Goal: Task Accomplishment & Management: Manage account settings

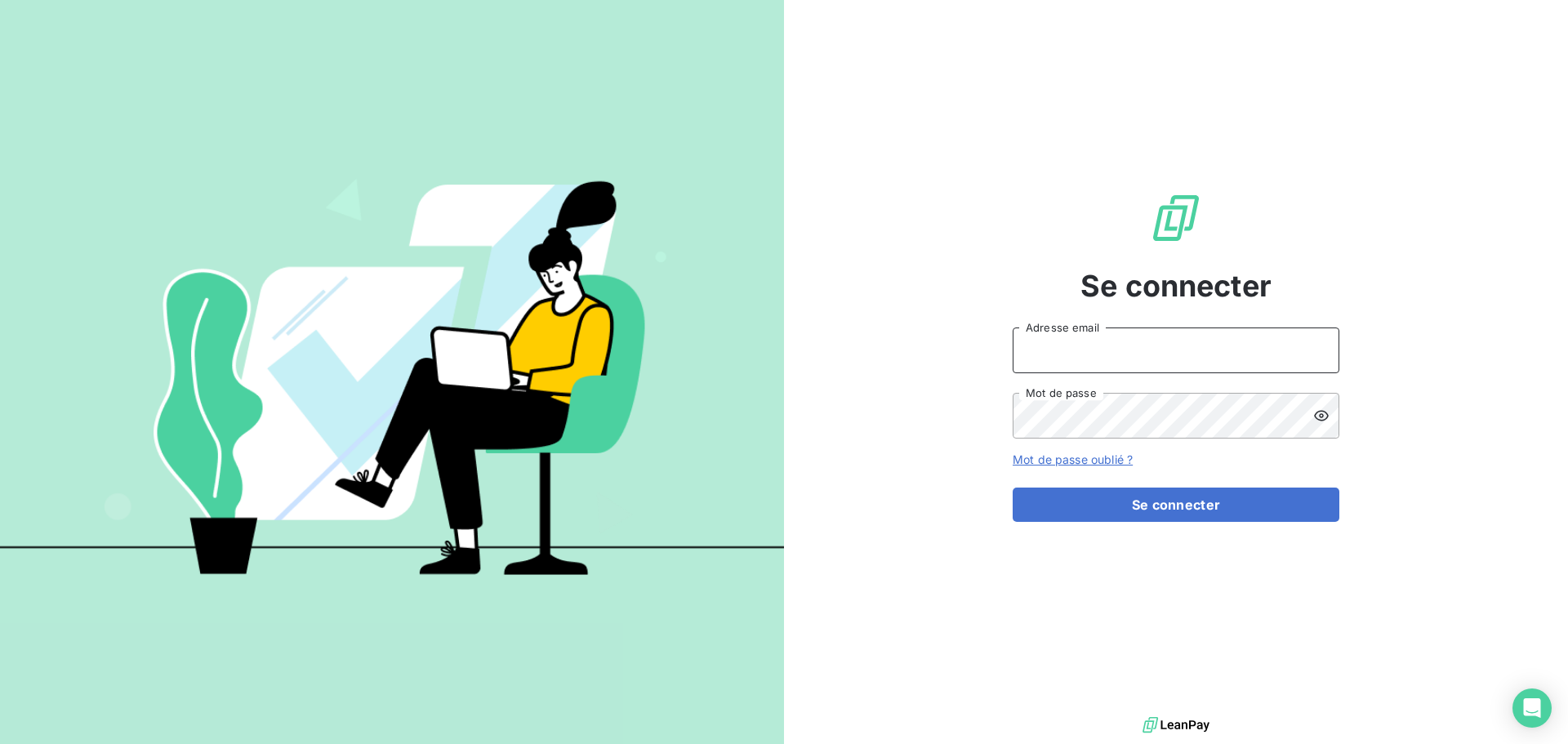
type input "[EMAIL_ADDRESS][DOMAIN_NAME]"
click at [1199, 480] on form "[EMAIL_ADDRESS][DOMAIN_NAME] Adresse email Mot de passe Mot de passe oublié ? S…" at bounding box center [1176, 424] width 327 height 195
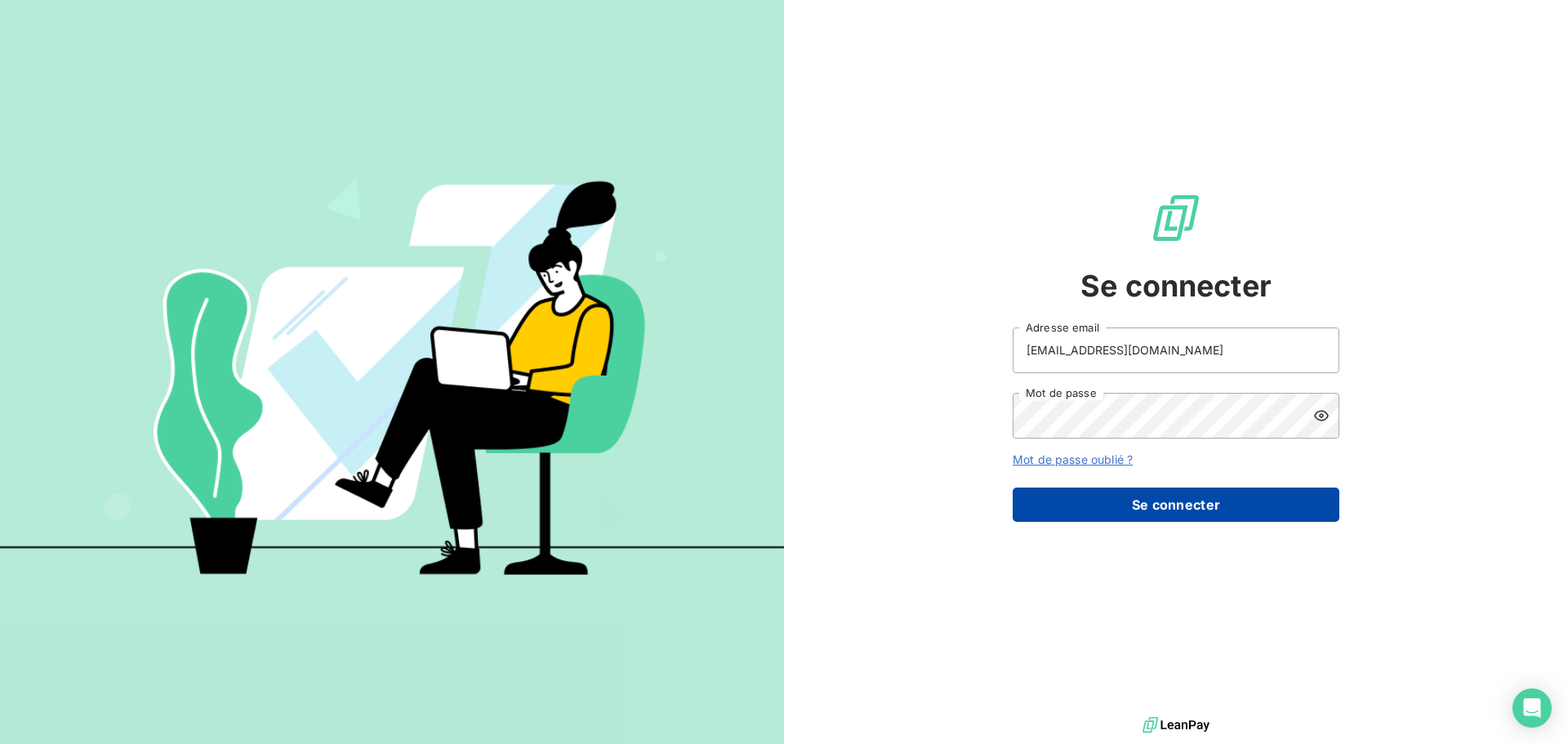
click at [1189, 494] on button "Se connecter" at bounding box center [1176, 504] width 327 height 34
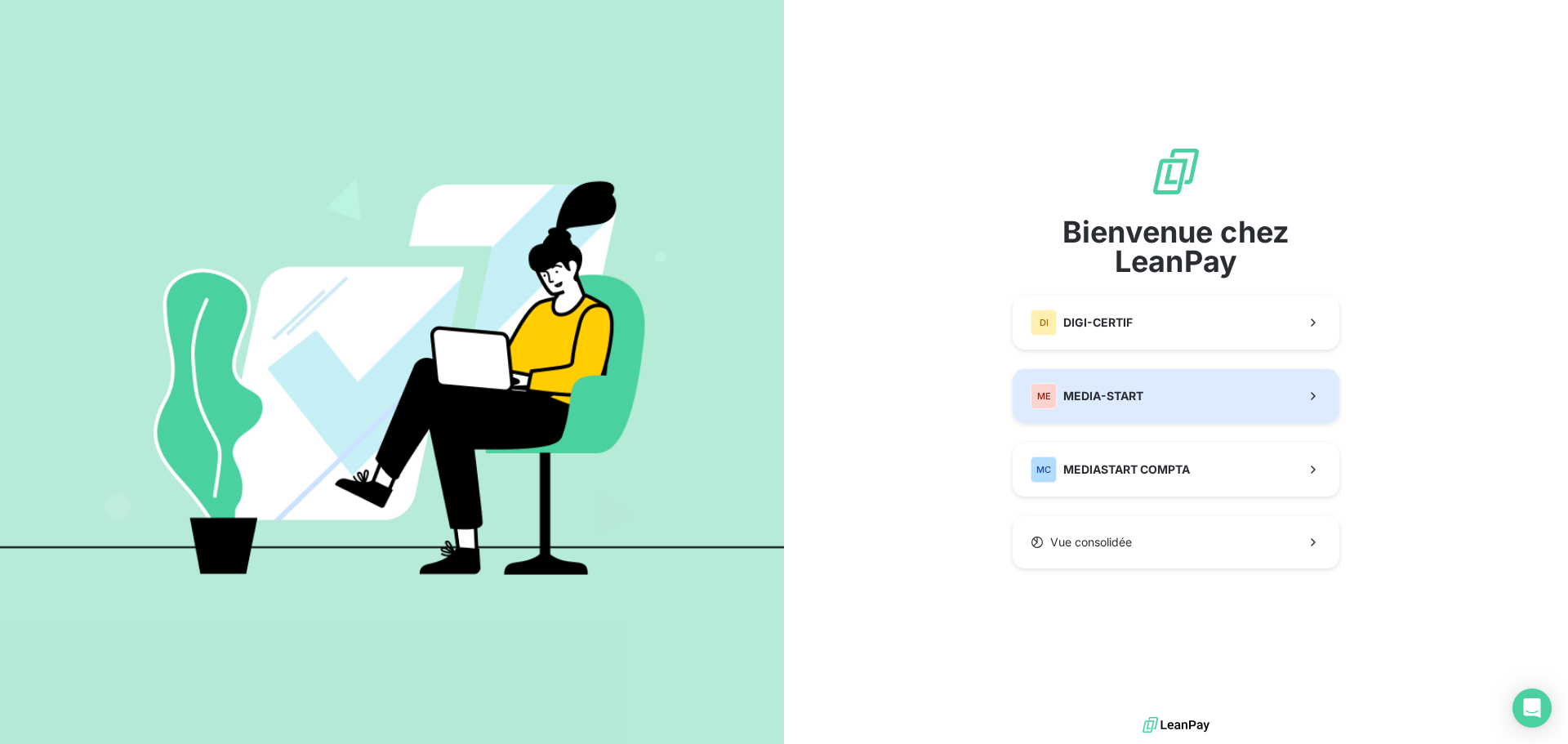
click at [1168, 393] on button "ME MEDIA-START" at bounding box center [1176, 396] width 327 height 54
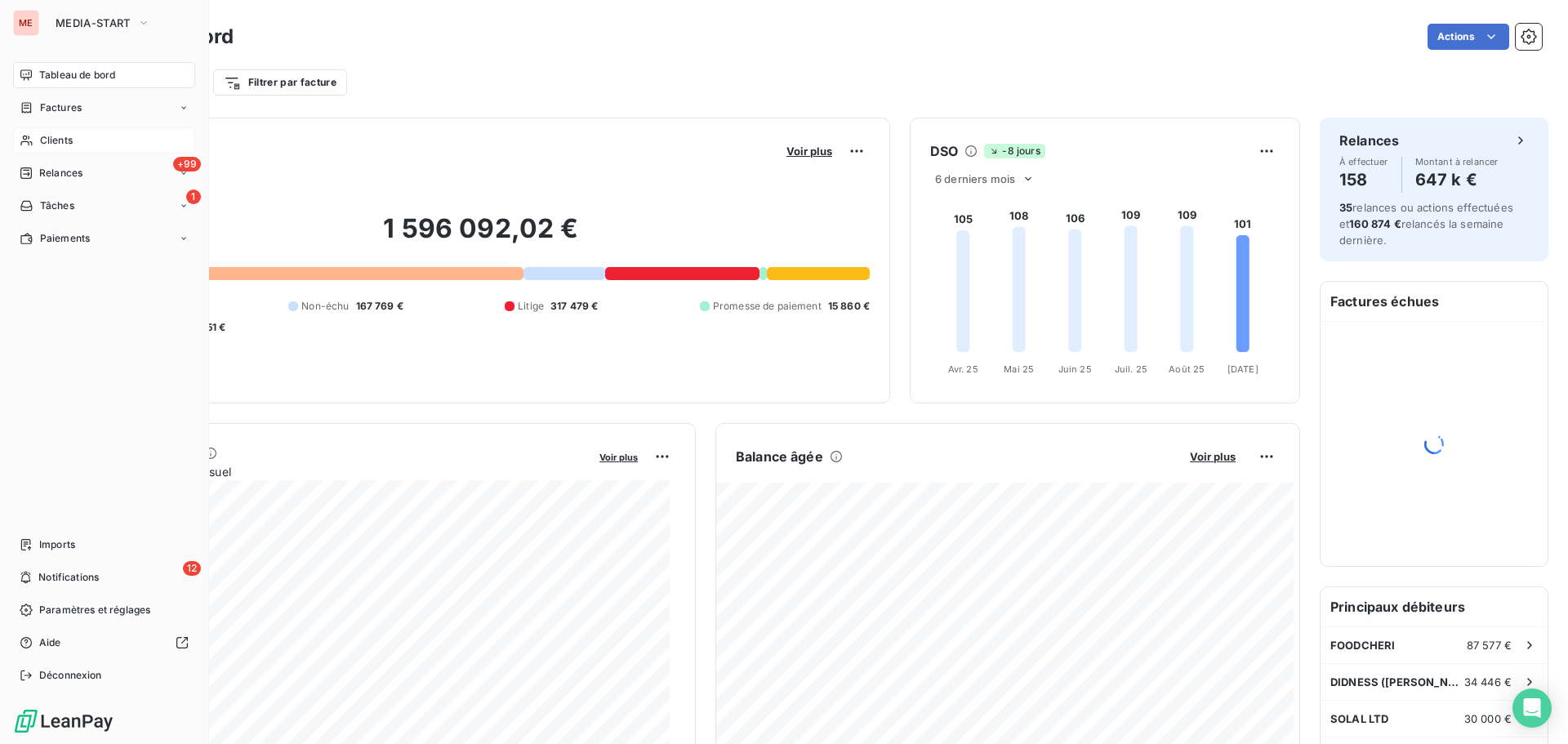
click at [33, 141] on div "Clients" at bounding box center [104, 141] width 182 height 26
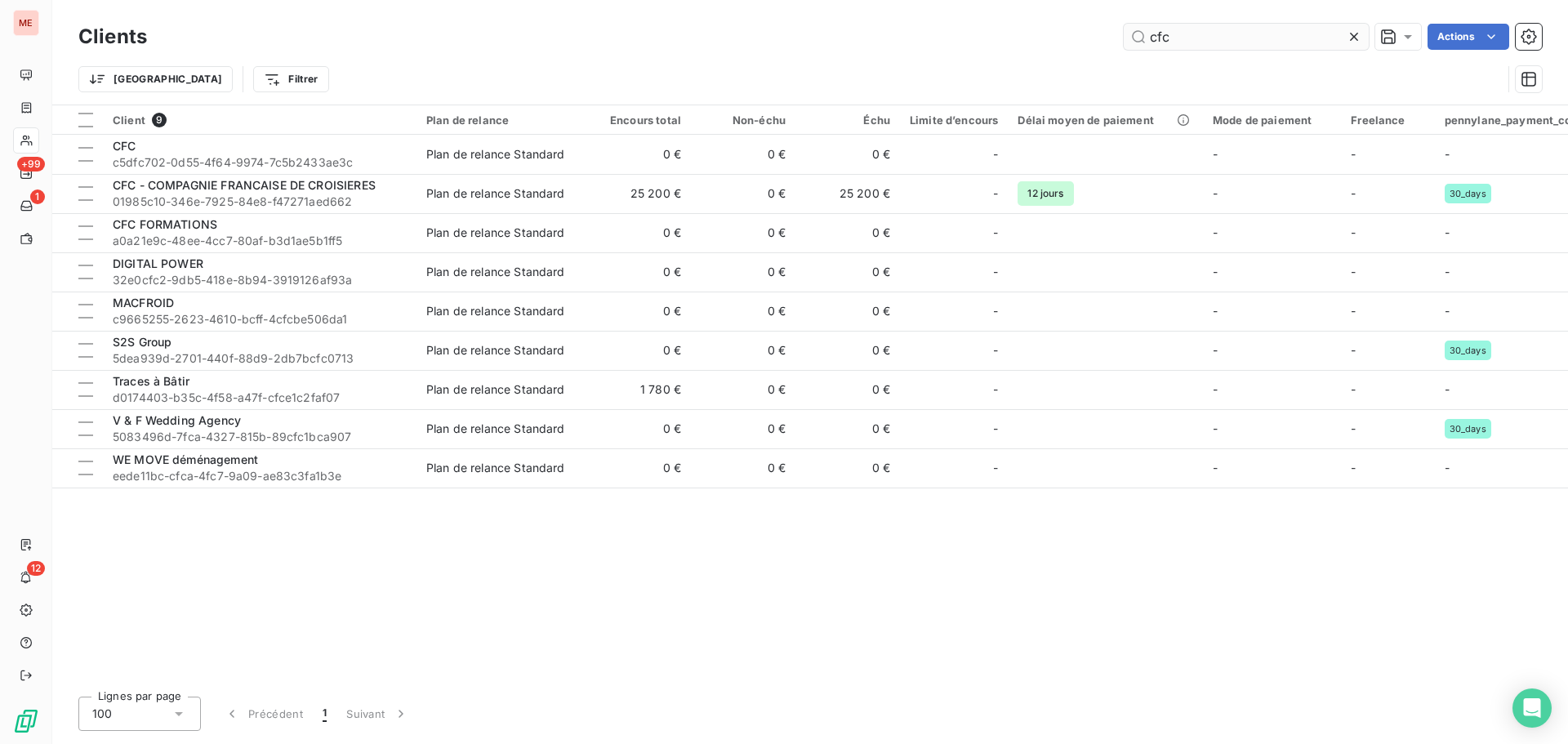
click at [1192, 40] on input "cfc" at bounding box center [1246, 37] width 245 height 26
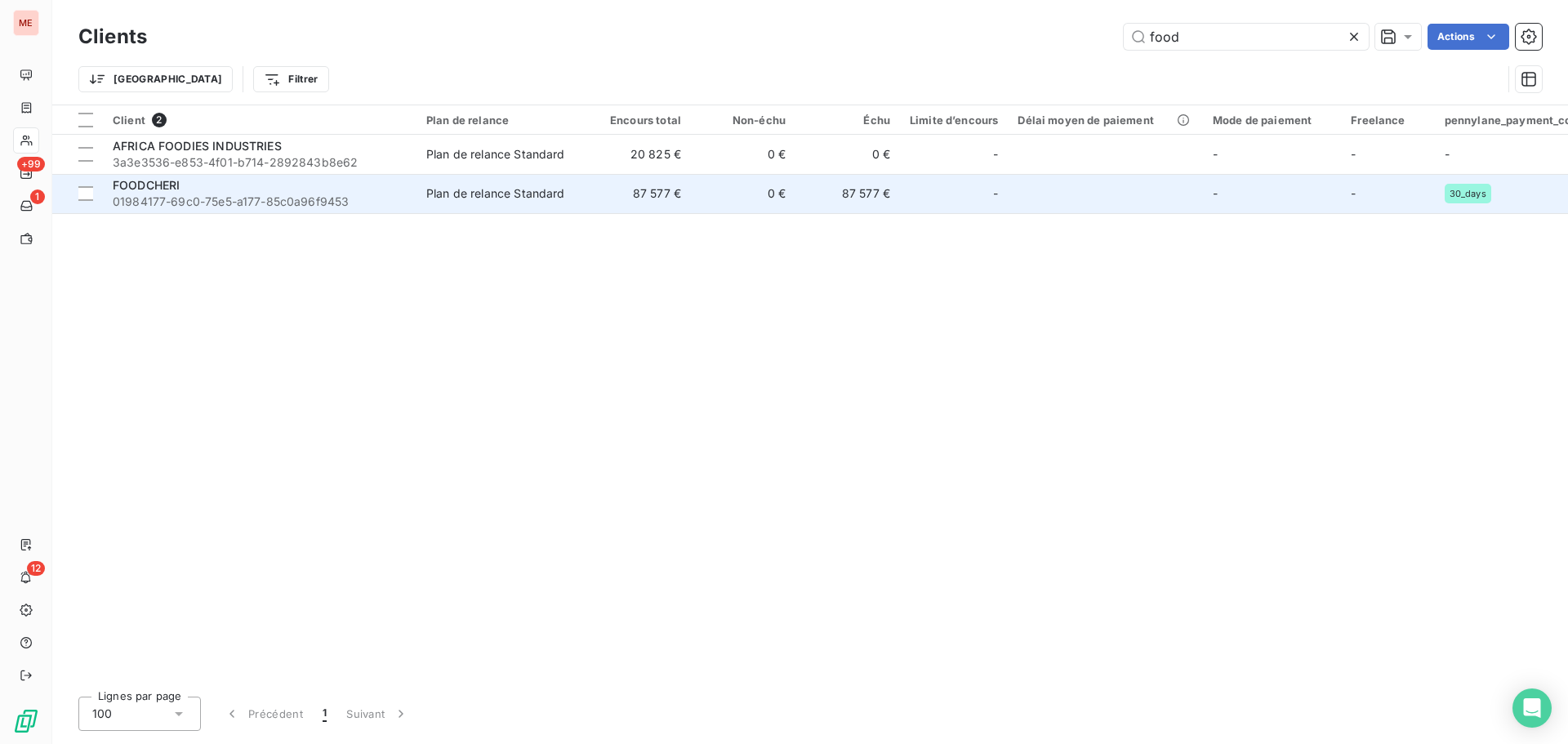
type input "food"
click at [563, 209] on td "Plan de relance Standard" at bounding box center [501, 193] width 170 height 39
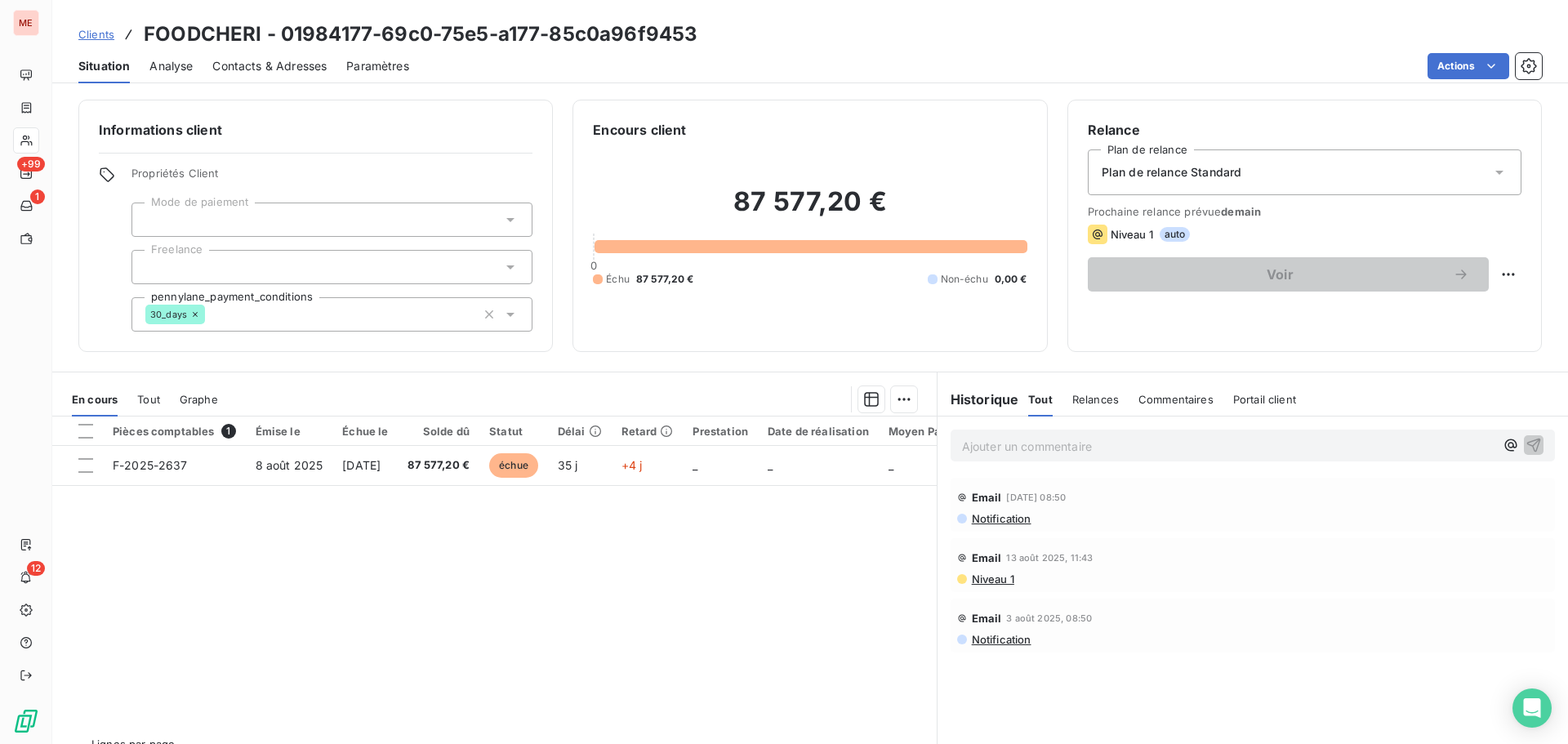
click at [254, 63] on span "Contacts & Adresses" at bounding box center [269, 66] width 114 height 17
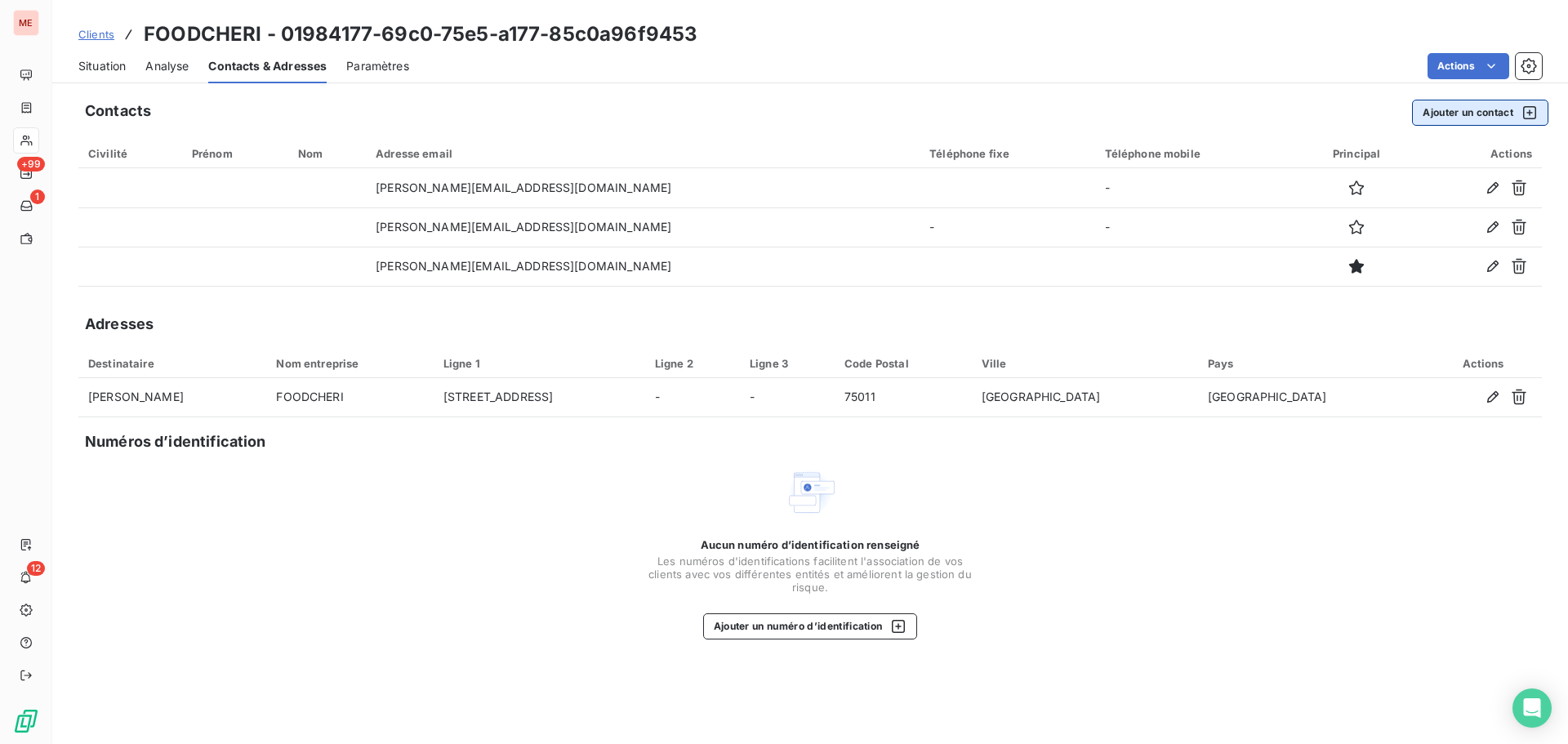
click at [1438, 103] on button "Ajouter un contact" at bounding box center [1480, 112] width 136 height 26
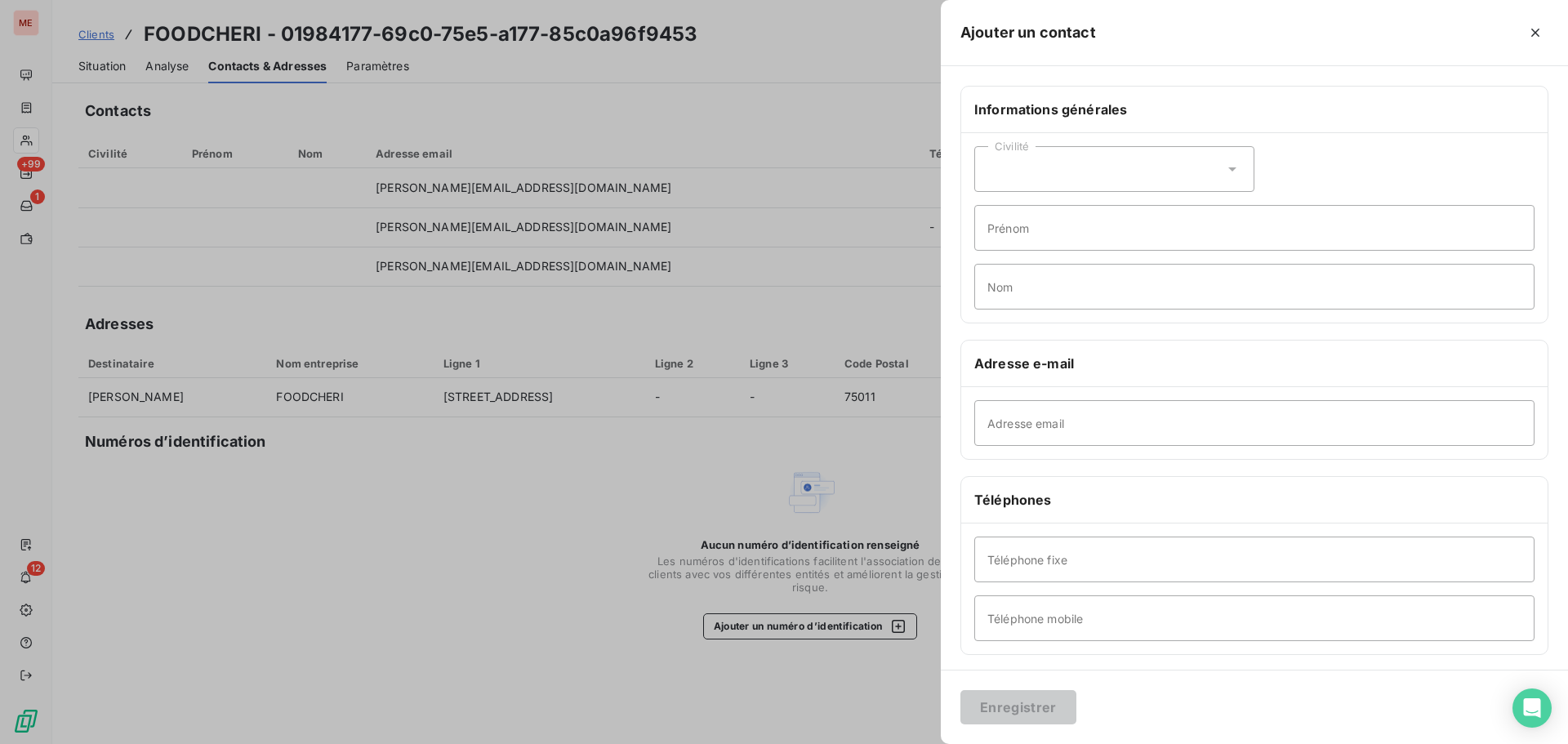
drag, startPoint x: 1107, startPoint y: 397, endPoint x: 1075, endPoint y: 424, distance: 41.9
click at [1075, 424] on div "Adresse email" at bounding box center [1254, 423] width 586 height 72
click at [1075, 424] on input "Adresse email" at bounding box center [1254, 423] width 560 height 46
paste input "[EMAIL_ADDRESS][DOMAIN_NAME]"
type input "[EMAIL_ADDRESS][DOMAIN_NAME]"
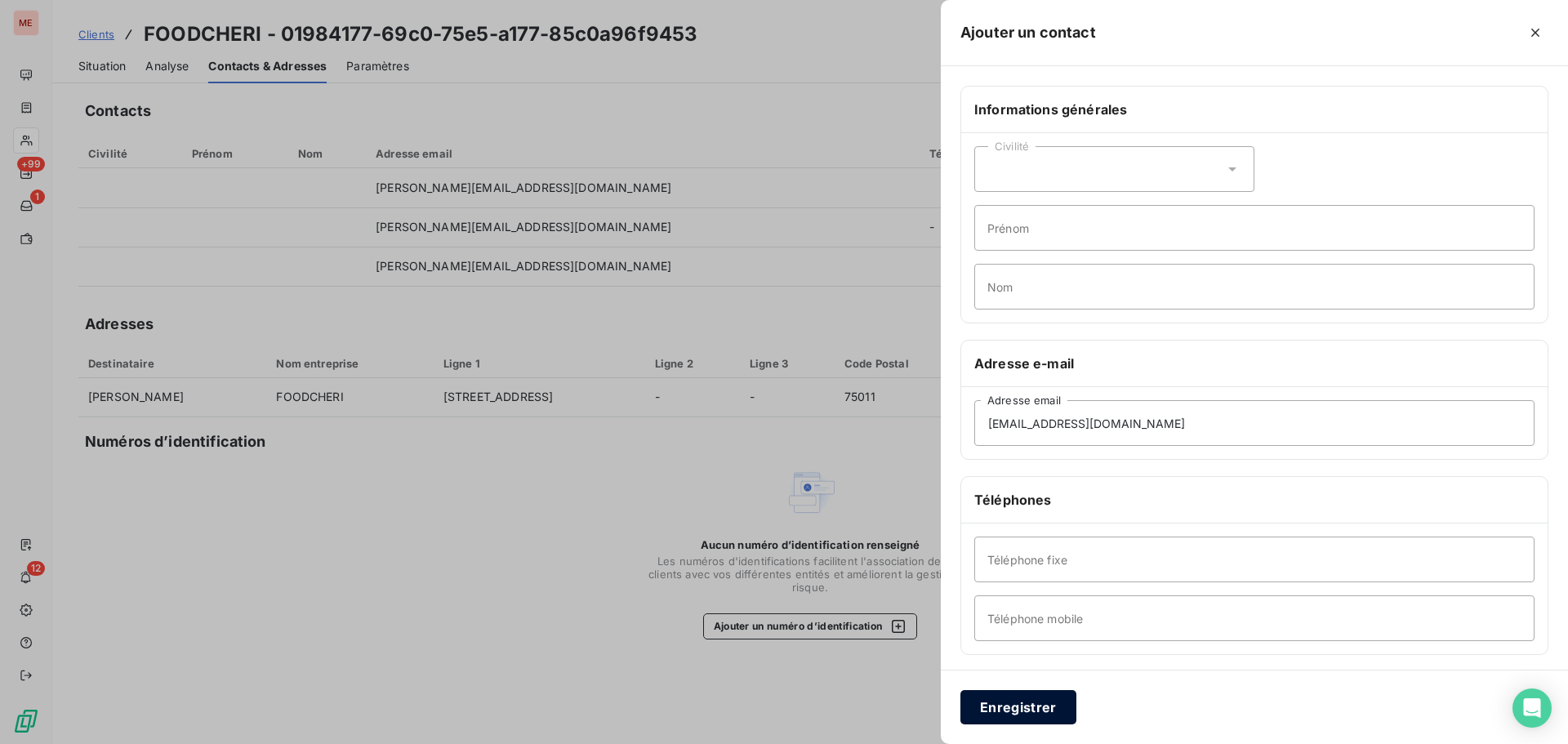
click at [1003, 694] on button "Enregistrer" at bounding box center [1018, 706] width 116 height 34
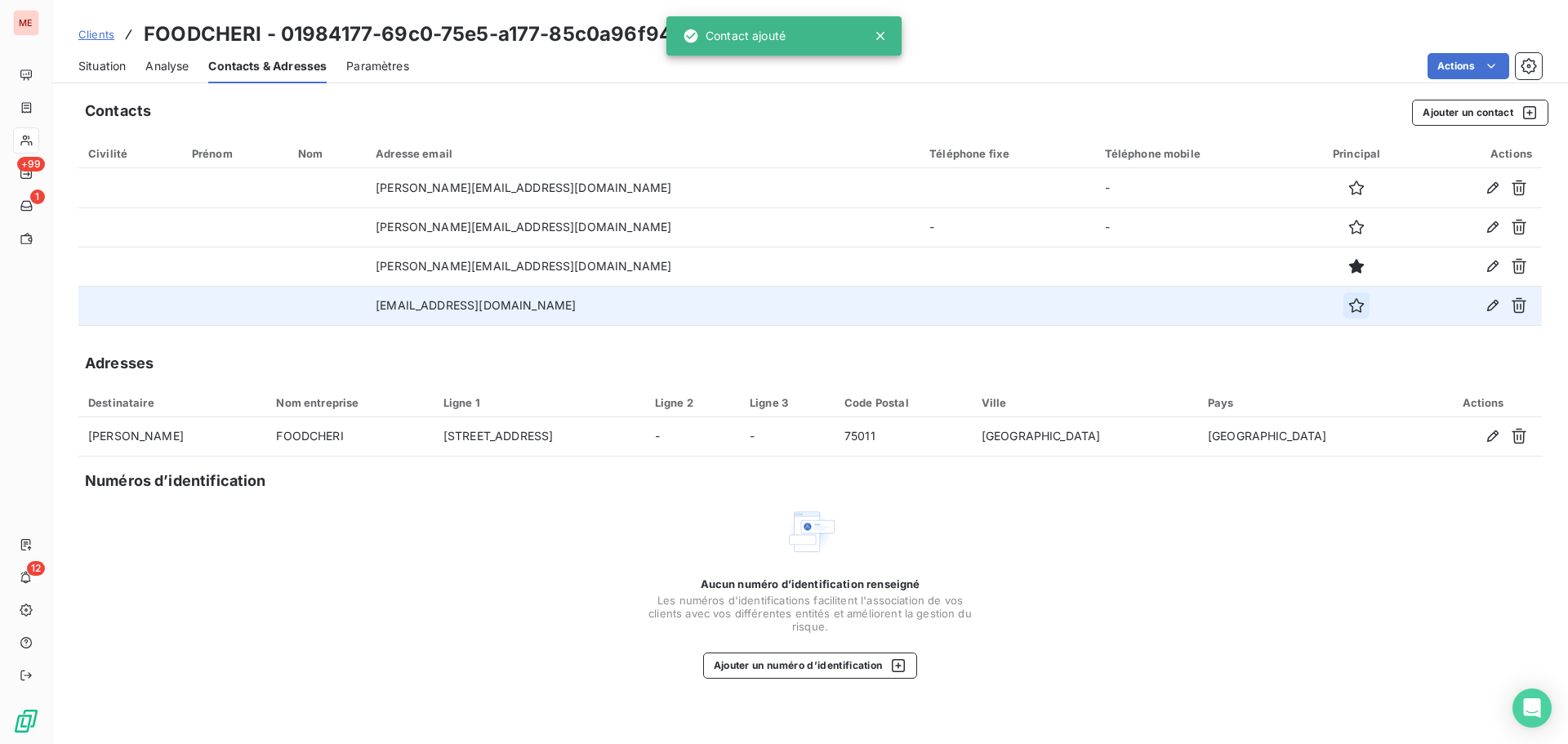
click at [1348, 306] on icon "button" at bounding box center [1357, 306] width 17 height 17
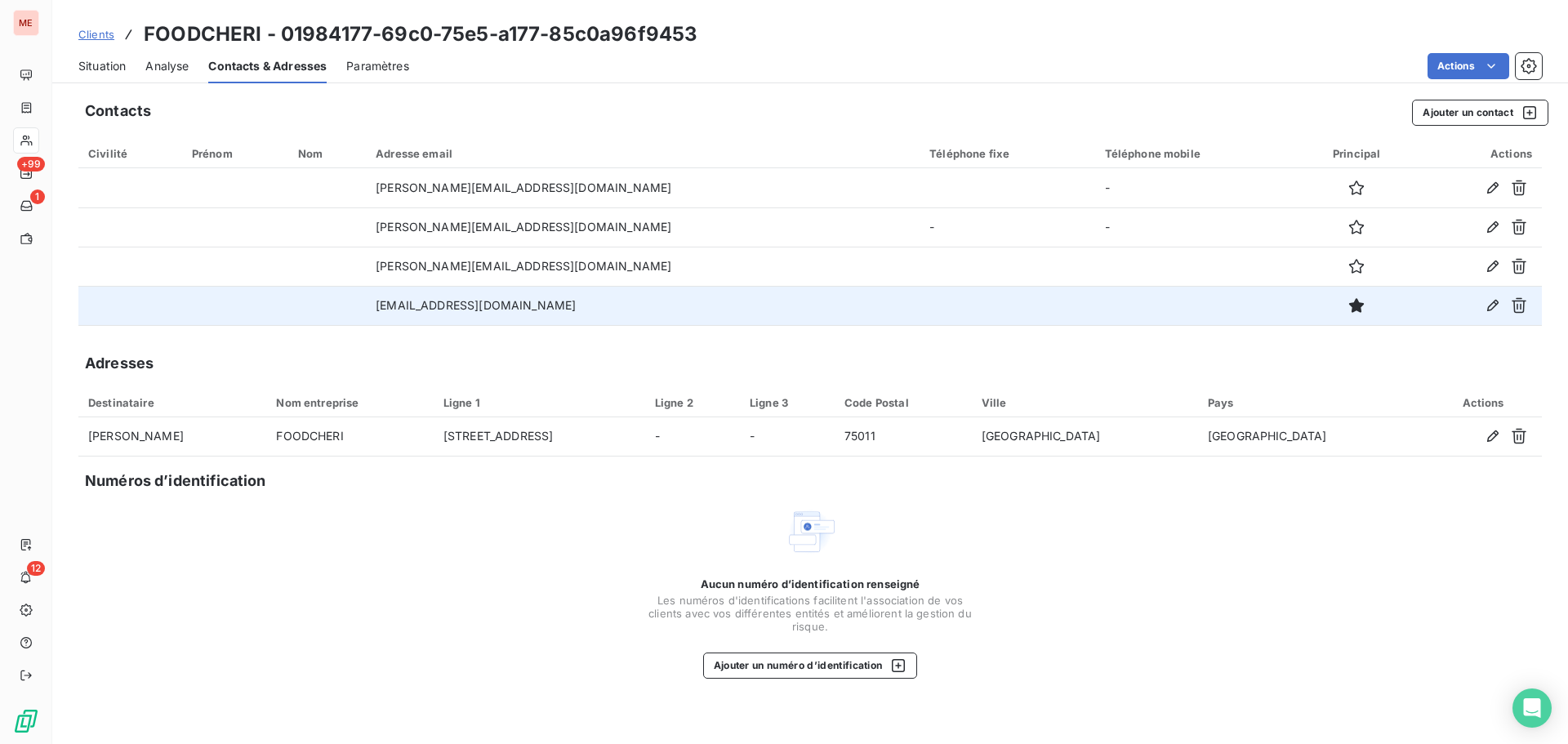
click at [117, 58] on span "Situation" at bounding box center [102, 66] width 48 height 17
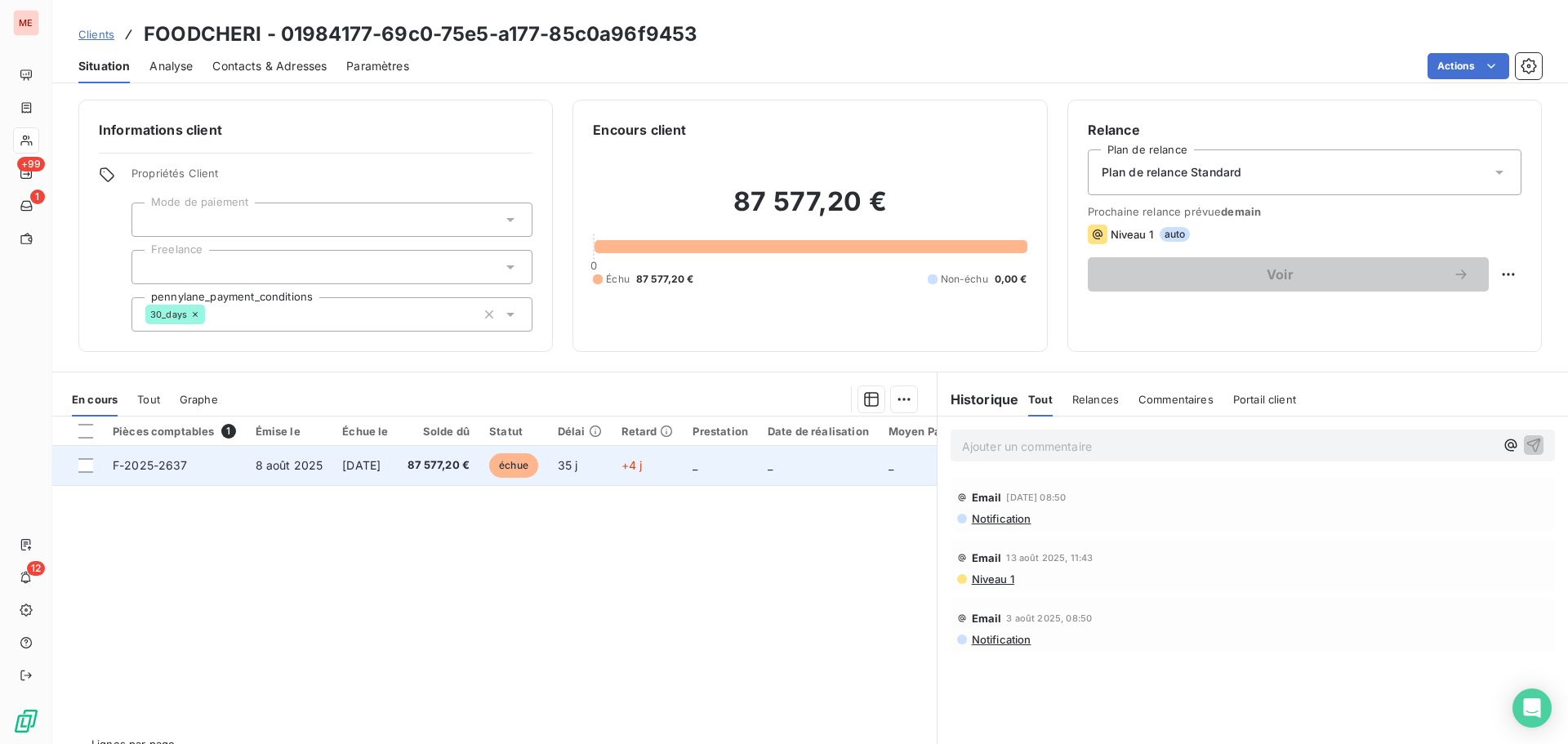
click at [672, 468] on td "+4 j" at bounding box center [648, 465] width 72 height 39
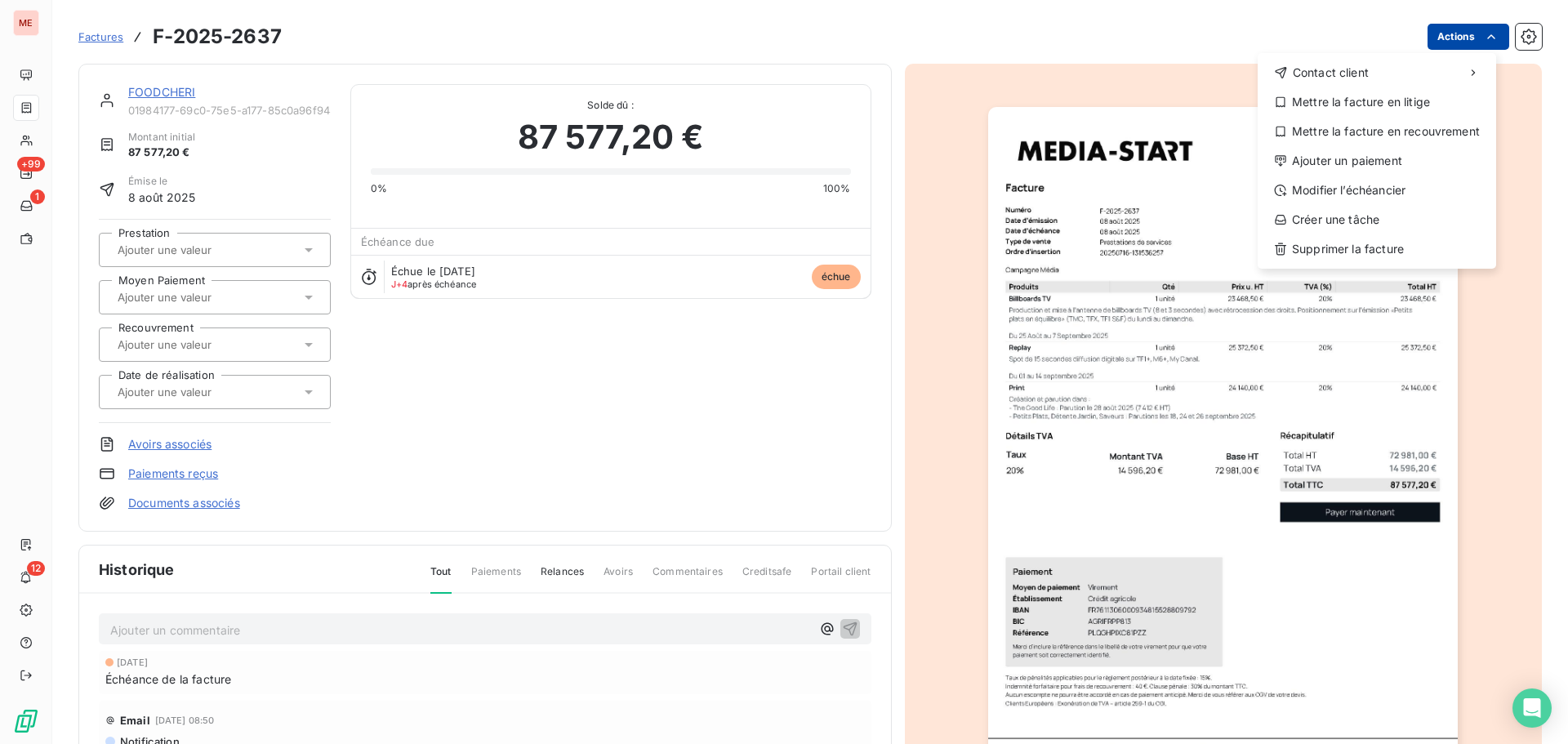
click at [1471, 25] on html "ME +99 1 12 Factures F-2025-2637 Actions Contact client Mettre la facture en li…" at bounding box center [784, 372] width 1568 height 744
click at [1387, 156] on div "Ajouter un paiement" at bounding box center [1376, 161] width 225 height 26
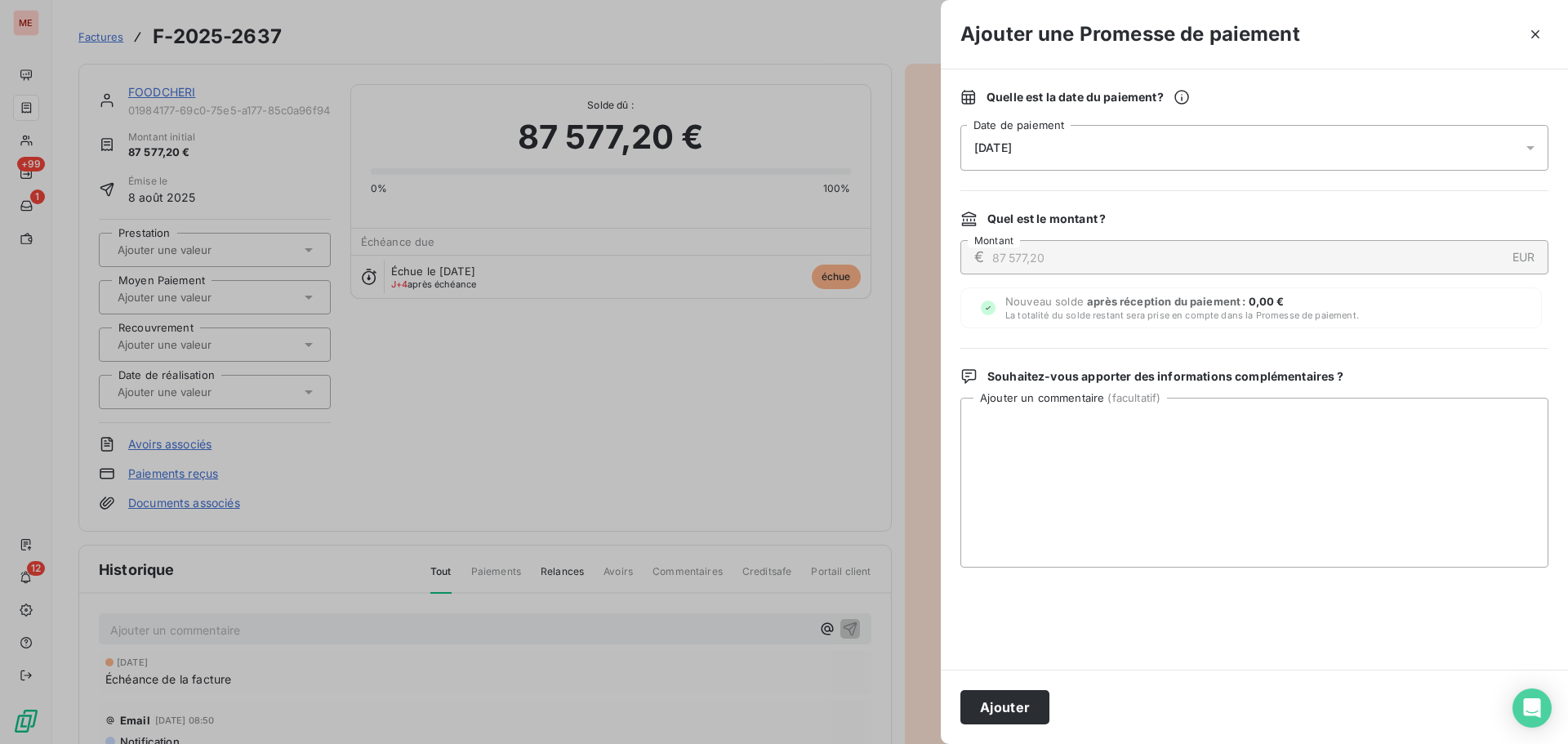
click at [1197, 143] on div "[DATE]" at bounding box center [1254, 148] width 588 height 46
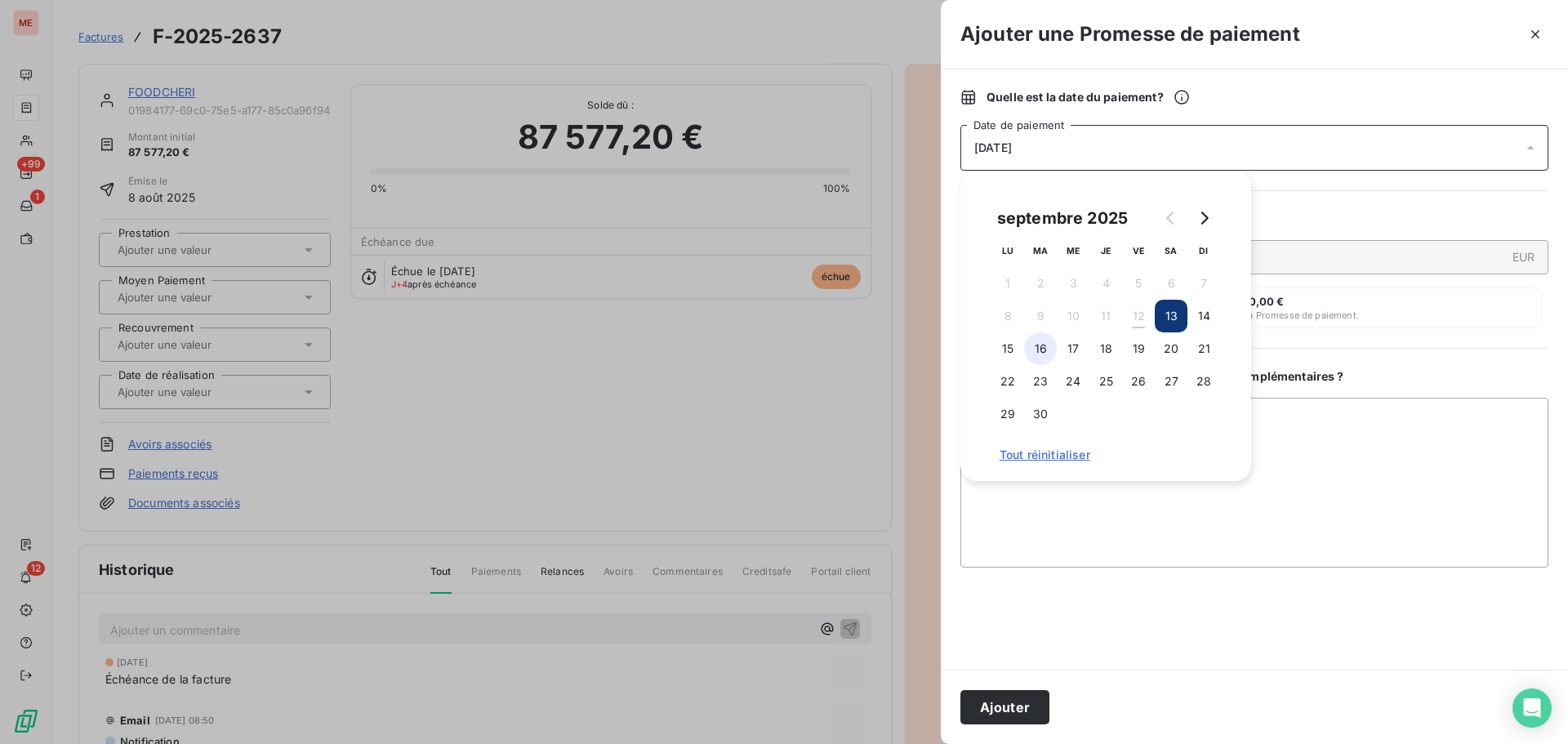
click at [1039, 354] on button "16" at bounding box center [1041, 349] width 33 height 33
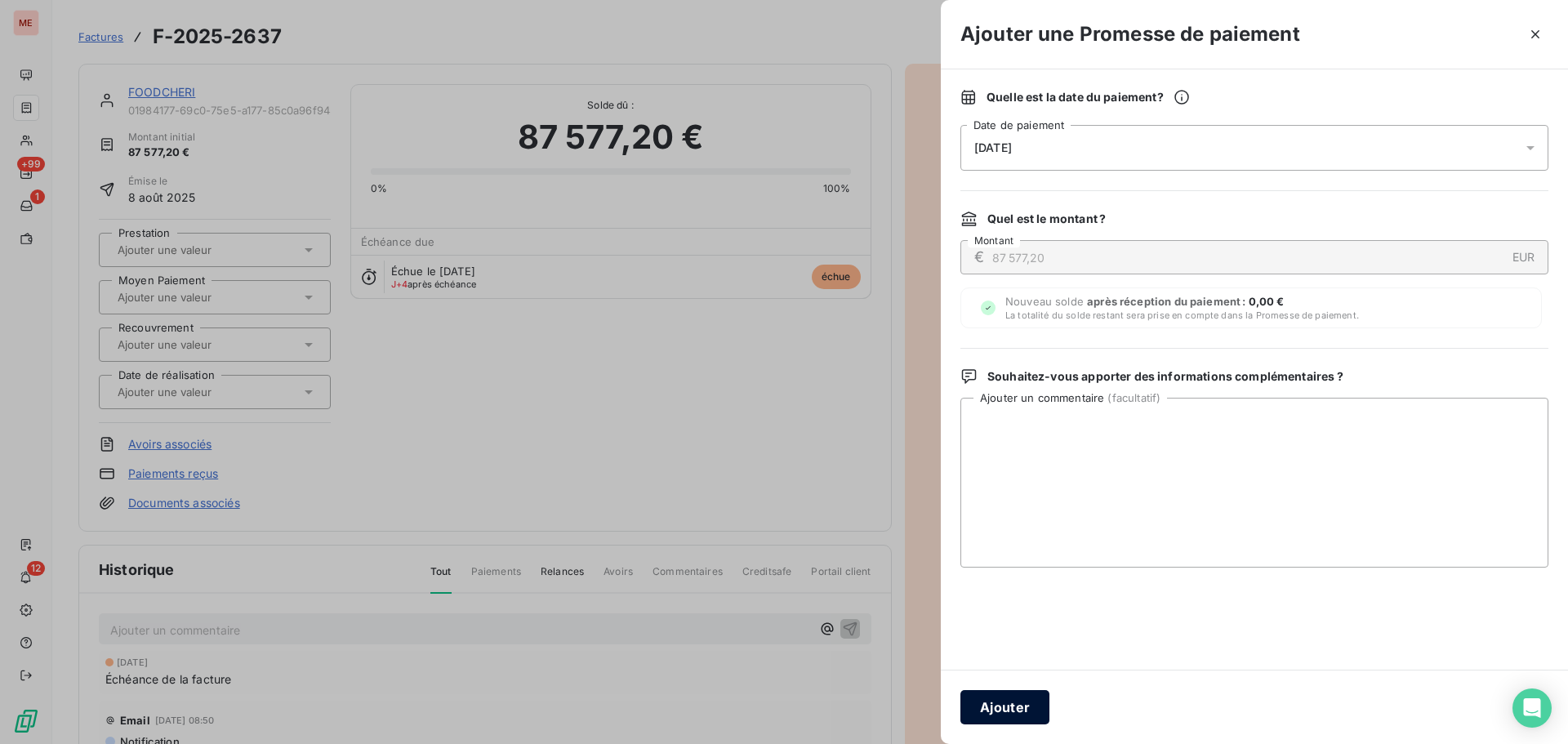
click at [1005, 709] on button "Ajouter" at bounding box center [1004, 706] width 89 height 34
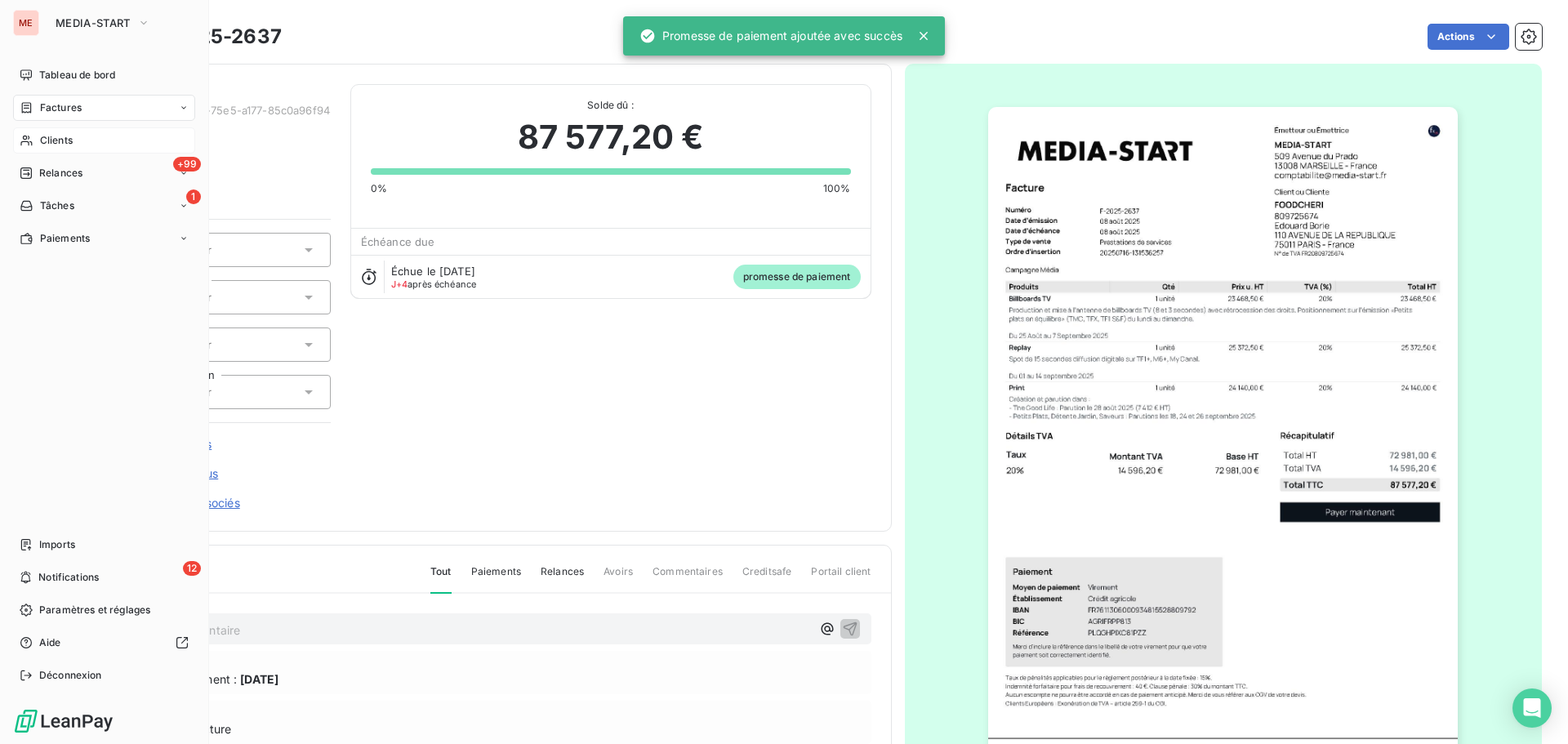
click at [27, 140] on icon at bounding box center [26, 141] width 14 height 13
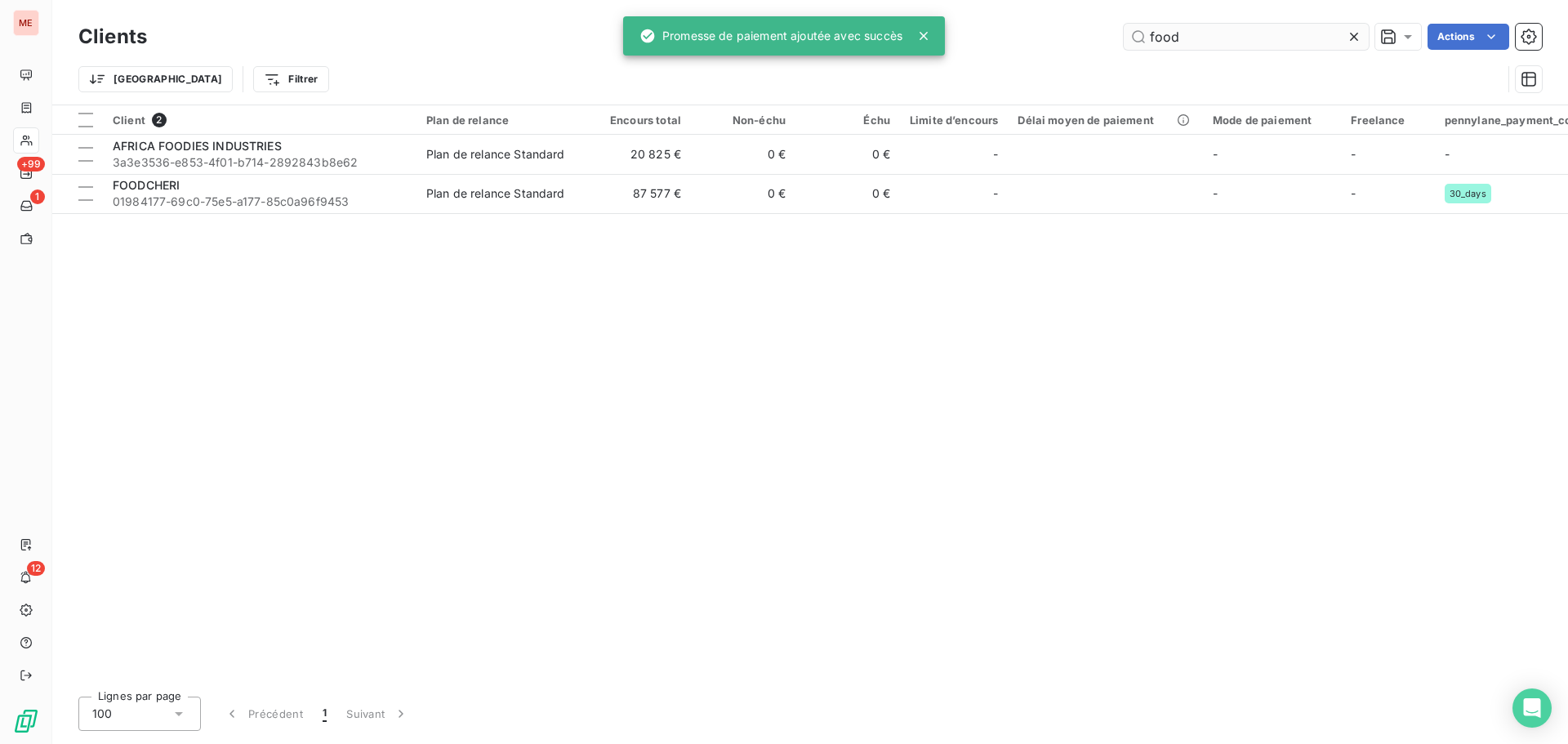
click at [1179, 35] on input "food" at bounding box center [1246, 37] width 245 height 26
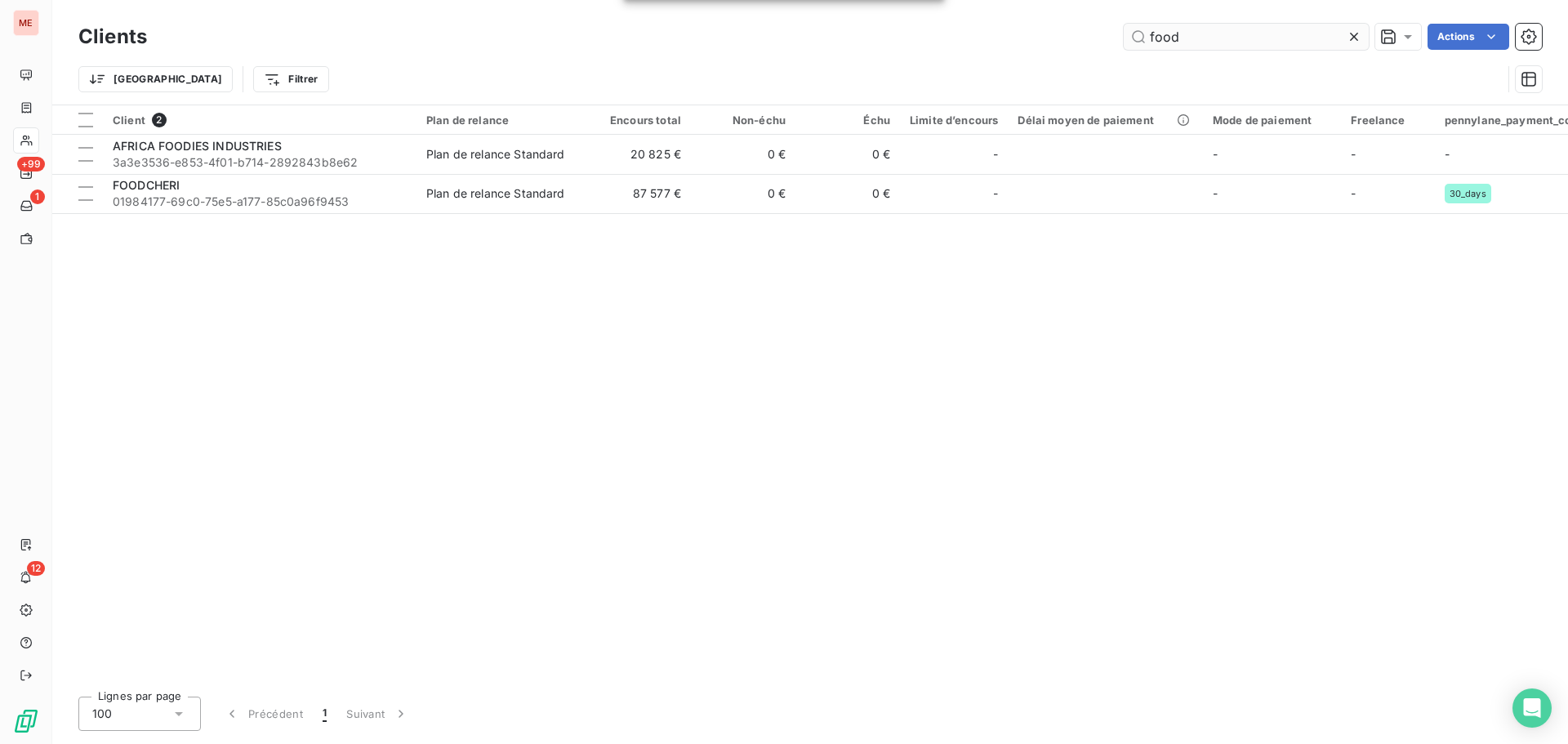
click at [1179, 35] on input "food" at bounding box center [1246, 37] width 245 height 26
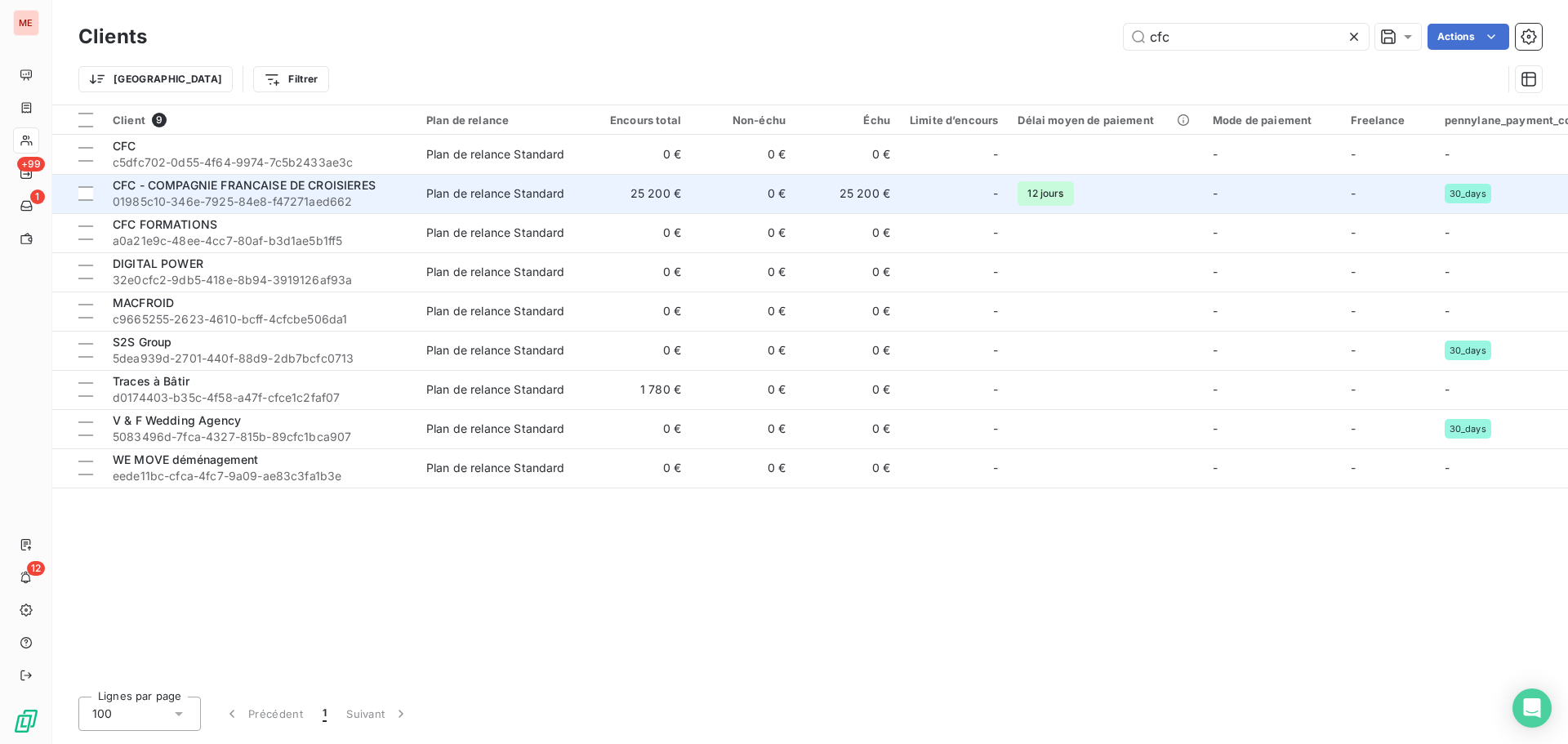
type input "cfc"
click at [299, 189] on span "CFC - COMPAGNIE FRANCAISE DE CROISIERES" at bounding box center [244, 185] width 263 height 14
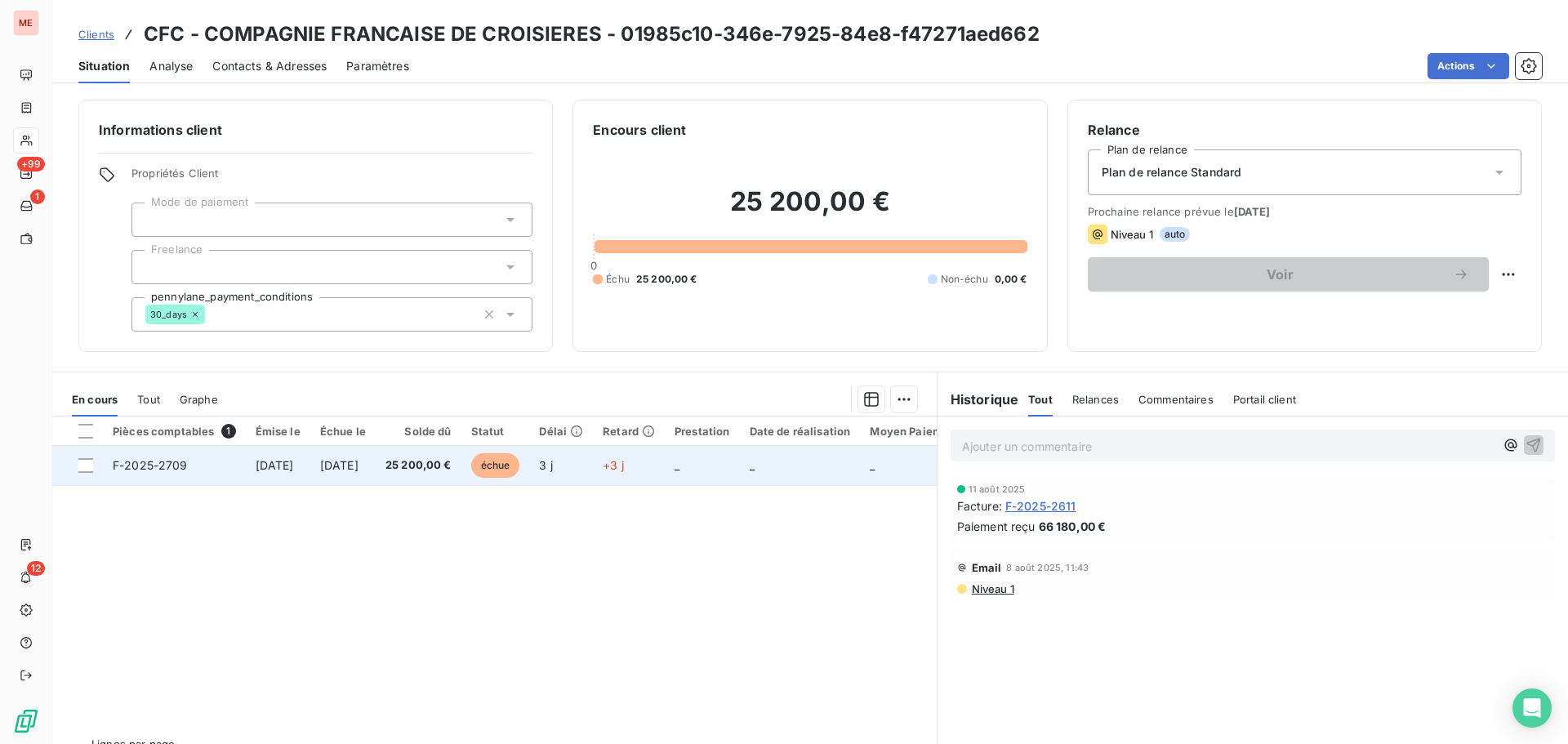
click at [344, 458] on span "[DATE]" at bounding box center [339, 465] width 39 height 14
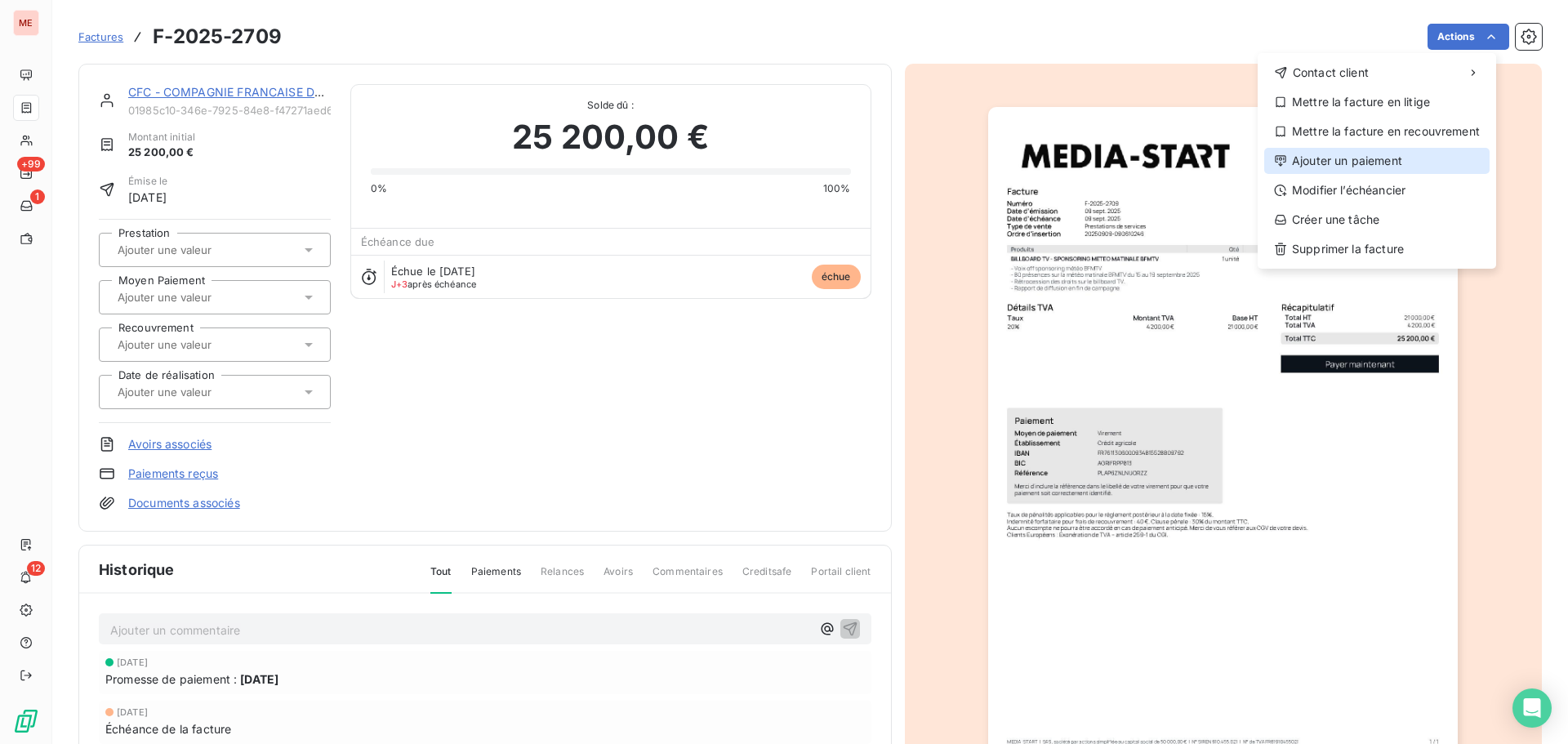
click at [1382, 165] on div "Ajouter un paiement" at bounding box center [1376, 161] width 225 height 26
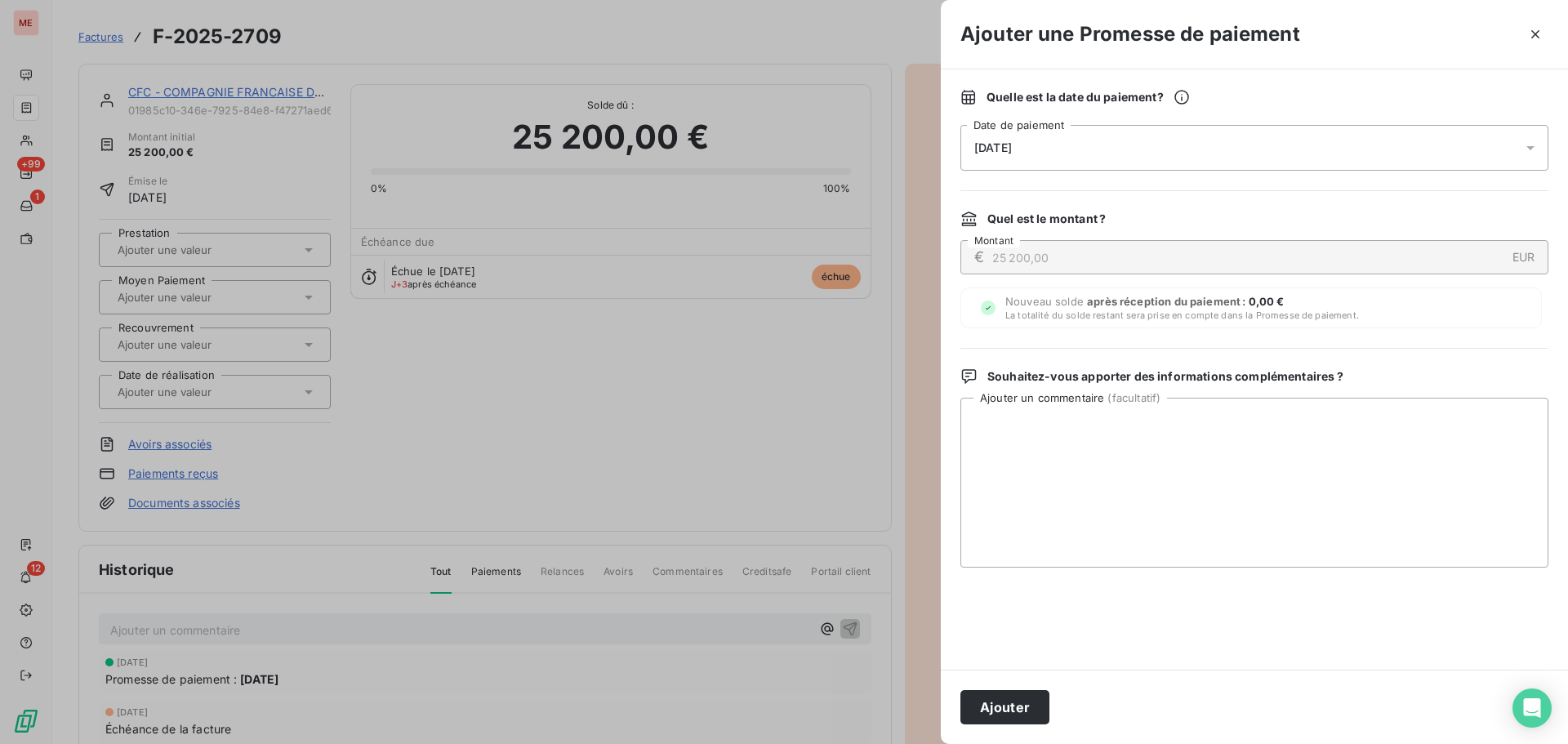
click at [1278, 149] on div "[DATE]" at bounding box center [1254, 148] width 588 height 46
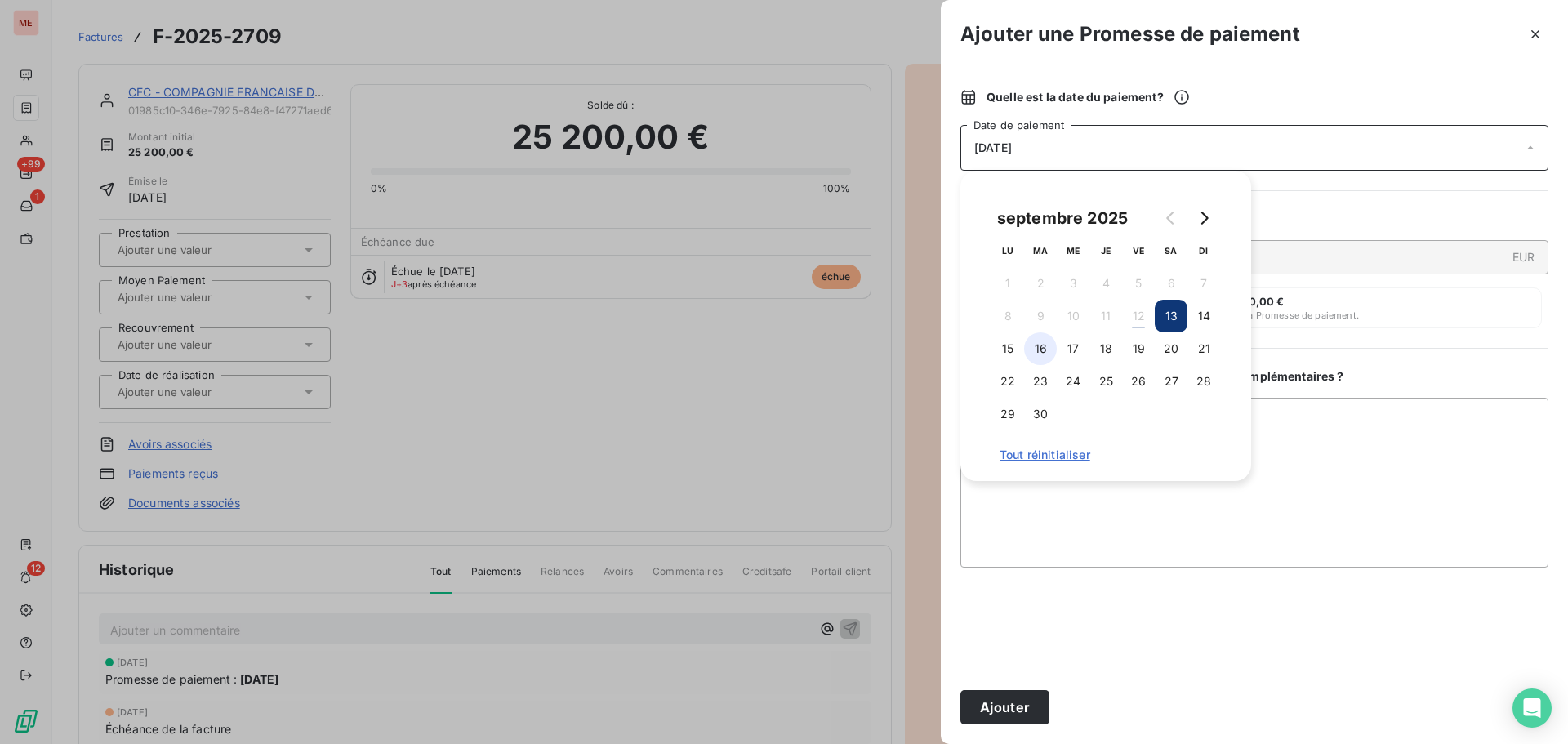
click at [1047, 354] on button "16" at bounding box center [1041, 349] width 33 height 33
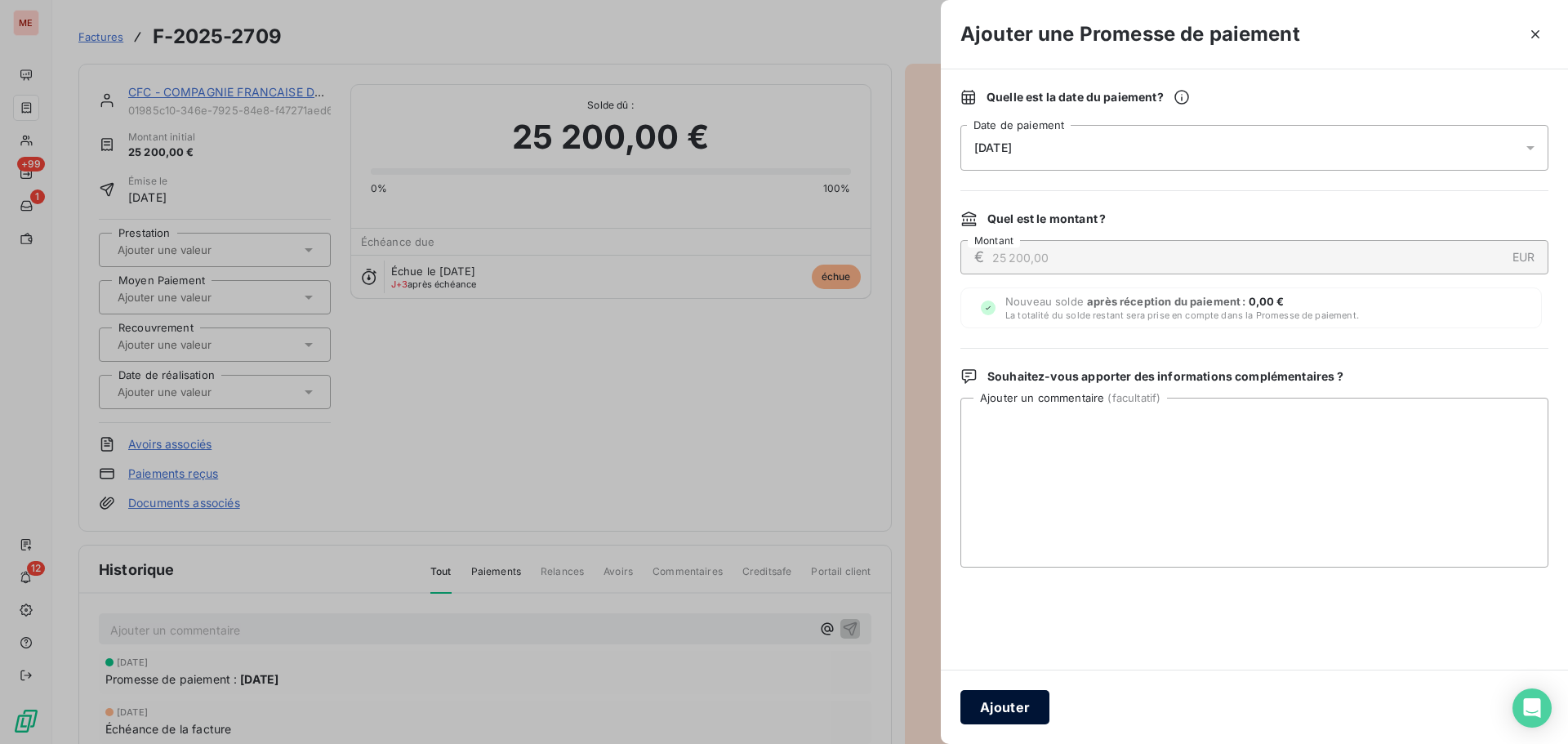
click at [997, 722] on button "Ajouter" at bounding box center [1004, 706] width 89 height 34
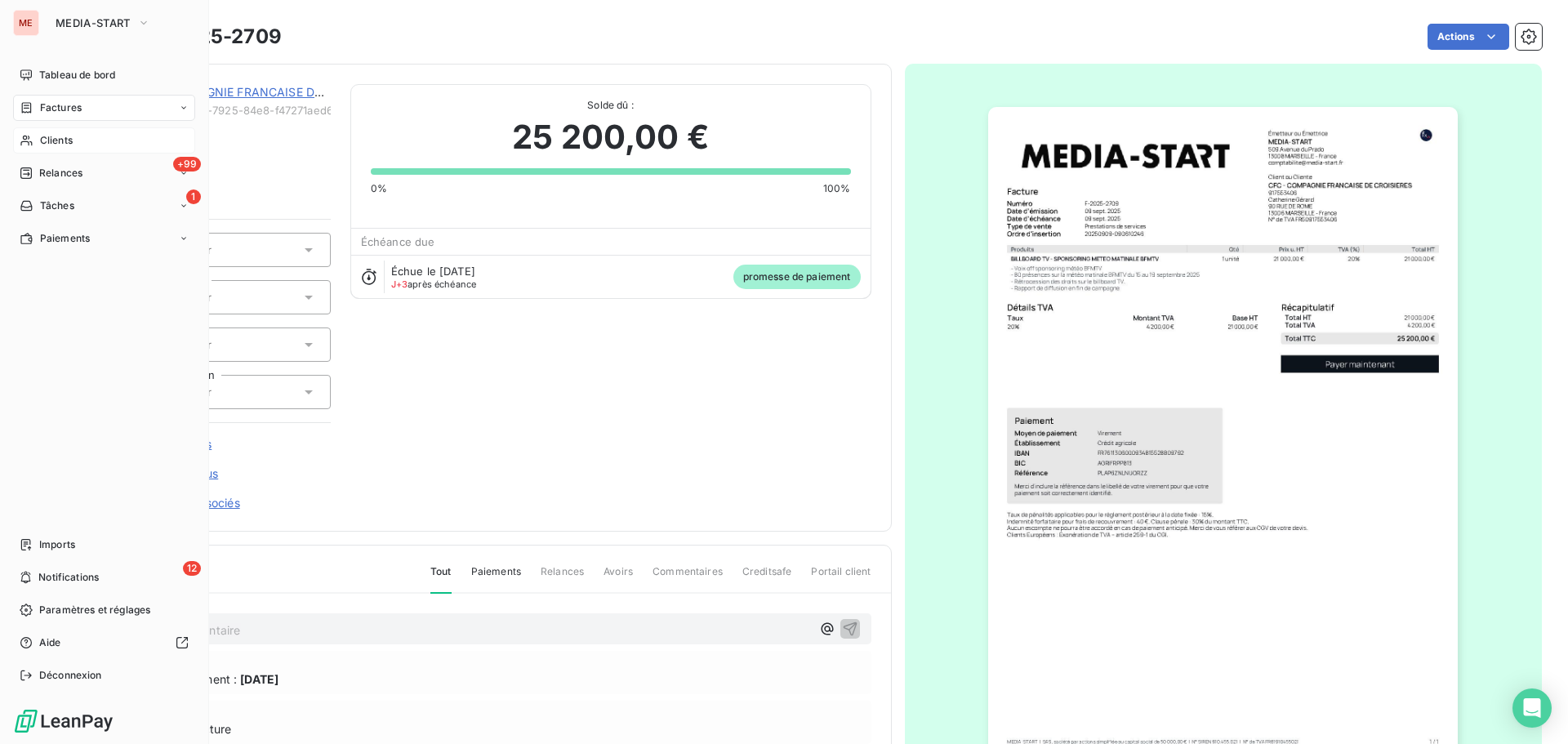
click at [51, 128] on div "Clients" at bounding box center [104, 141] width 182 height 26
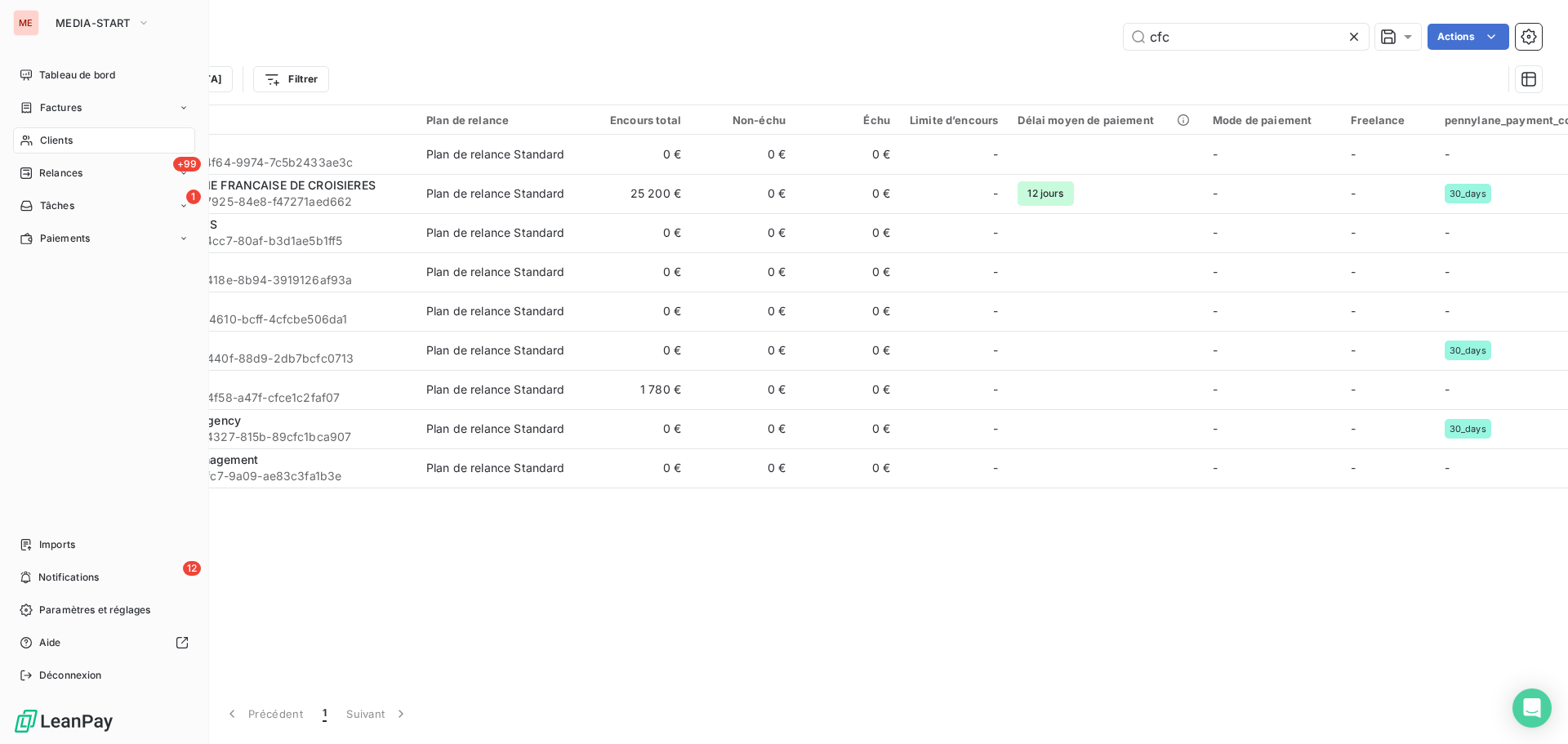
click at [49, 130] on div "Clients" at bounding box center [104, 141] width 182 height 26
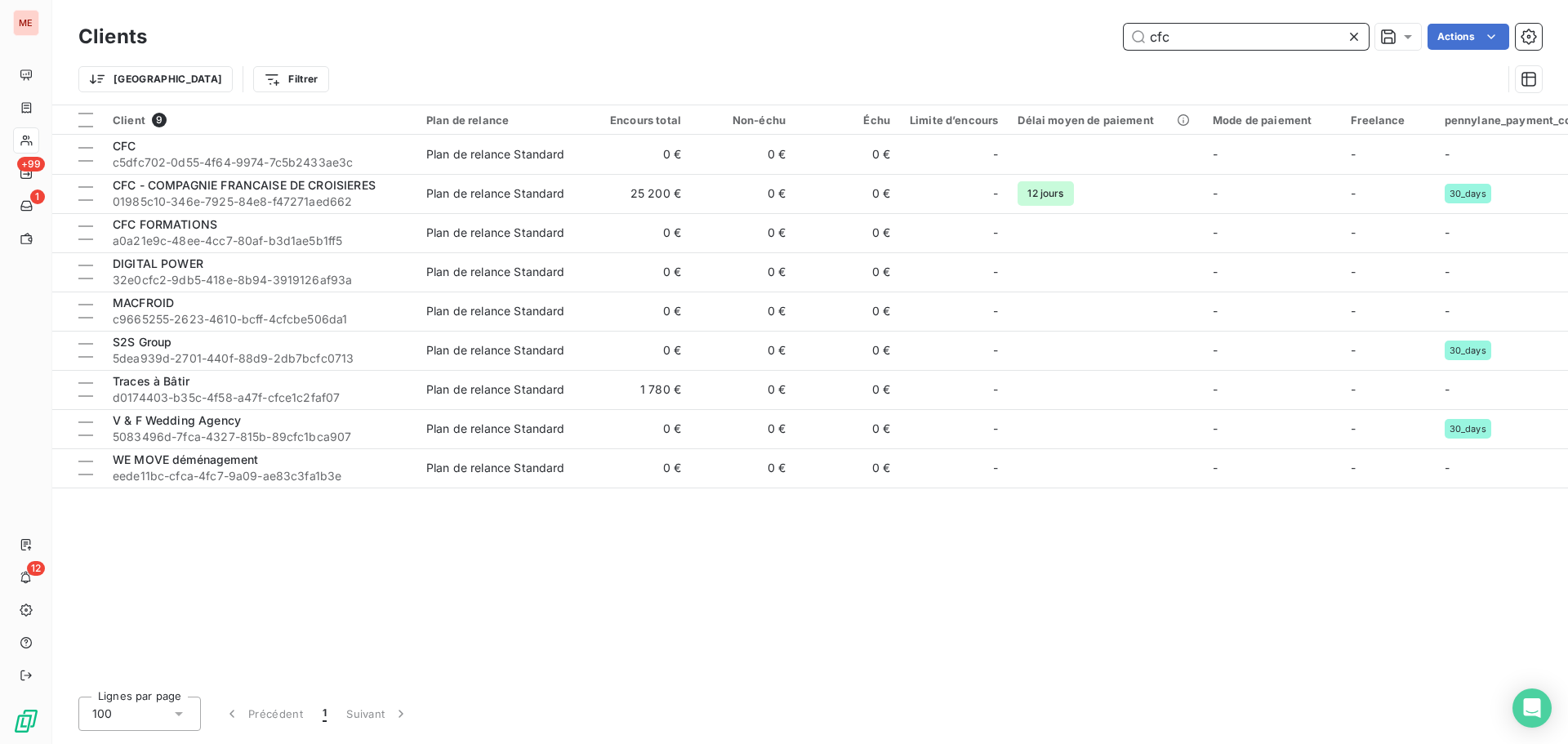
click at [1177, 37] on input "cfc" at bounding box center [1246, 37] width 245 height 26
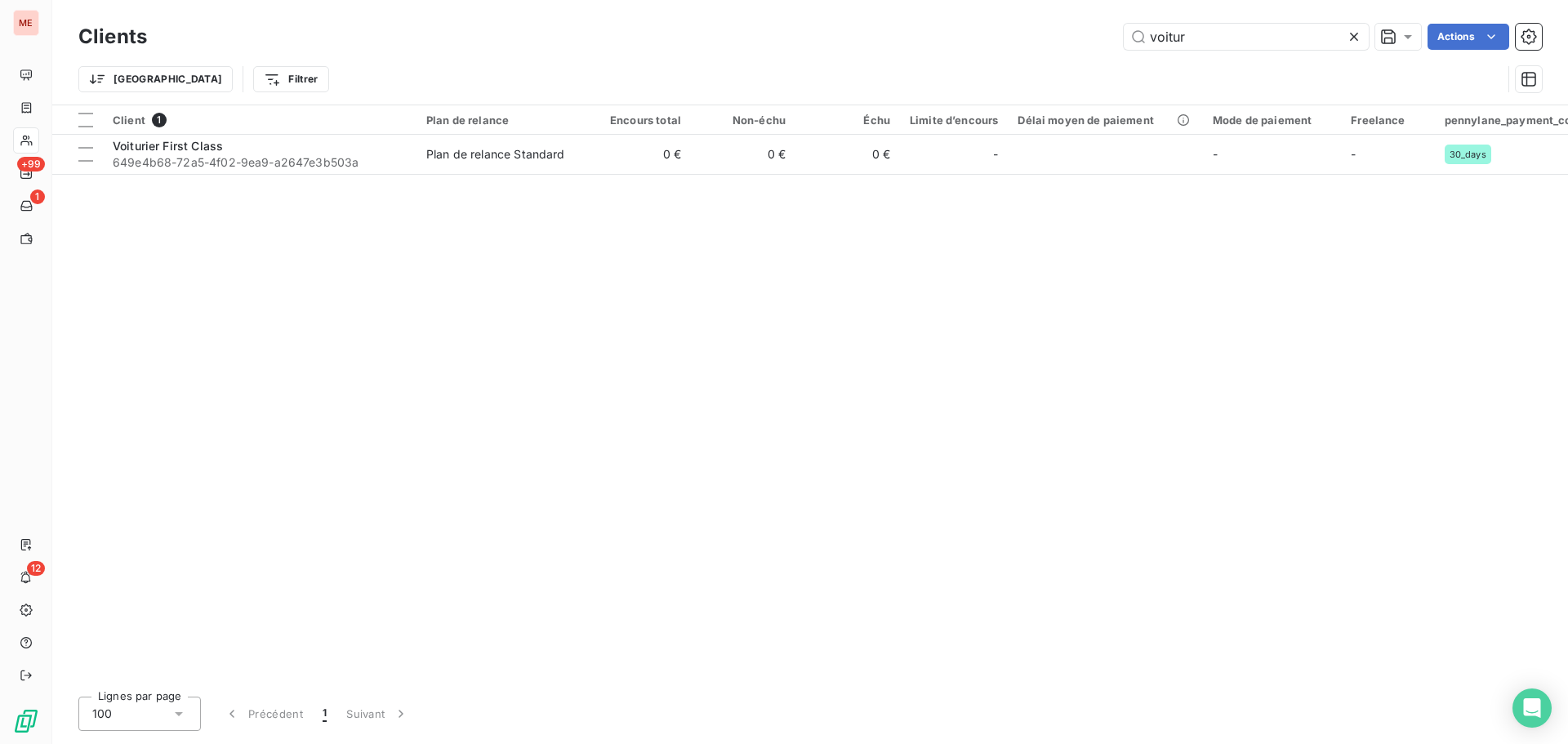
click at [958, 21] on div "Clients voitur Actions" at bounding box center [809, 36] width 1463 height 34
click at [1166, 42] on input "voitur" at bounding box center [1246, 37] width 245 height 26
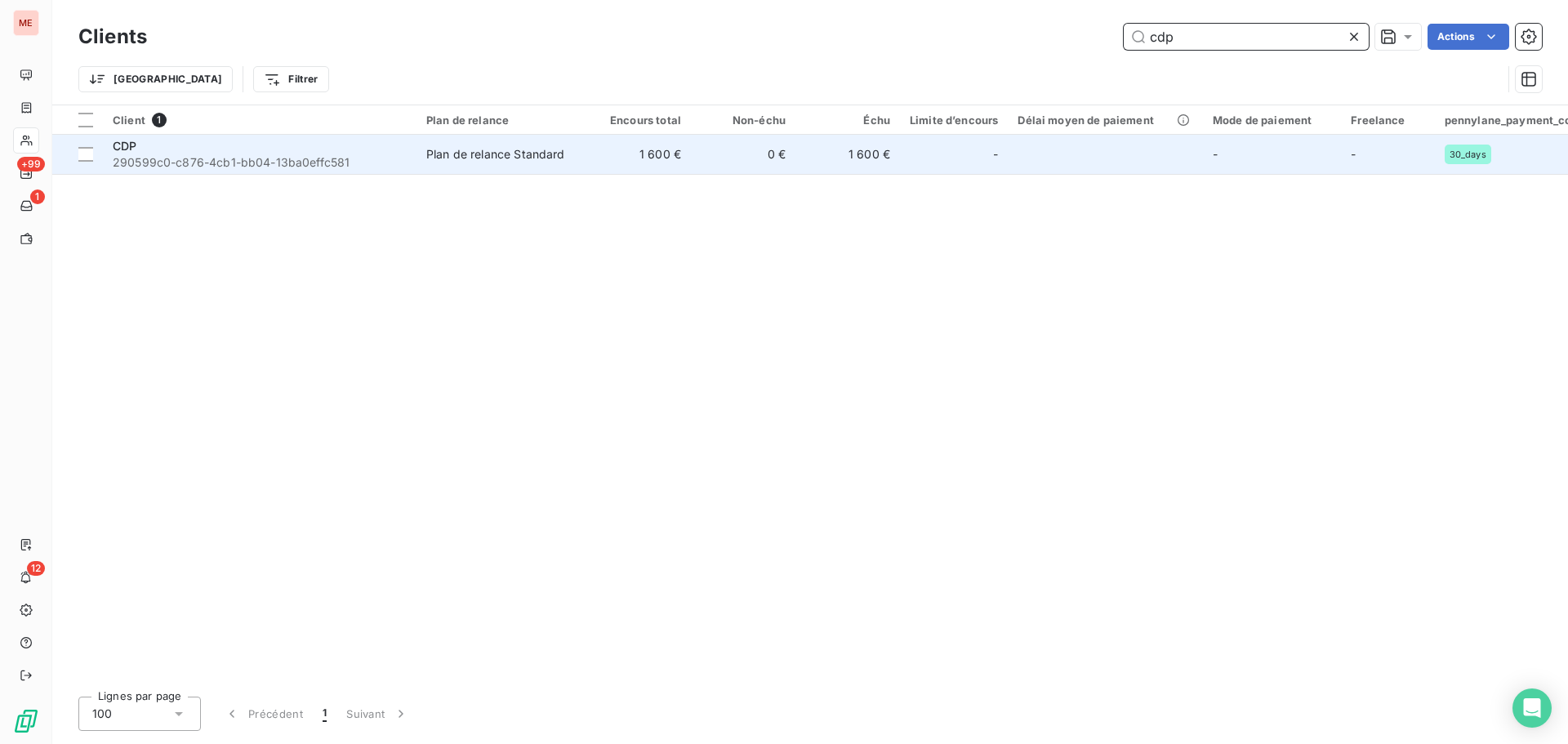
type input "cdp"
click at [301, 152] on div "CDP" at bounding box center [260, 146] width 294 height 17
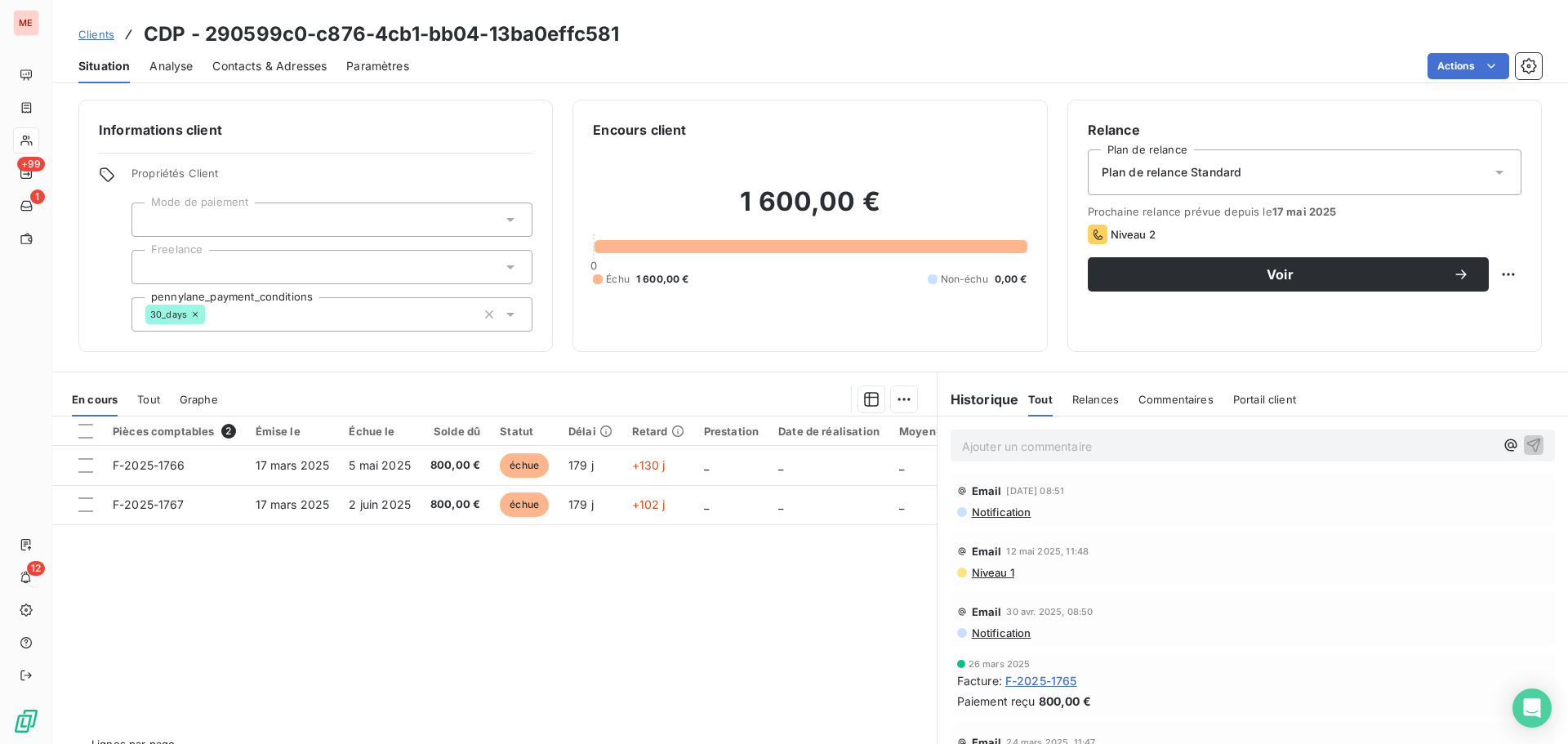
scroll to position [36, 0]
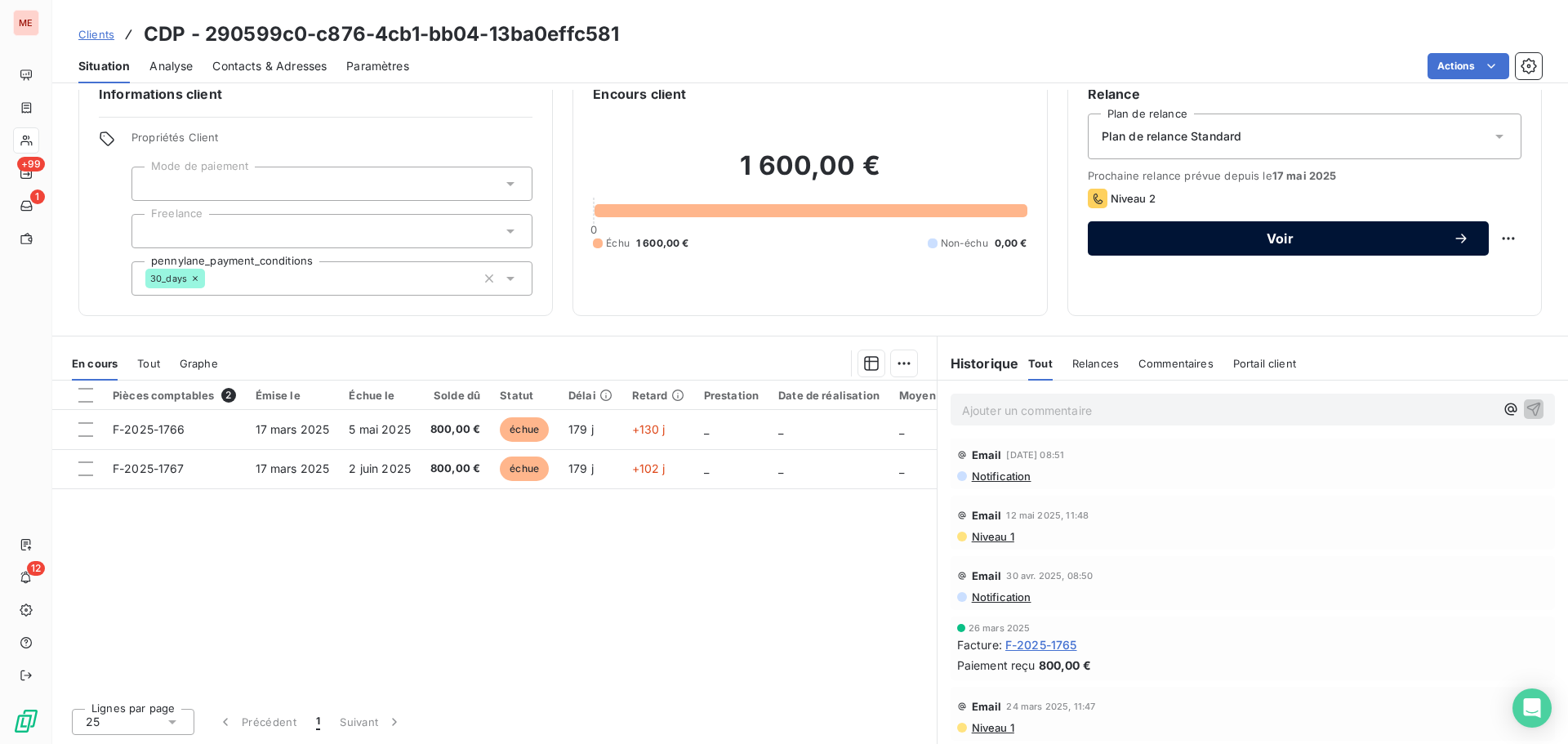
click at [1247, 239] on span "Voir" at bounding box center [1280, 238] width 345 height 13
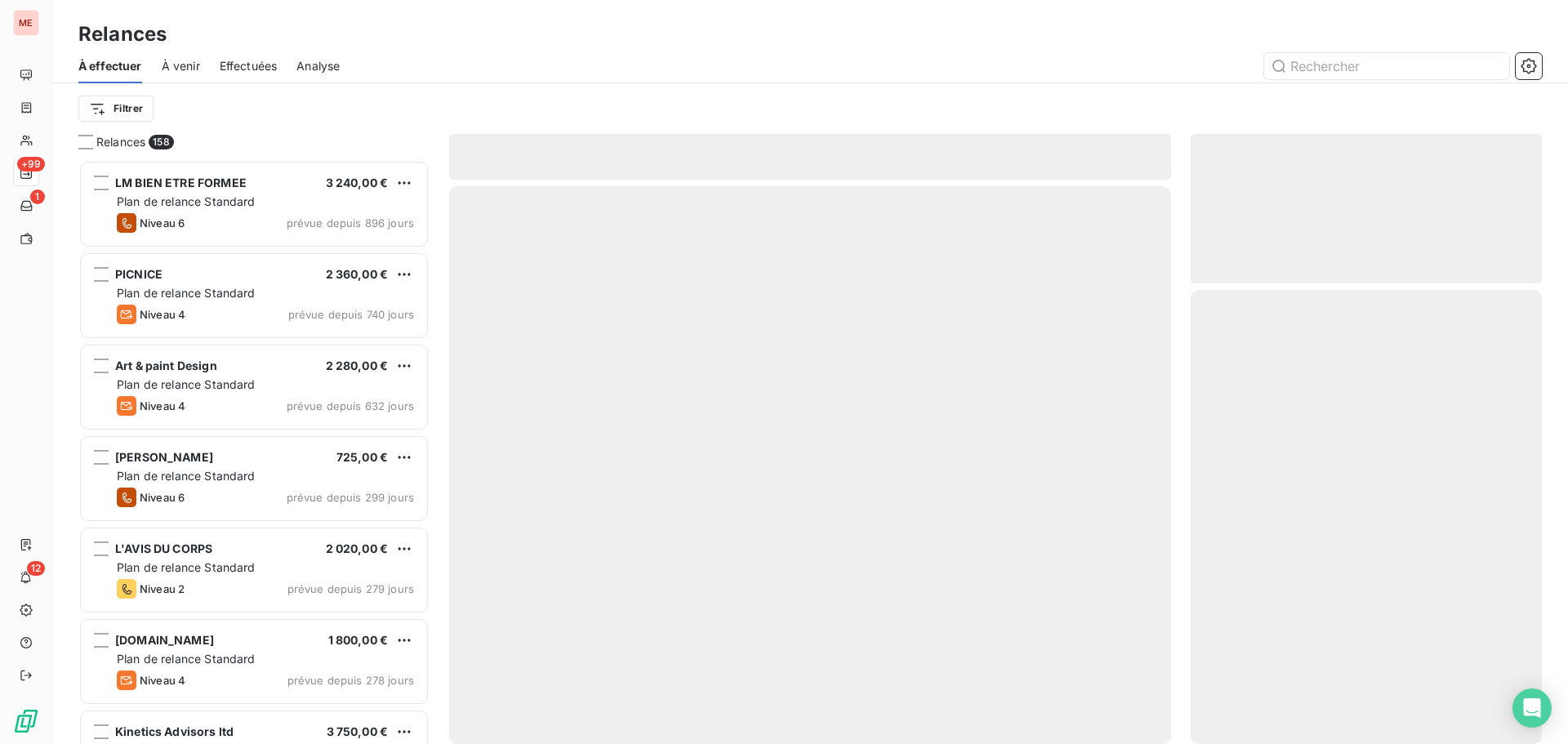
scroll to position [571, 339]
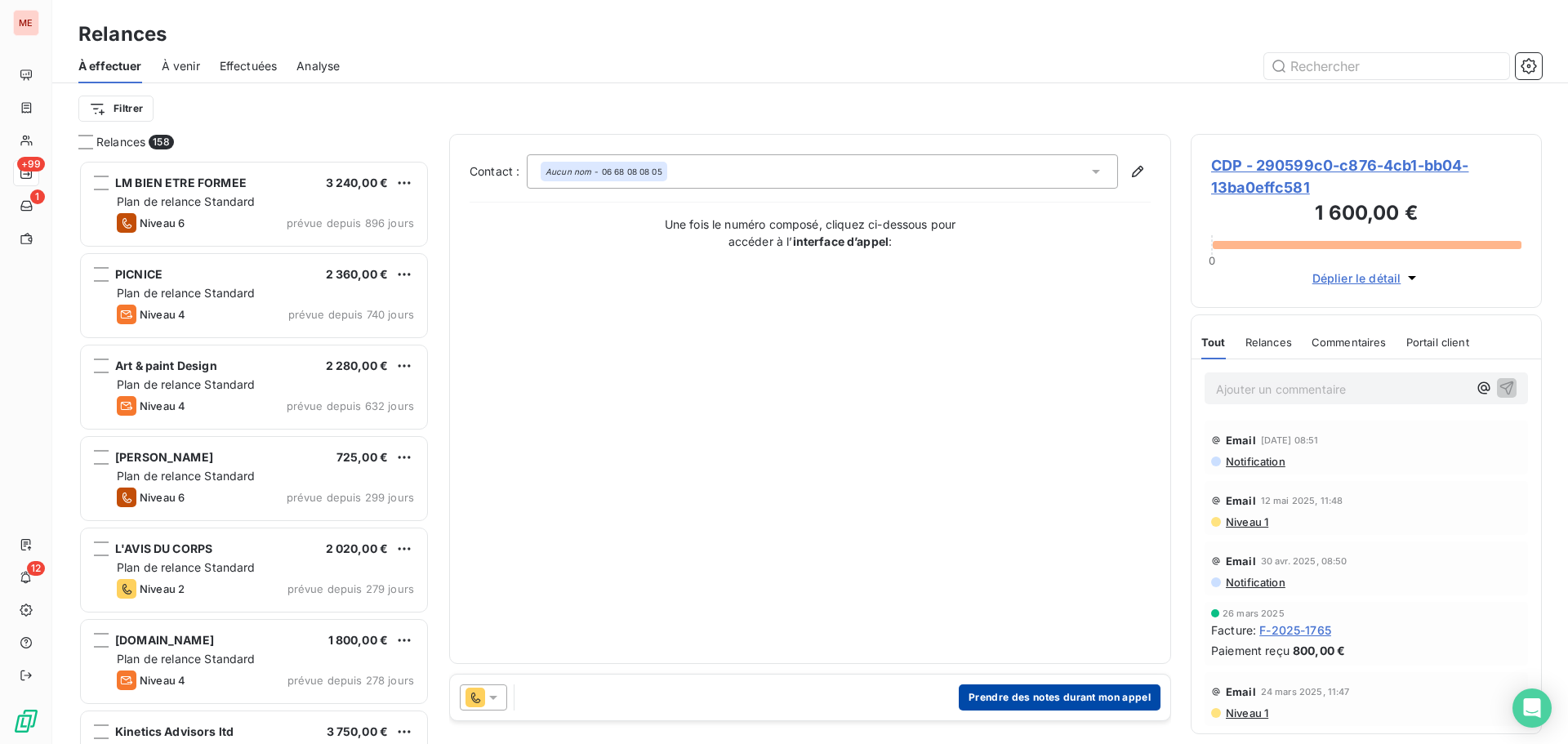
click at [1053, 702] on button "Prendre des notes durant mon appel" at bounding box center [1060, 697] width 202 height 26
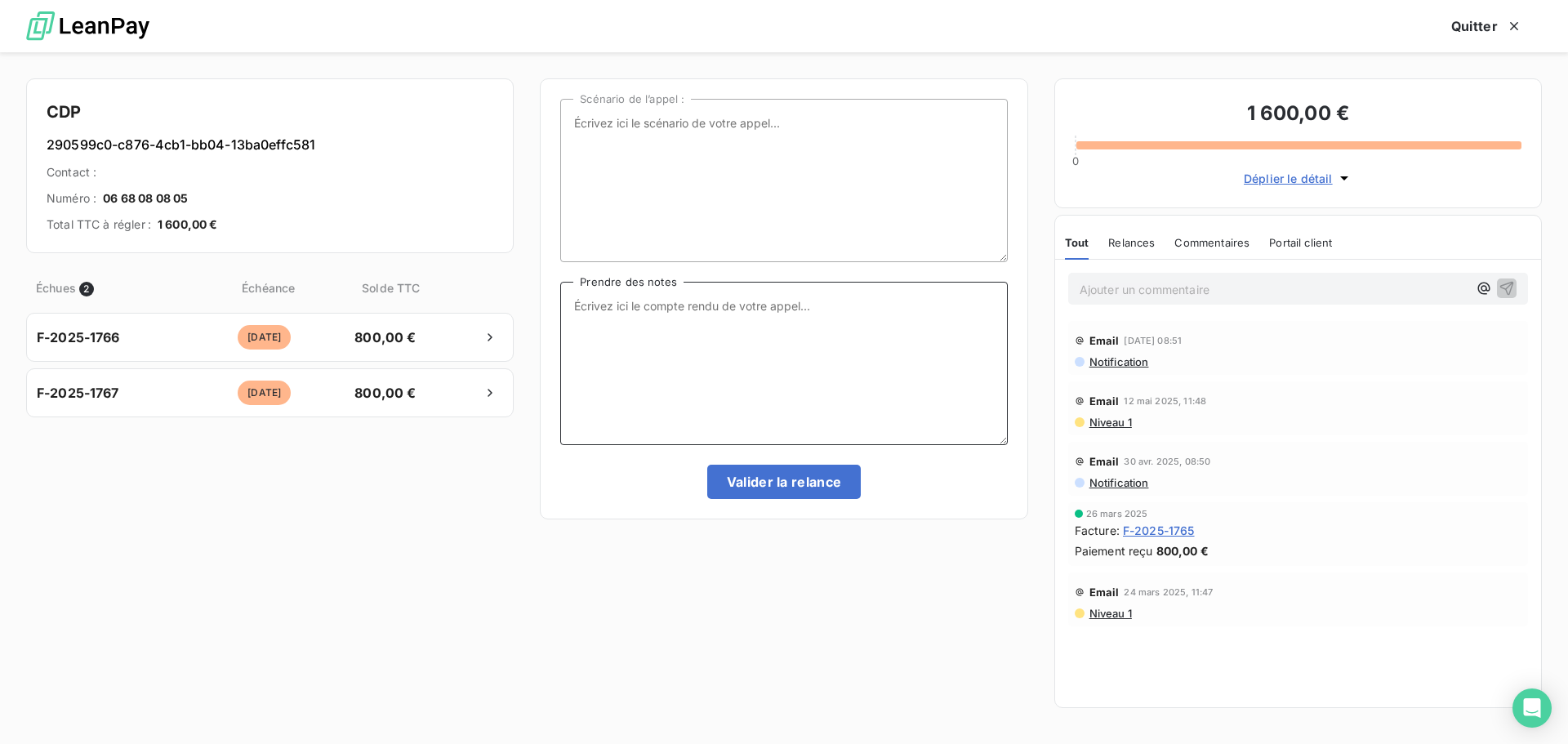
click at [753, 355] on textarea "Prendre des notes" at bounding box center [784, 364] width 446 height 163
type textarea "[PERSON_NAME] l'a eu et lui a renvoyé les infos le [DATE]"
click at [737, 480] on button "Valider la relance" at bounding box center [784, 481] width 154 height 34
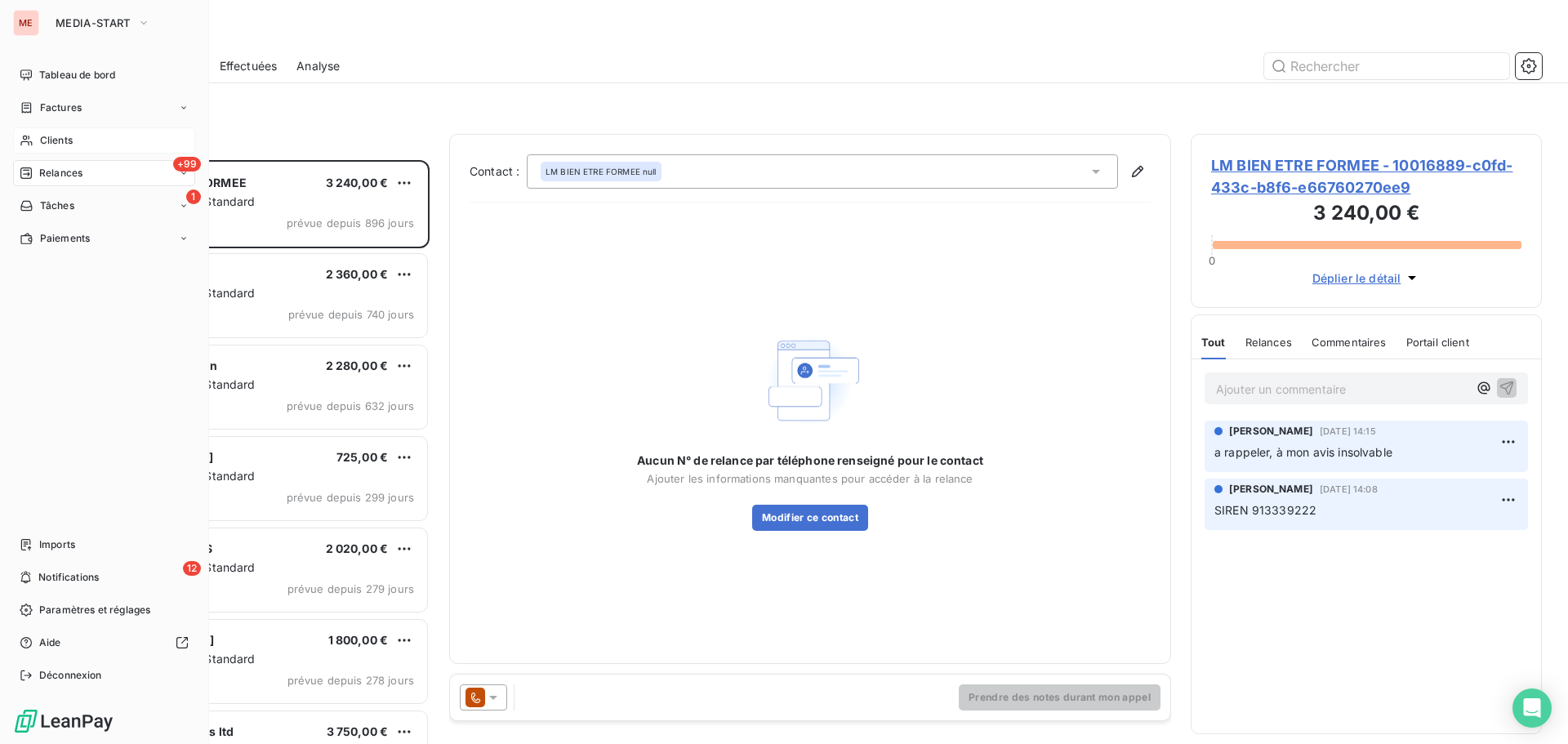
click at [31, 133] on div "Clients" at bounding box center [104, 141] width 182 height 26
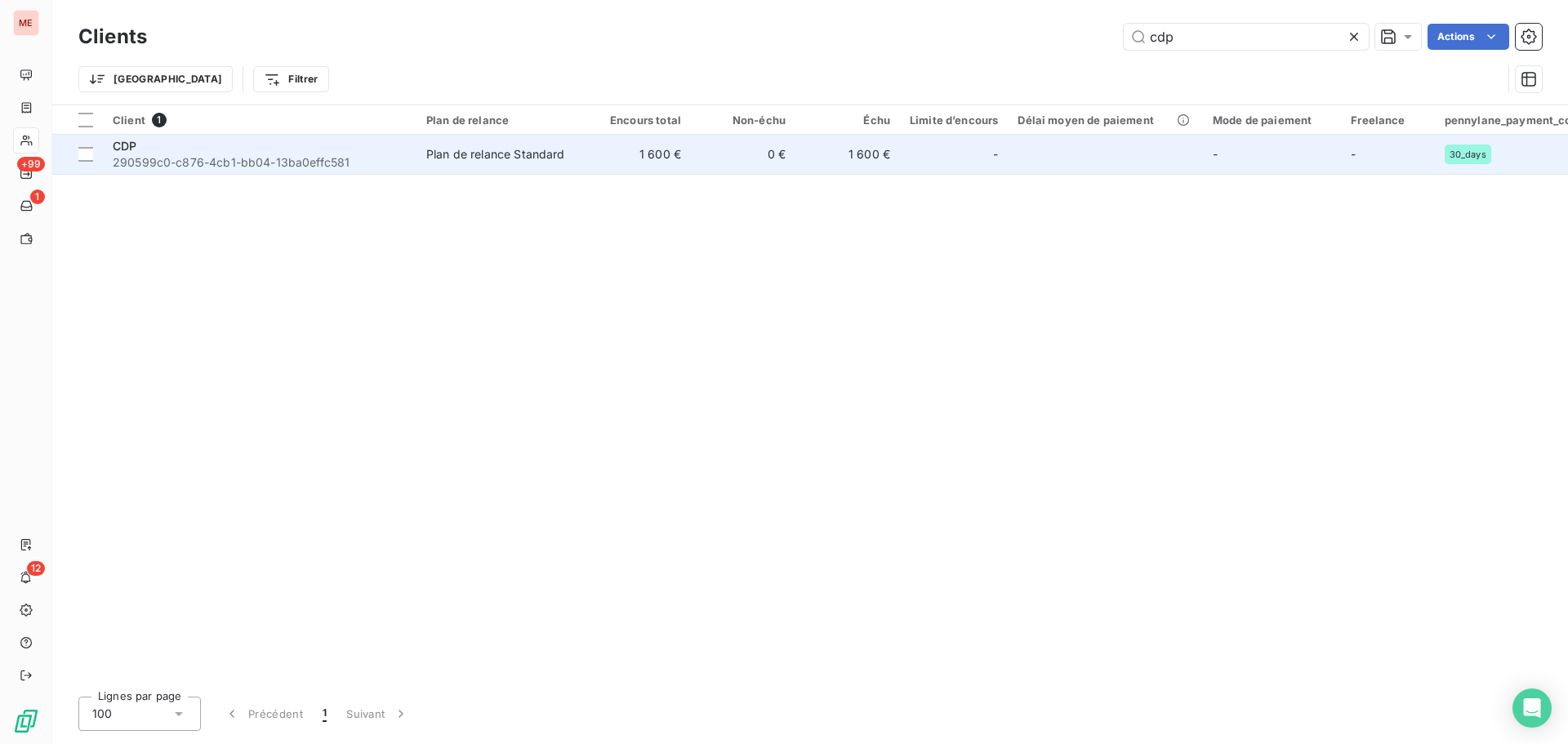
click at [243, 164] on span "290599c0-c876-4cb1-bb04-13ba0effc581" at bounding box center [260, 163] width 294 height 17
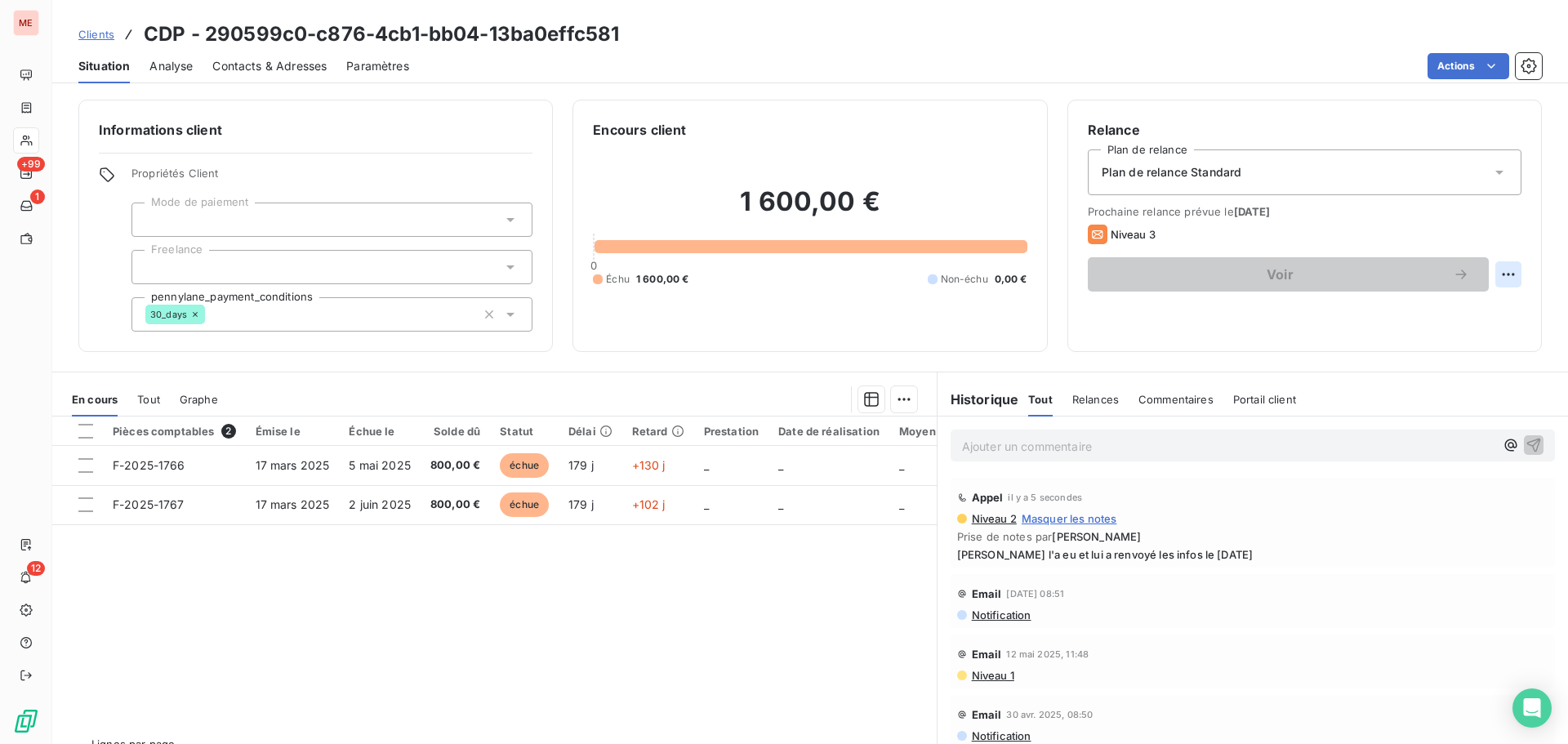
click at [1488, 268] on html "ME +99 1 12 Clients CDP - 290599c0-c876-4cb1-bb04-13ba0effc581 Situation Analys…" at bounding box center [784, 372] width 1568 height 744
click at [1439, 305] on div "Replanifier cette action" at bounding box center [1428, 310] width 146 height 26
select select "8"
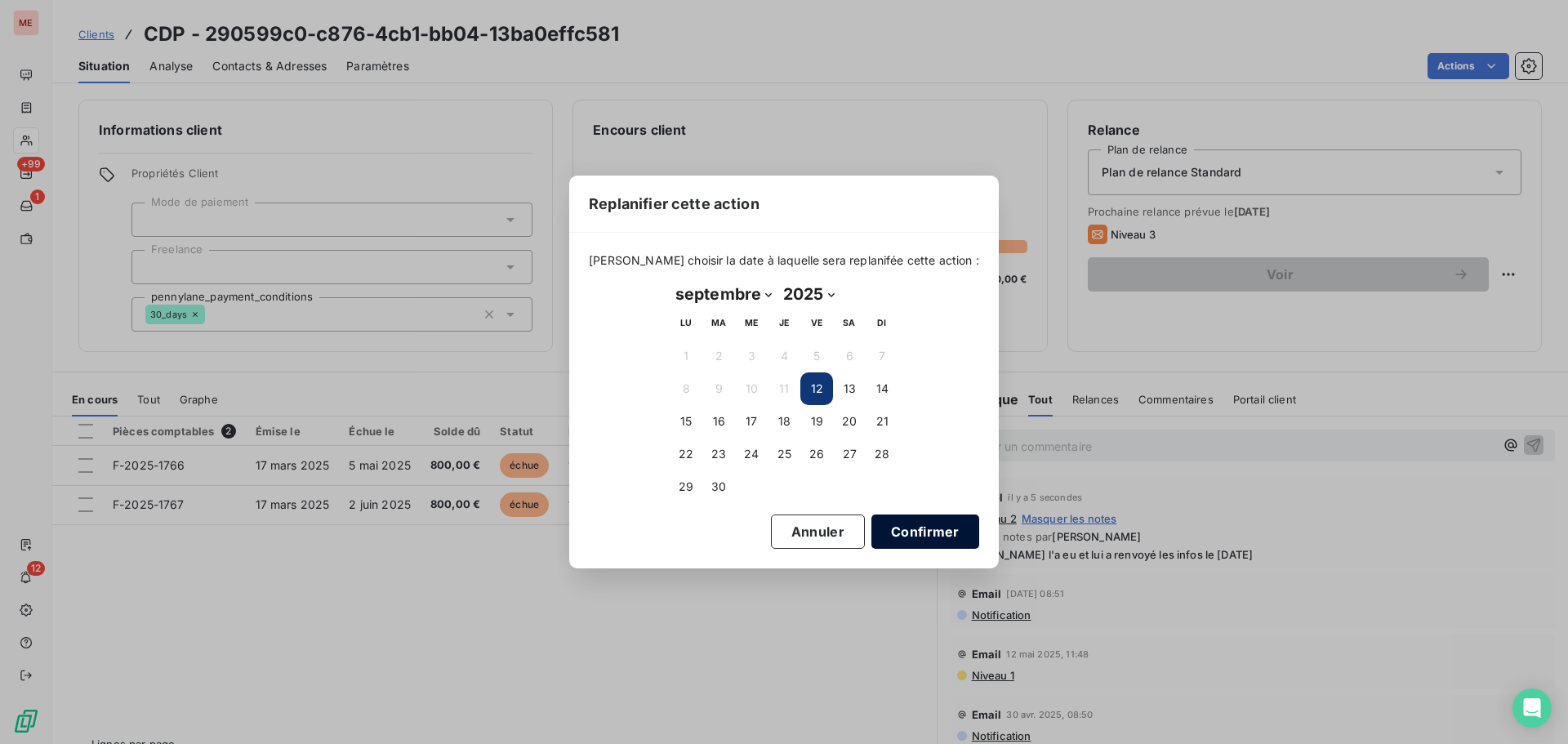
click at [930, 529] on button "Confirmer" at bounding box center [924, 531] width 107 height 34
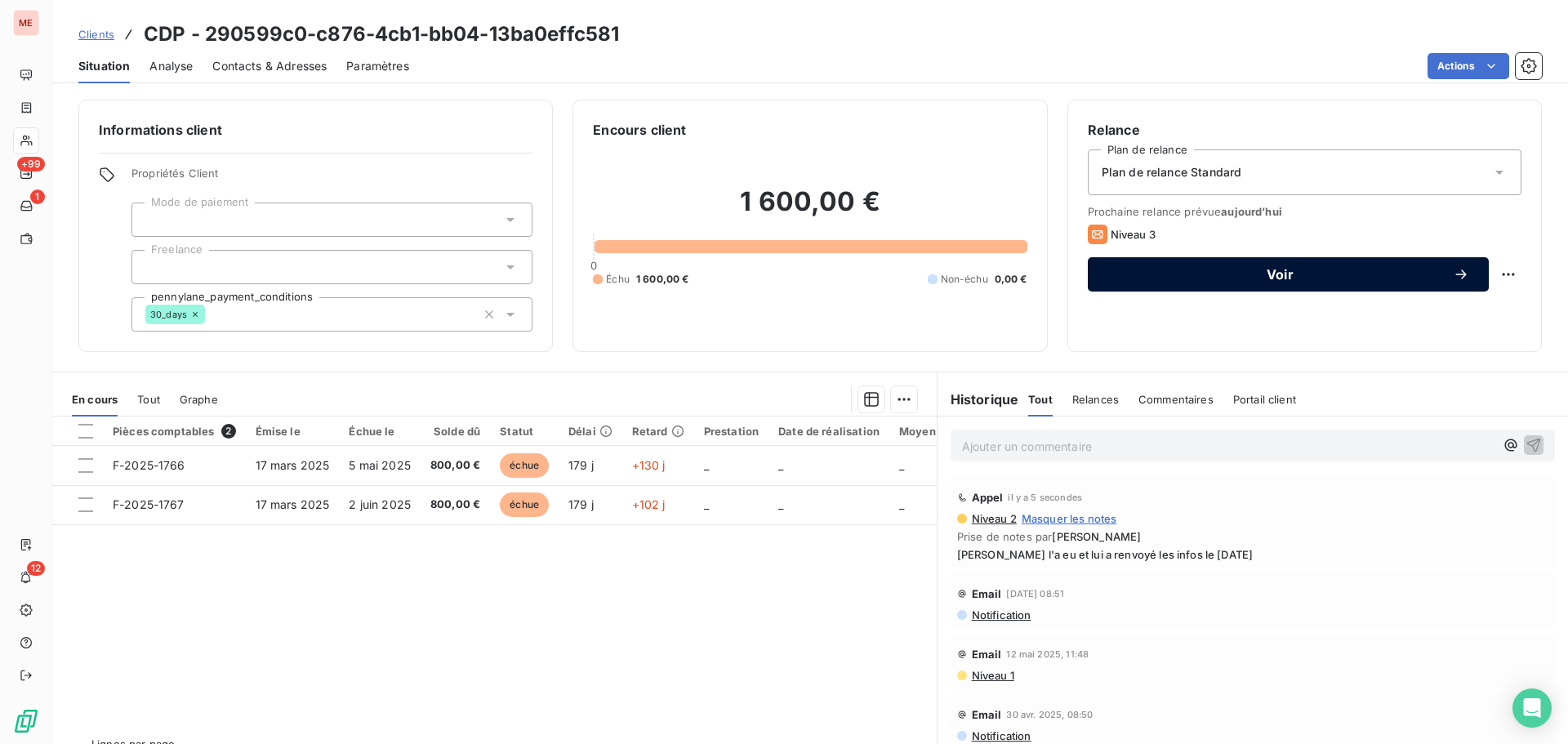
click at [1177, 284] on button "Voir" at bounding box center [1288, 274] width 400 height 34
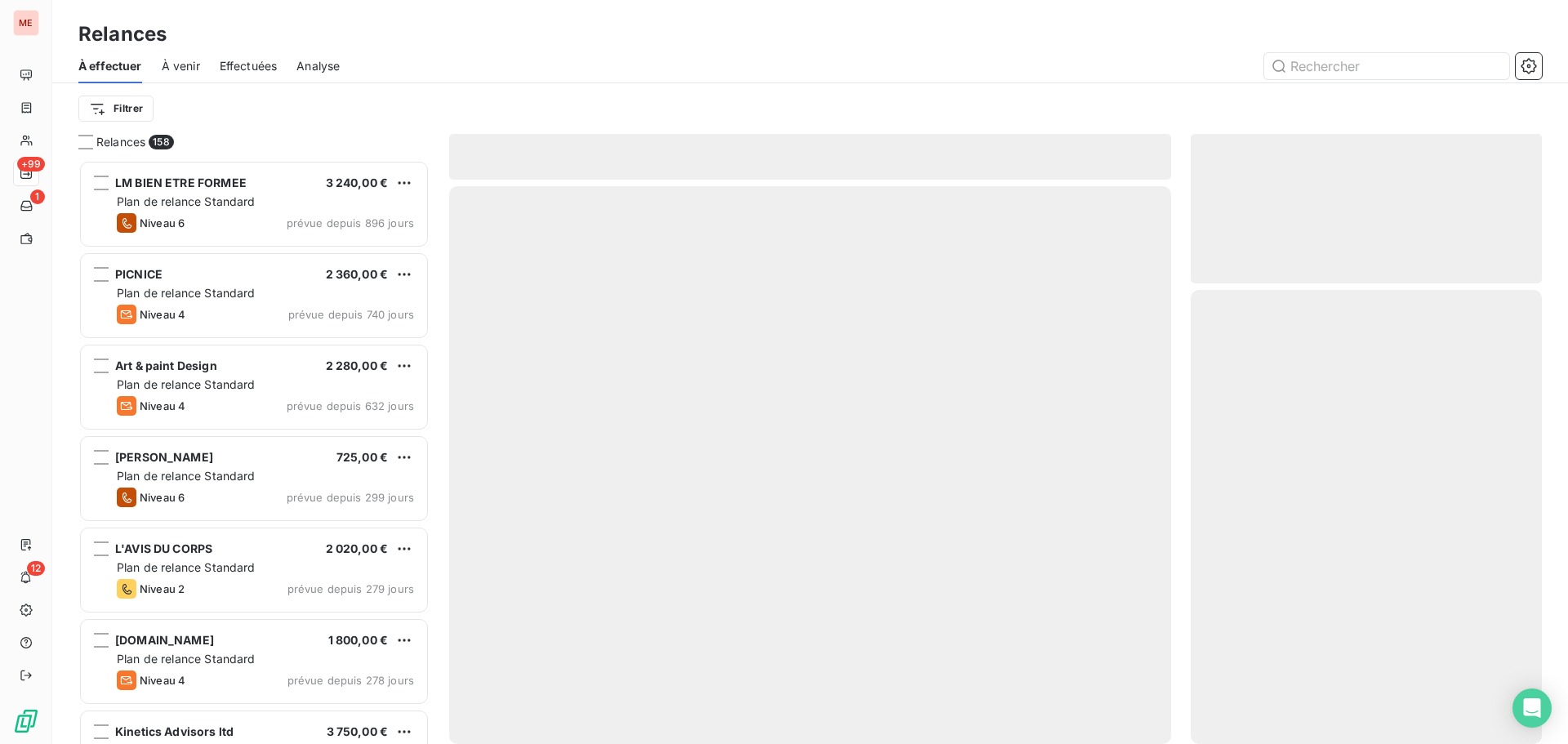
scroll to position [571, 339]
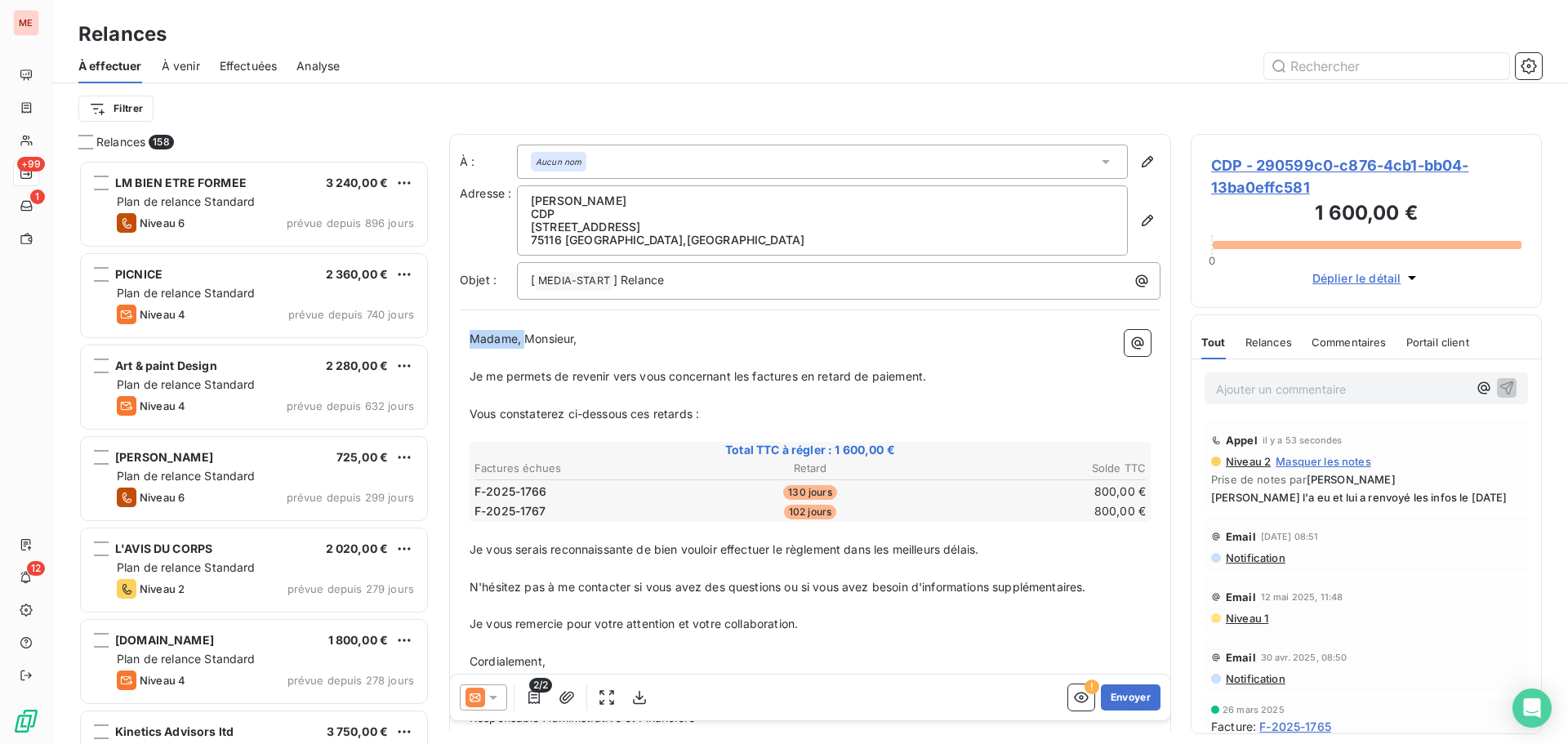
drag, startPoint x: 525, startPoint y: 339, endPoint x: 437, endPoint y: 328, distance: 88.7
click at [437, 328] on div "Relances 158 LM BIEN ETRE FORMEE 3 240,00 € Plan de relance Standard Niveau 6 p…" at bounding box center [810, 439] width 1516 height 610
click at [1142, 217] on icon "button" at bounding box center [1147, 220] width 11 height 11
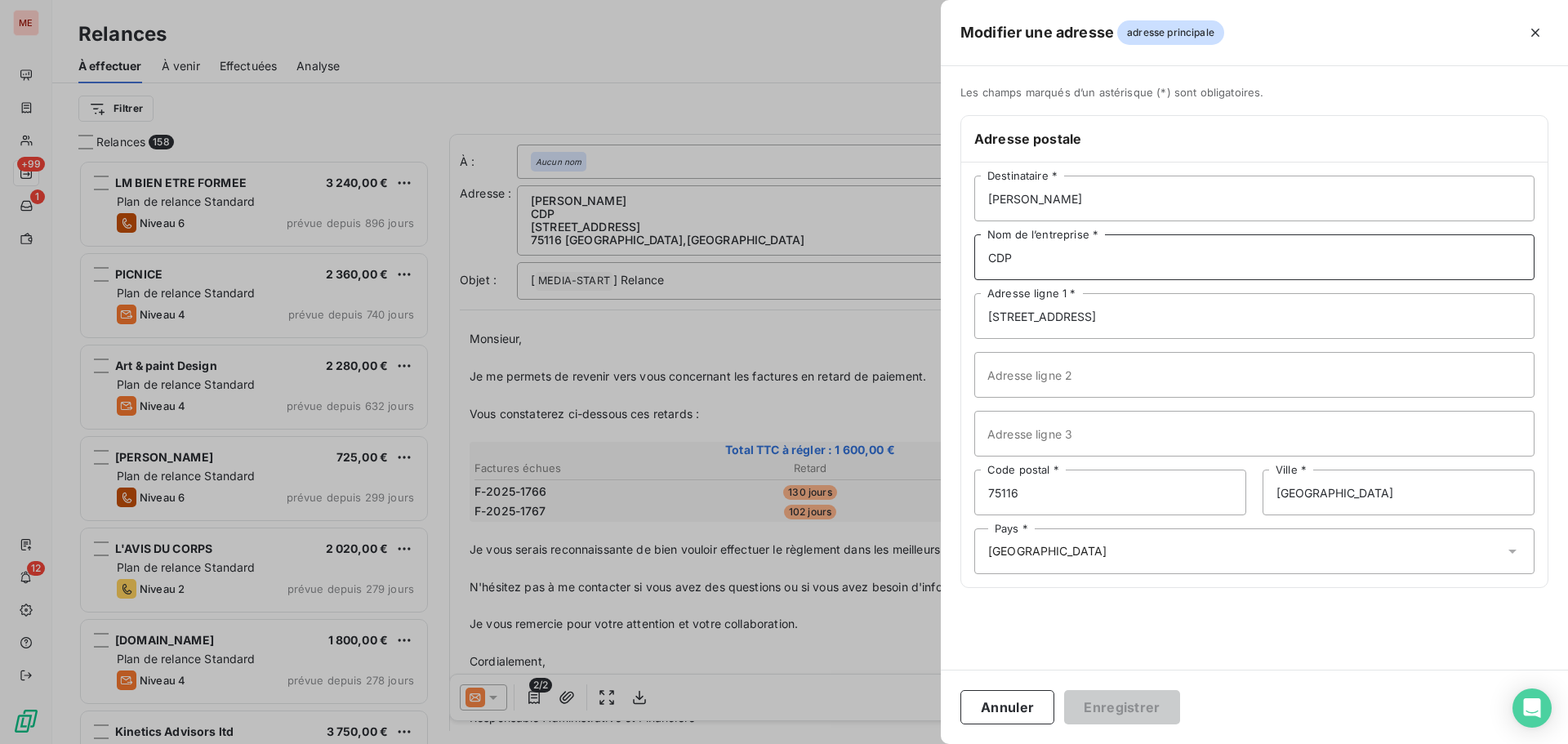
click at [1172, 245] on input "CDP" at bounding box center [1254, 257] width 560 height 46
type input "CDP - Voiturier de [GEOGRAPHIC_DATA]"
click at [1125, 704] on button "Enregistrer" at bounding box center [1122, 706] width 116 height 34
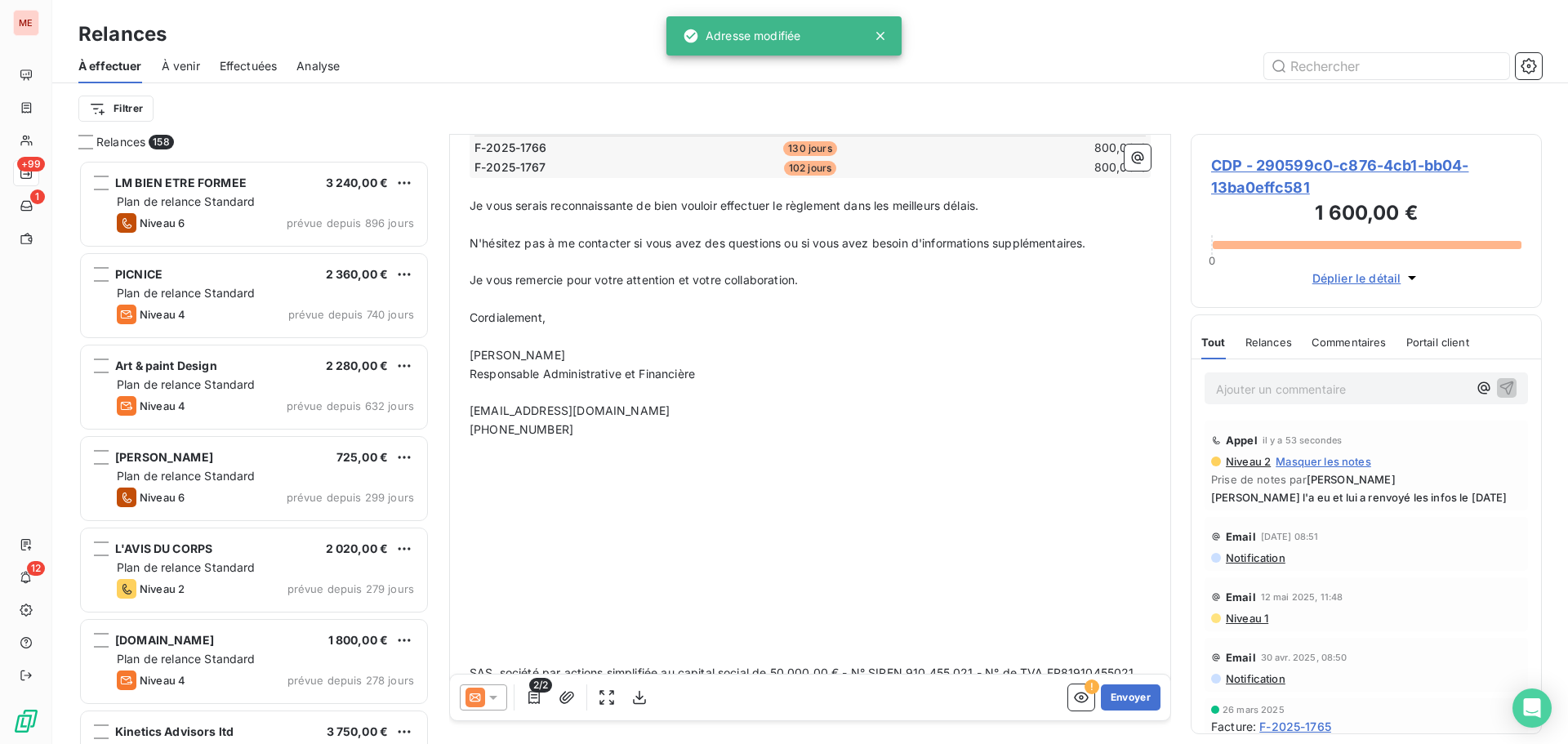
scroll to position [345, 0]
click at [1121, 694] on button "Envoyer" at bounding box center [1130, 697] width 60 height 26
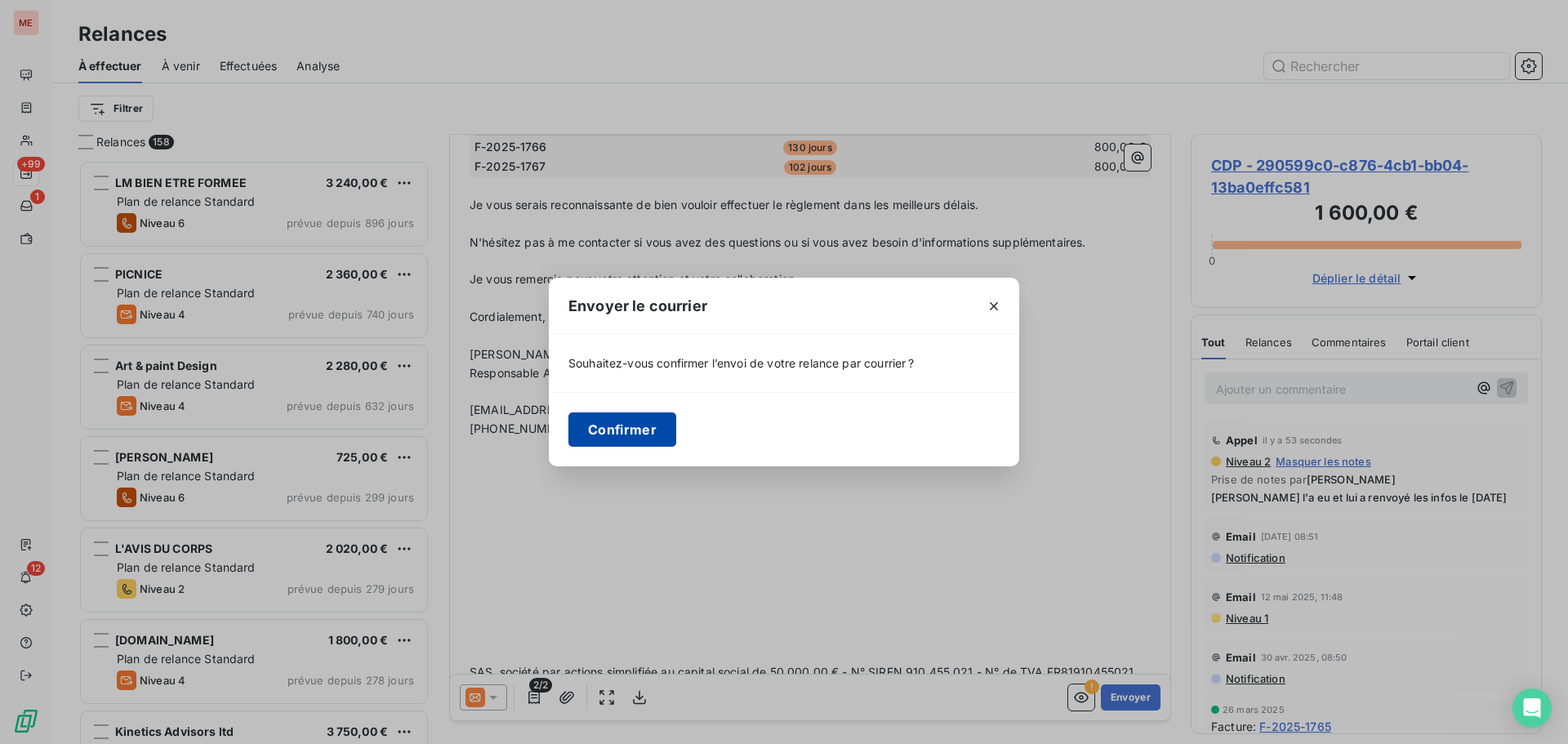
click at [617, 432] on button "Confirmer" at bounding box center [622, 429] width 107 height 34
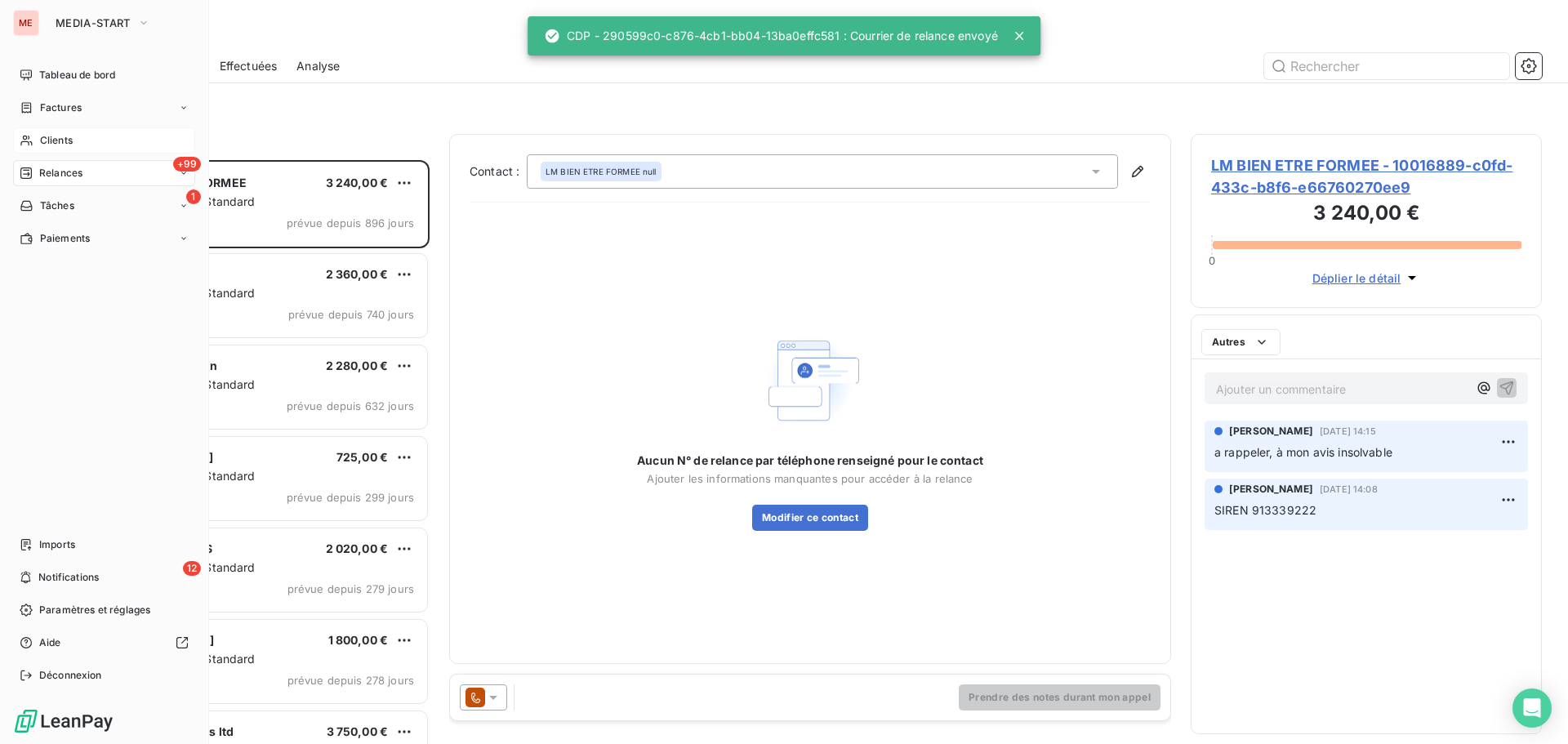
click at [40, 136] on span "Clients" at bounding box center [57, 141] width 33 height 15
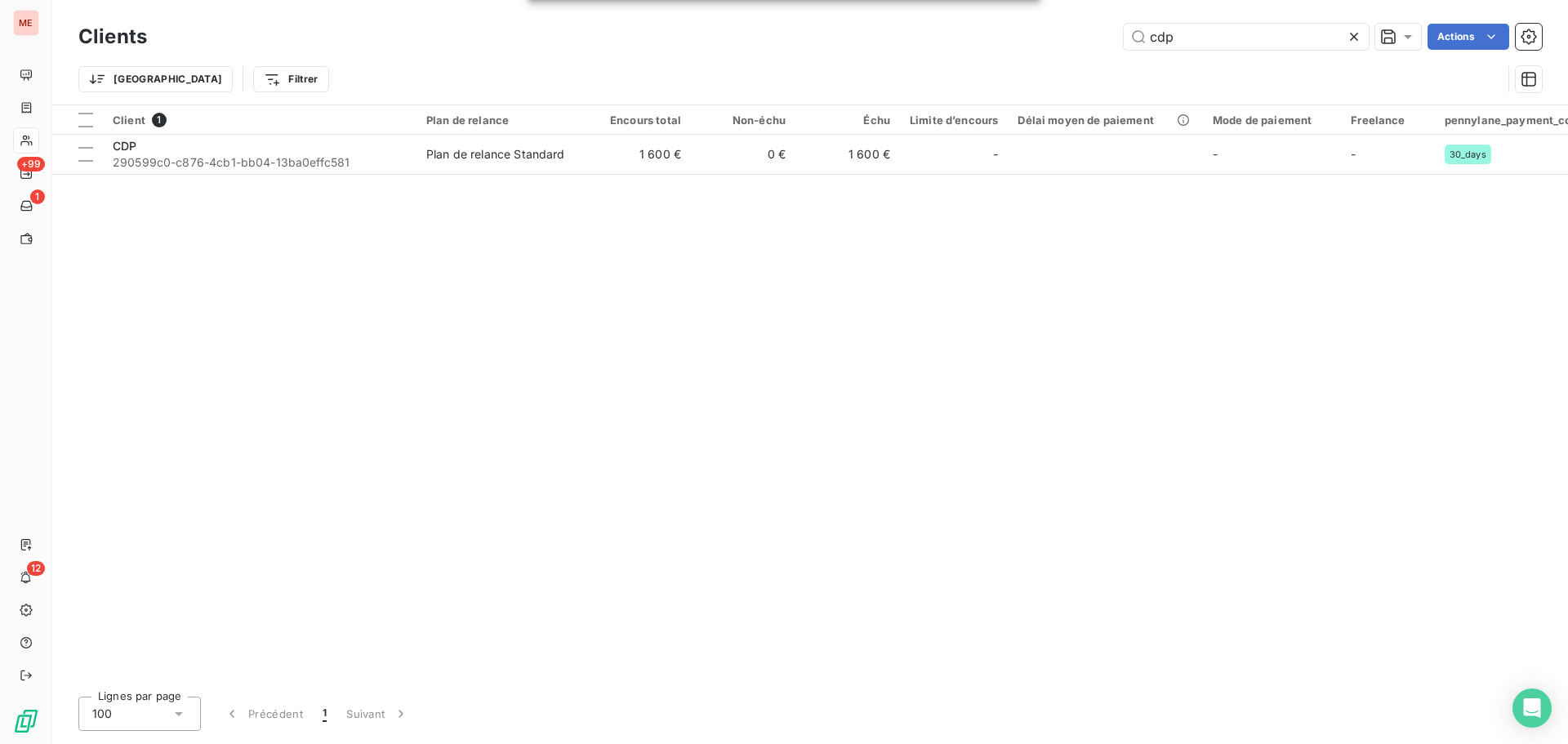
click at [1357, 33] on icon at bounding box center [1354, 37] width 17 height 17
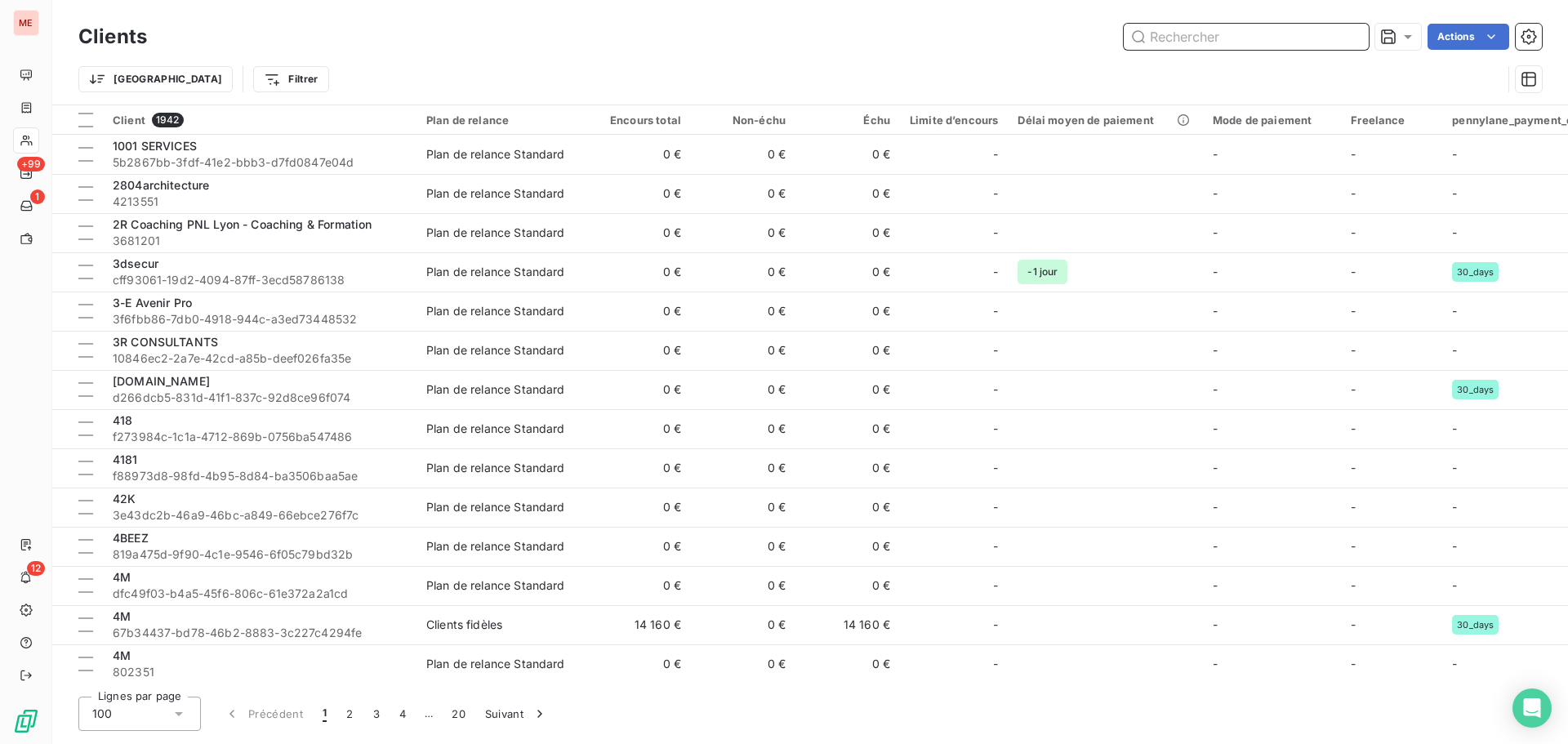
click at [1179, 41] on input "text" at bounding box center [1246, 37] width 245 height 26
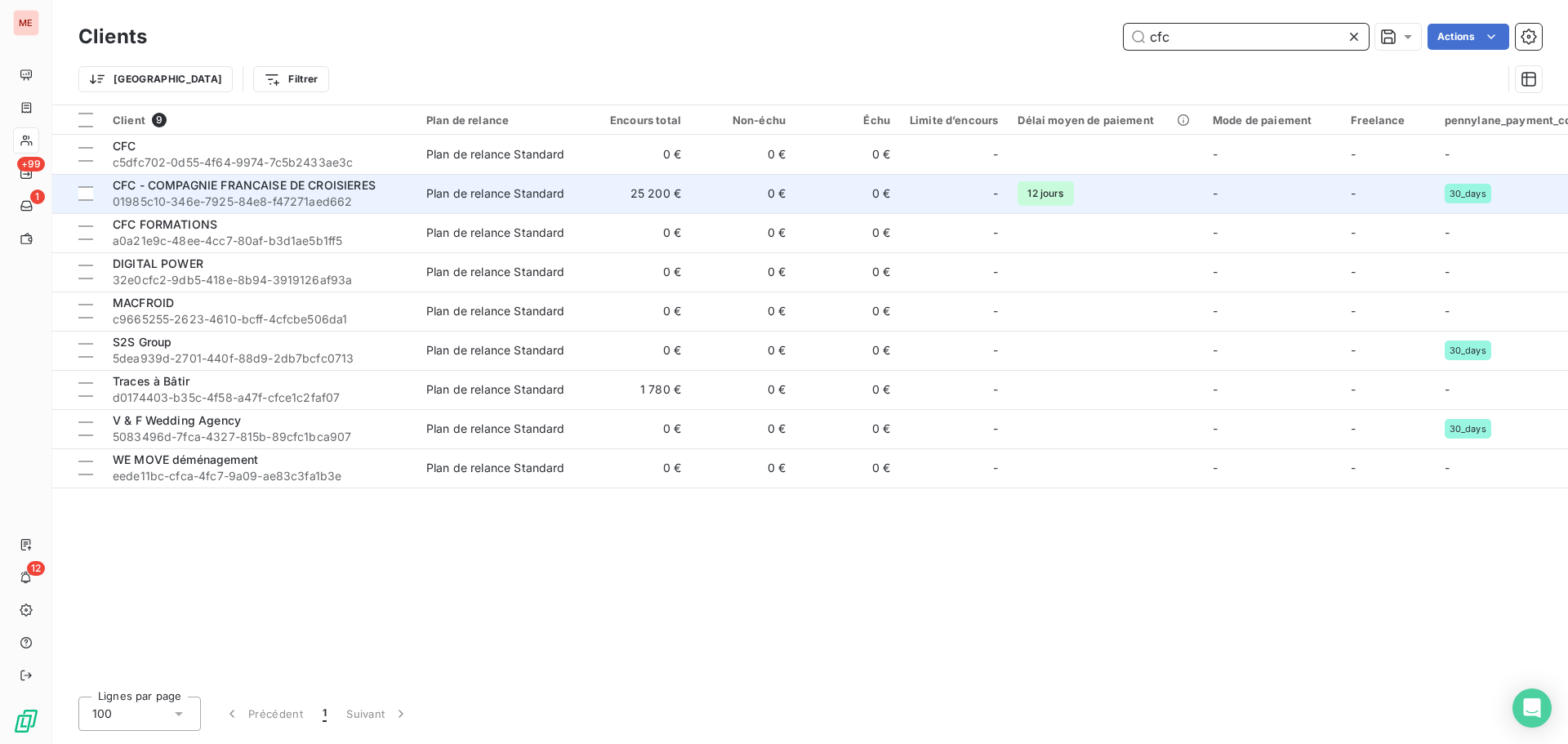
type input "cfc"
click at [342, 191] on span "CFC - COMPAGNIE FRANCAISE DE CROISIERES" at bounding box center [244, 185] width 263 height 14
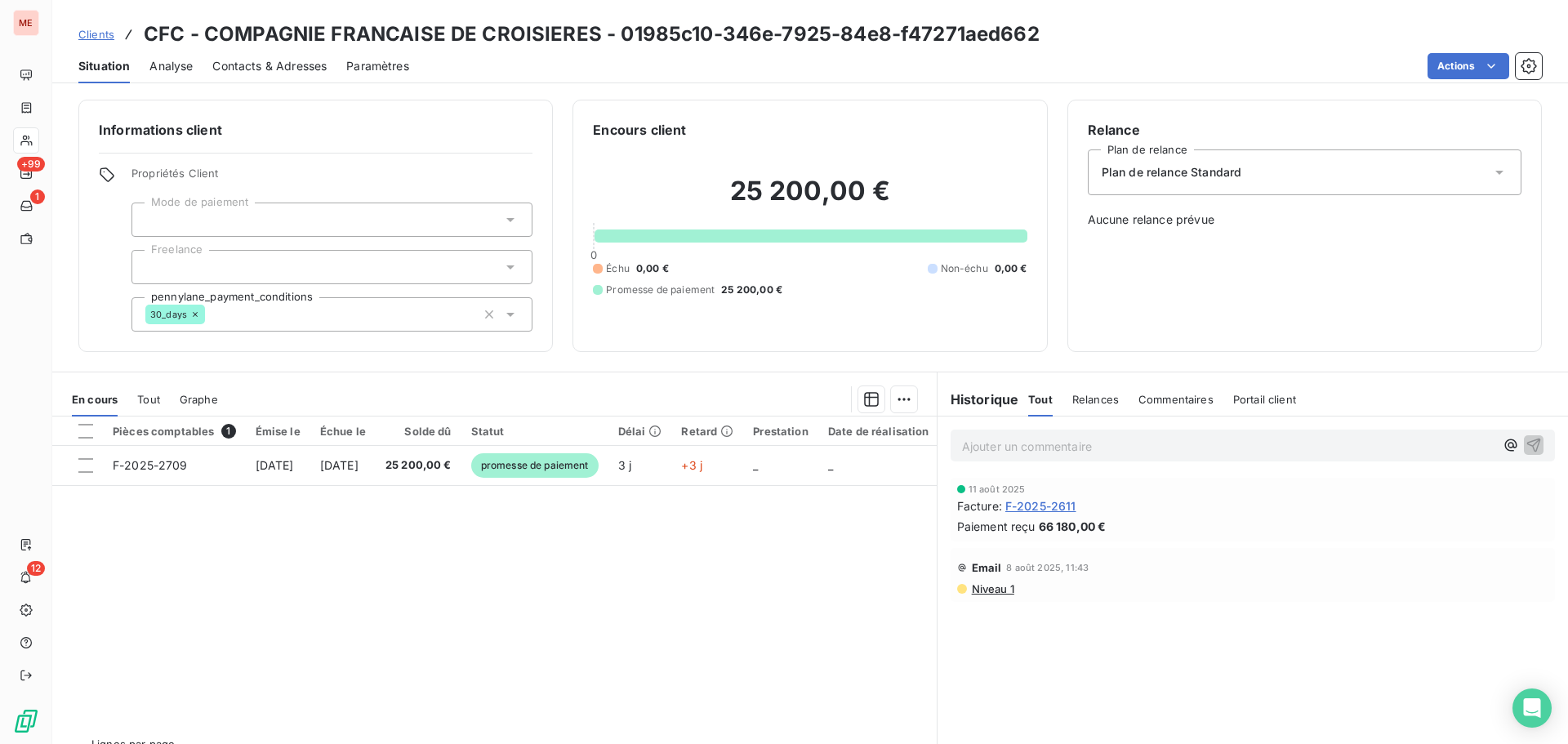
click at [295, 76] on div "Contacts & Adresses" at bounding box center [269, 65] width 114 height 34
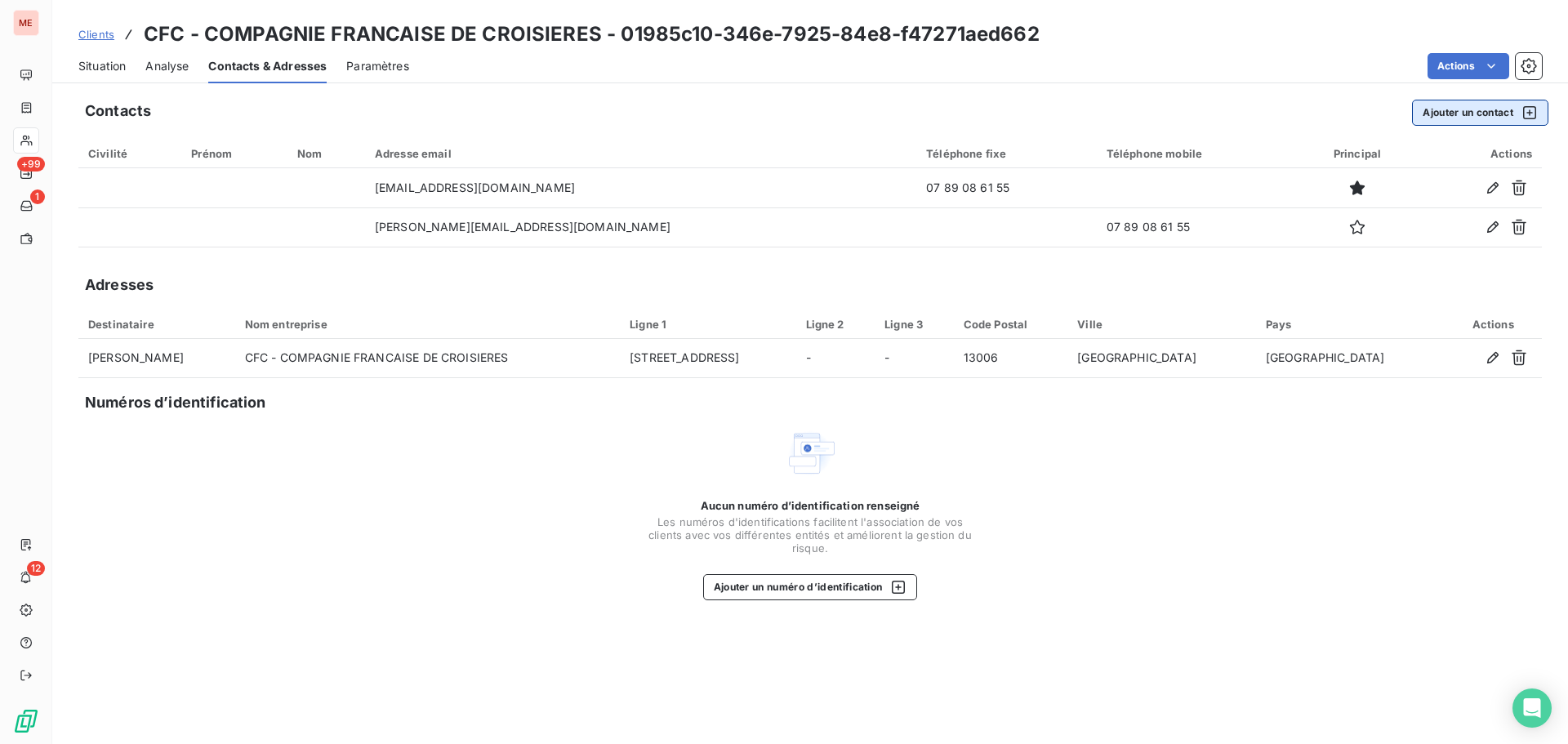
click at [1438, 107] on button "Ajouter un contact" at bounding box center [1480, 112] width 136 height 26
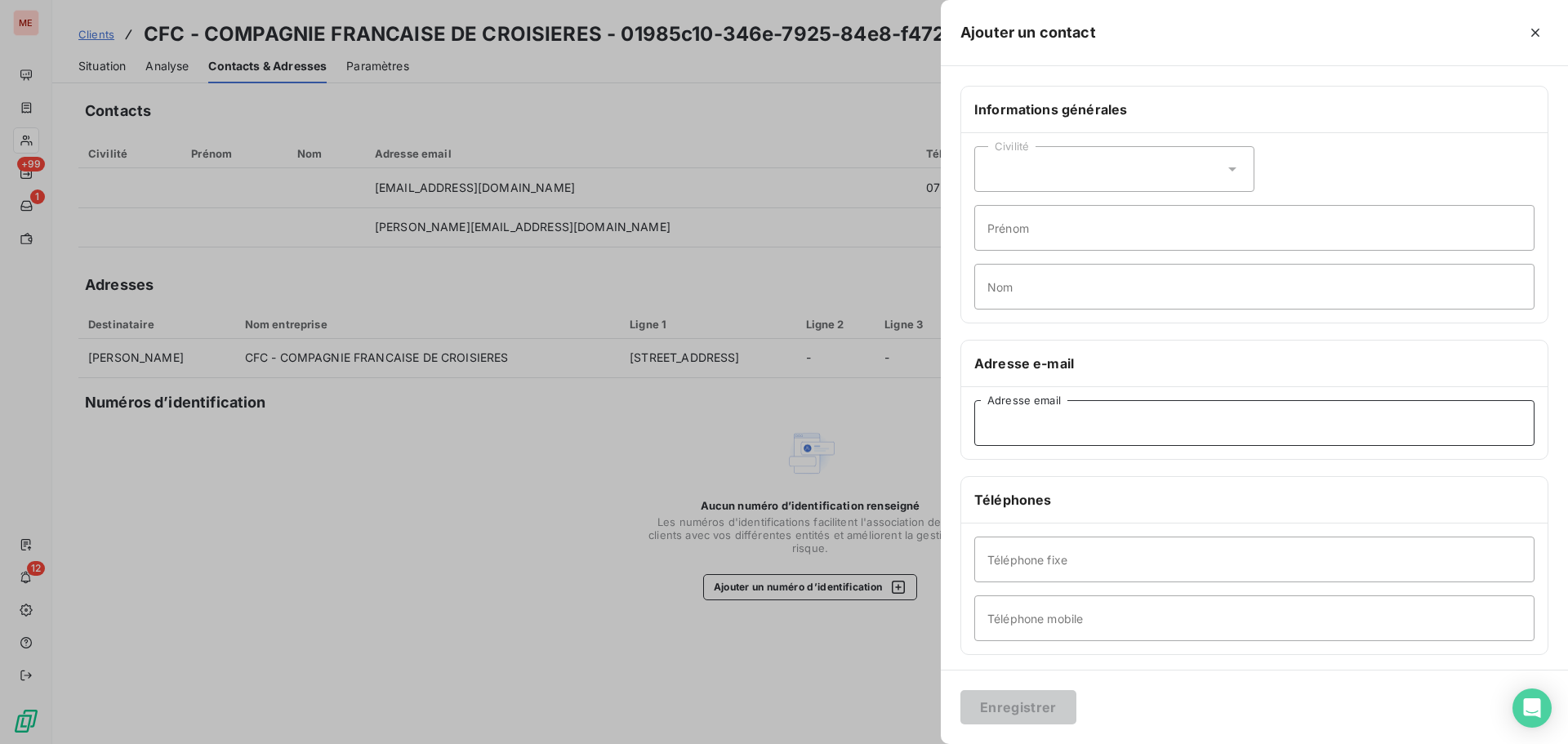
click at [1015, 423] on input "Adresse email" at bounding box center [1254, 423] width 560 height 46
paste input "<[EMAIL_ADDRESS][DOMAIN_NAME]"
click at [994, 423] on input "<[EMAIL_ADDRESS][DOMAIN_NAME]" at bounding box center [1254, 423] width 560 height 46
type input "[EMAIL_ADDRESS][DOMAIN_NAME]"
click at [1065, 579] on input "Téléphone fixe" at bounding box center [1254, 559] width 560 height 46
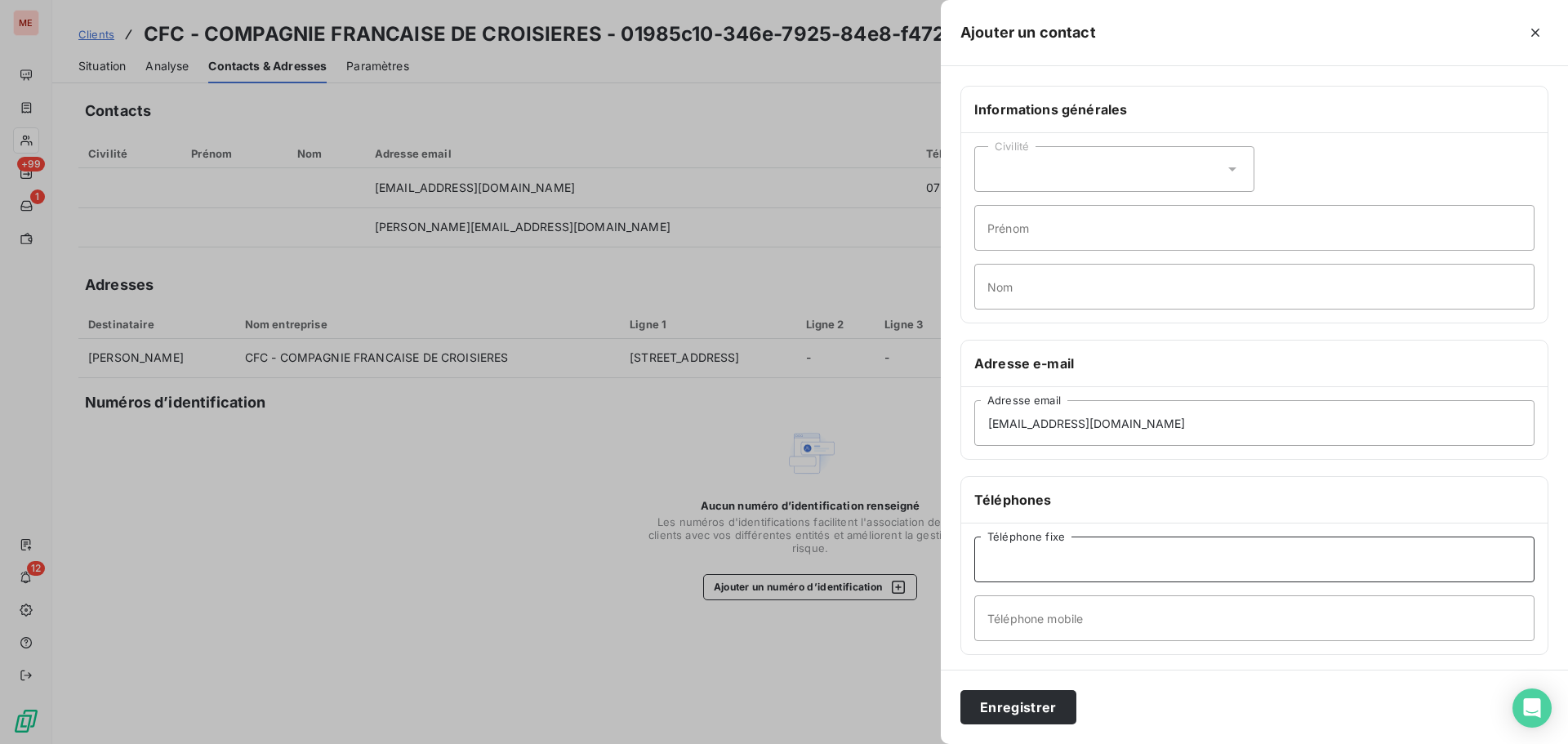
paste input "04 30 22 00 55"
type input "04 30 22 00 55"
click at [1030, 287] on input "Nom" at bounding box center [1254, 287] width 560 height 46
paste input "[PERSON_NAME]"
type input "[PERSON_NAME]"
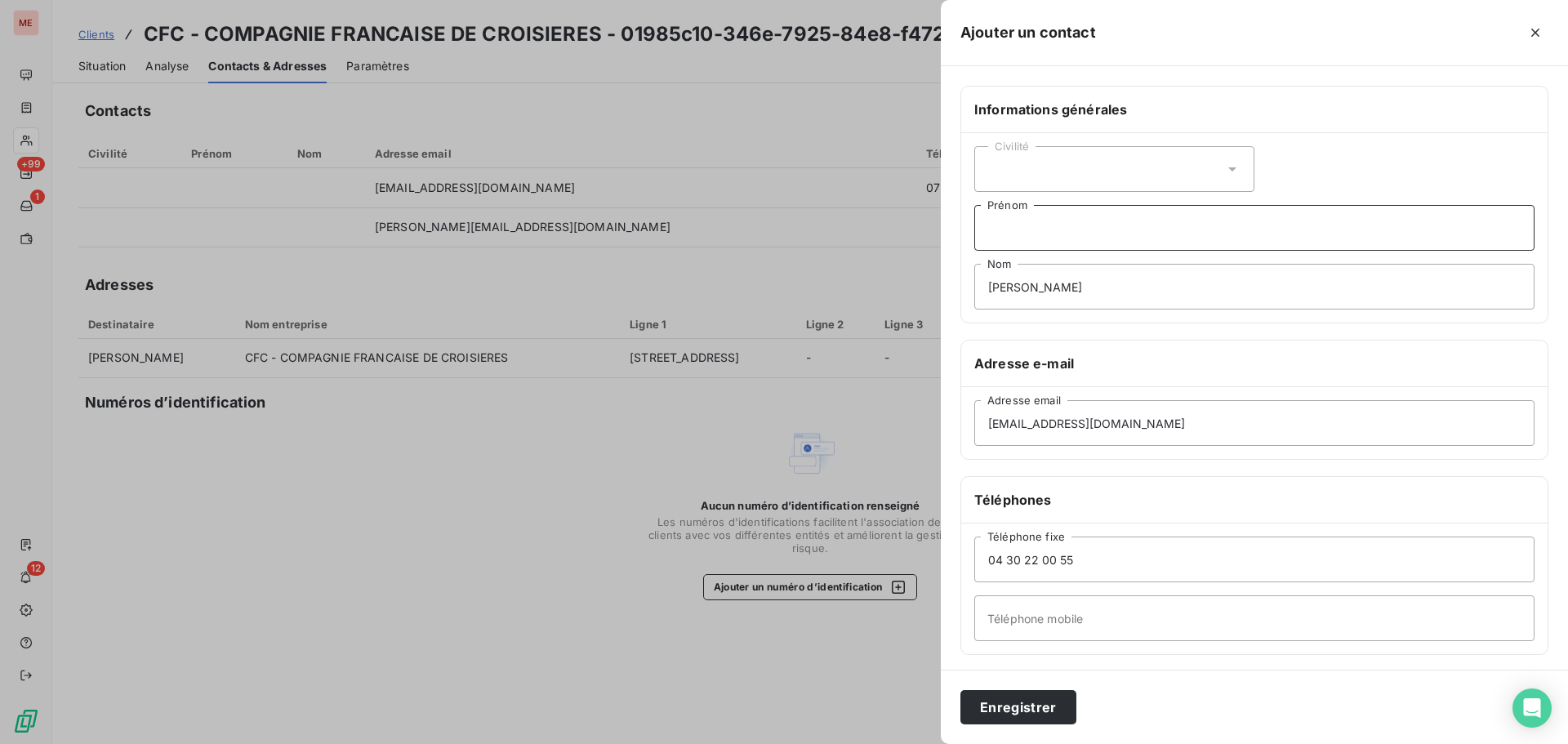
click at [1124, 224] on input "Prénom" at bounding box center [1254, 228] width 560 height 46
paste input "Achraf"
click at [1111, 156] on div "Civilité" at bounding box center [1113, 169] width 280 height 46
click at [1279, 154] on div "Civilité Madame Monsieur [PERSON_NAME] Nom" at bounding box center [1254, 228] width 586 height 189
click at [1159, 294] on input "[PERSON_NAME]" at bounding box center [1254, 287] width 560 height 46
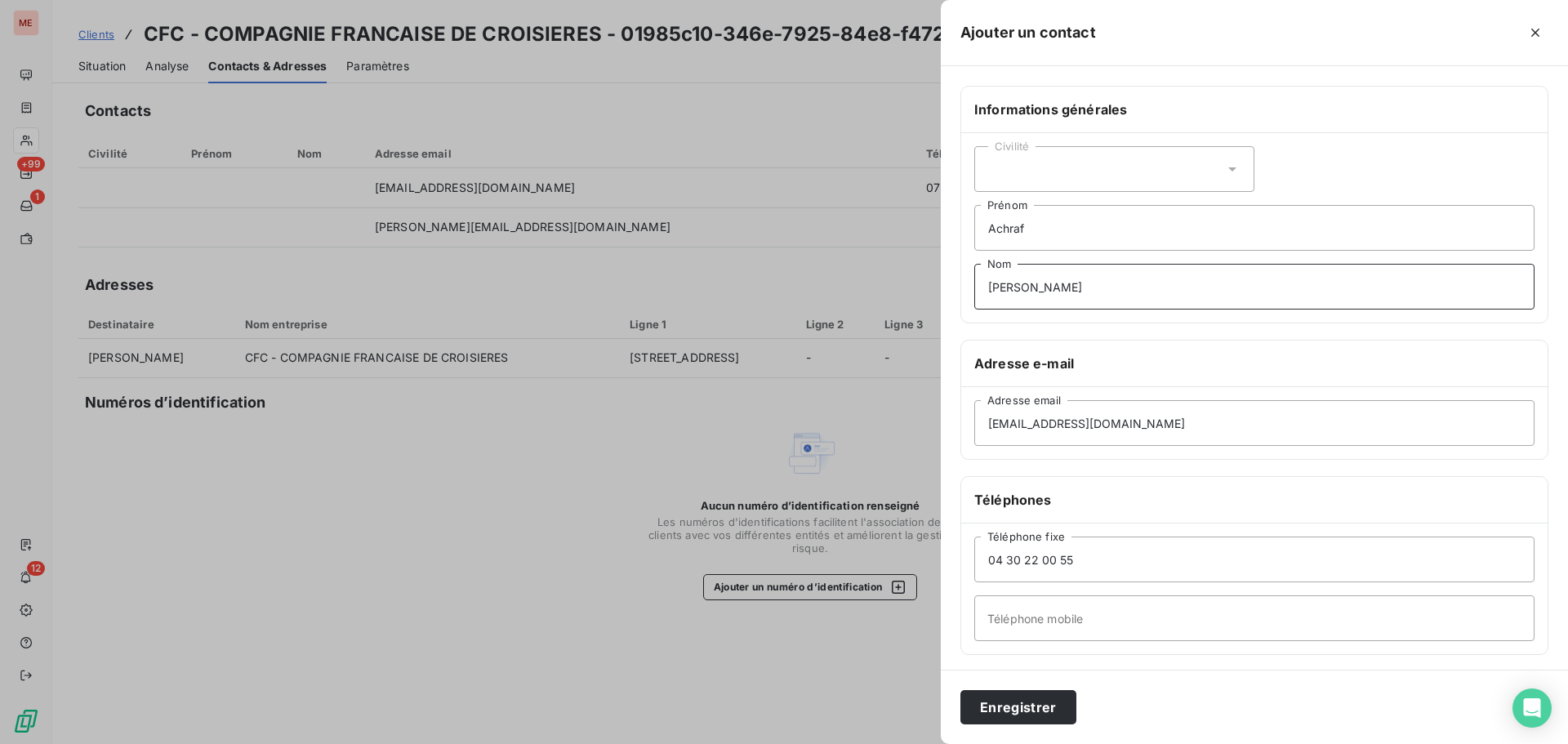
drag, startPoint x: 1159, startPoint y: 294, endPoint x: 971, endPoint y: 281, distance: 188.4
click at [971, 281] on div "Civilité [PERSON_NAME]" at bounding box center [1254, 228] width 586 height 189
click at [1063, 228] on input "Achraf" at bounding box center [1254, 228] width 560 height 46
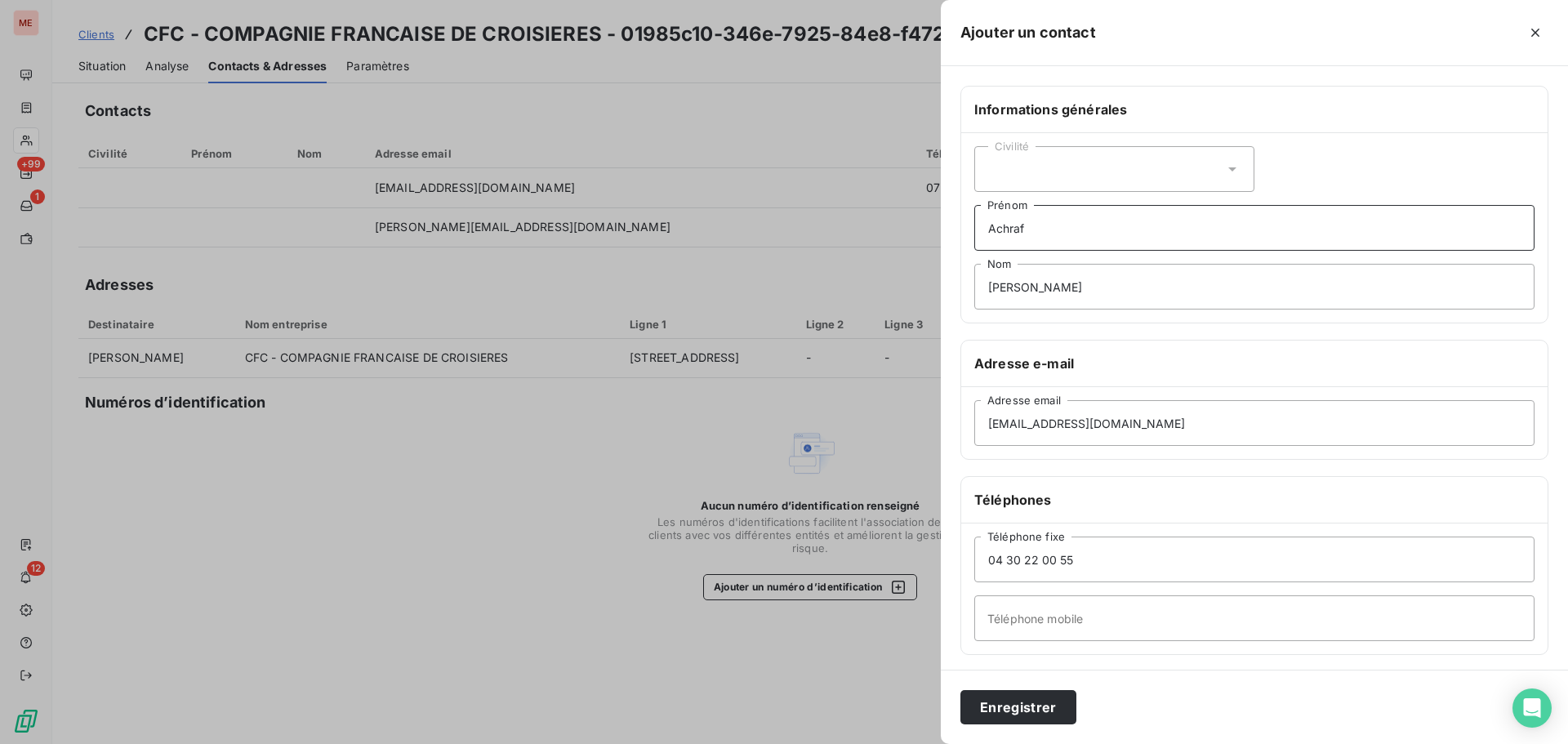
paste input "[PERSON_NAME]"
type input "[PERSON_NAME]"
click at [1055, 283] on input "[PERSON_NAME]" at bounding box center [1254, 287] width 560 height 46
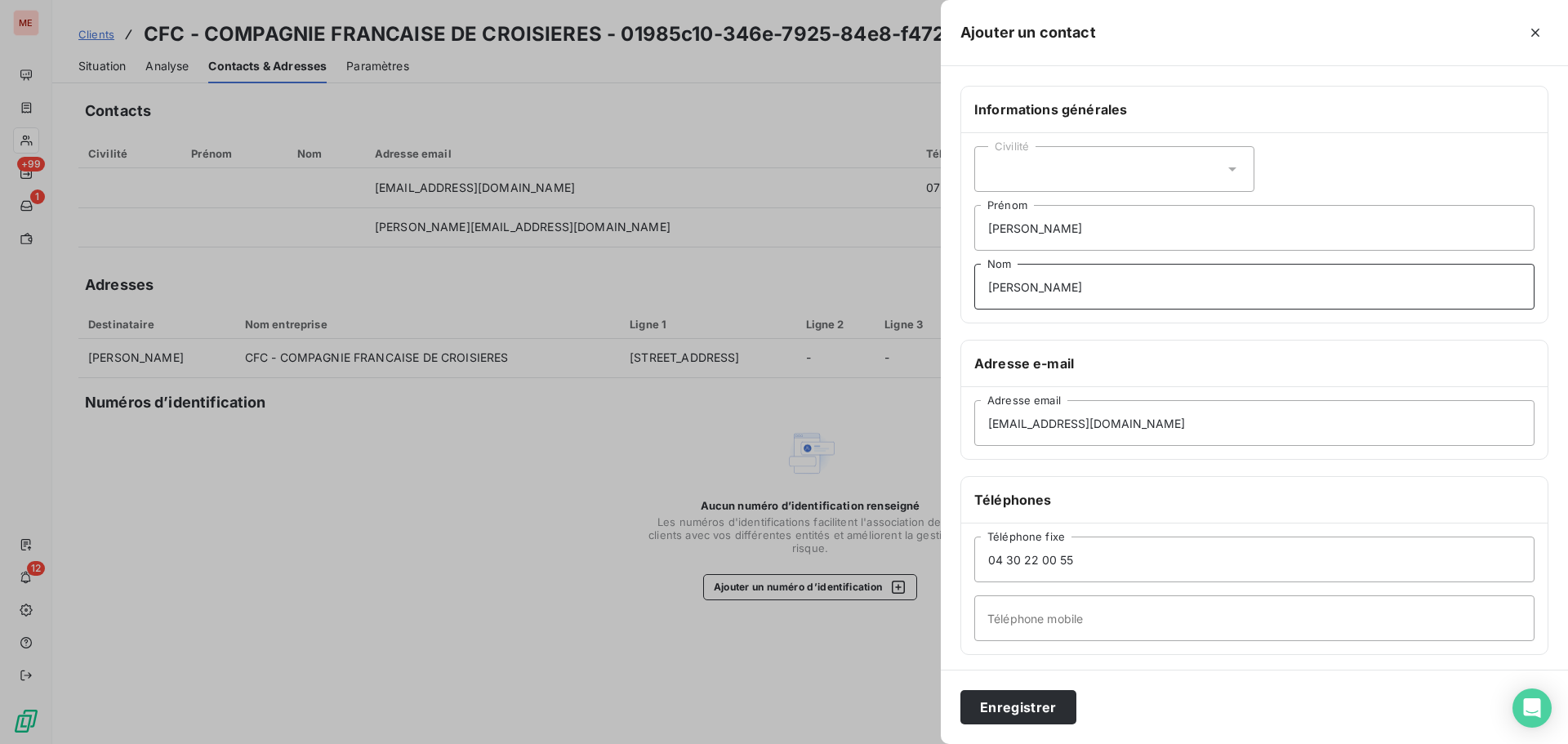
click at [1055, 283] on input "[PERSON_NAME]" at bounding box center [1254, 287] width 560 height 46
type input "Comptable Général"
click at [1032, 698] on button "Enregistrer" at bounding box center [1018, 706] width 116 height 34
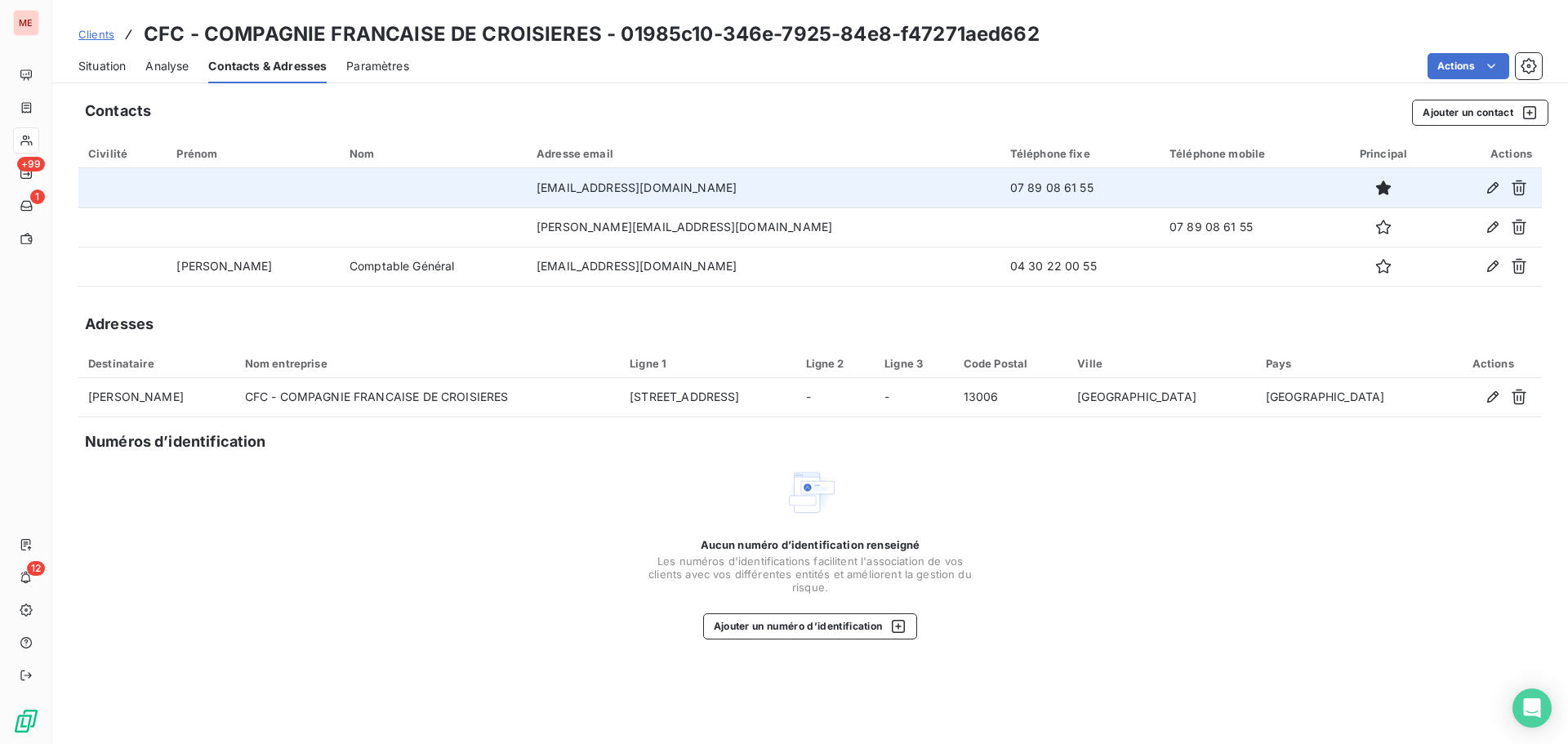
click at [1342, 177] on div at bounding box center [1382, 187] width 82 height 26
click at [1486, 191] on icon "button" at bounding box center [1493, 188] width 17 height 17
type input "[EMAIL_ADDRESS][DOMAIN_NAME]"
type input "07 89 08 61 55"
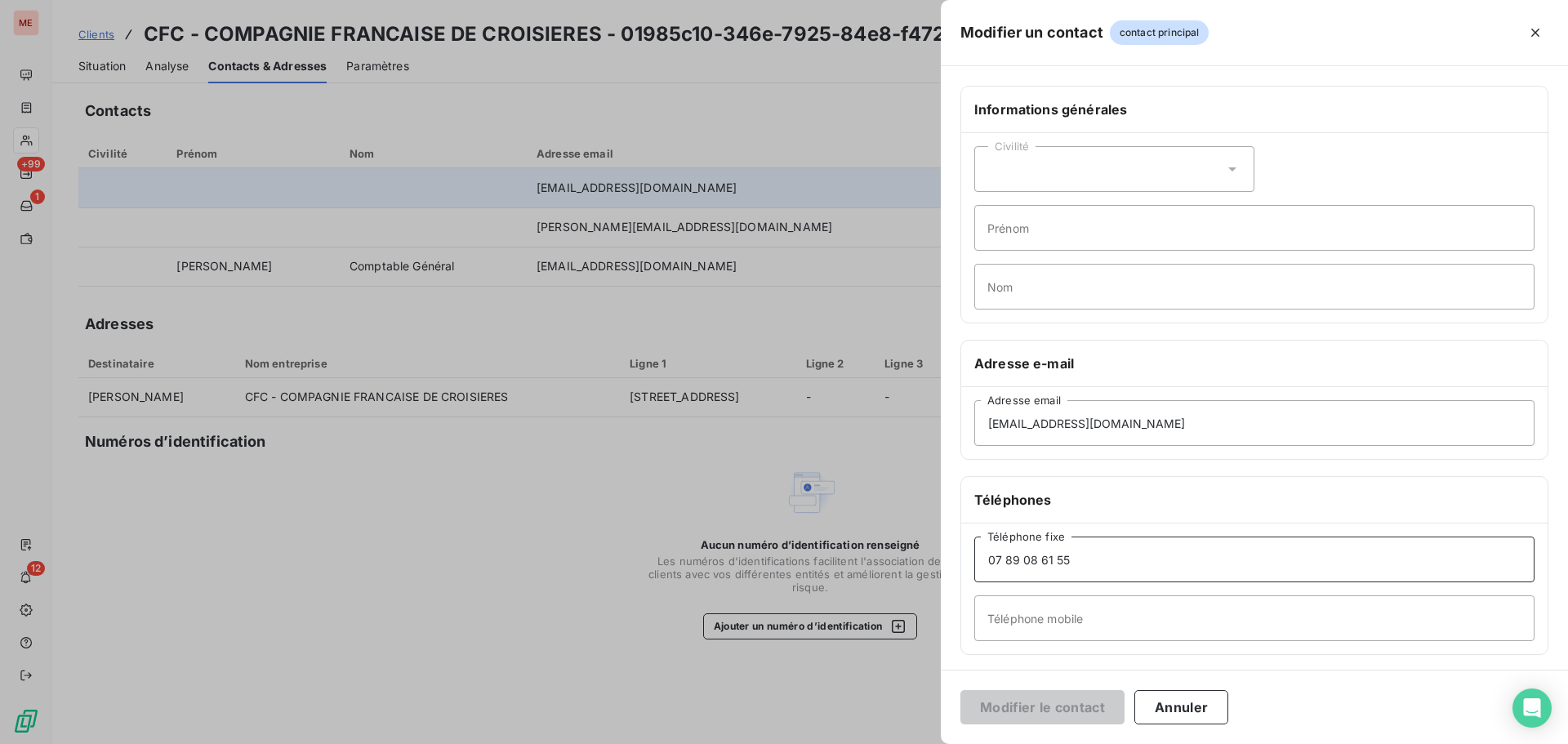
click at [1174, 556] on input "07 89 08 61 55" at bounding box center [1254, 559] width 560 height 46
click at [1174, 556] on input "Téléphone fixe" at bounding box center [1254, 559] width 560 height 46
click at [1075, 720] on button "Modifier le contact" at bounding box center [1042, 706] width 164 height 34
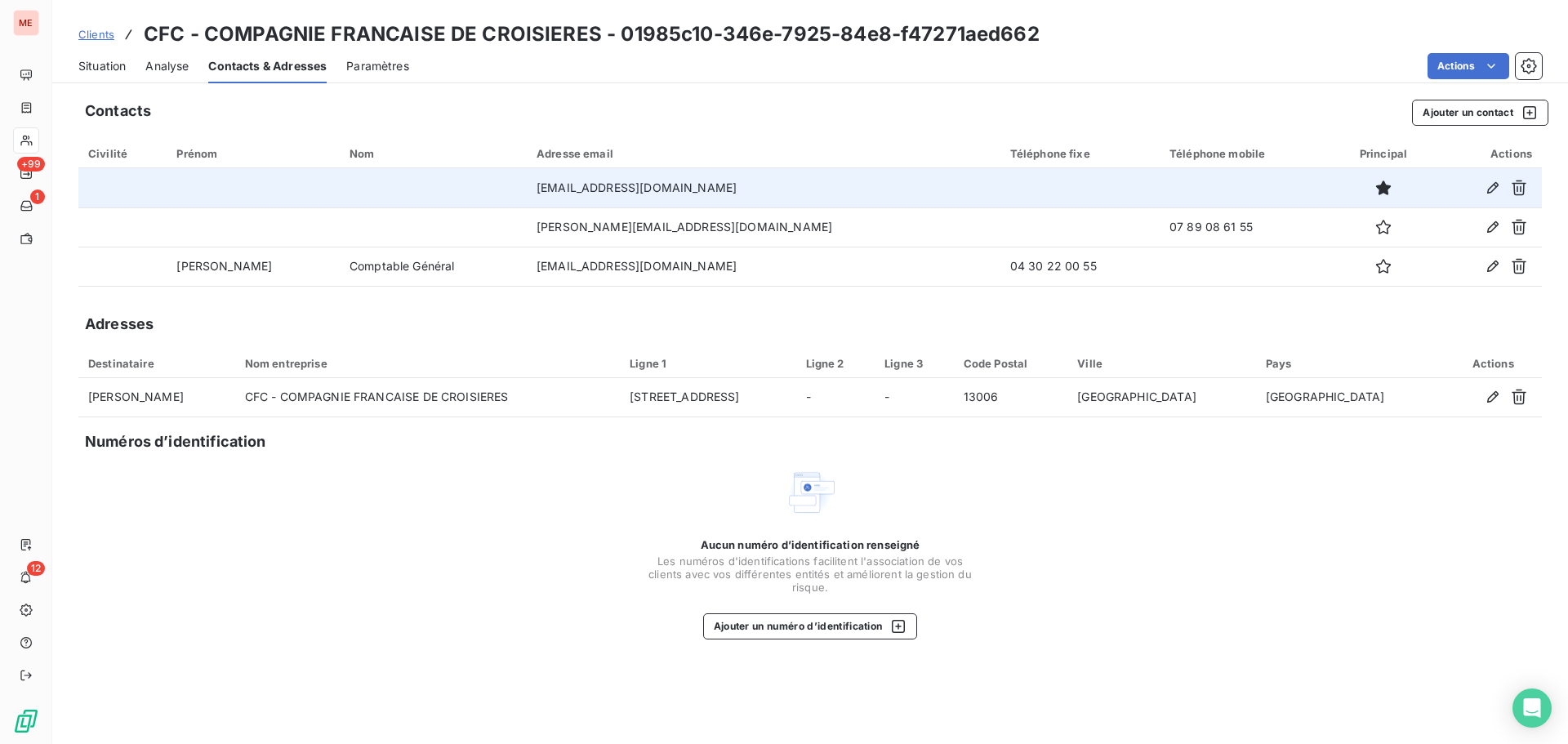
click at [82, 56] on div "Situation" at bounding box center [102, 65] width 48 height 34
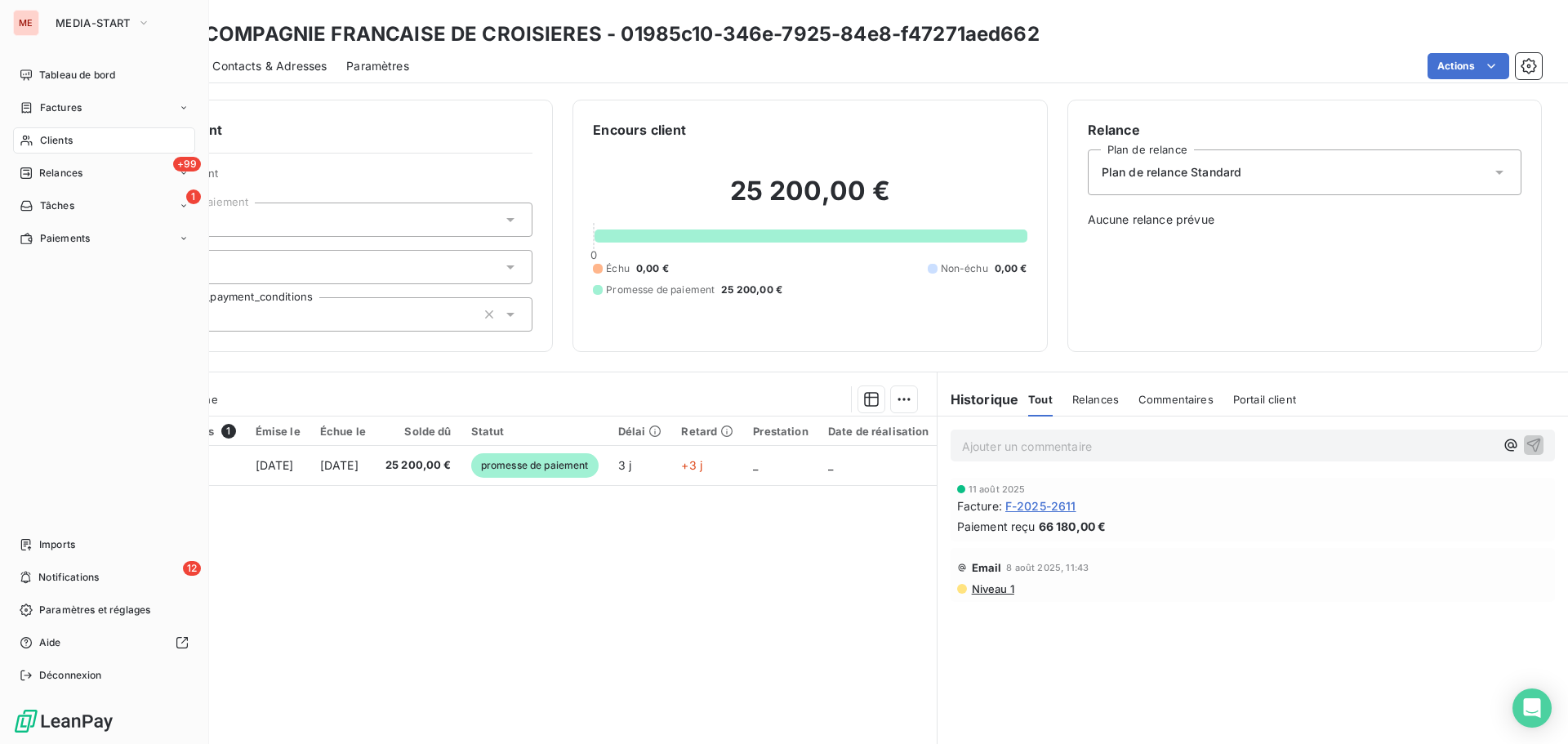
click at [47, 138] on span "Clients" at bounding box center [57, 141] width 33 height 15
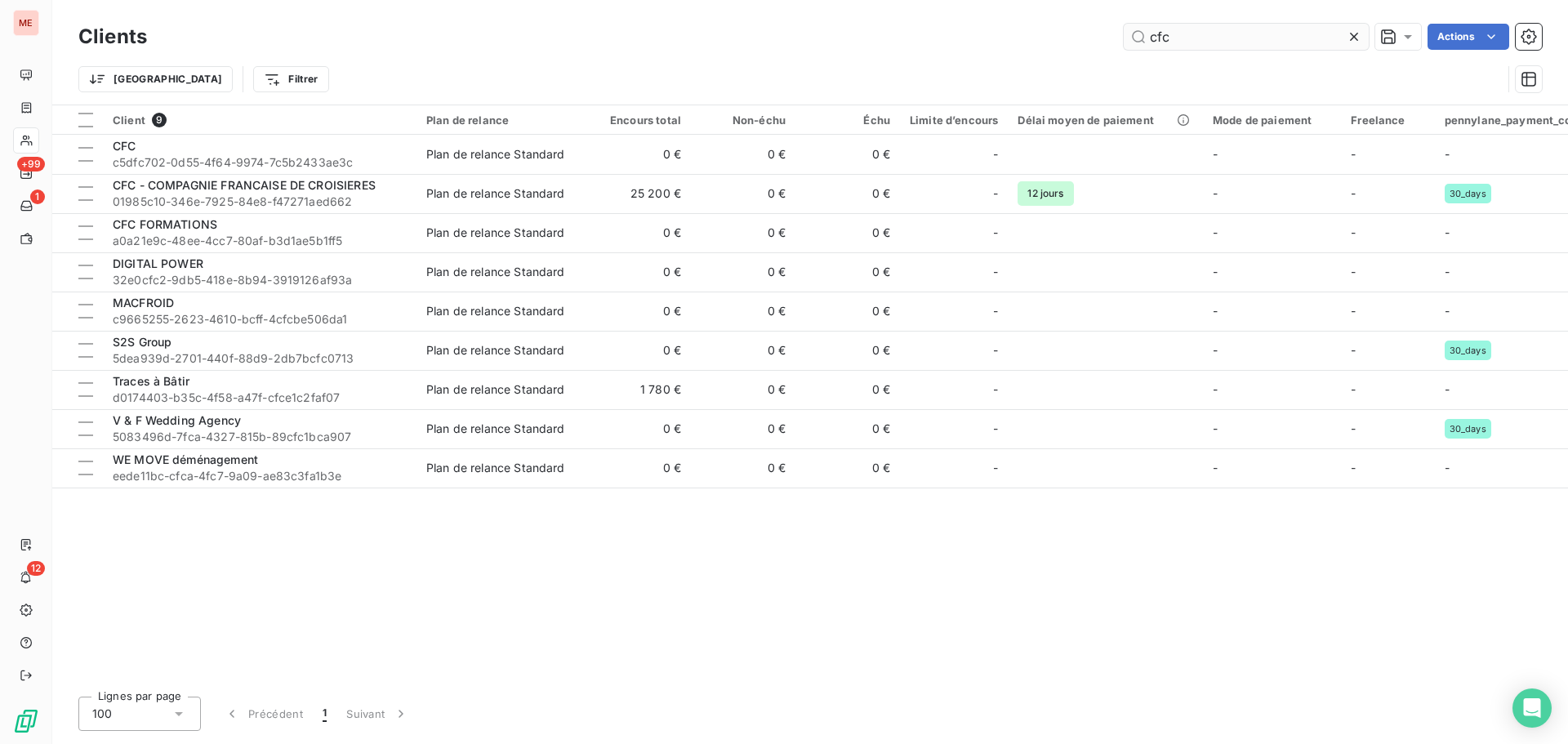
click at [1160, 35] on input "cfc" at bounding box center [1246, 37] width 245 height 26
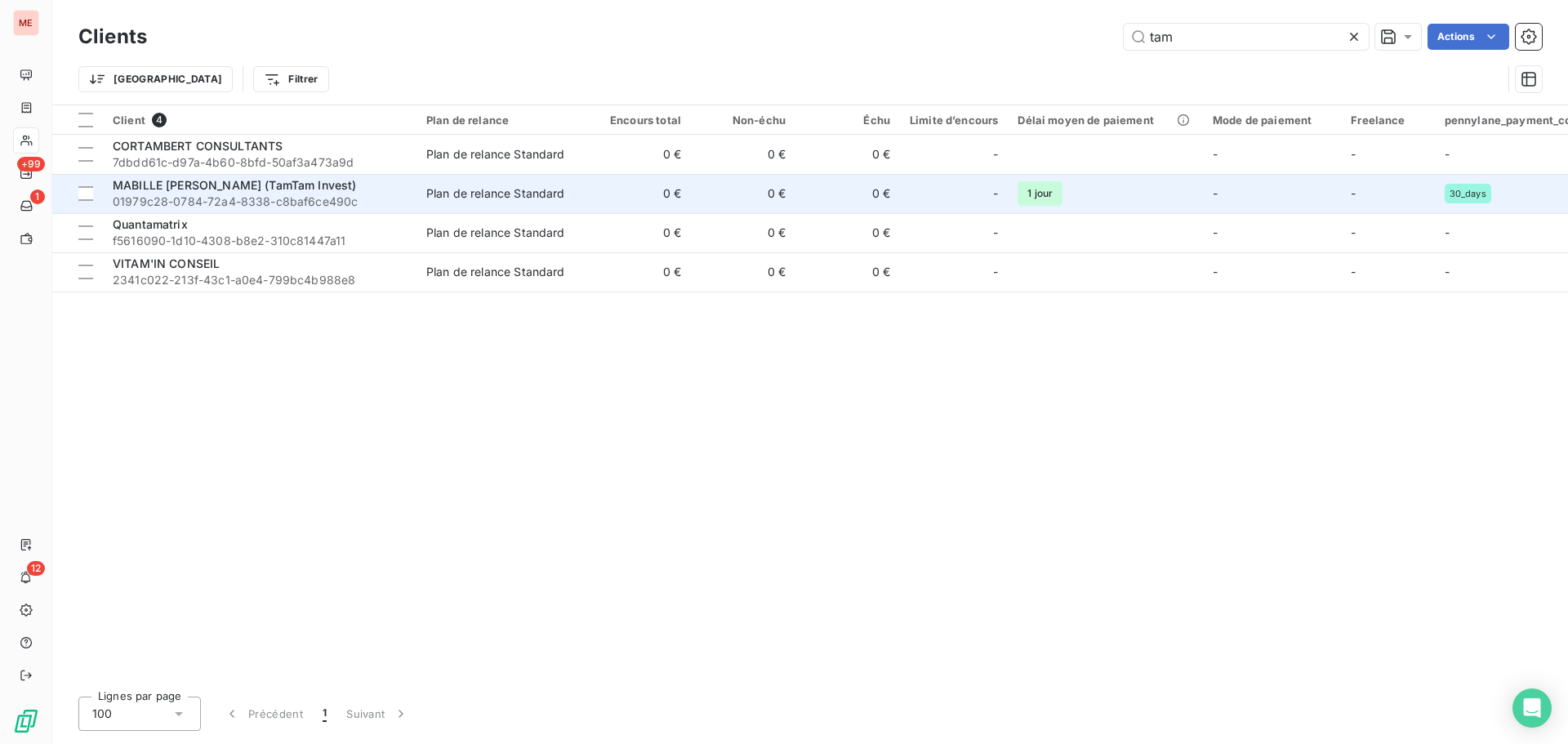
type input "tam"
click at [349, 181] on div "MABILLE [PERSON_NAME] (TamTam Invest)" at bounding box center [260, 186] width 294 height 17
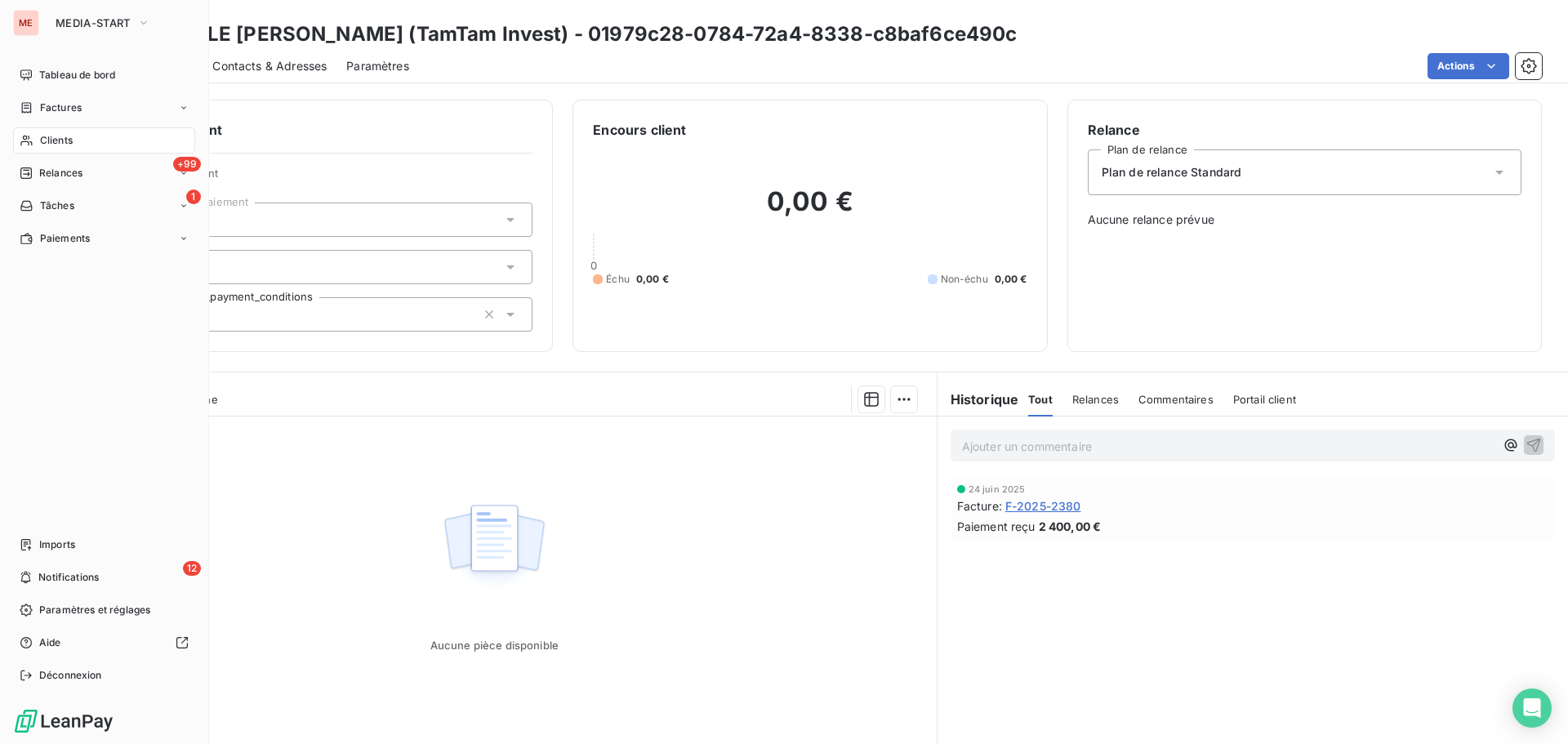
click at [29, 131] on div "Clients" at bounding box center [104, 141] width 182 height 26
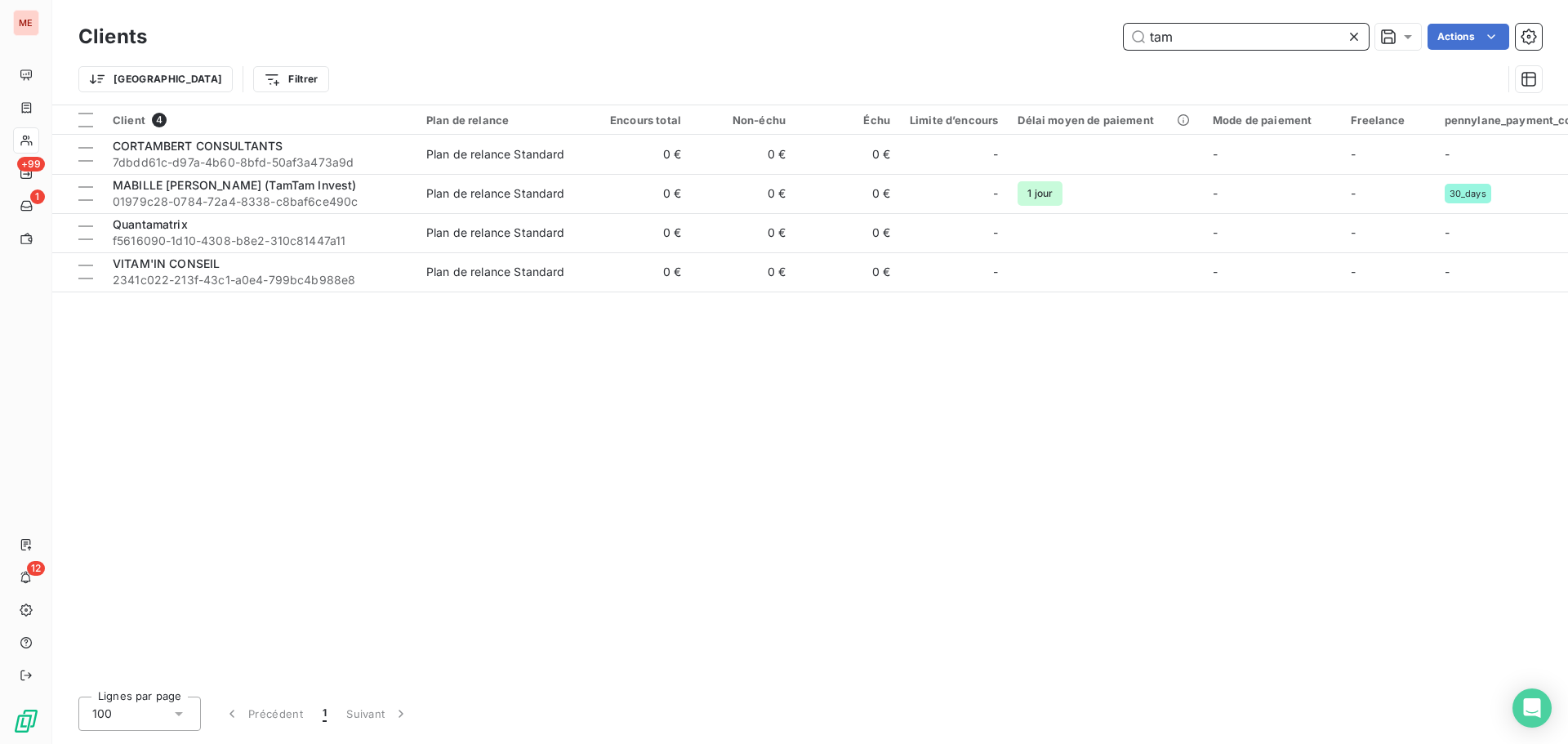
click at [1201, 36] on input "tam" at bounding box center [1246, 37] width 245 height 26
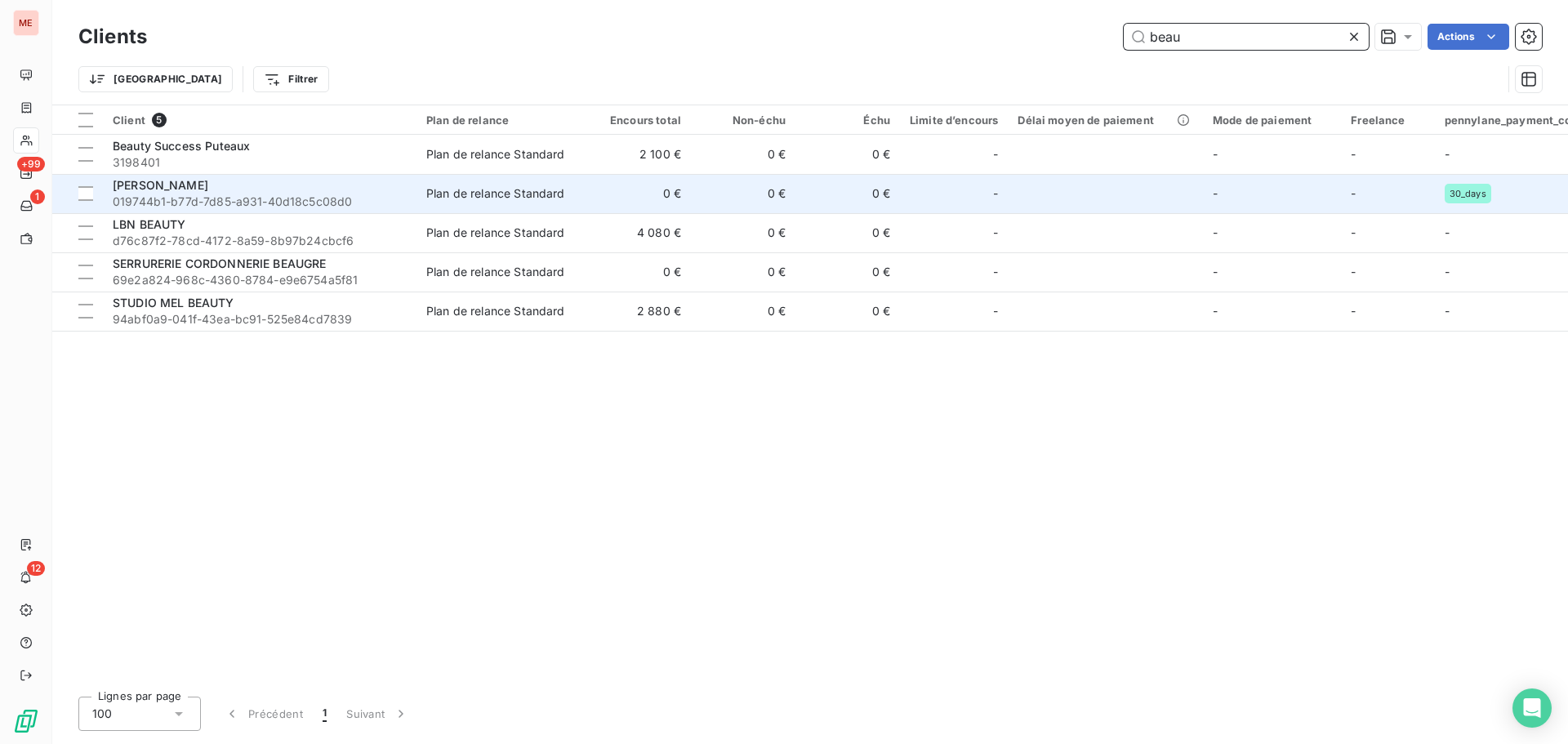
type input "beau"
click at [257, 177] on div "[PERSON_NAME]" at bounding box center [260, 186] width 294 height 17
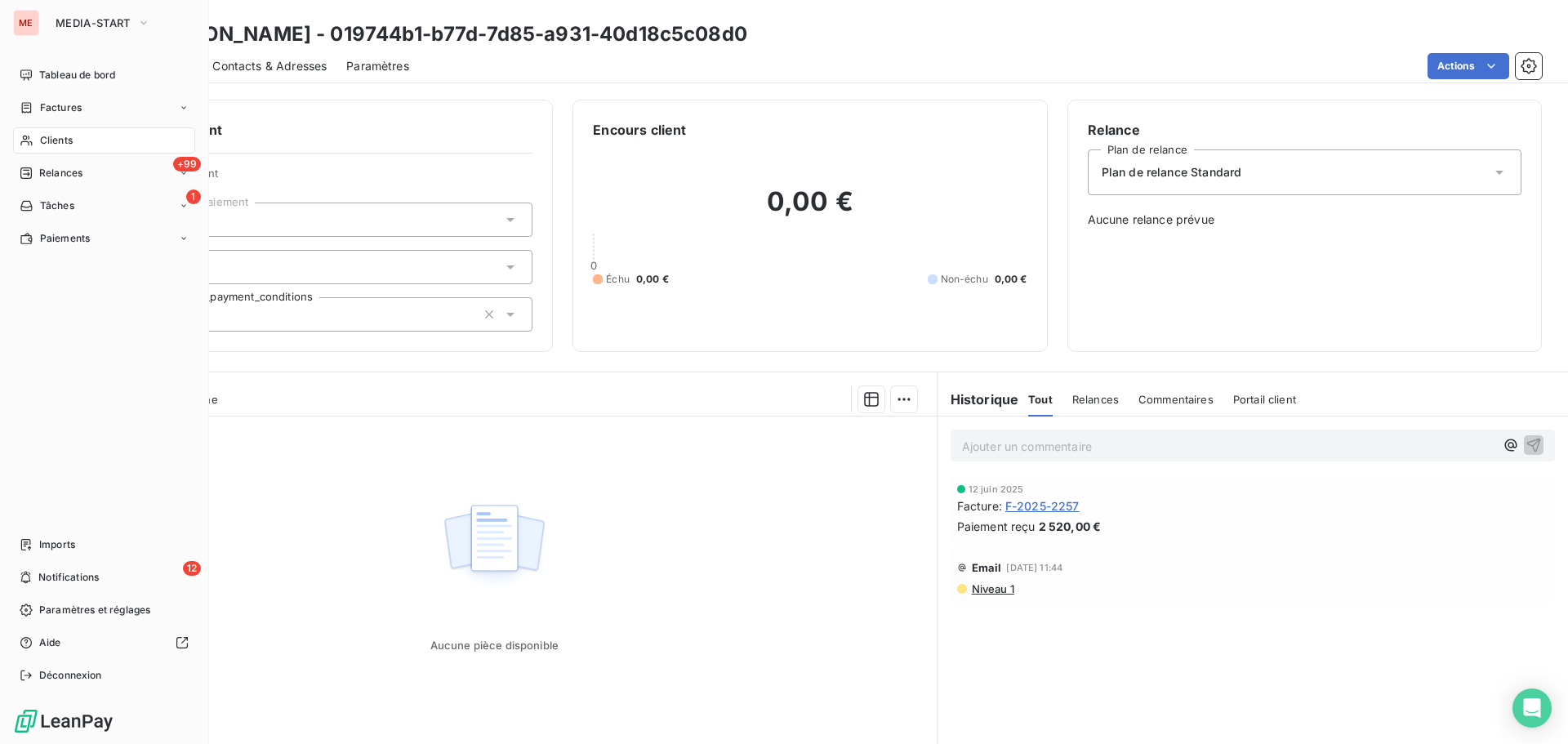
click at [43, 143] on span "Clients" at bounding box center [57, 141] width 33 height 15
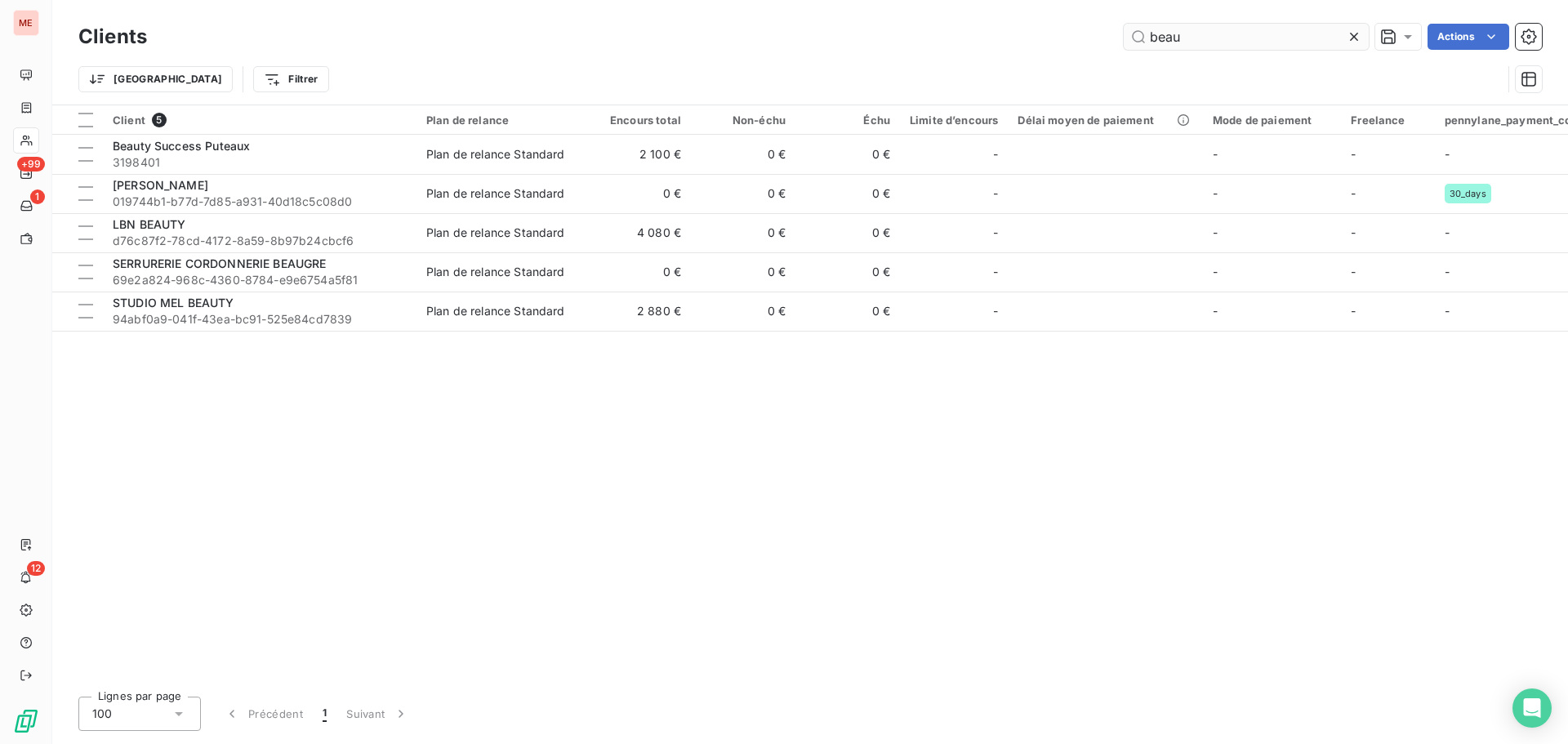
click at [1308, 46] on input "beau" at bounding box center [1246, 37] width 245 height 26
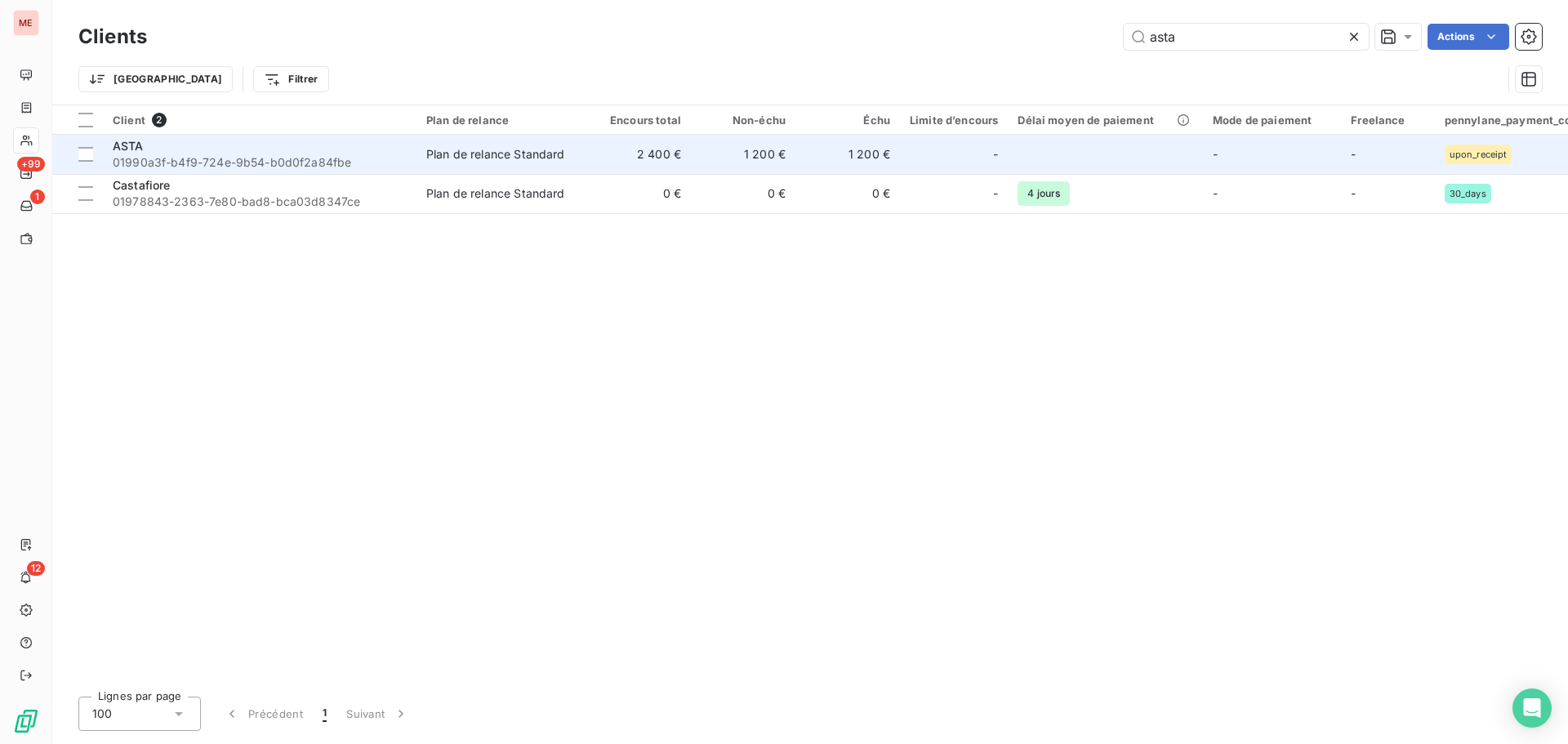
type input "asta"
click at [207, 159] on span "01990a3f-b4f9-724e-9b54-b0d0f2a84fbe" at bounding box center [260, 163] width 294 height 17
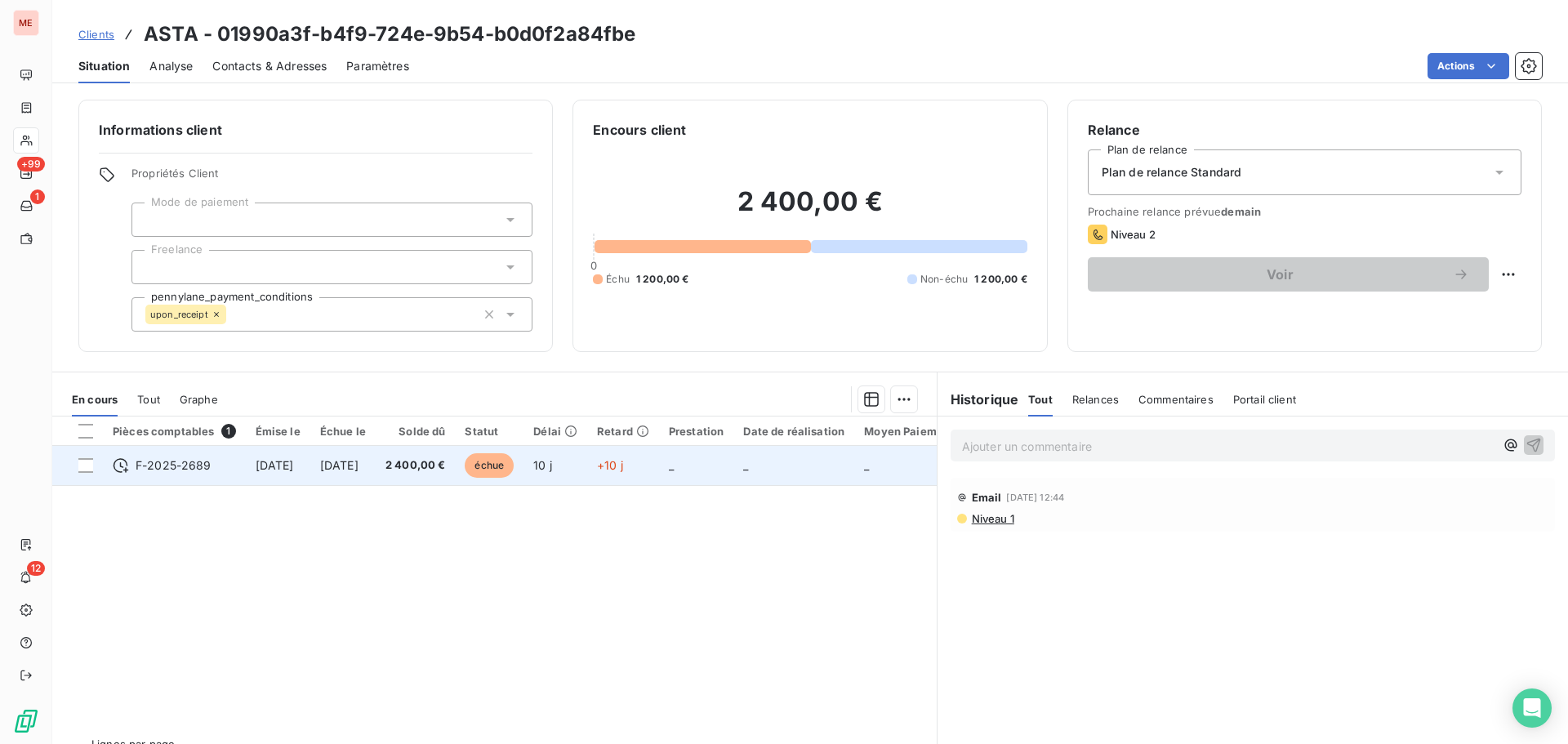
click at [456, 474] on td "2 400,00 €" at bounding box center [415, 465] width 80 height 39
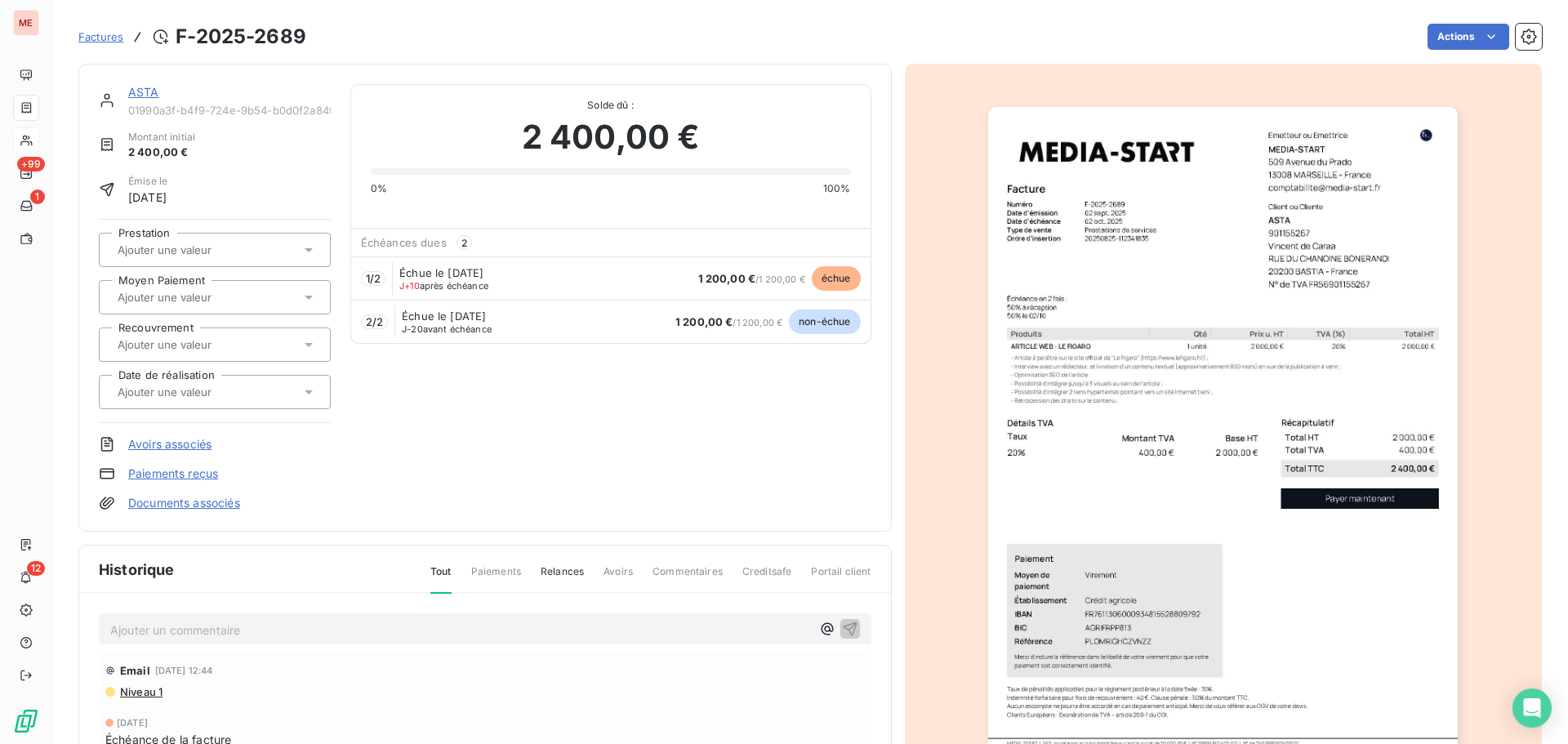
click at [145, 90] on link "ASTA" at bounding box center [144, 91] width 31 height 14
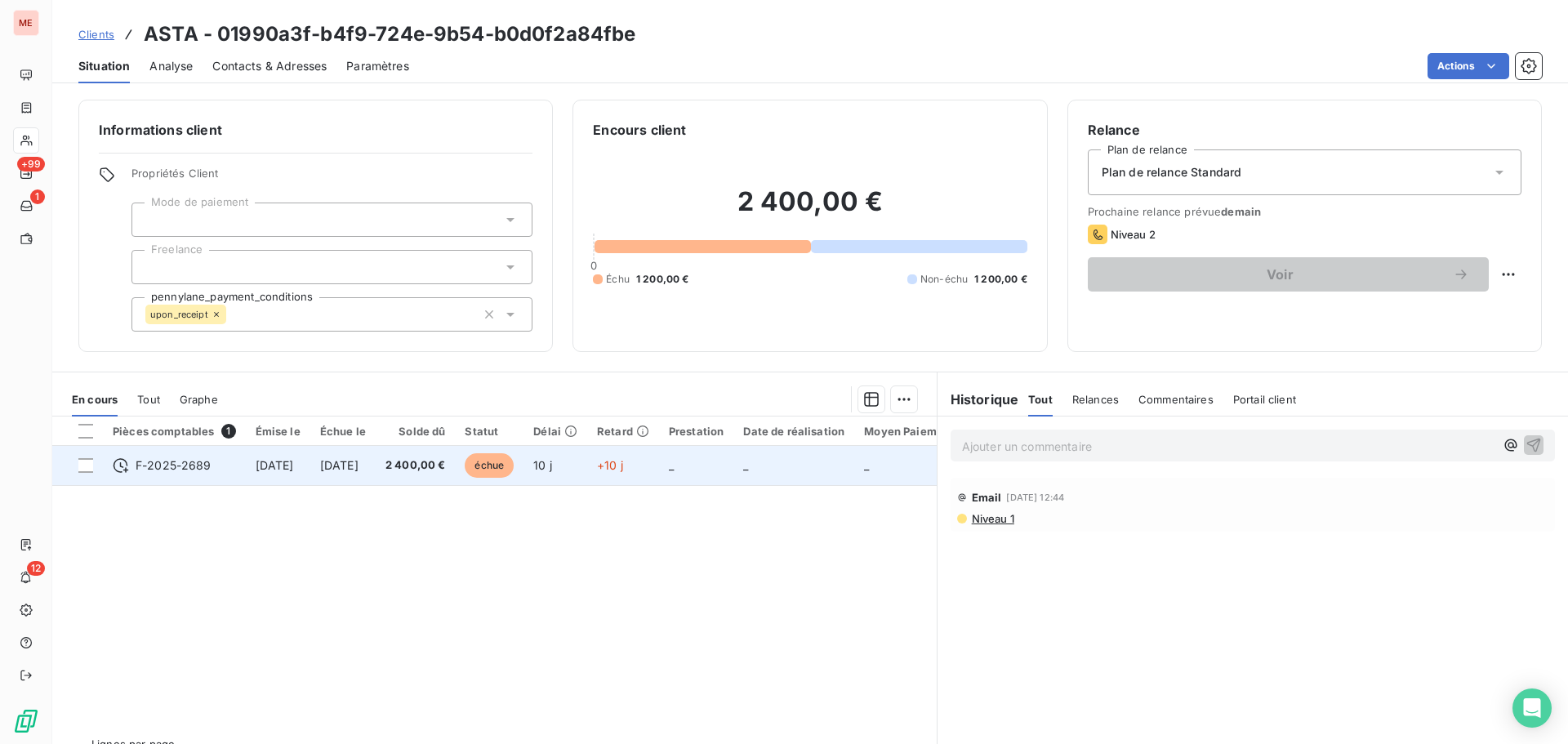
click at [376, 460] on td "[DATE]" at bounding box center [343, 465] width 65 height 39
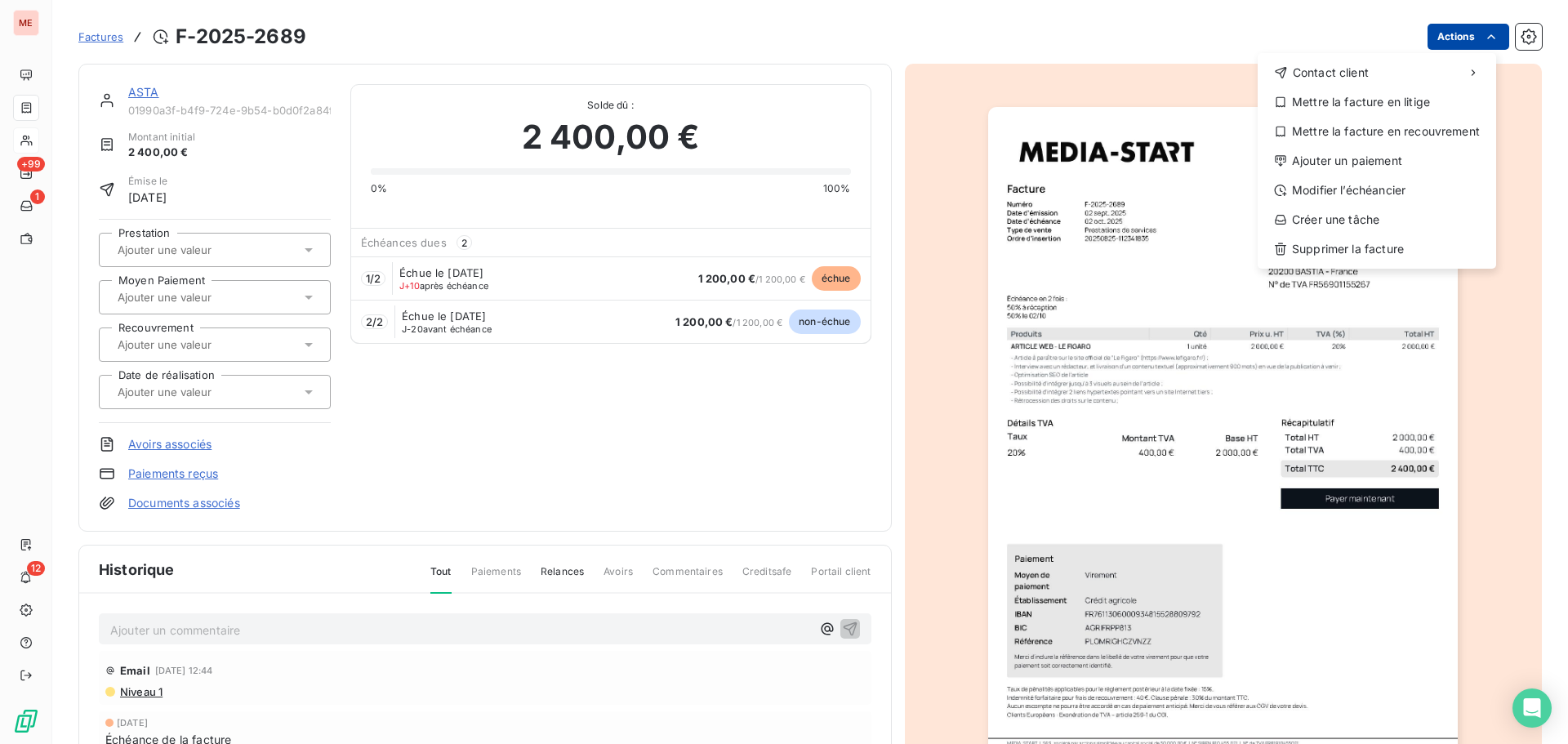
click at [1460, 40] on html "ME +99 1 12 Factures F-2025-2689 Actions Contact client Mettre la facture en li…" at bounding box center [784, 372] width 1568 height 744
click at [1318, 167] on div "Ajouter un paiement" at bounding box center [1376, 161] width 225 height 26
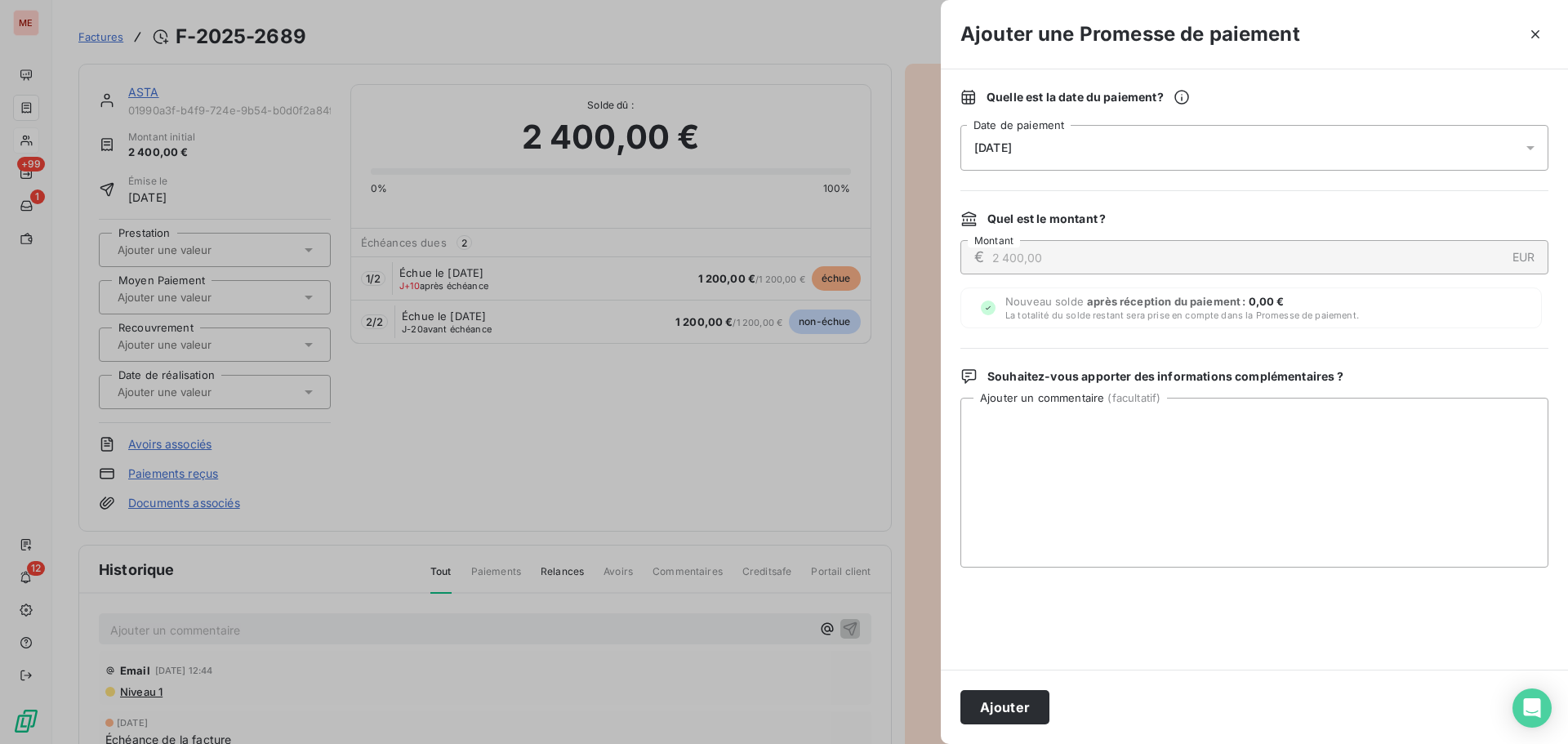
click at [1140, 156] on div "[DATE]" at bounding box center [1254, 148] width 588 height 46
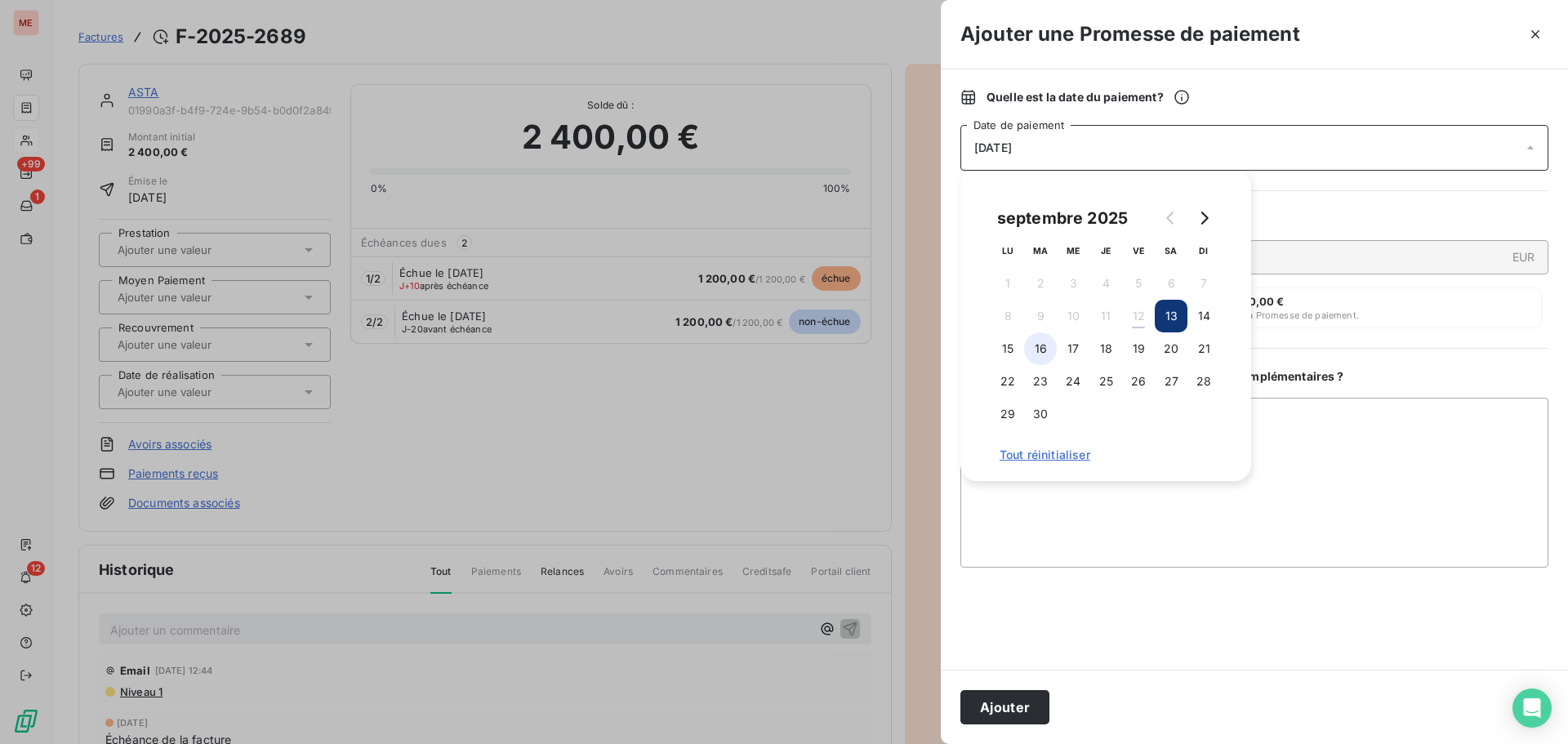
click at [1042, 358] on button "16" at bounding box center [1041, 349] width 33 height 33
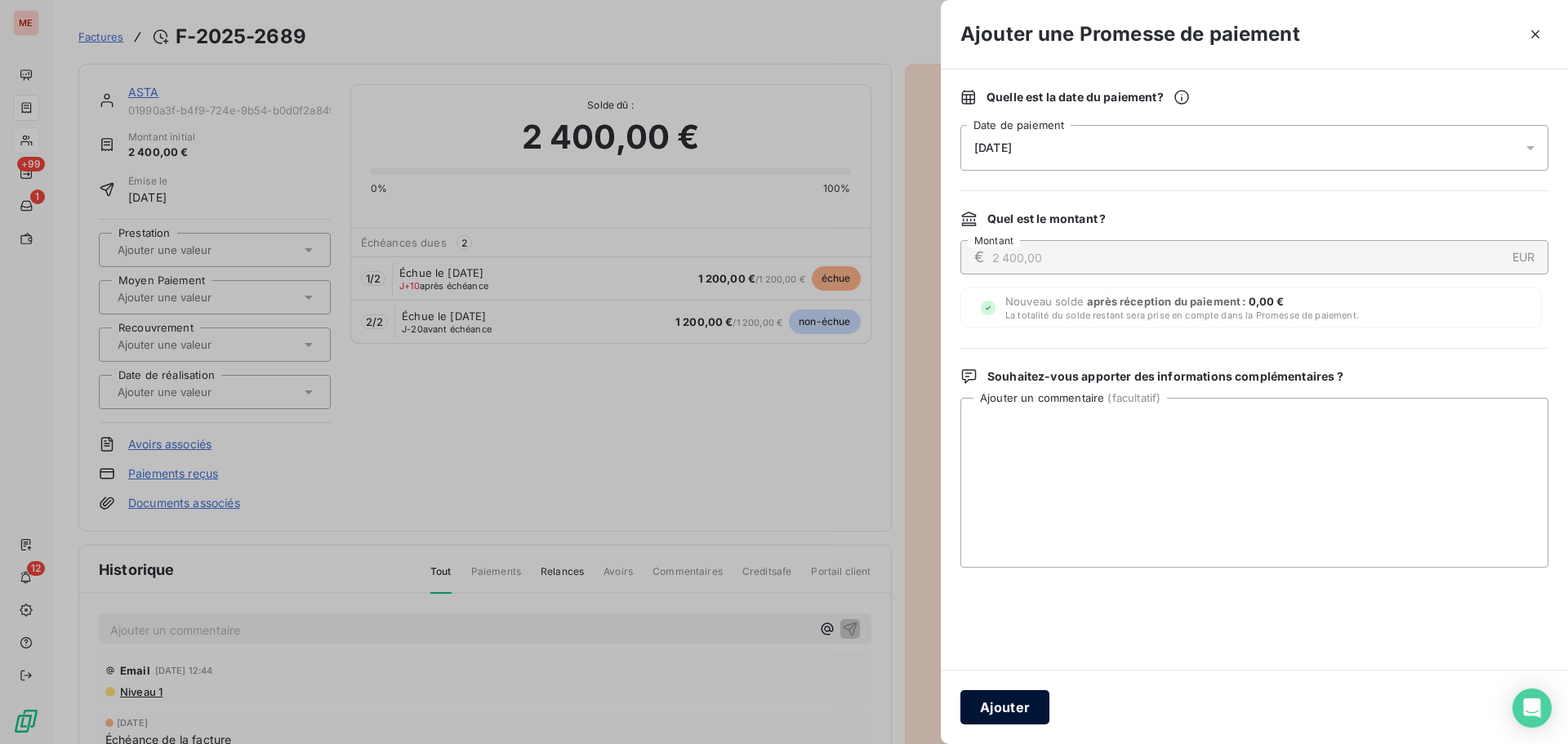
click at [989, 703] on button "Ajouter" at bounding box center [1004, 706] width 89 height 34
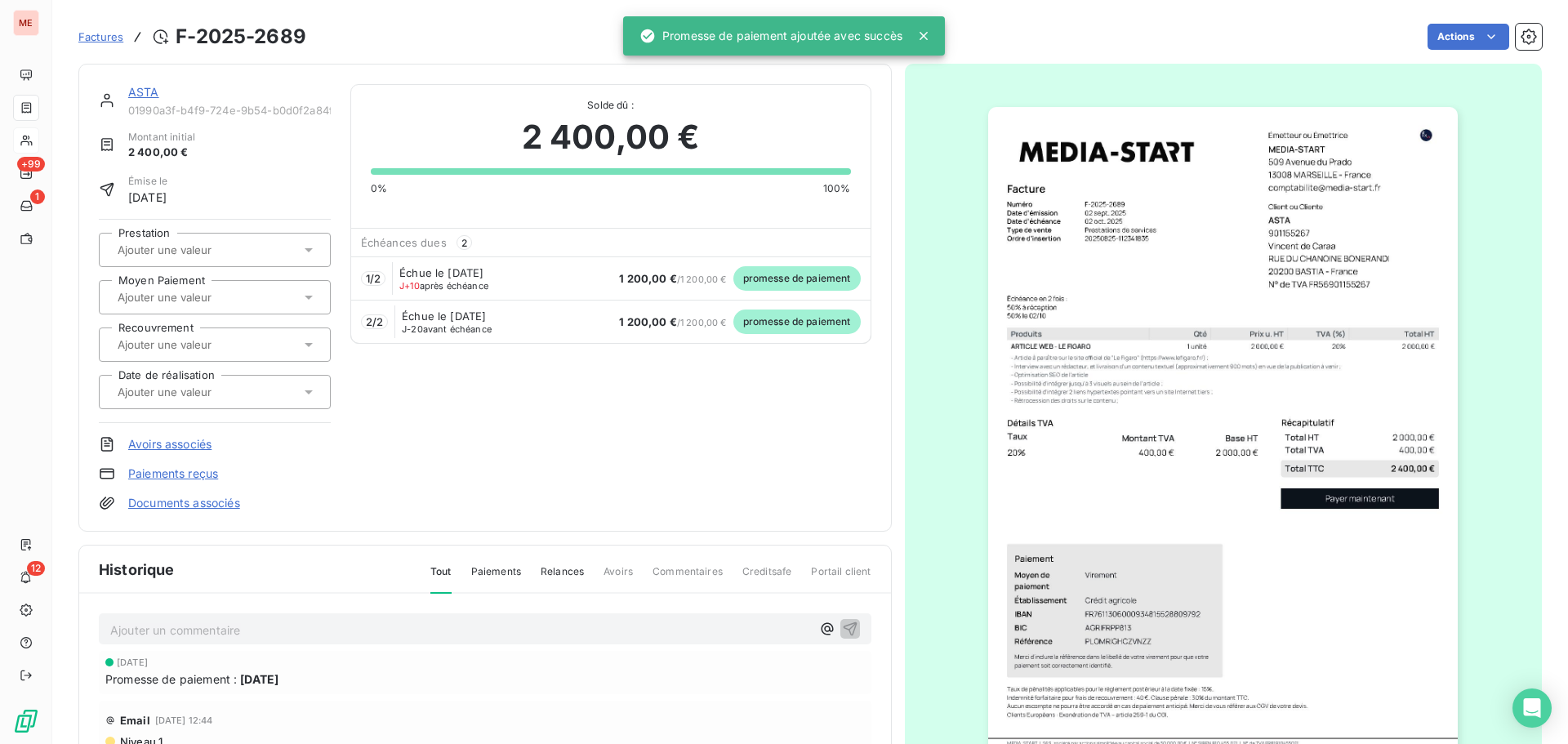
click at [143, 94] on link "ASTA" at bounding box center [144, 91] width 31 height 14
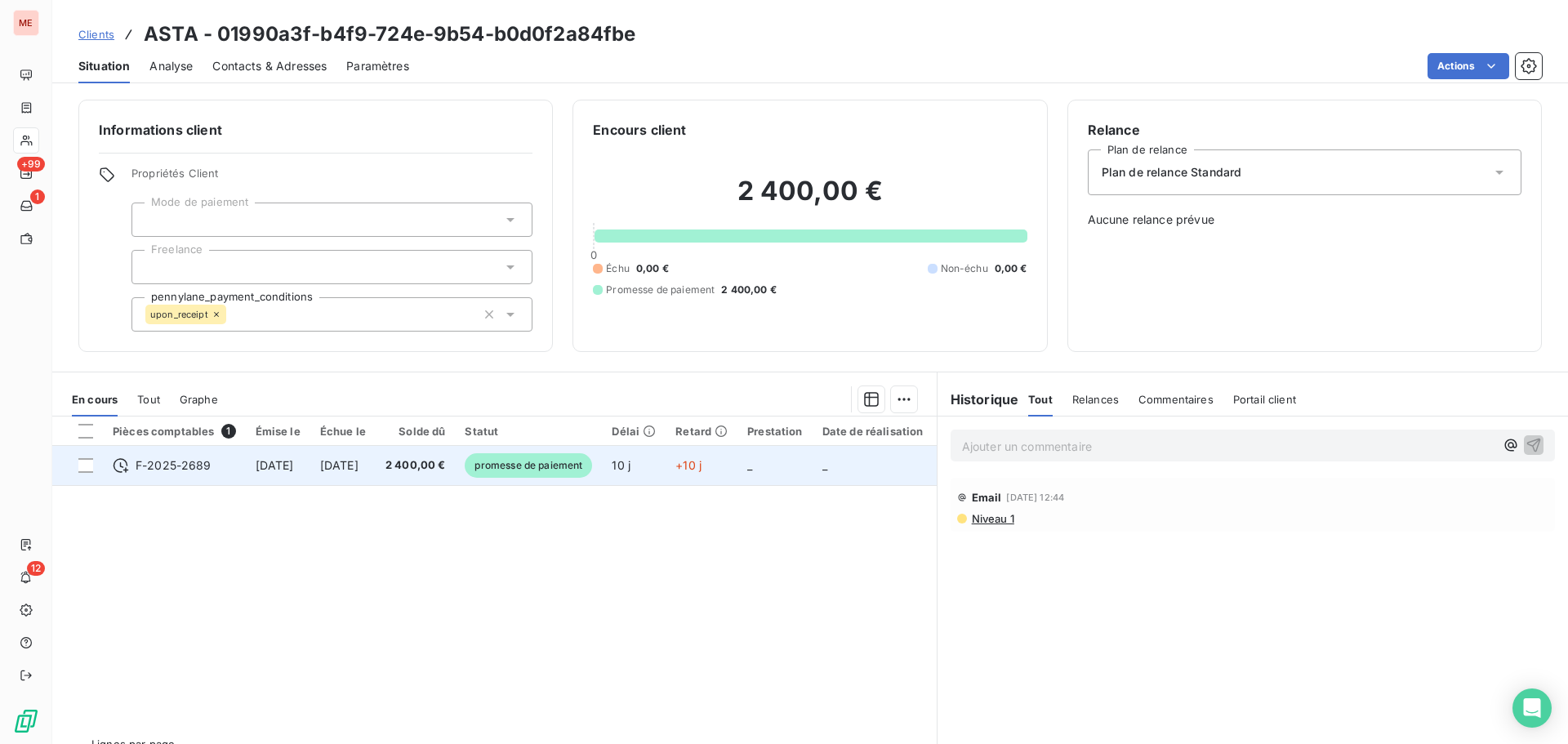
click at [372, 449] on td "[DATE]" at bounding box center [343, 465] width 65 height 39
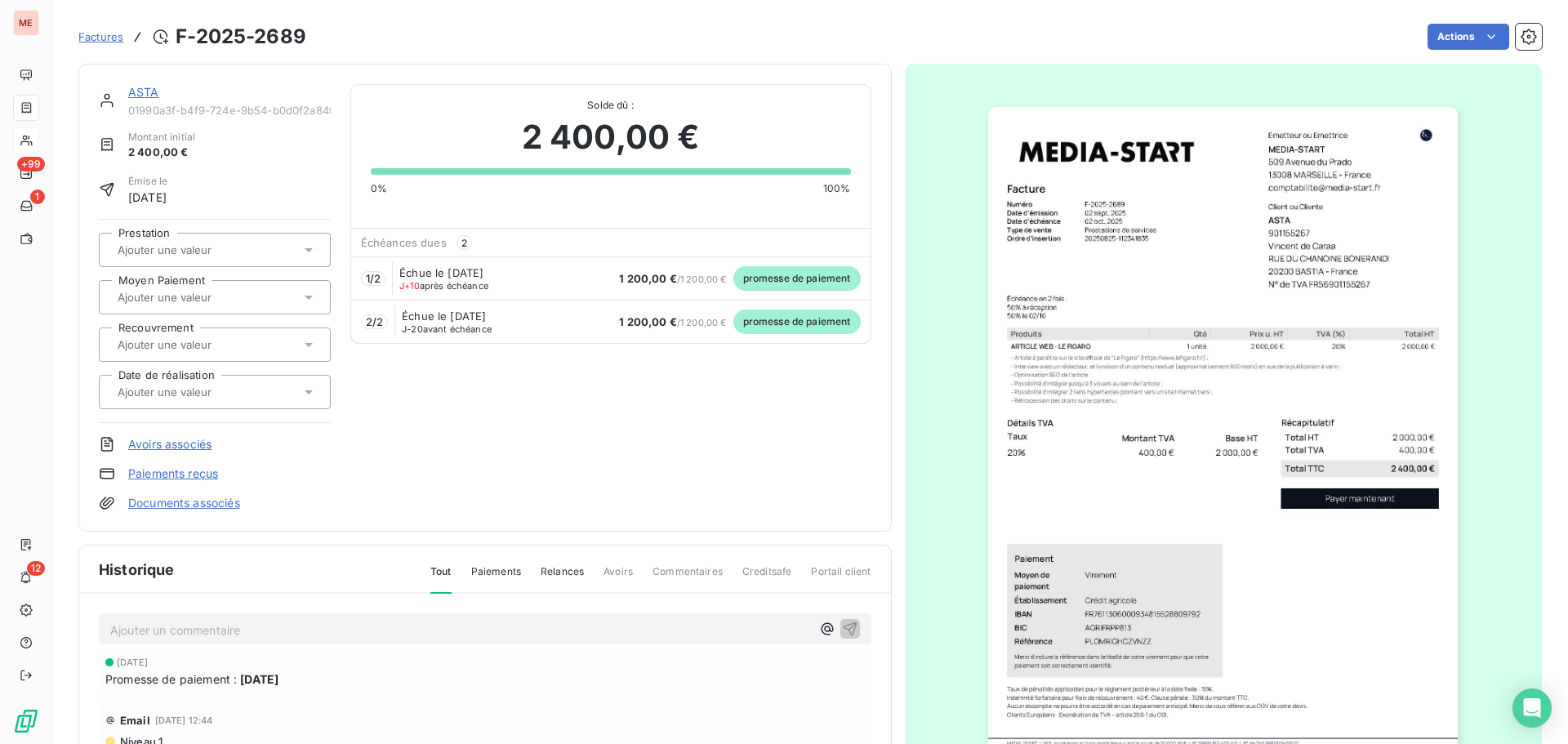
click at [203, 505] on link "Documents associés" at bounding box center [185, 503] width 112 height 17
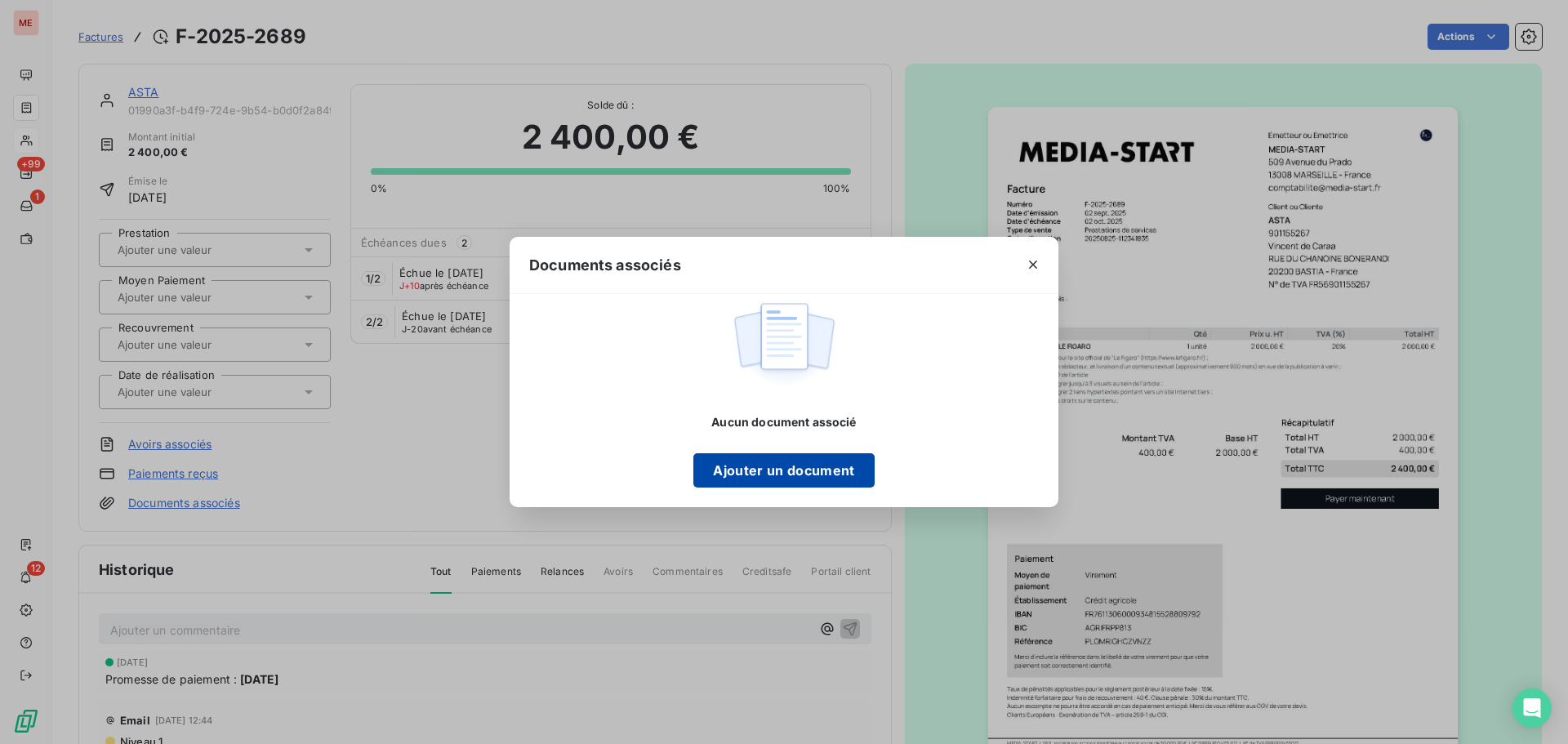
click at [798, 468] on button "Ajouter un document" at bounding box center [784, 469] width 180 height 34
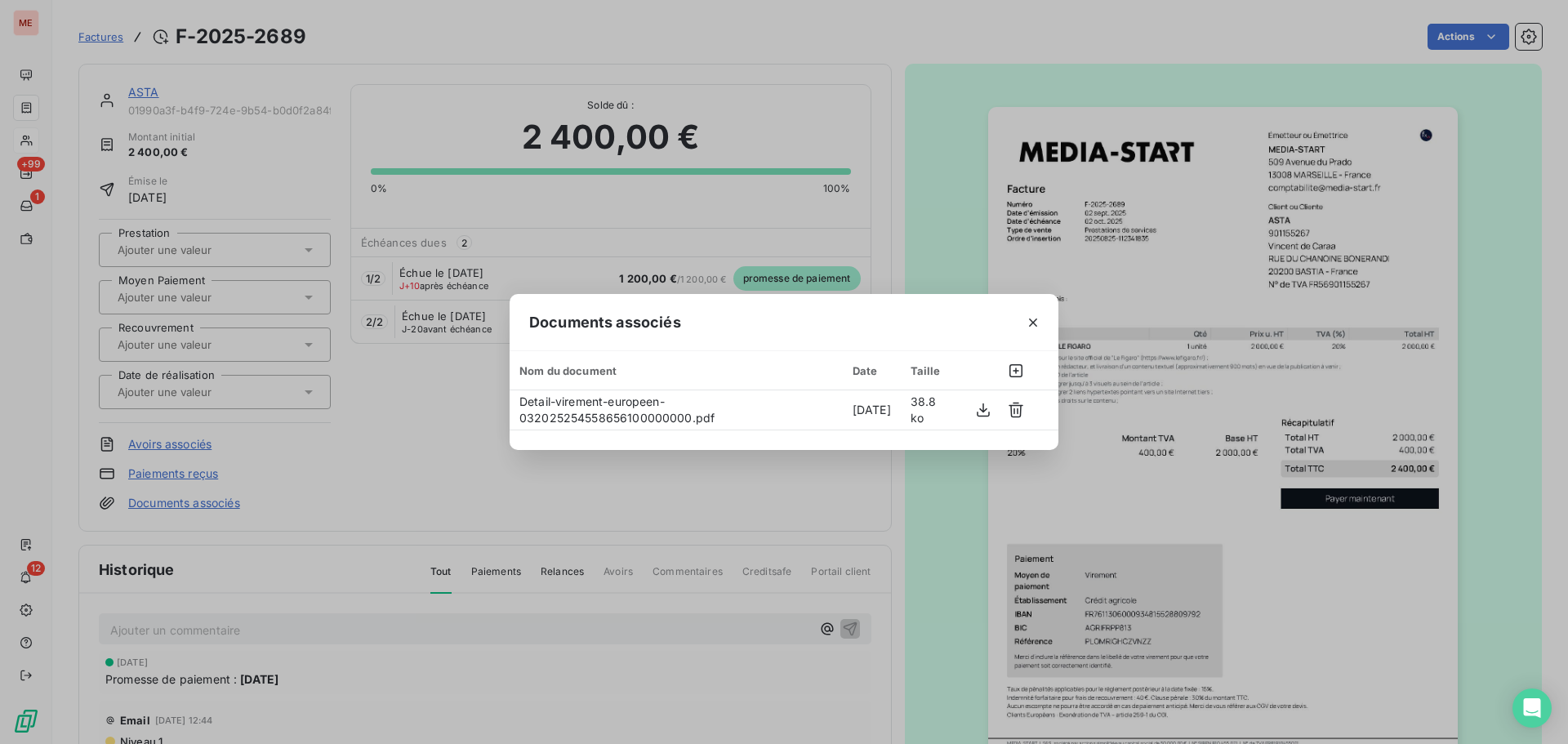
click at [288, 156] on div "Documents associés Nom du document Date Taille Detail-virement-europeen-0320252…" at bounding box center [784, 372] width 1568 height 744
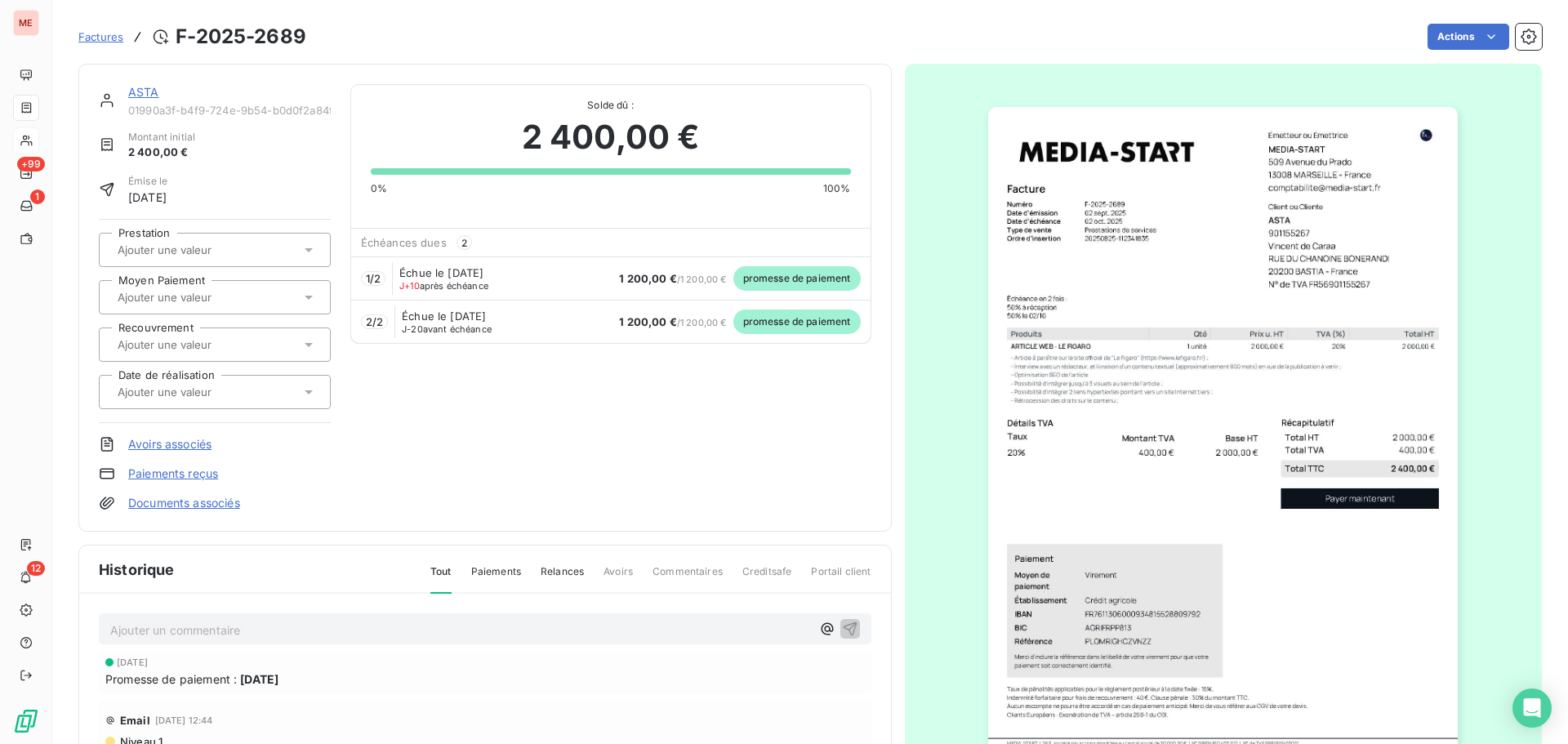
click at [135, 97] on link "ASTA" at bounding box center [144, 91] width 31 height 14
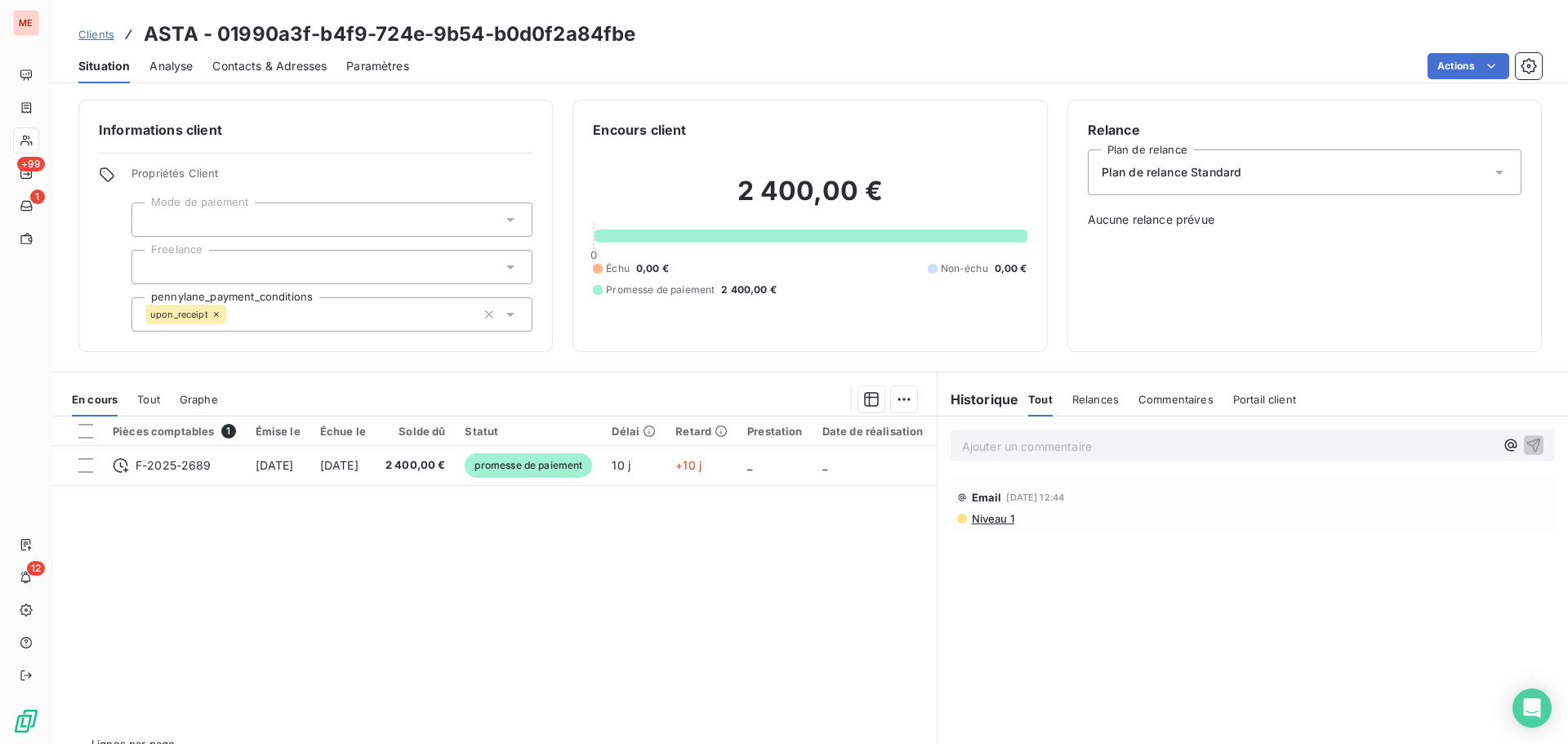
click at [288, 76] on div "Contacts & Adresses" at bounding box center [269, 65] width 114 height 34
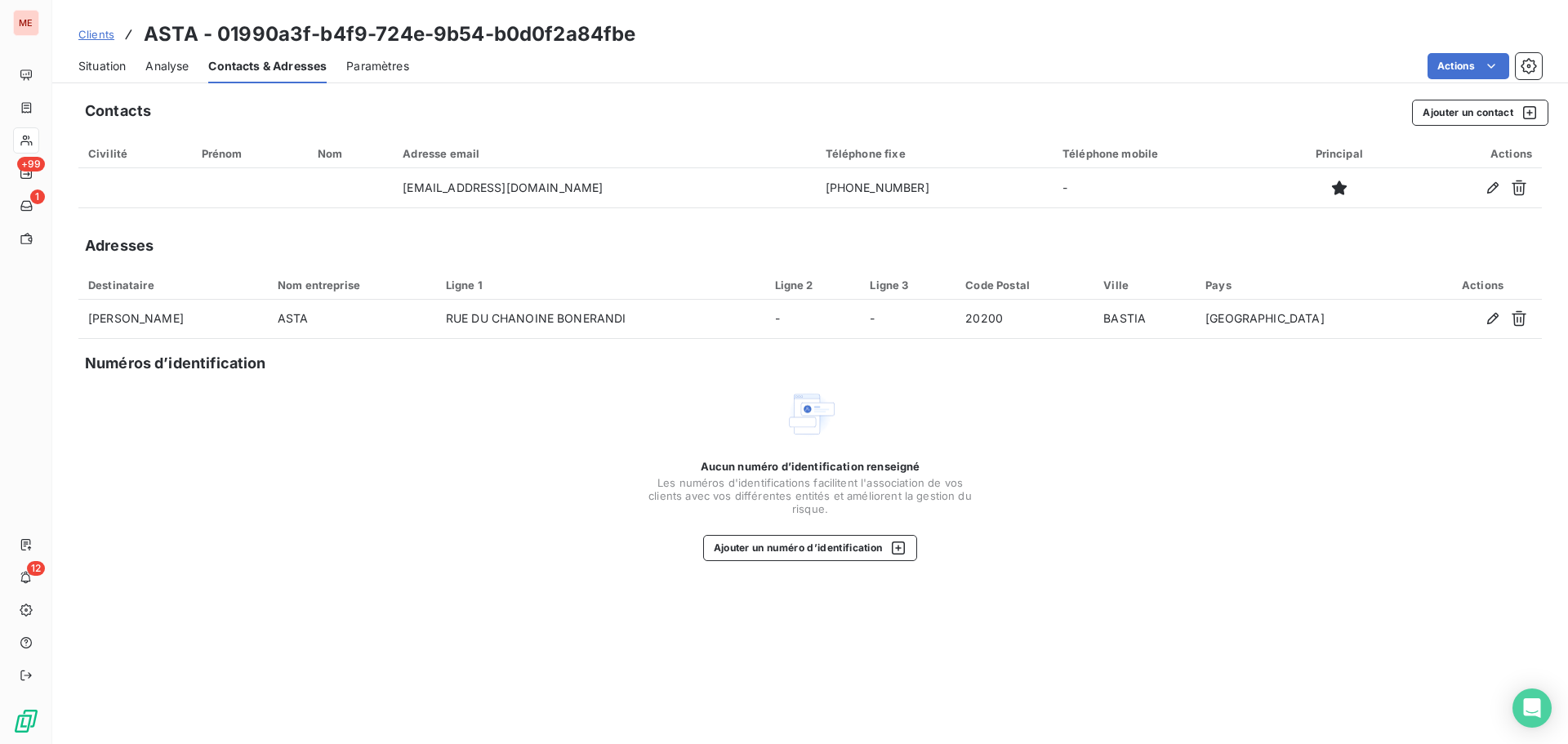
click at [104, 64] on span "Situation" at bounding box center [102, 66] width 48 height 17
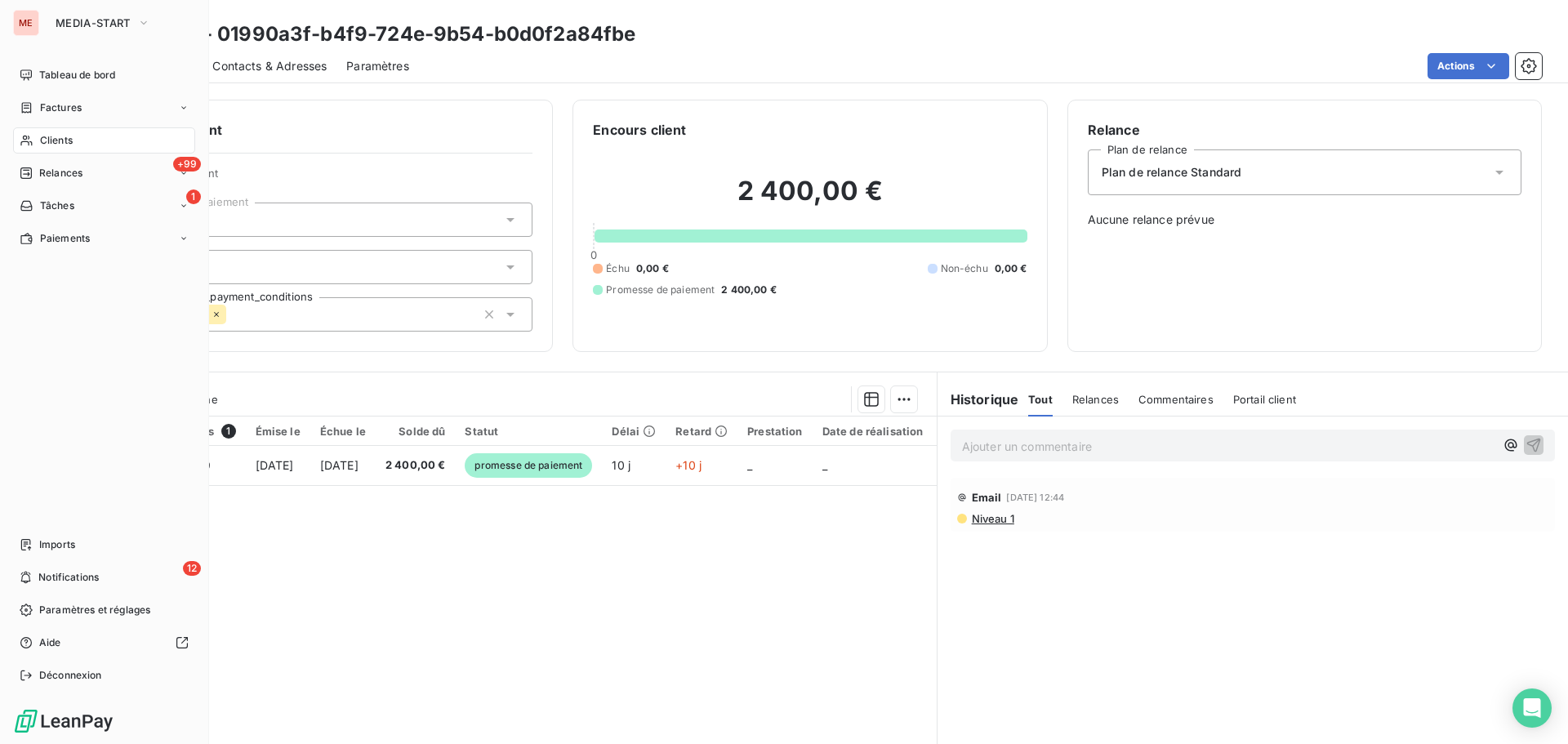
click at [25, 138] on icon at bounding box center [26, 141] width 14 height 13
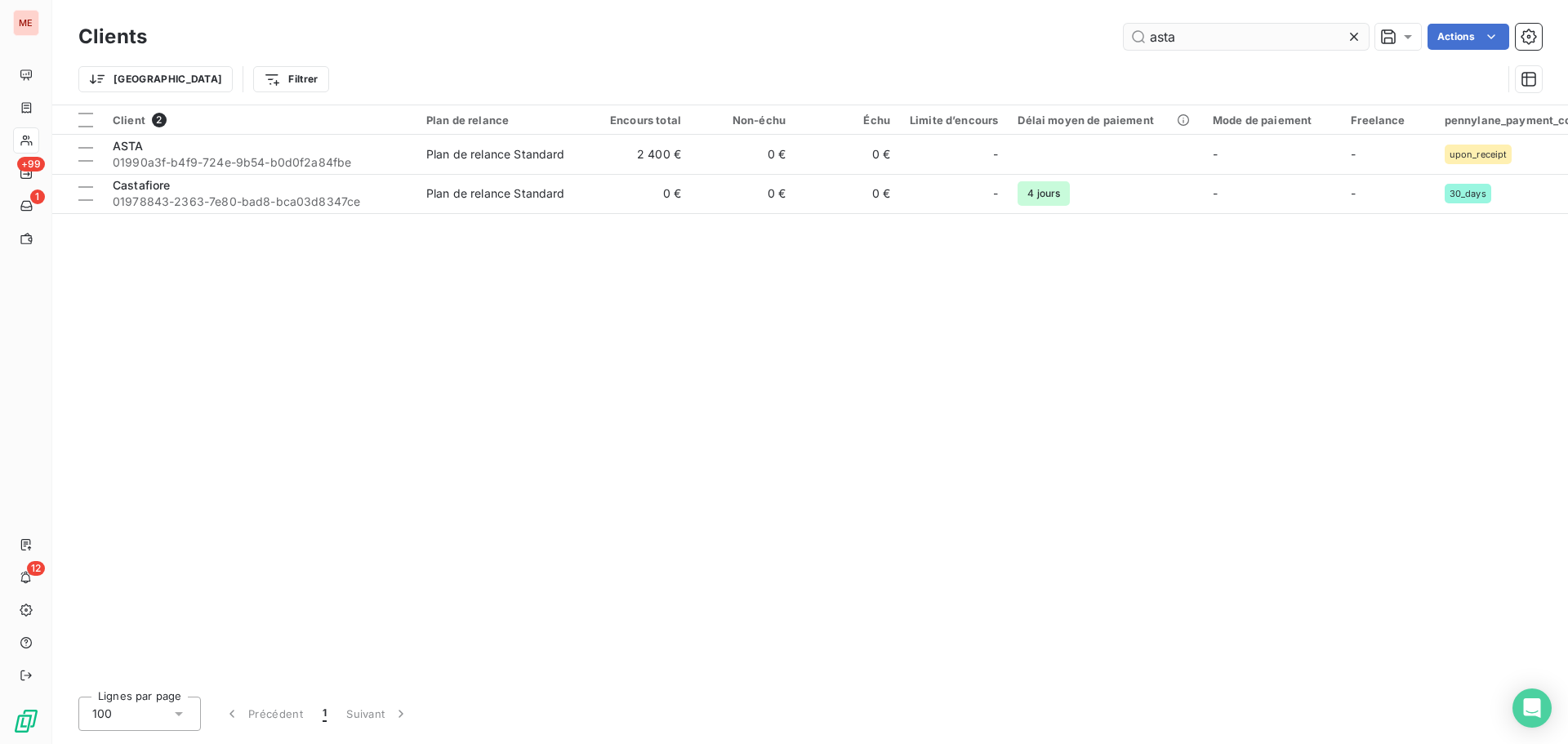
click at [1173, 33] on input "asta" at bounding box center [1246, 37] width 245 height 26
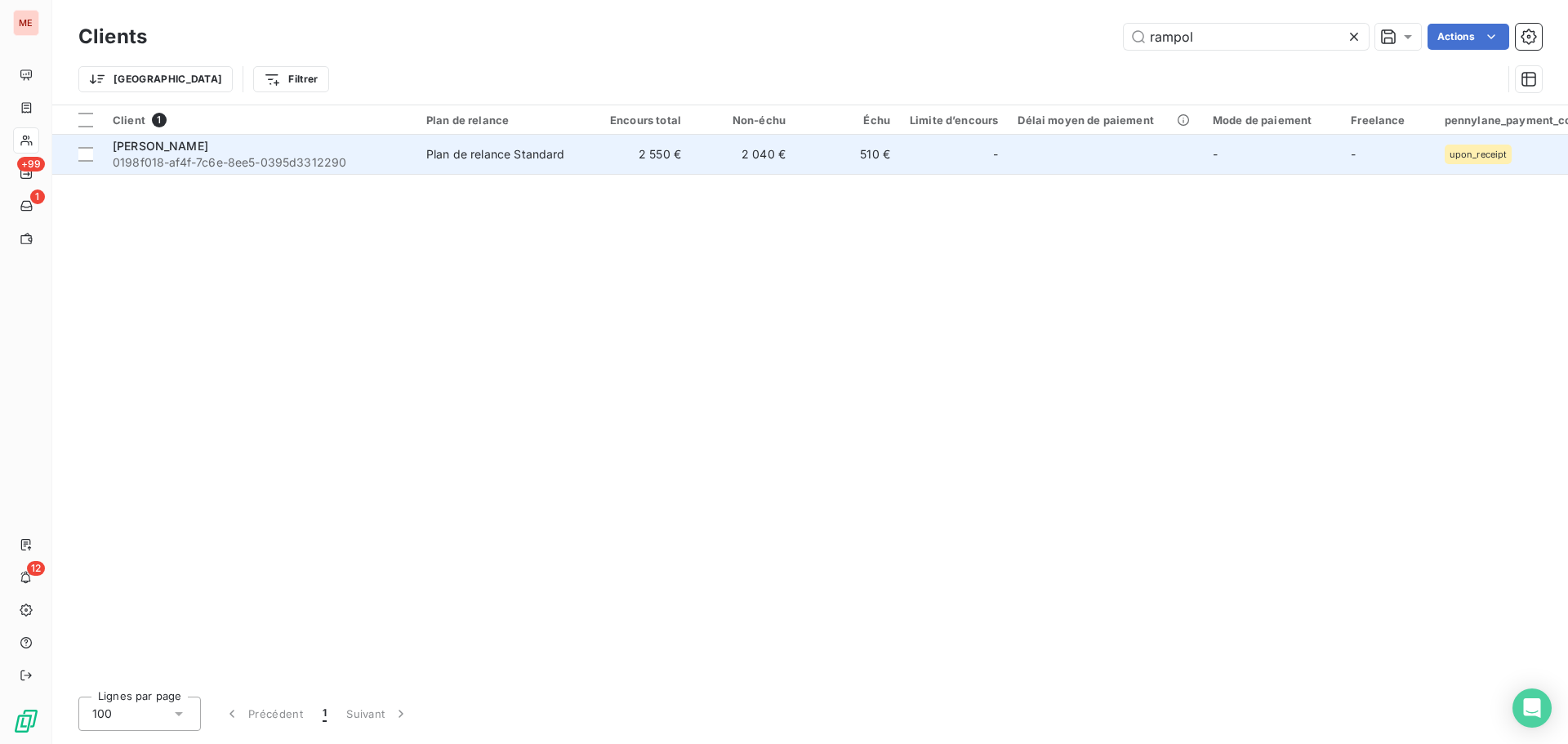
type input "rampol"
click at [447, 171] on td "Plan de relance Standard" at bounding box center [501, 154] width 170 height 39
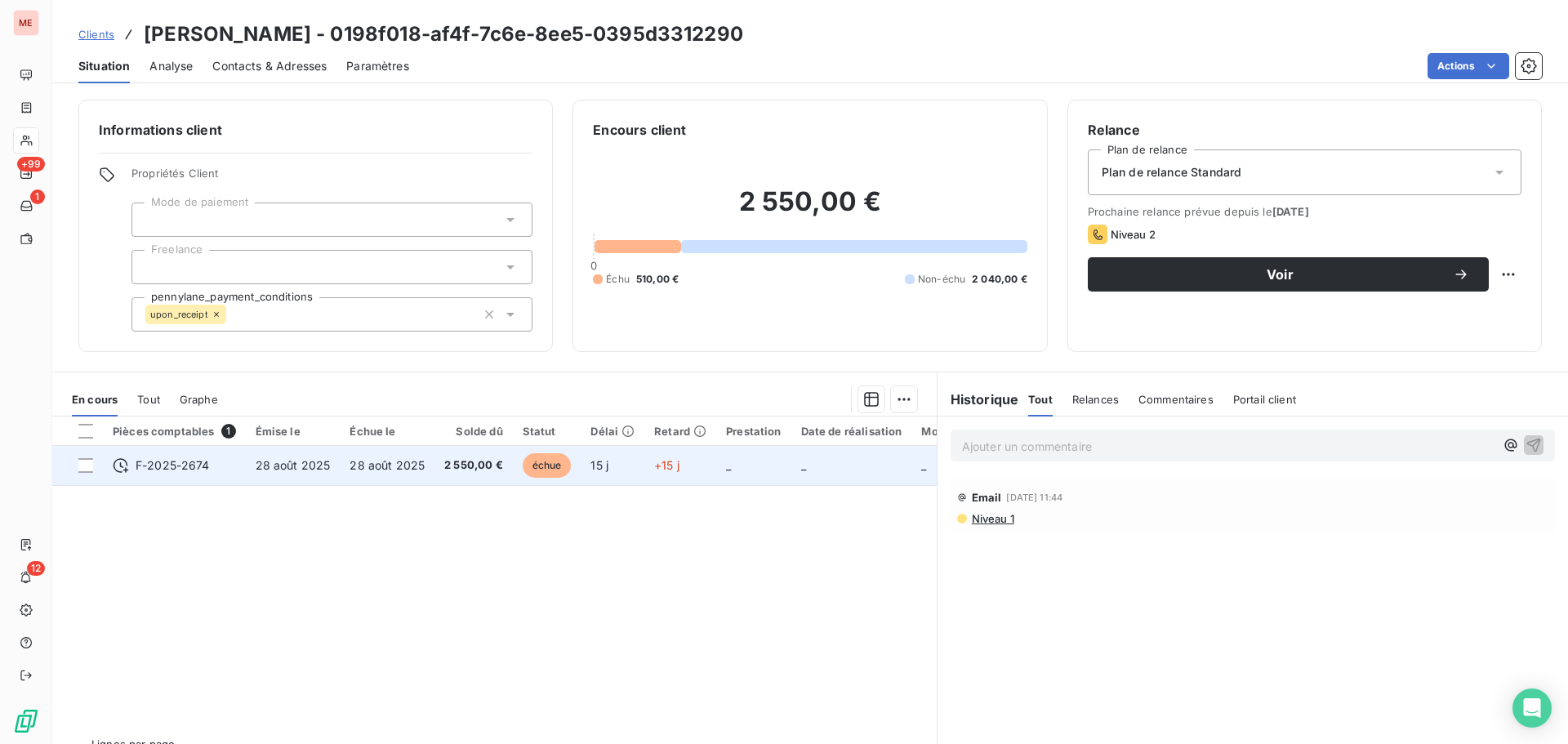
click at [392, 473] on td "28 août 2025" at bounding box center [387, 465] width 95 height 39
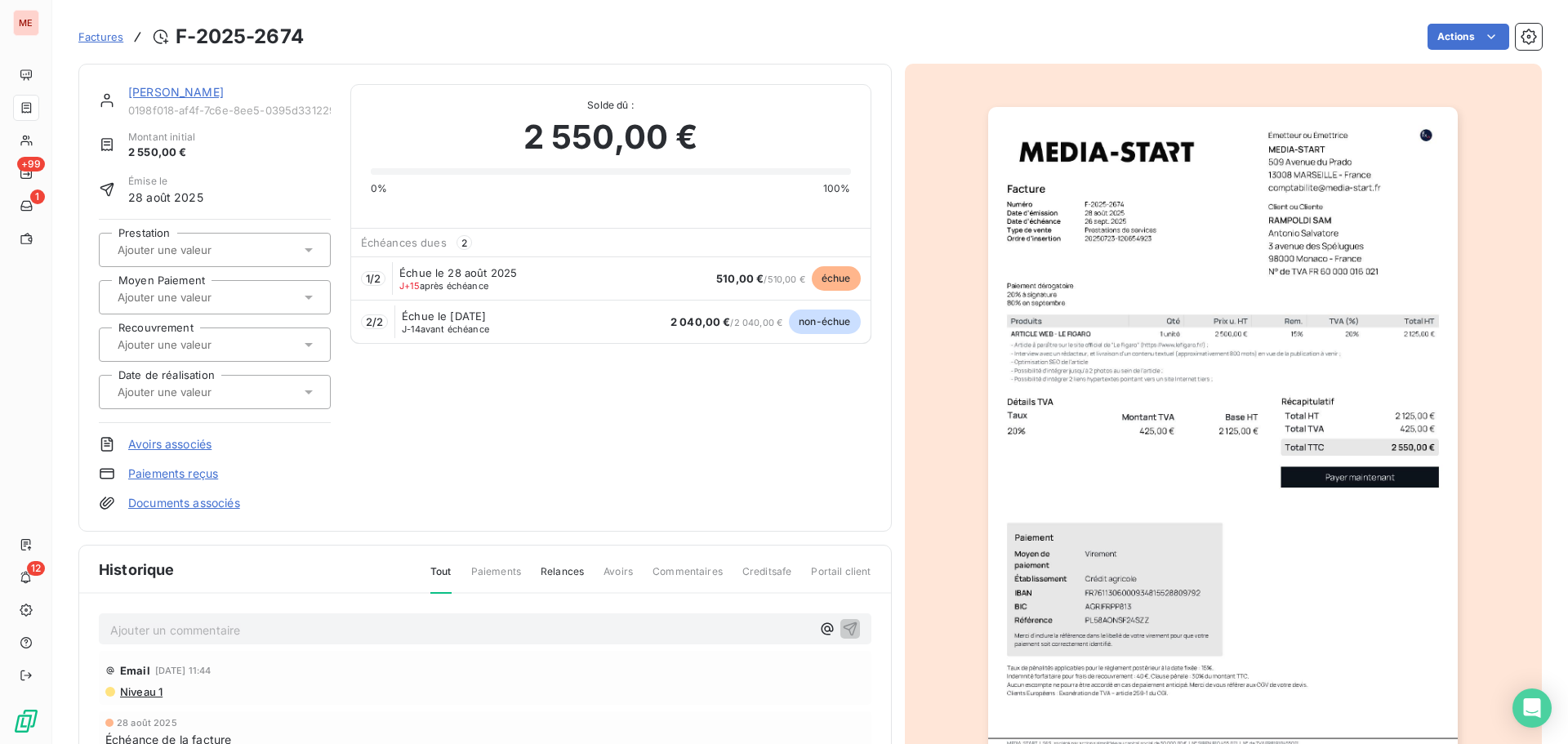
click at [177, 85] on link "[PERSON_NAME]" at bounding box center [176, 91] width 96 height 14
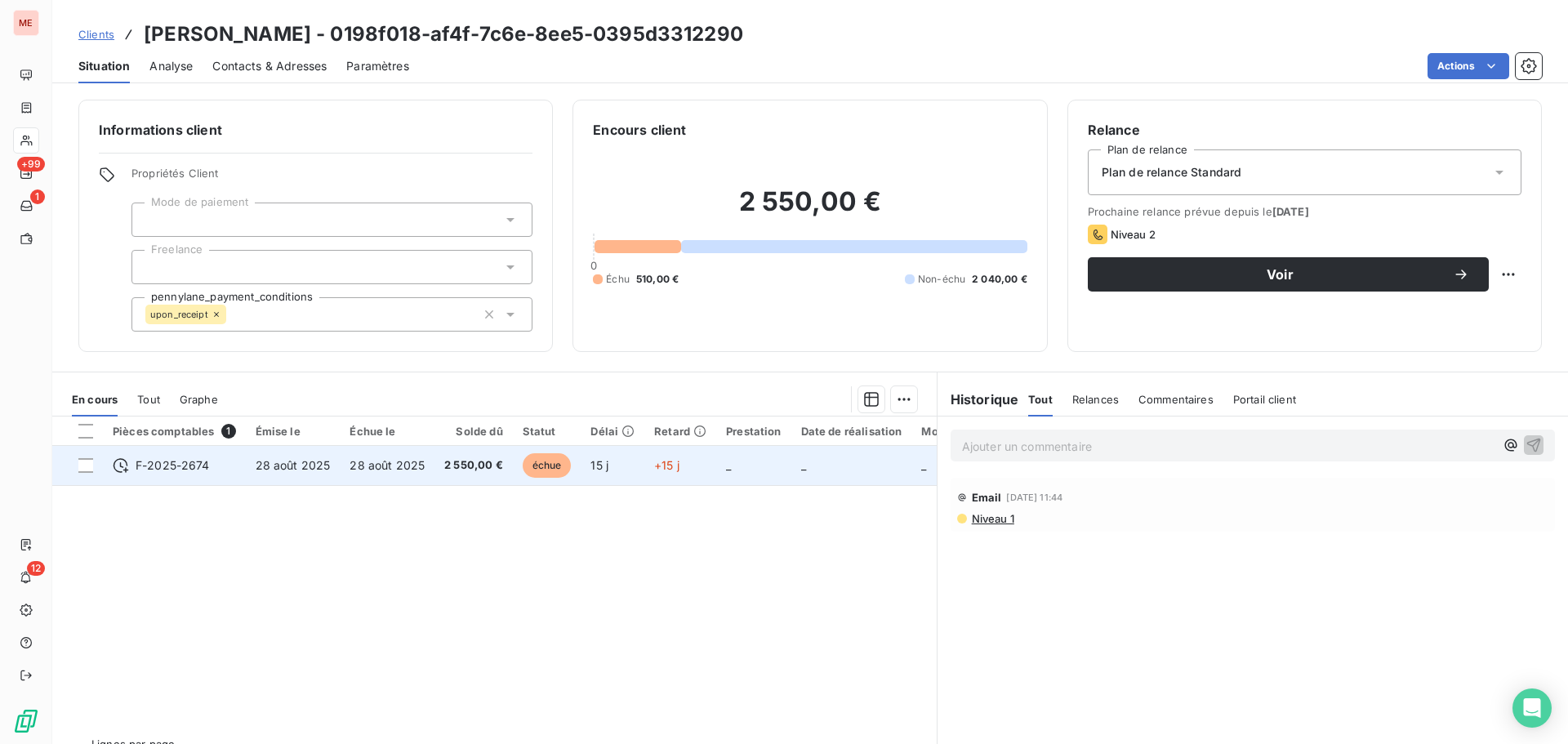
click at [344, 475] on td "28 août 2025" at bounding box center [387, 465] width 95 height 39
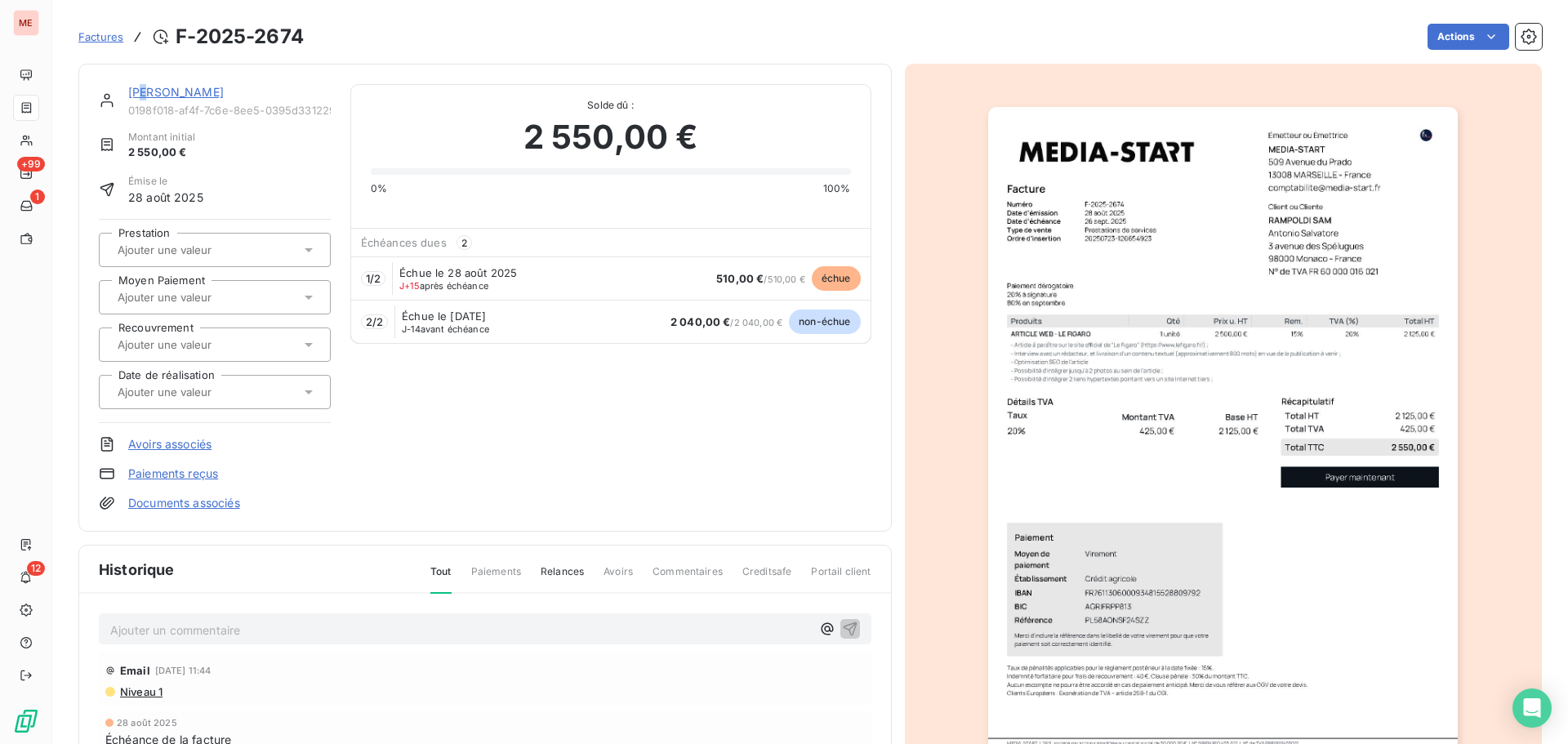
drag, startPoint x: 145, startPoint y: 99, endPoint x: 152, endPoint y: 87, distance: 13.9
click at [152, 87] on div "[PERSON_NAME]" at bounding box center [230, 93] width 202 height 17
click at [152, 87] on link "[PERSON_NAME]" at bounding box center [176, 91] width 96 height 14
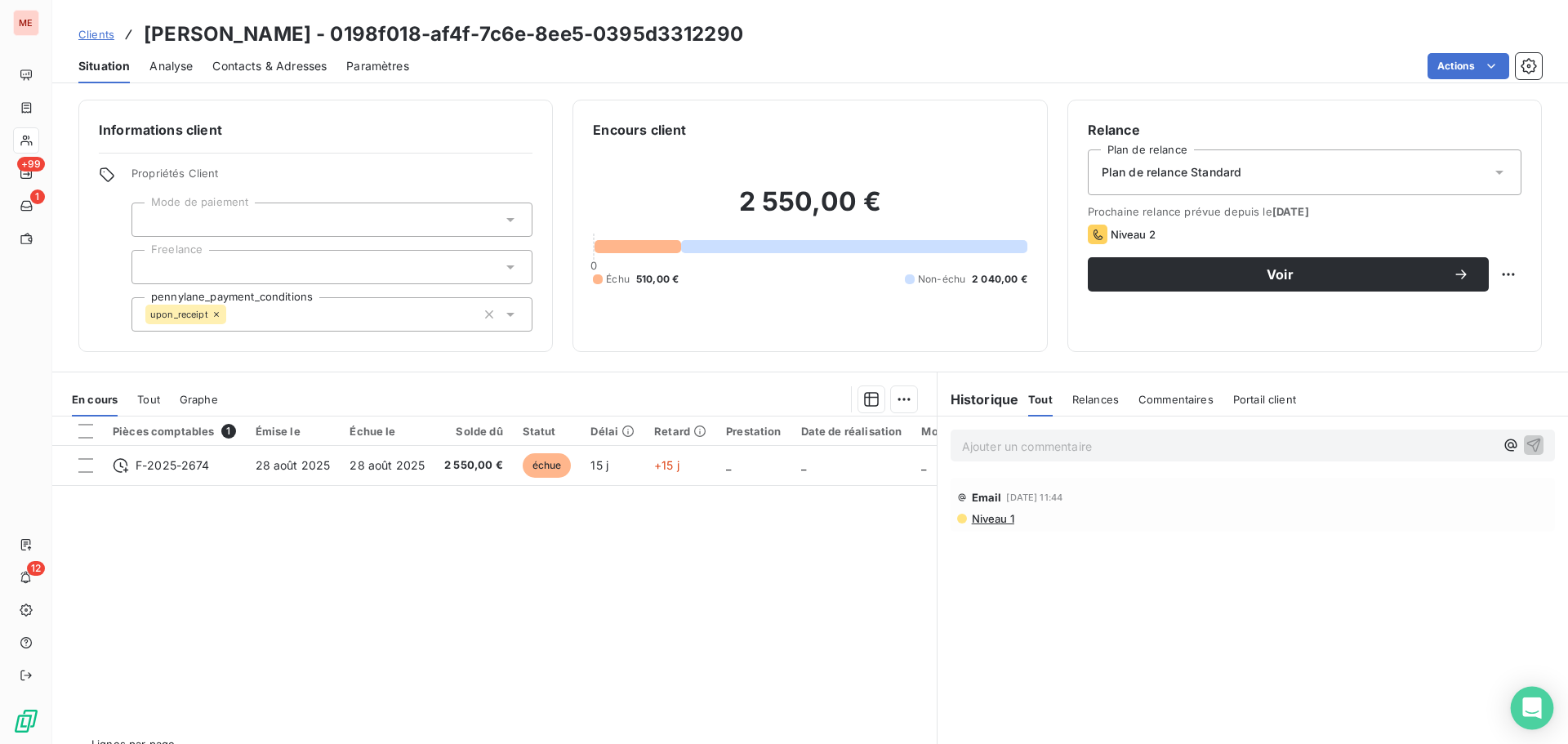
click at [1521, 705] on div "Open Intercom Messenger" at bounding box center [1532, 708] width 43 height 43
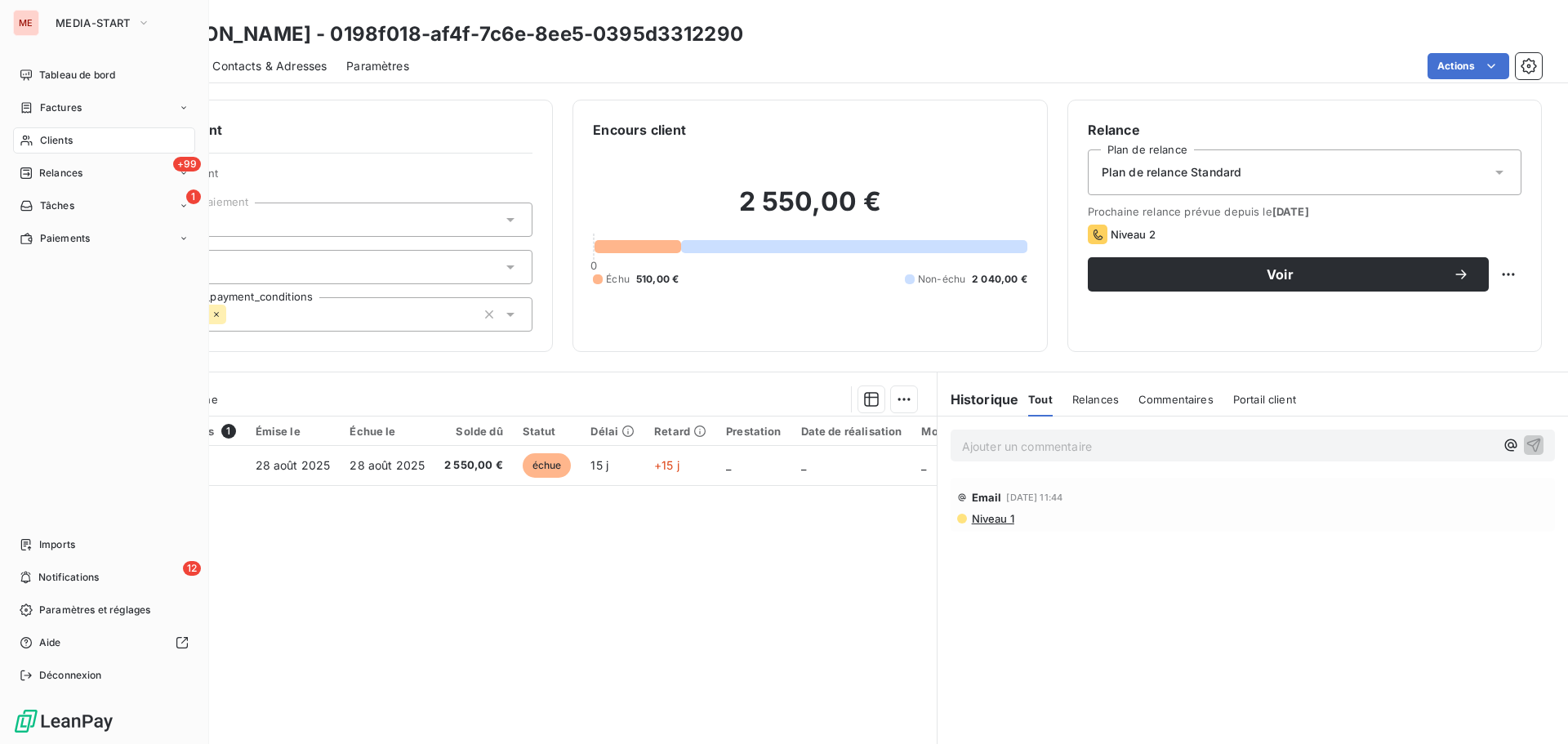
click at [44, 144] on span "Clients" at bounding box center [57, 141] width 33 height 15
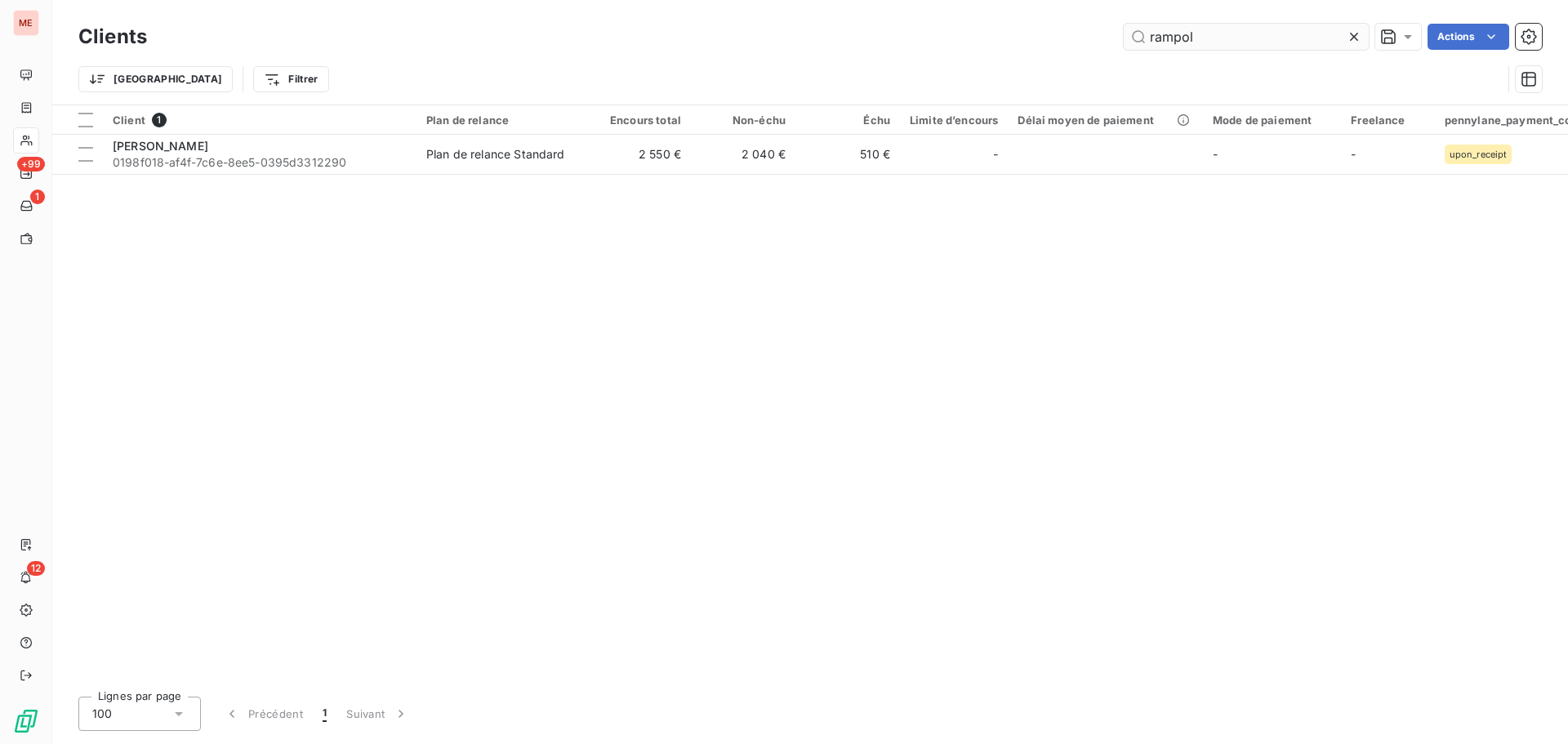
click at [1257, 29] on input "rampol" at bounding box center [1246, 37] width 245 height 26
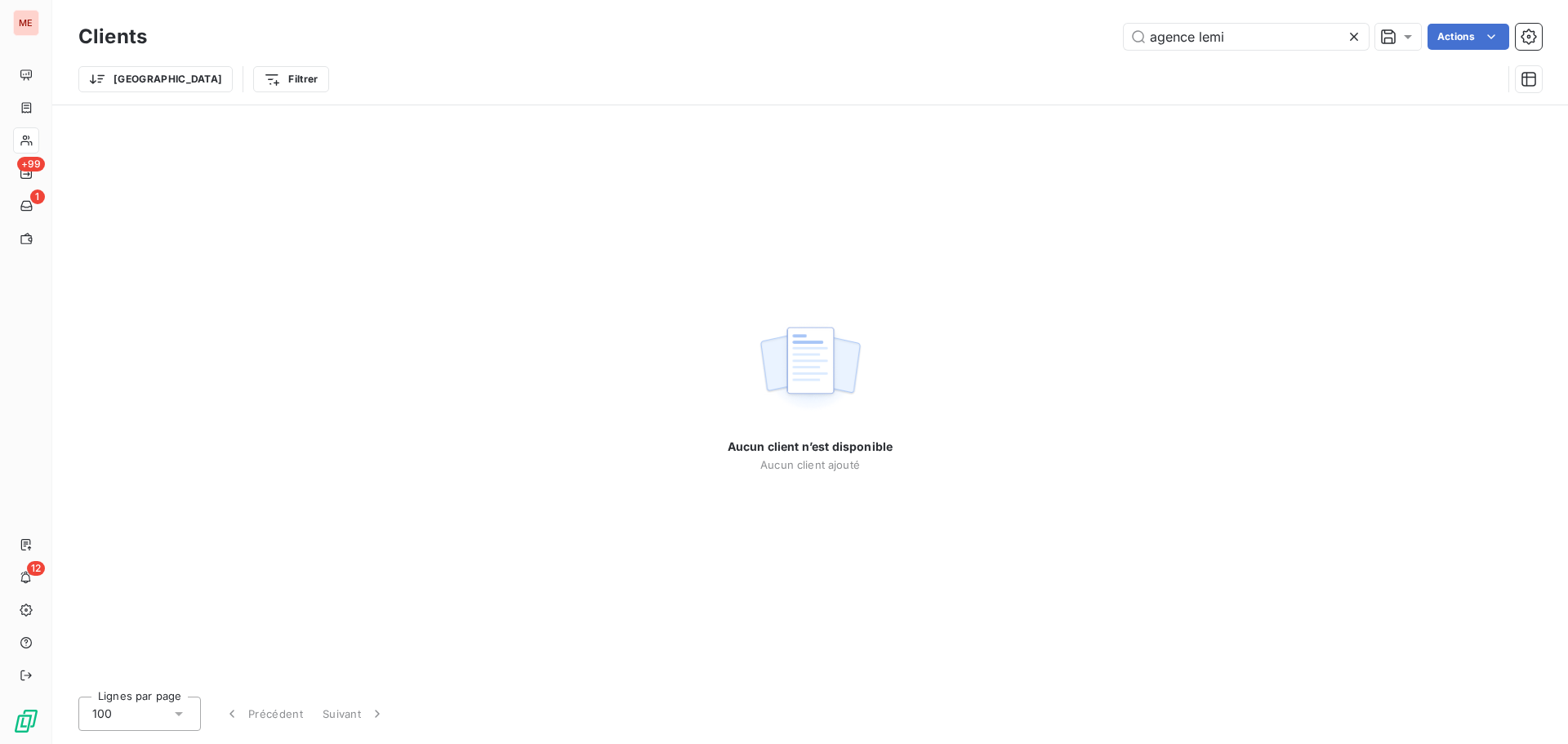
drag, startPoint x: 1196, startPoint y: 31, endPoint x: 1085, endPoint y: 26, distance: 111.1
click at [1085, 26] on div "agence lemi Actions" at bounding box center [853, 37] width 1375 height 26
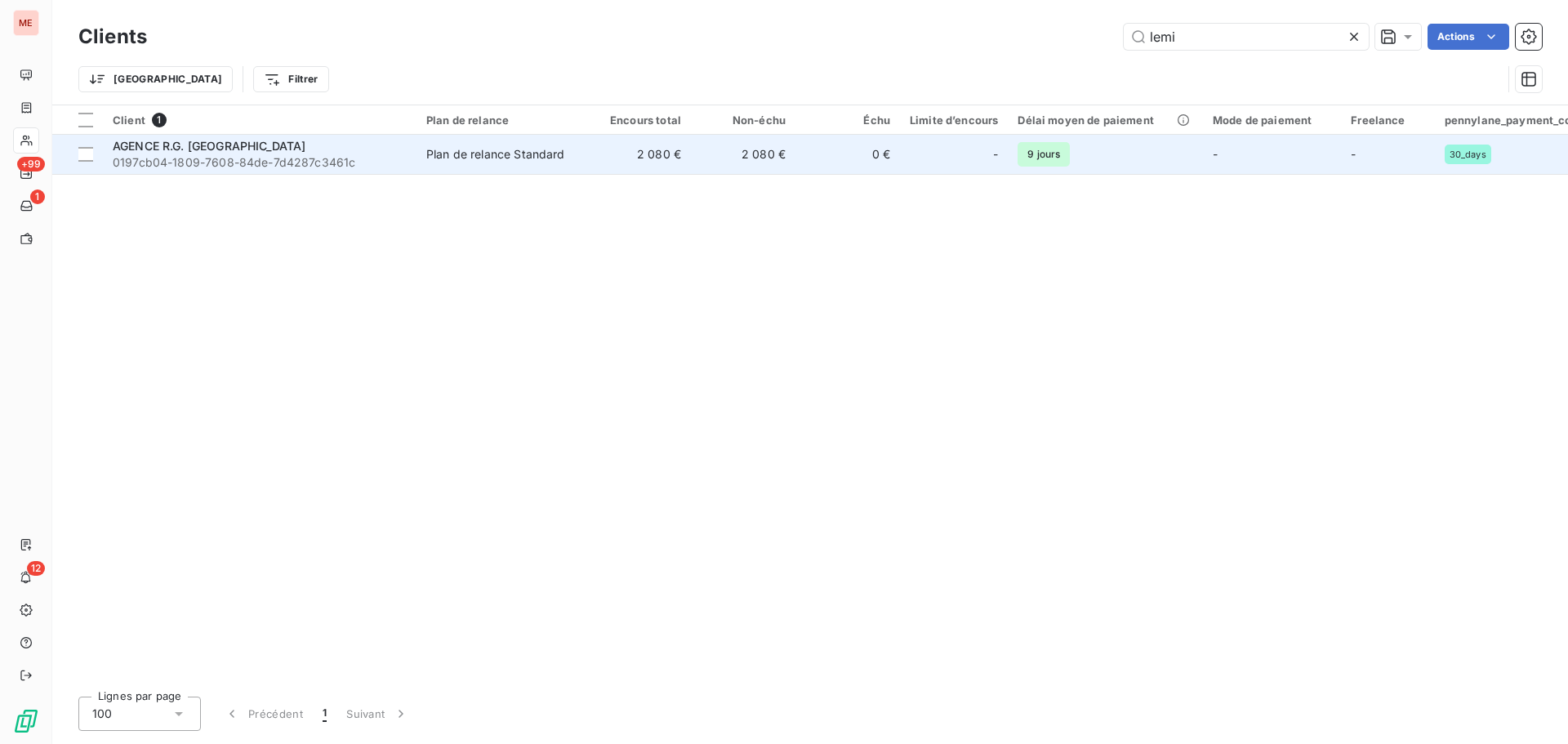
type input "lemi"
click at [595, 144] on td "2 080 €" at bounding box center [638, 154] width 105 height 39
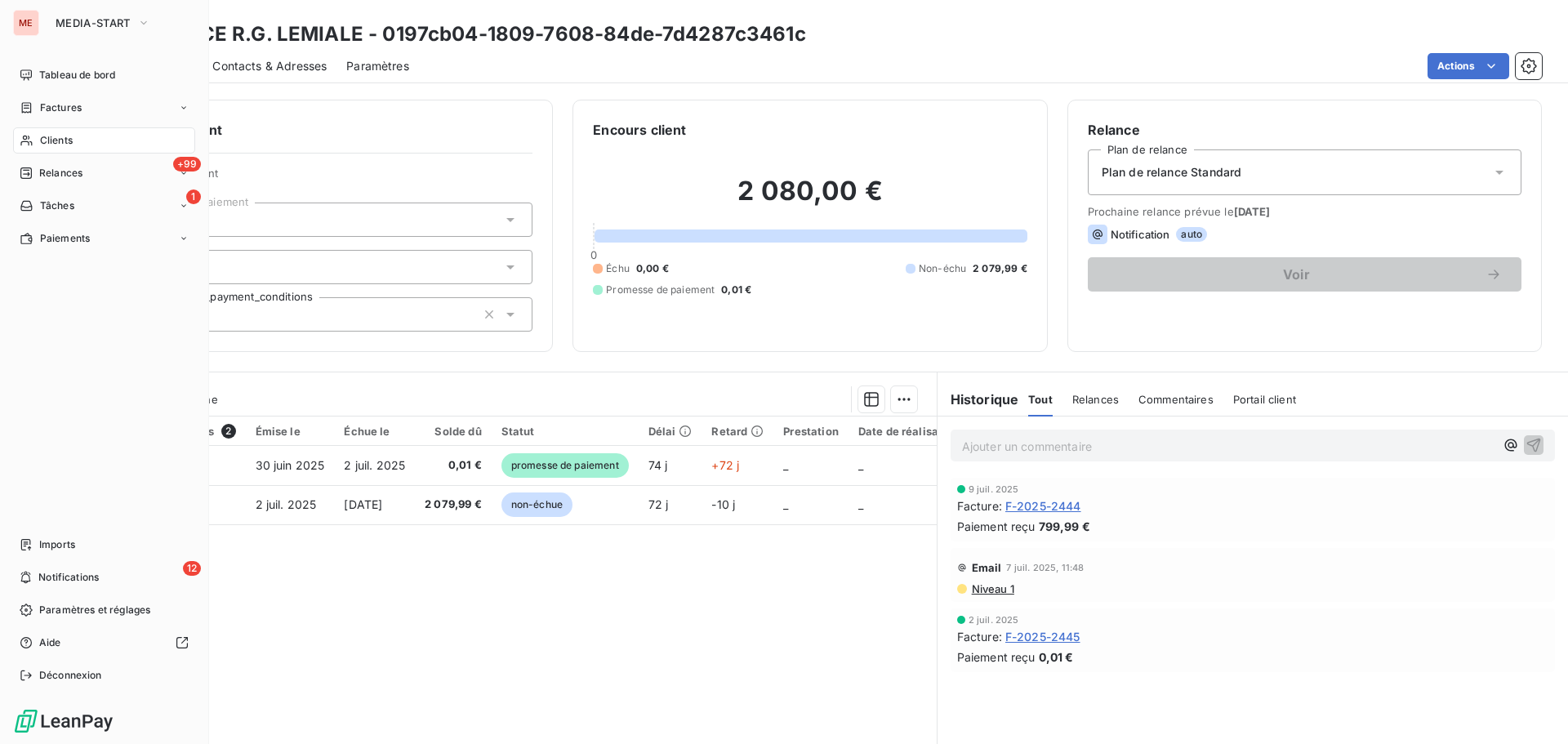
click at [72, 146] on span "Clients" at bounding box center [57, 141] width 33 height 15
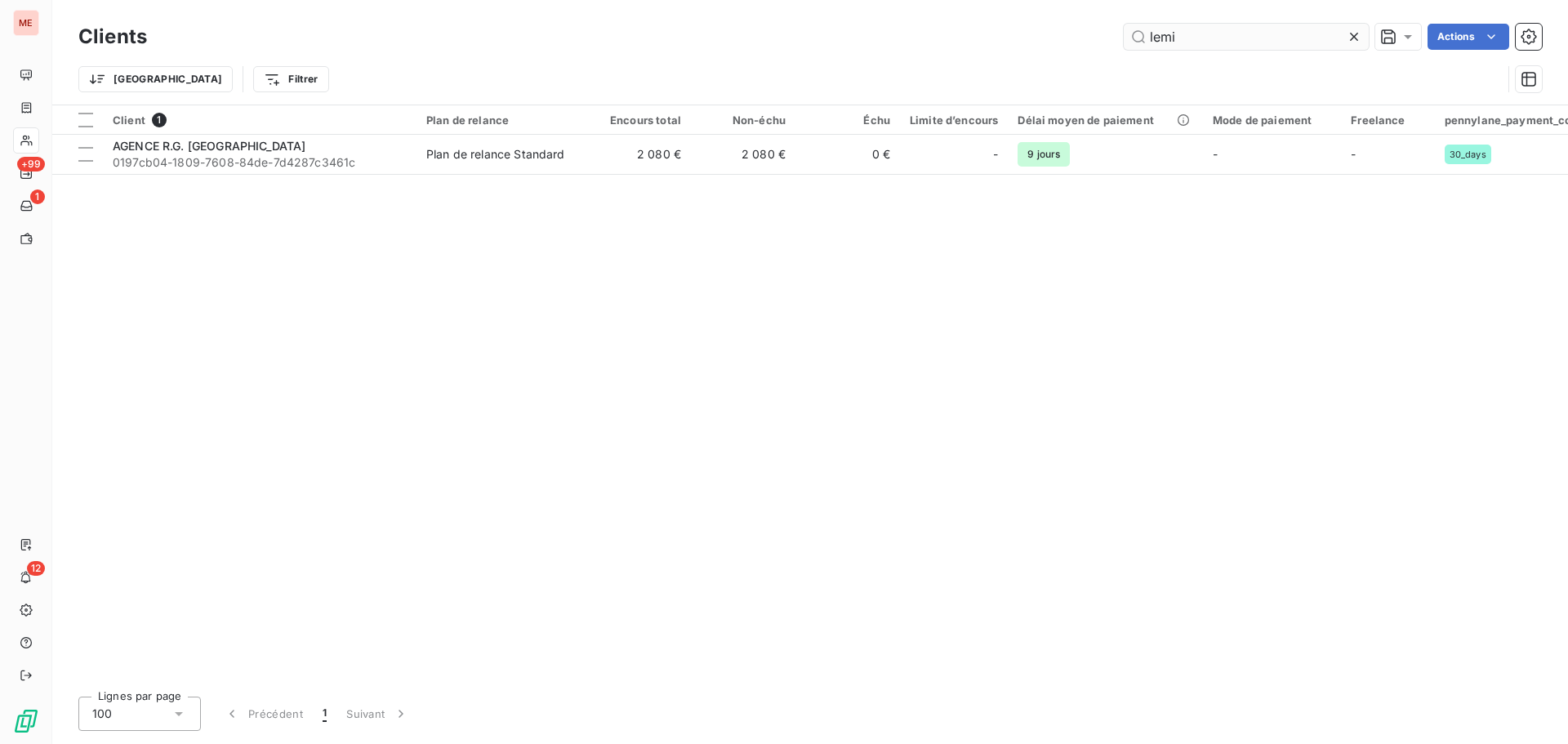
click at [1202, 28] on input "lemi" at bounding box center [1246, 37] width 245 height 26
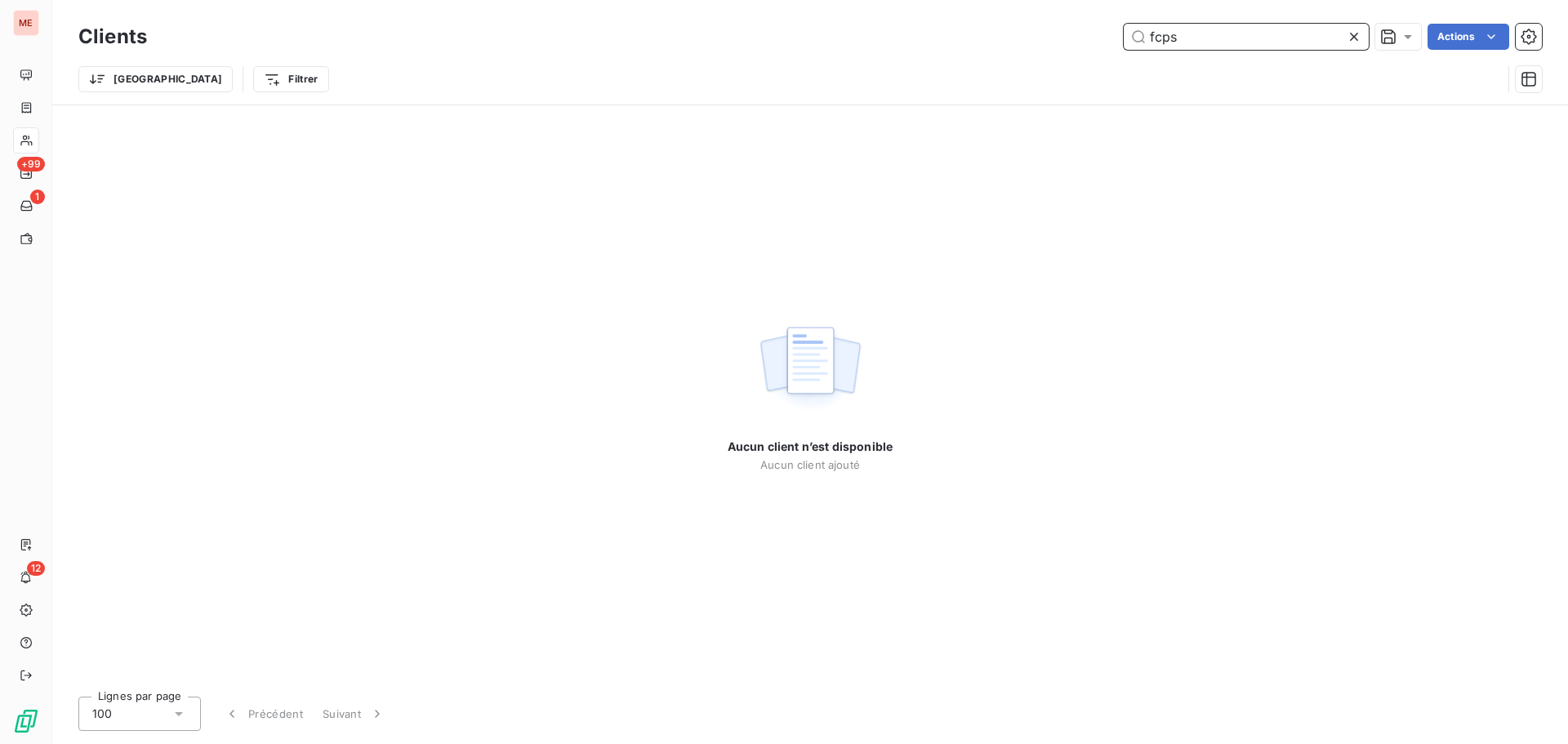
click at [1271, 35] on input "fcps" at bounding box center [1246, 37] width 245 height 26
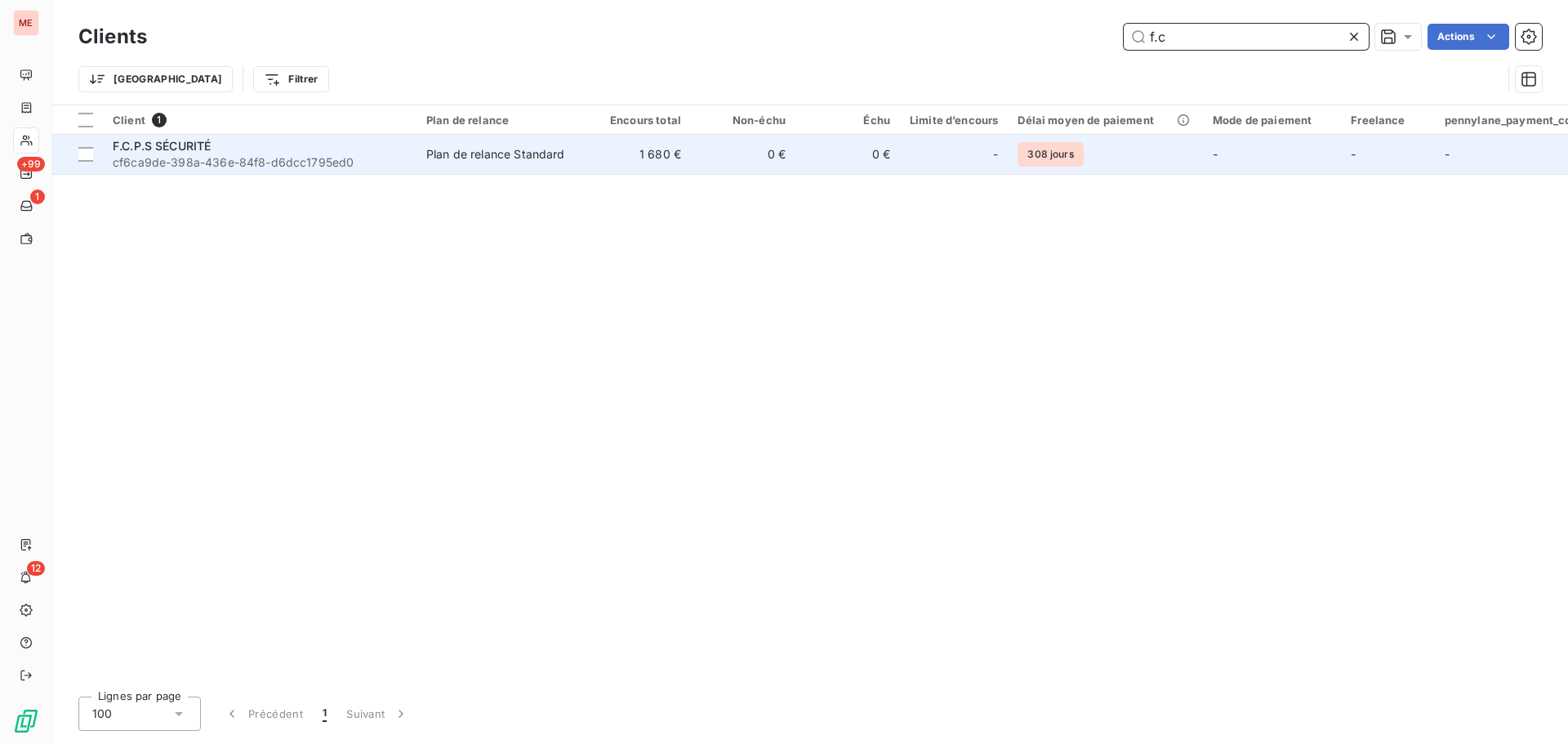
type input "f.c"
click at [481, 155] on div "Plan de relance Standard" at bounding box center [495, 154] width 139 height 17
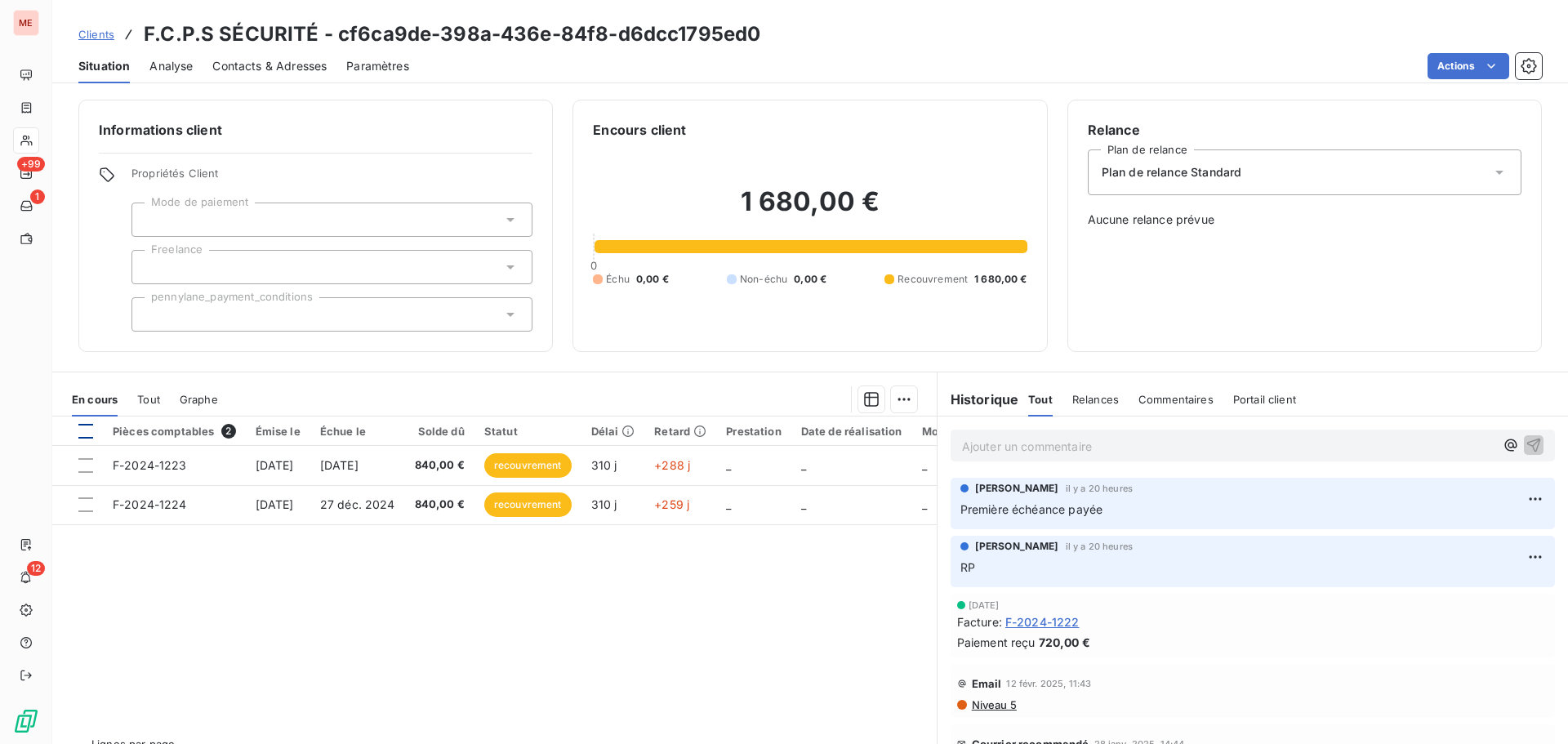
click at [87, 434] on div at bounding box center [85, 431] width 15 height 15
drag, startPoint x: 886, startPoint y: 414, endPoint x: 893, endPoint y: 404, distance: 12.2
click at [893, 404] on div "En cours Tout Graphe" at bounding box center [494, 399] width 885 height 34
click at [893, 404] on html "ME +99 1 12 Clients F.C.P.S SÉCURITÉ - cf6ca9de-398a-436e-84f8-d6dcc1795ed0 Sit…" at bounding box center [784, 372] width 1568 height 744
click at [896, 395] on html "ME +99 1 12 Clients F.C.P.S SÉCURITÉ - cf6ca9de-398a-436e-84f8-d6dcc1795ed0 Sit…" at bounding box center [784, 372] width 1568 height 744
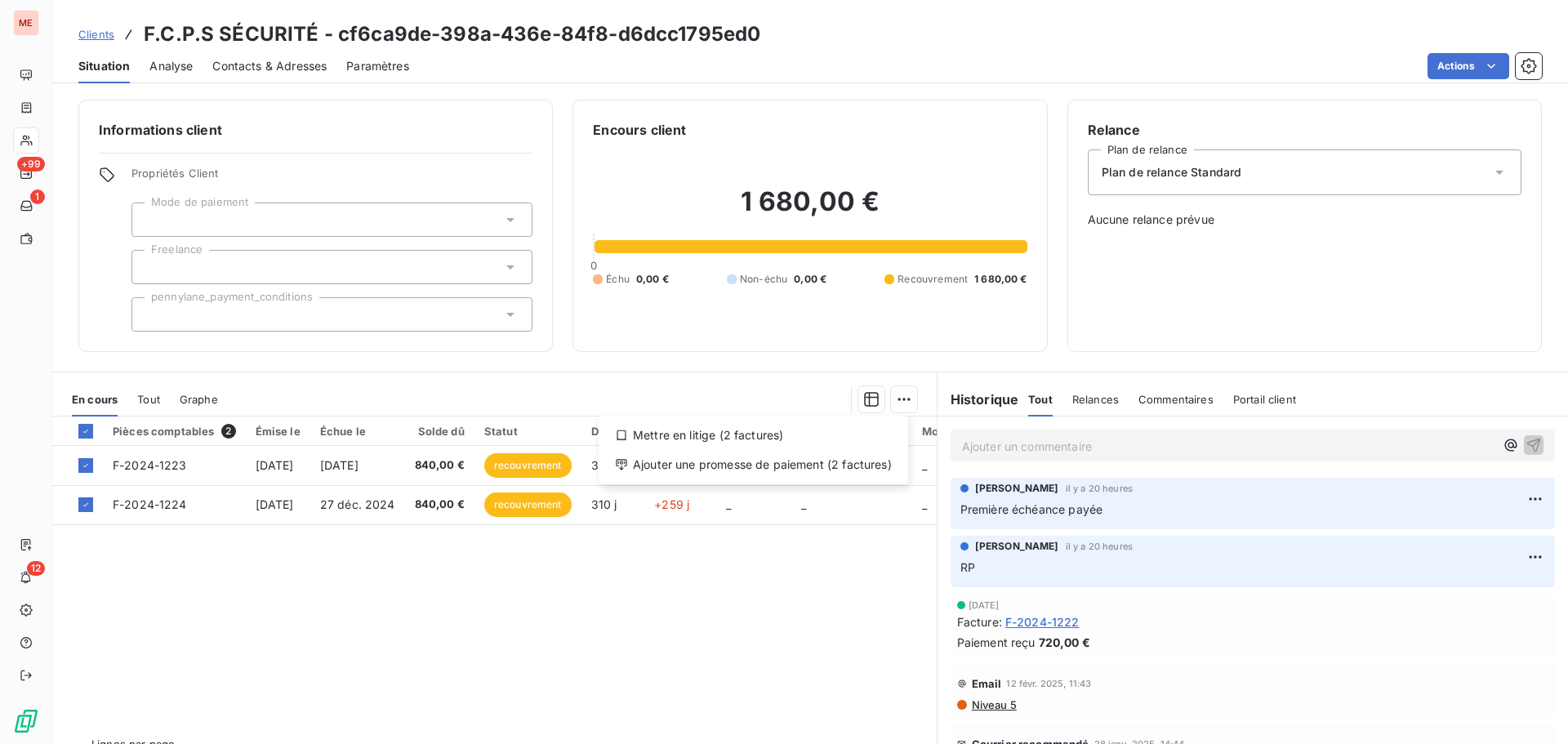
click at [896, 395] on html "ME +99 1 12 Clients F.C.P.S SÉCURITÉ - cf6ca9de-398a-436e-84f8-d6dcc1795ed0 Sit…" at bounding box center [784, 372] width 1568 height 744
click at [830, 464] on div "Ajouter une promesse de paiement (2 factures)" at bounding box center [753, 465] width 297 height 26
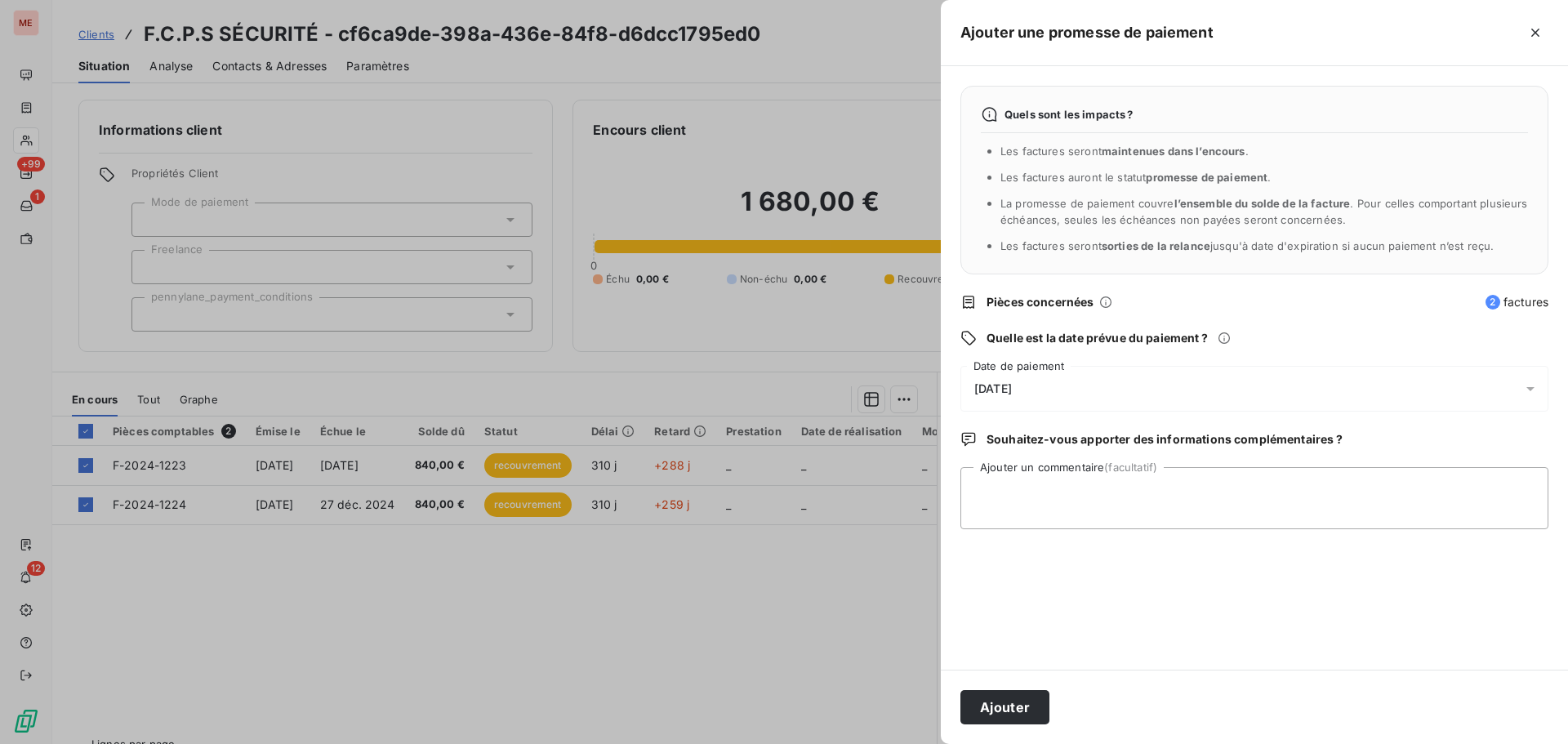
click at [1195, 386] on div "[DATE]" at bounding box center [1254, 389] width 588 height 46
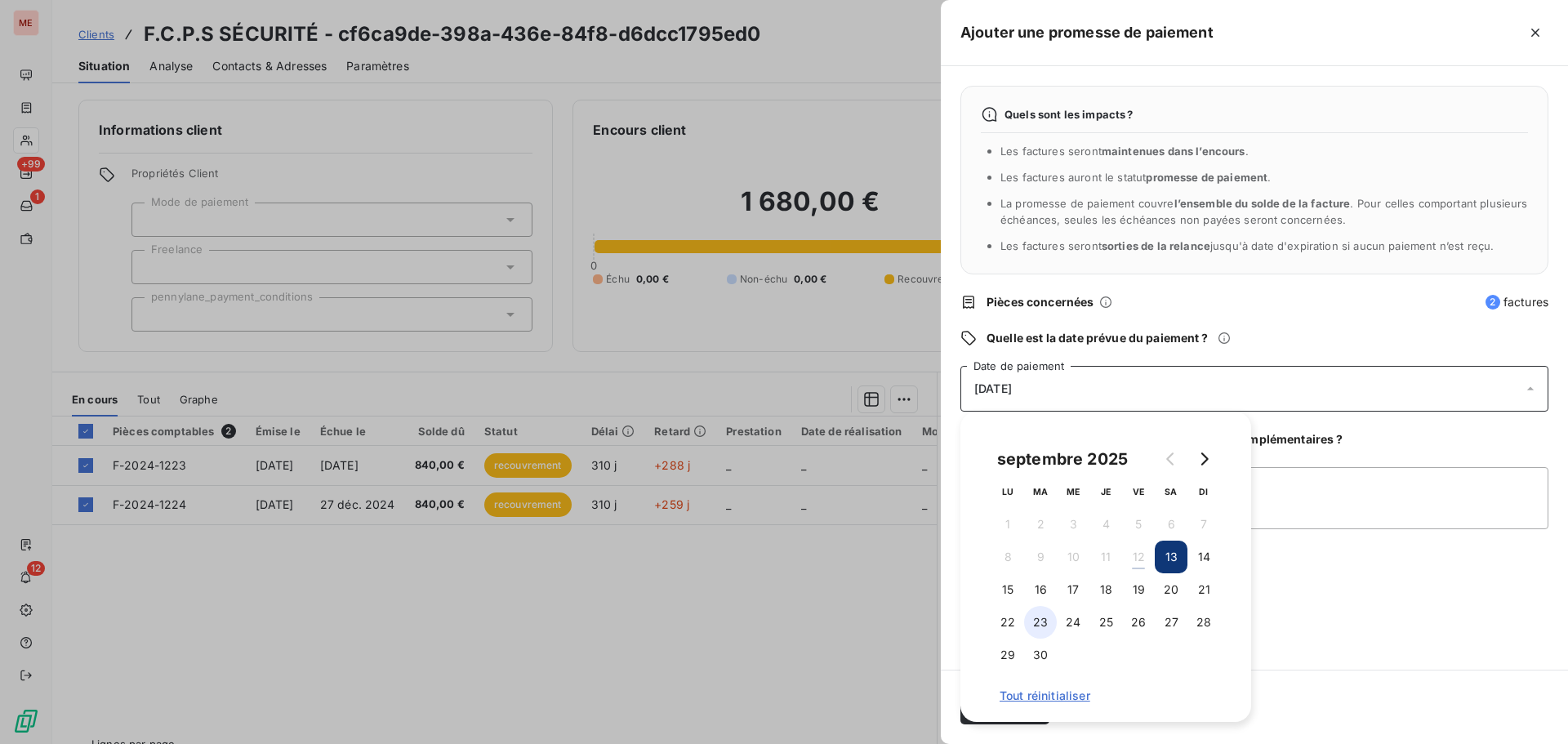
click at [1037, 621] on button "23" at bounding box center [1041, 623] width 33 height 33
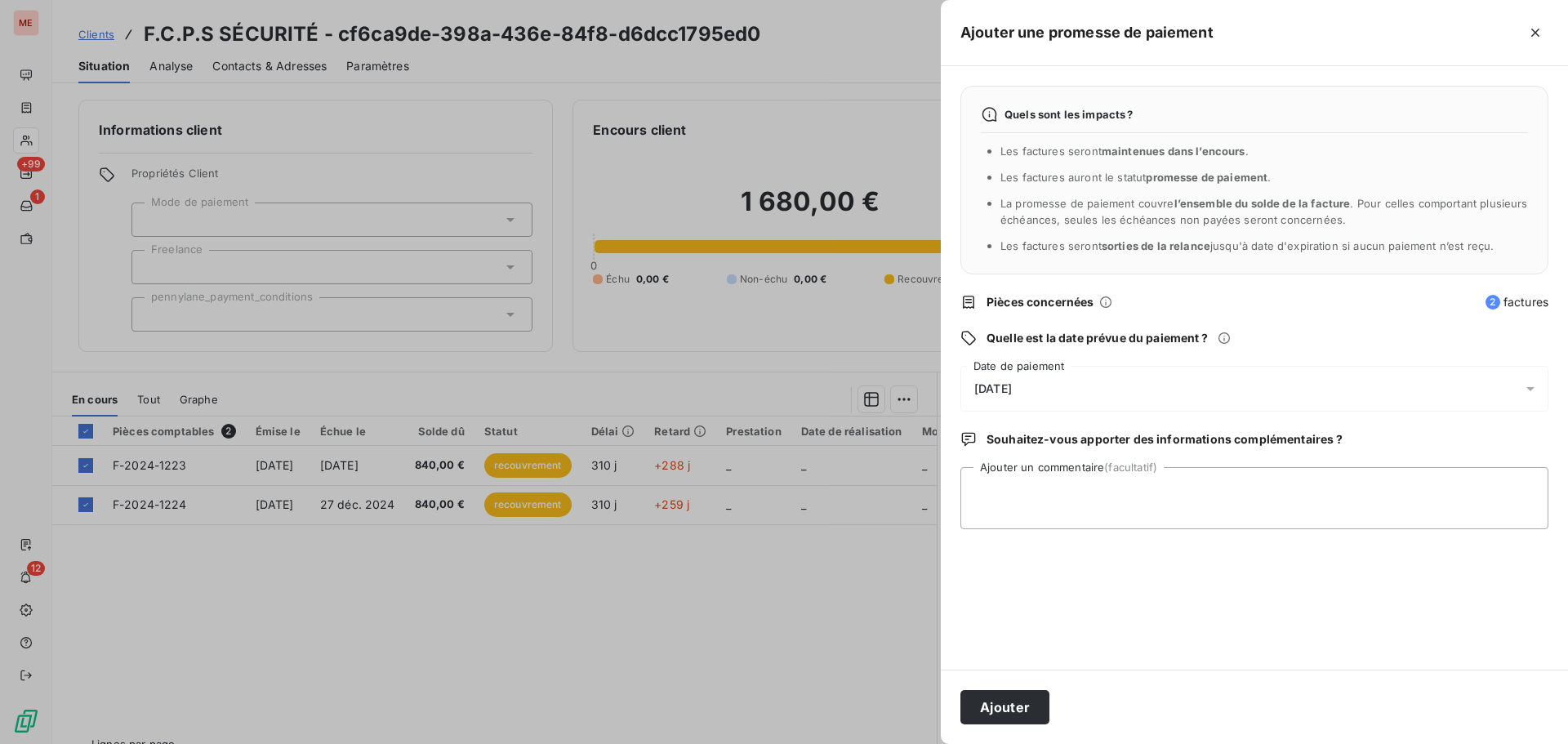
click at [1254, 572] on div "Quels sont les impacts ? Les factures seront maintenues dans l’encours . Les fa…" at bounding box center [1254, 367] width 627 height 603
click at [1010, 692] on button "Ajouter" at bounding box center [1004, 706] width 89 height 34
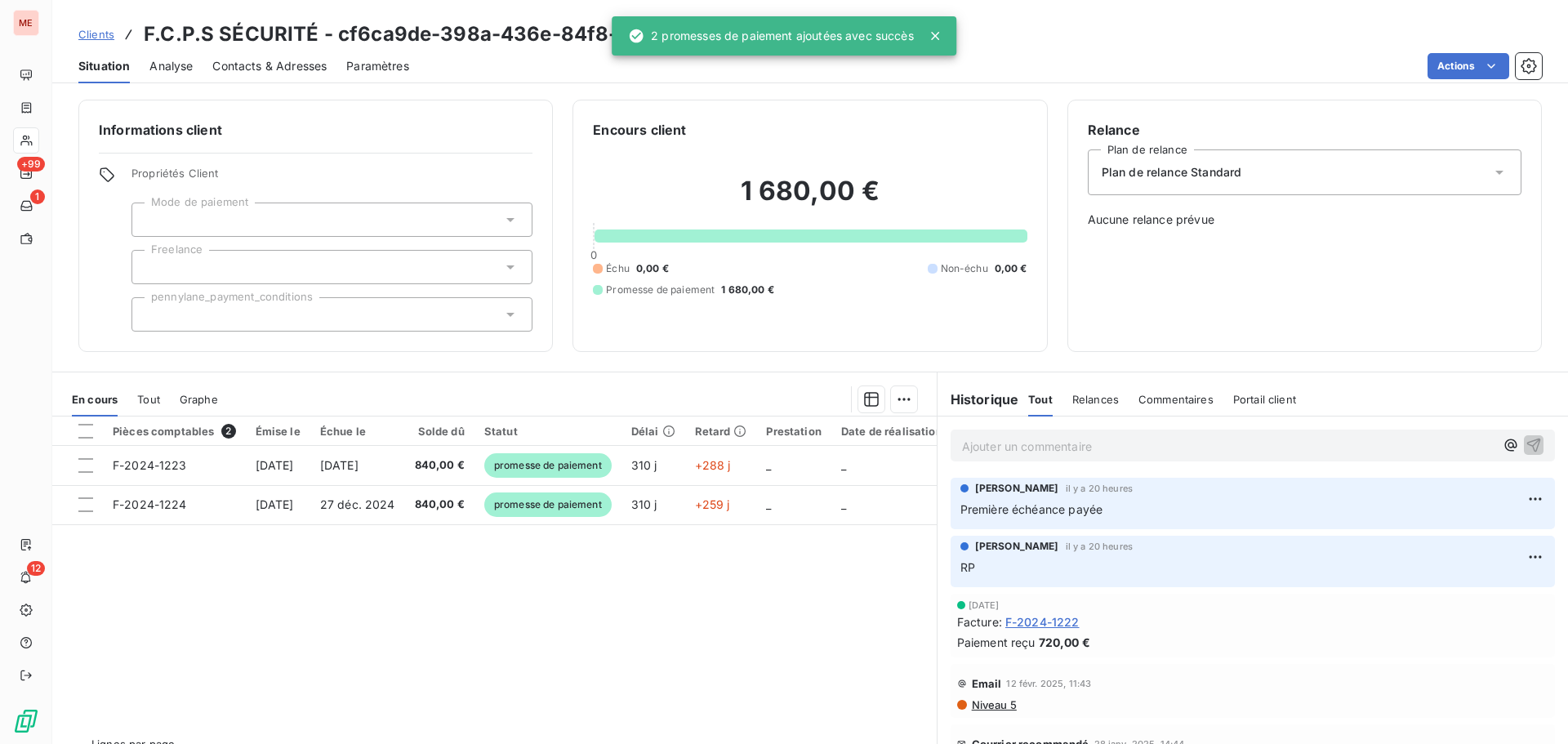
drag, startPoint x: 705, startPoint y: 606, endPoint x: 757, endPoint y: 616, distance: 53.0
click at [667, 613] on div "Pièces comptables 2 Émise le Échue le Solde dû Statut Délai Retard Prestation D…" at bounding box center [494, 573] width 885 height 314
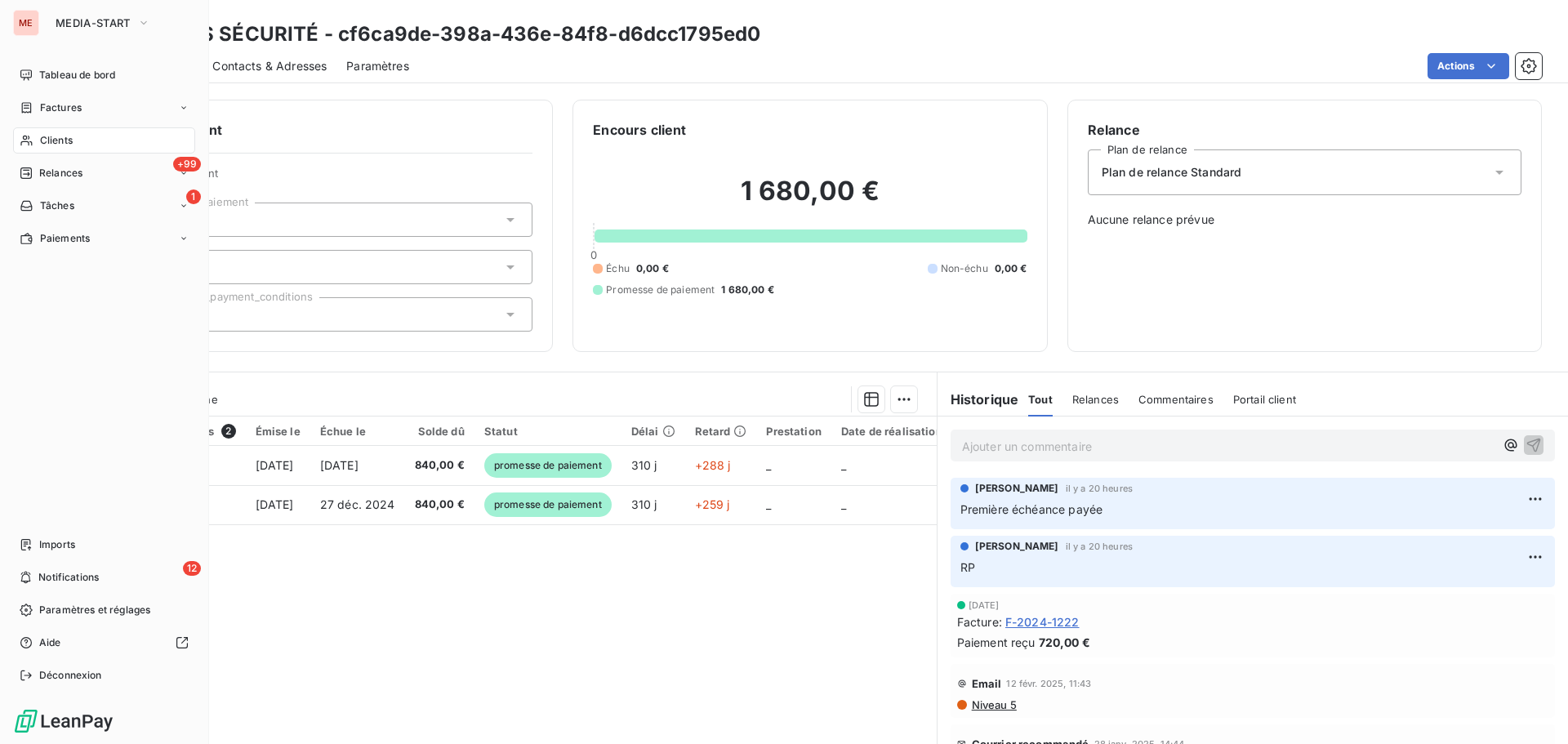
click at [43, 137] on span "Clients" at bounding box center [57, 141] width 33 height 15
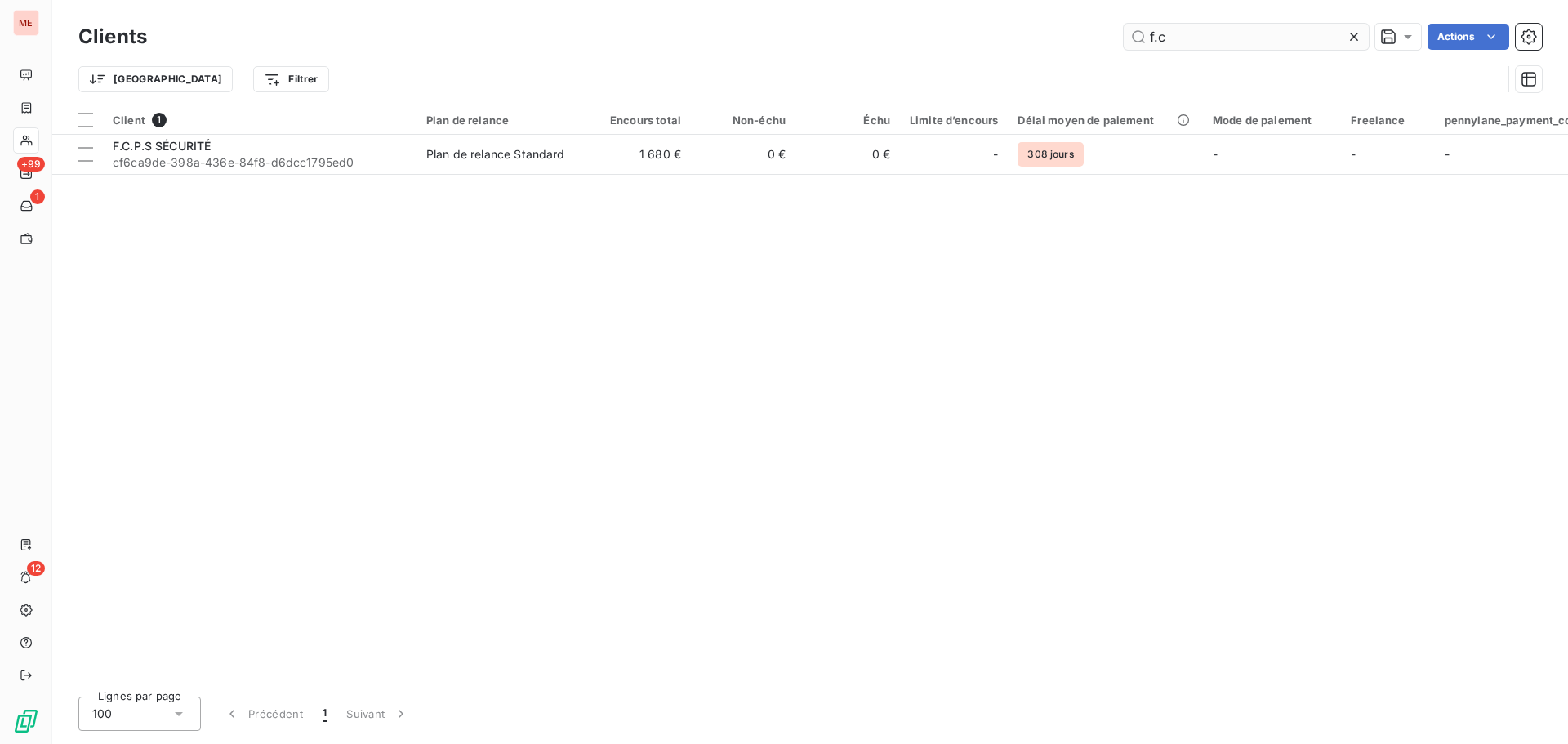
click at [1239, 31] on input "f.c" at bounding box center [1246, 37] width 245 height 26
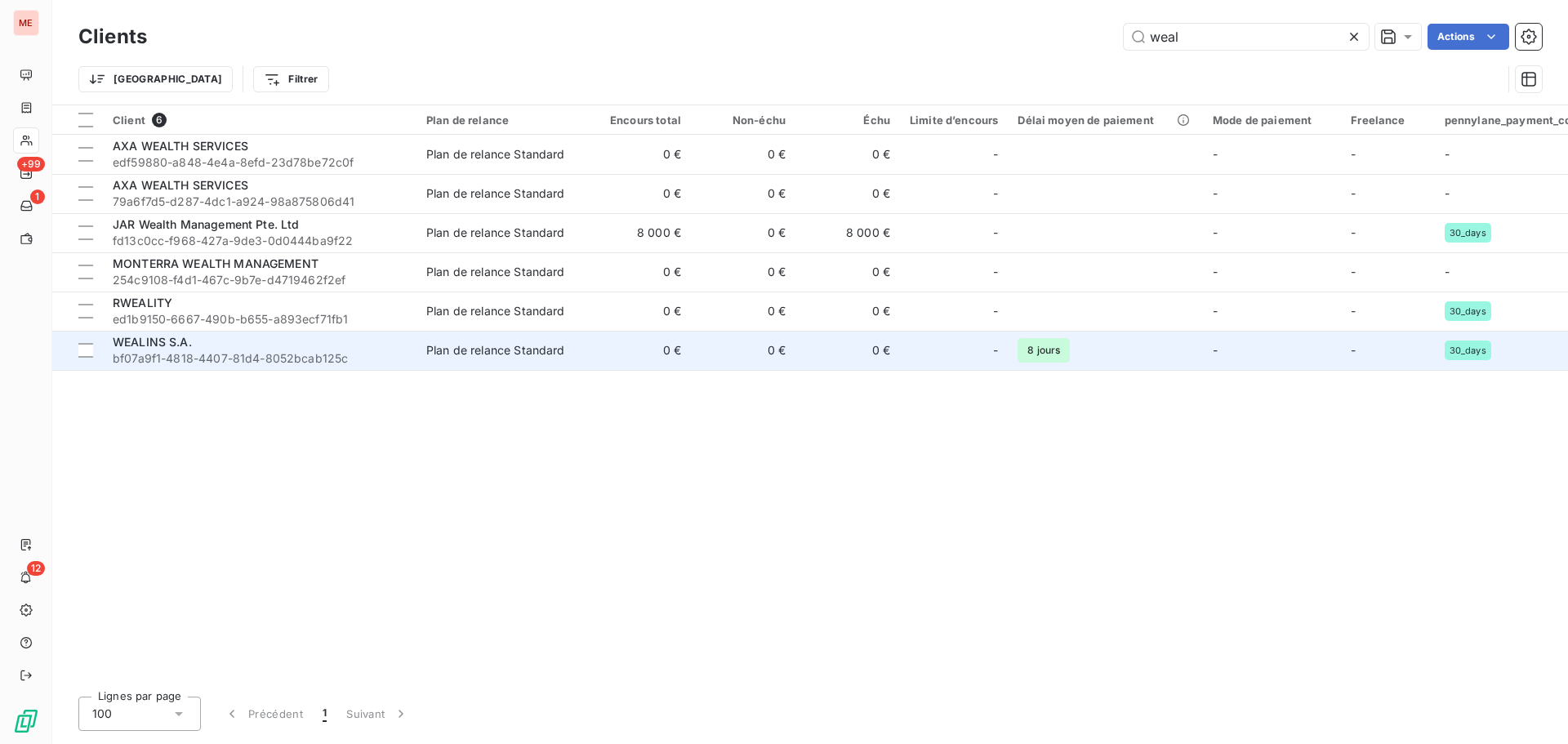
type input "weal"
click at [250, 346] on div "WEALINS S.A." at bounding box center [260, 343] width 294 height 17
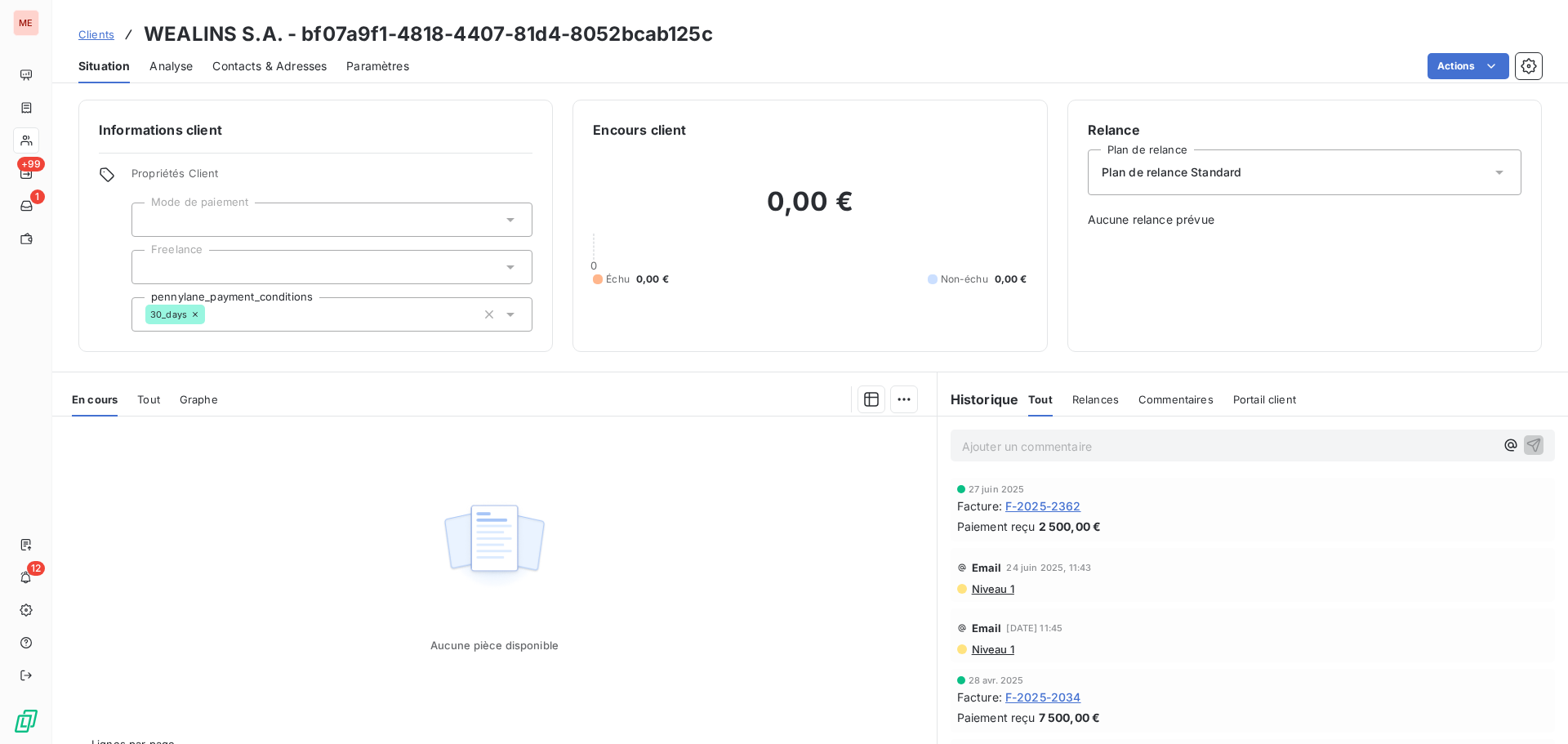
scroll to position [26, 0]
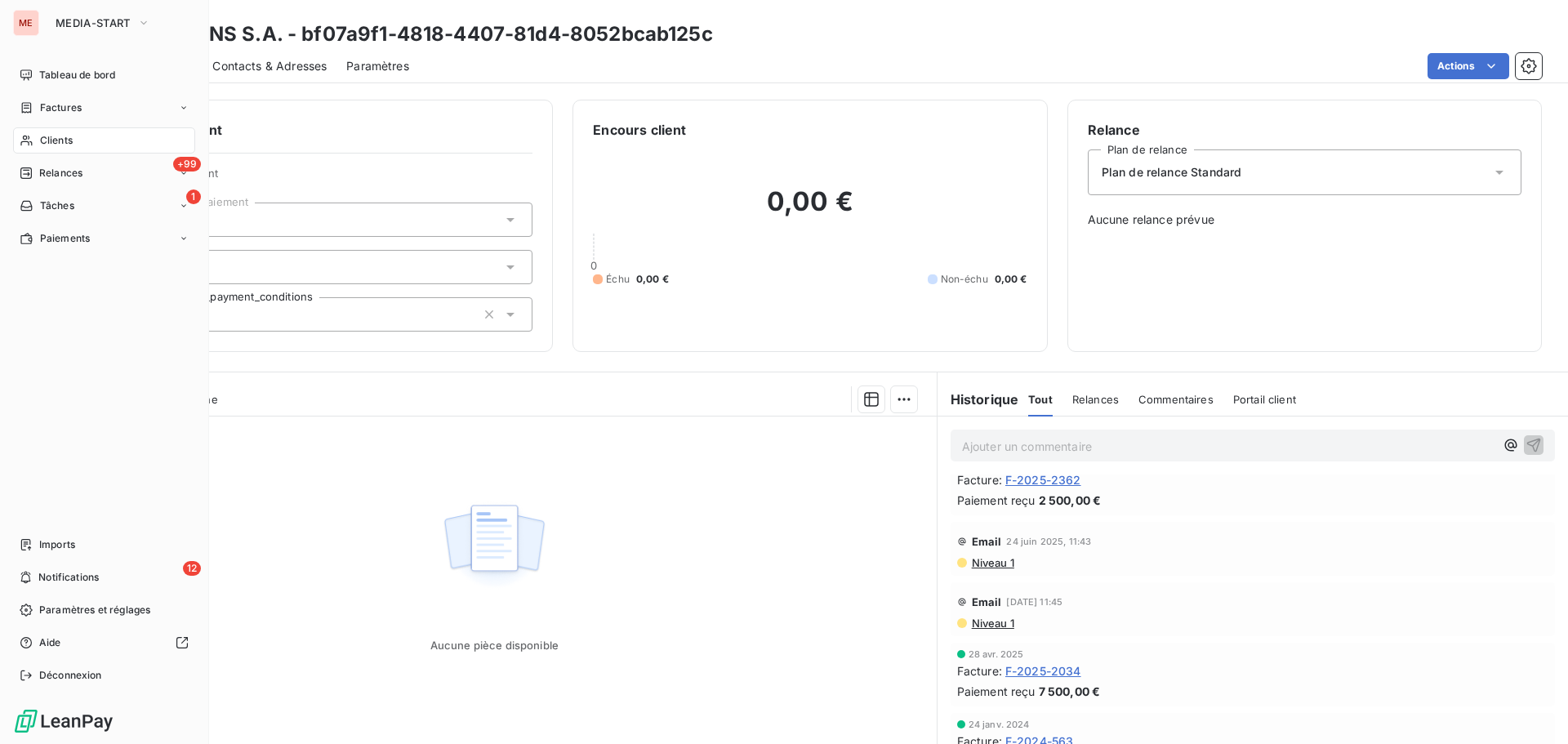
click at [28, 129] on div "Clients" at bounding box center [104, 141] width 182 height 26
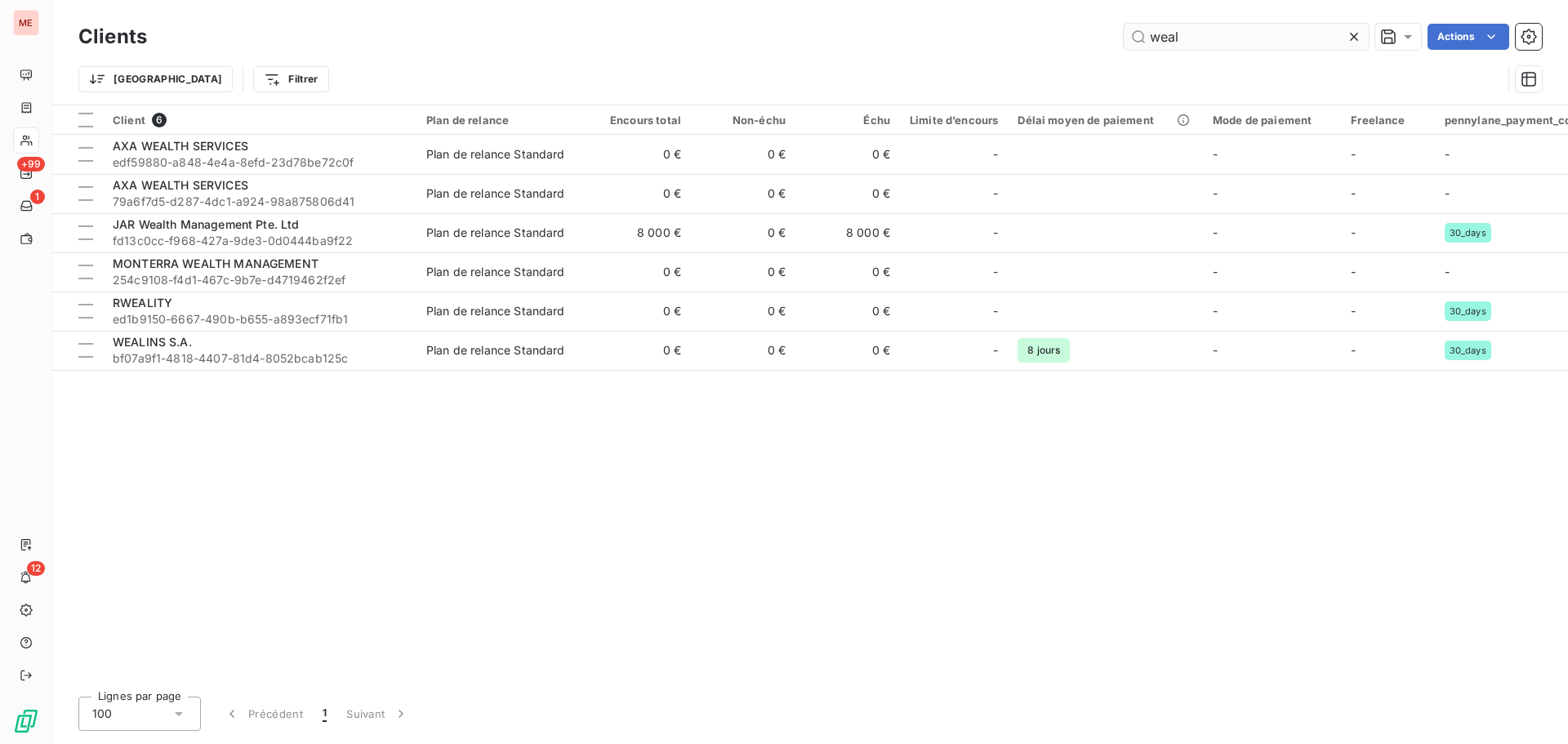
click at [1172, 40] on input "weal" at bounding box center [1246, 37] width 245 height 26
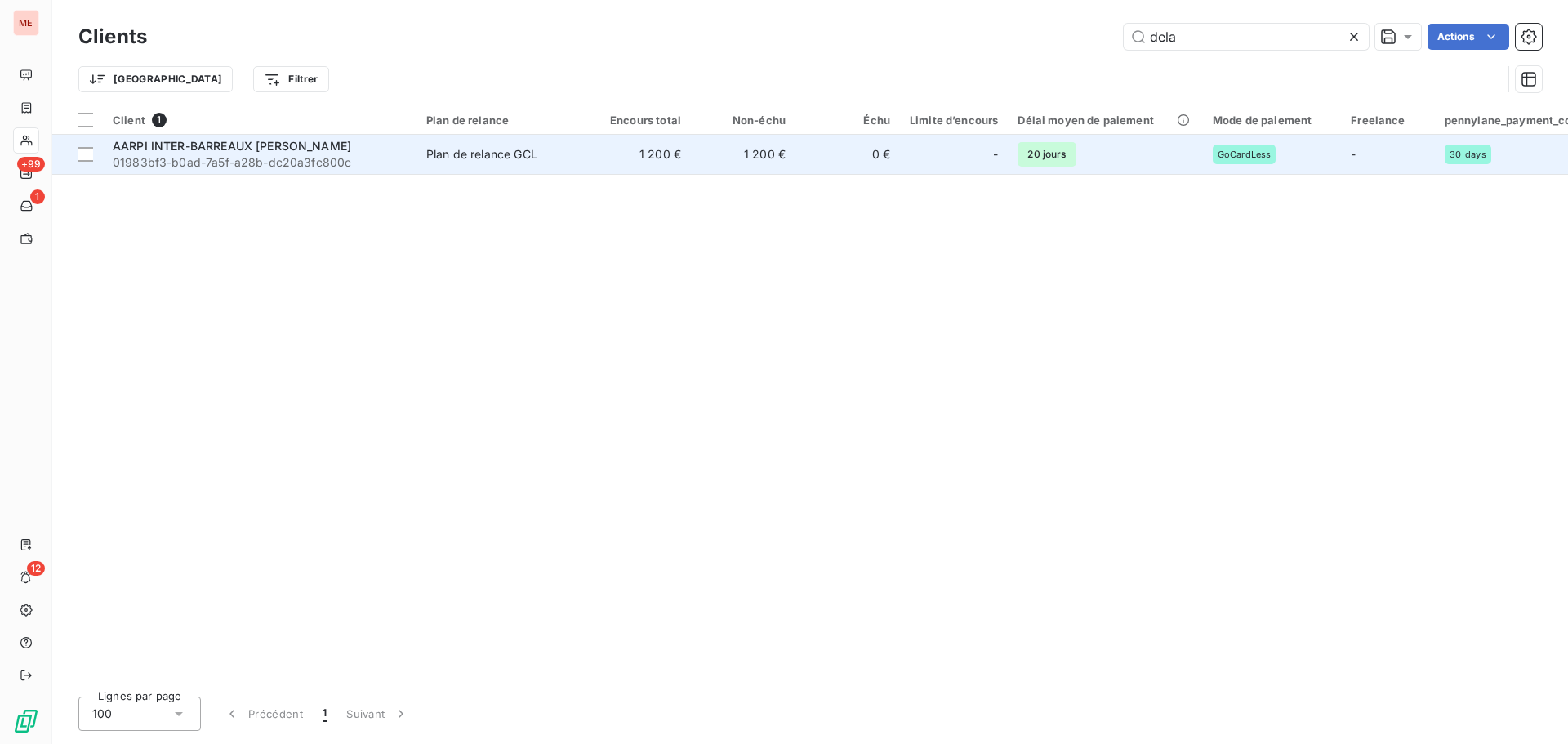
type input "dela"
click at [414, 143] on td "AARPI INTER-BARREAUX [PERSON_NAME] 01983bf3-b0ad-7a5f-a28b-dc20a3fc800c" at bounding box center [259, 154] width 313 height 39
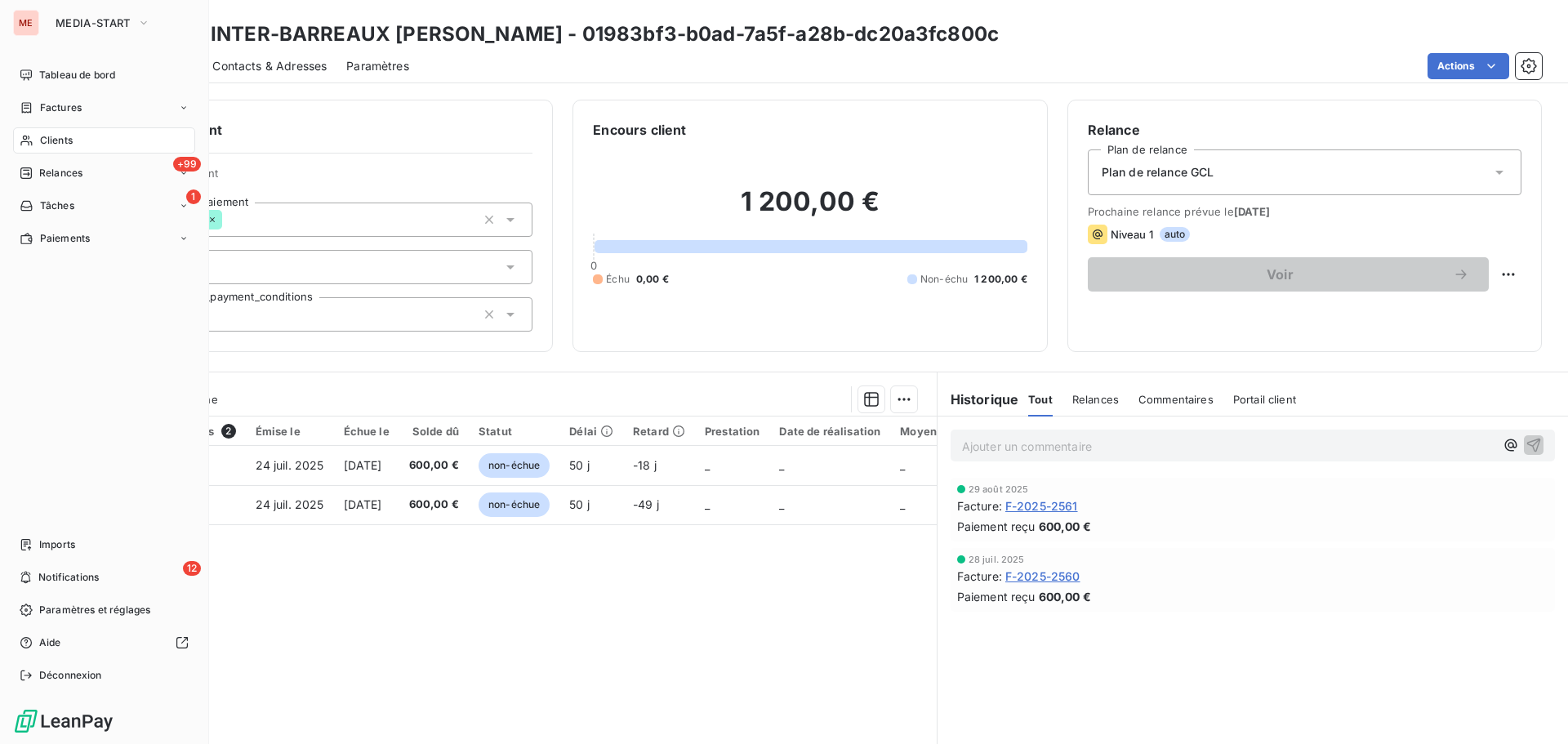
click at [26, 148] on div "Clients" at bounding box center [104, 141] width 182 height 26
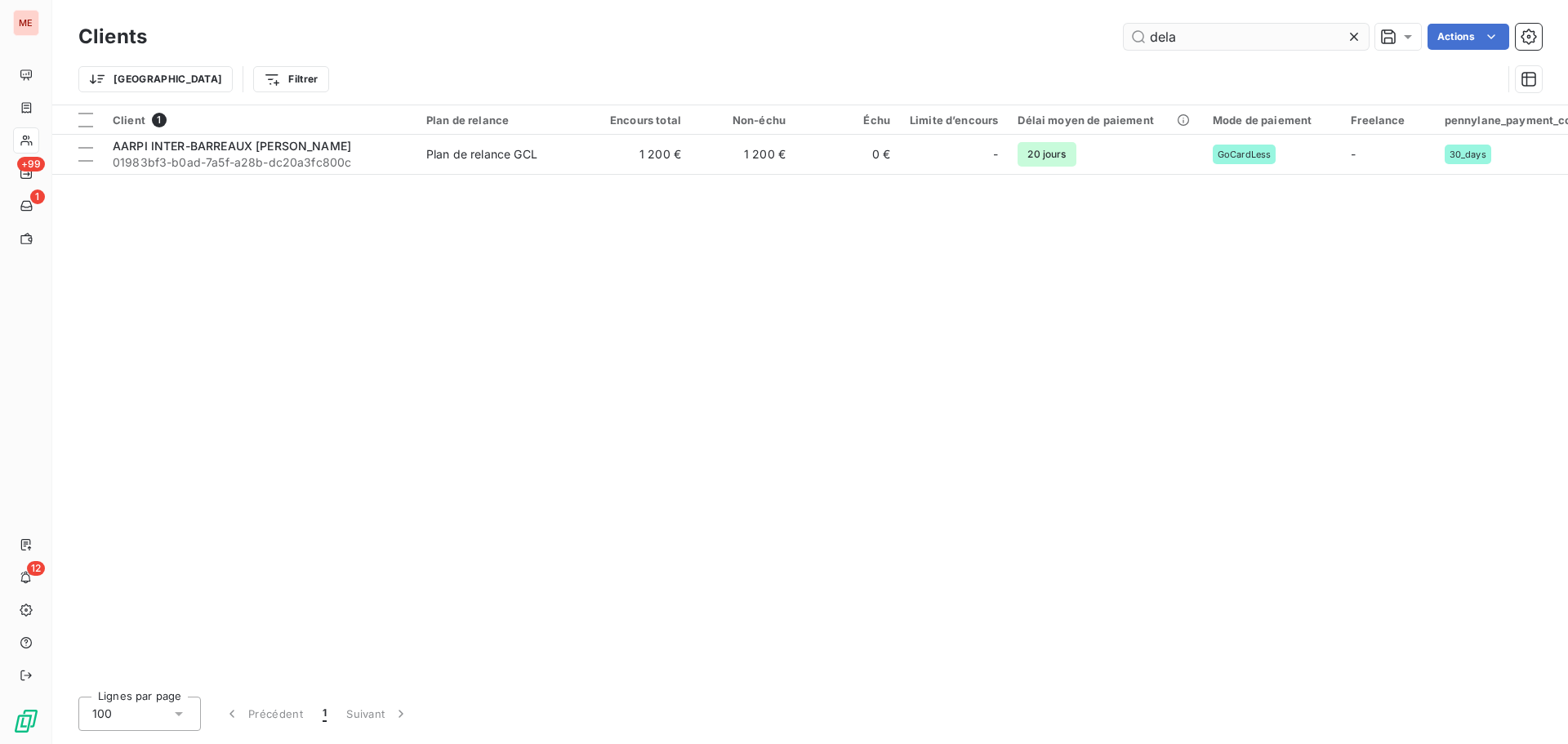
click at [1225, 46] on input "dela" at bounding box center [1246, 37] width 245 height 26
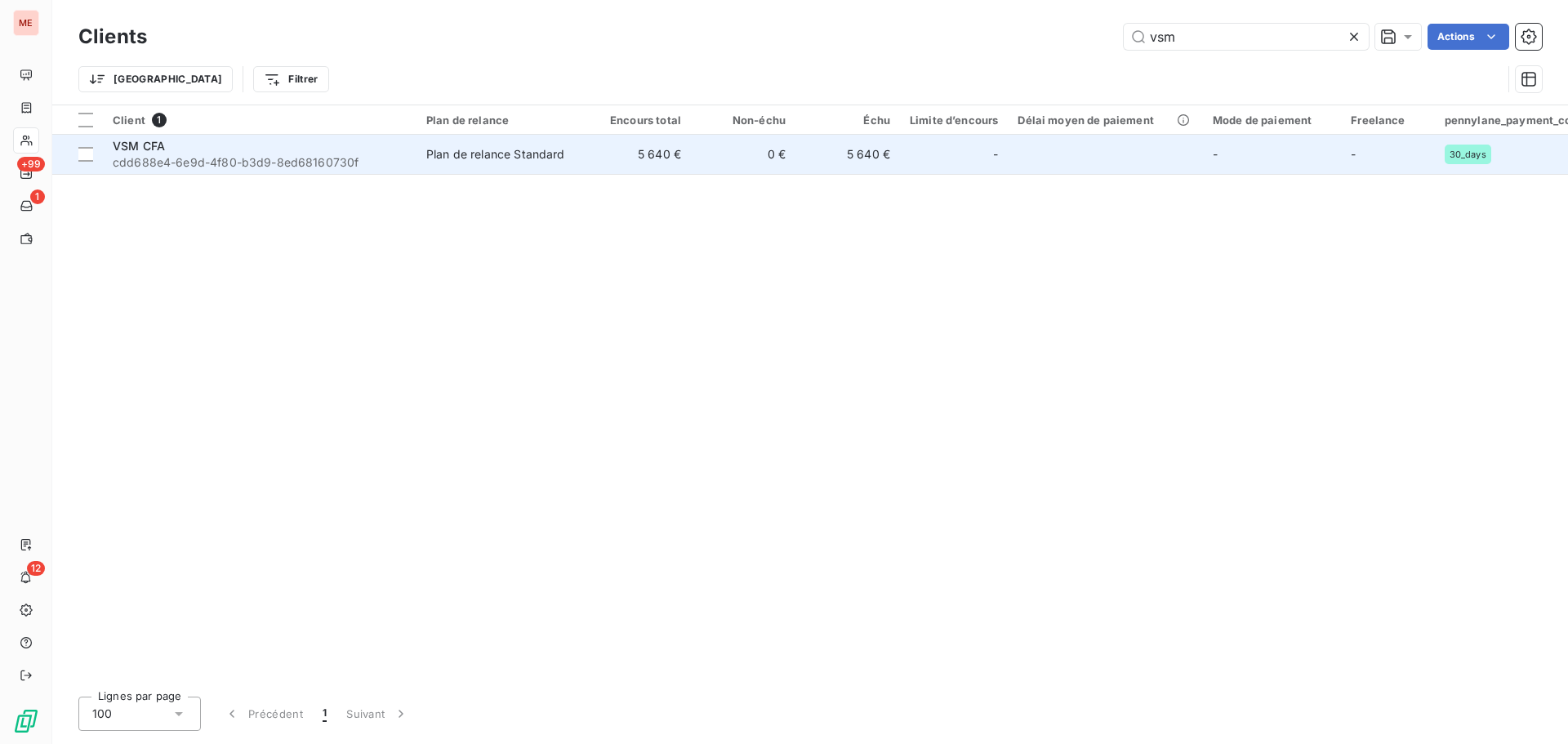
type input "vsm"
click at [771, 150] on td "0 €" at bounding box center [743, 154] width 105 height 39
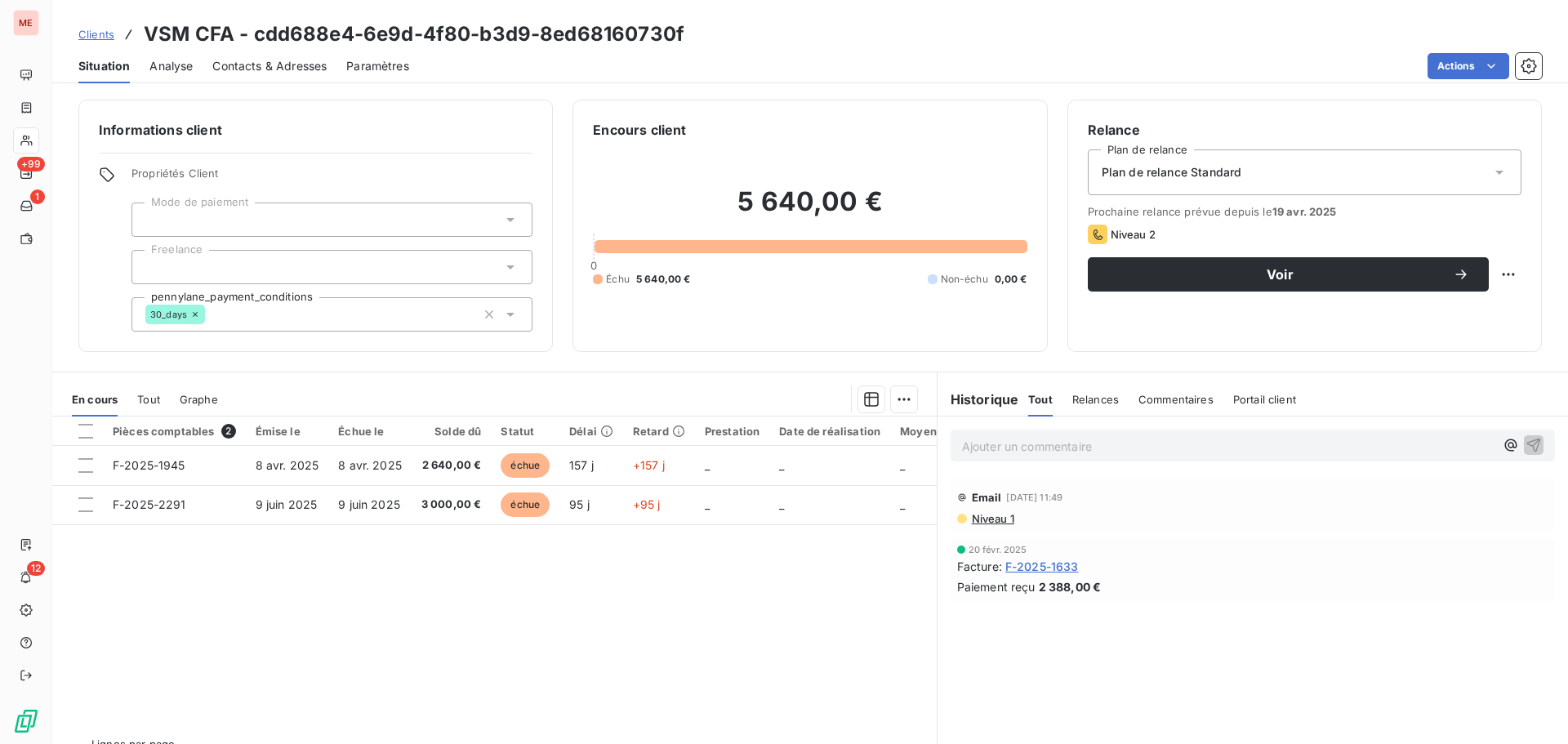
click at [87, 438] on th at bounding box center [77, 431] width 51 height 29
click at [85, 436] on div at bounding box center [85, 431] width 15 height 15
click at [903, 400] on html "ME +99 1 12 Clients VSM CFA - cdd688e4-6e9d-4f80-b3d9-8ed68160730f Situation An…" at bounding box center [784, 372] width 1568 height 744
click at [829, 459] on div "Ajouter une promesse de paiement (2 factures)" at bounding box center [753, 465] width 297 height 26
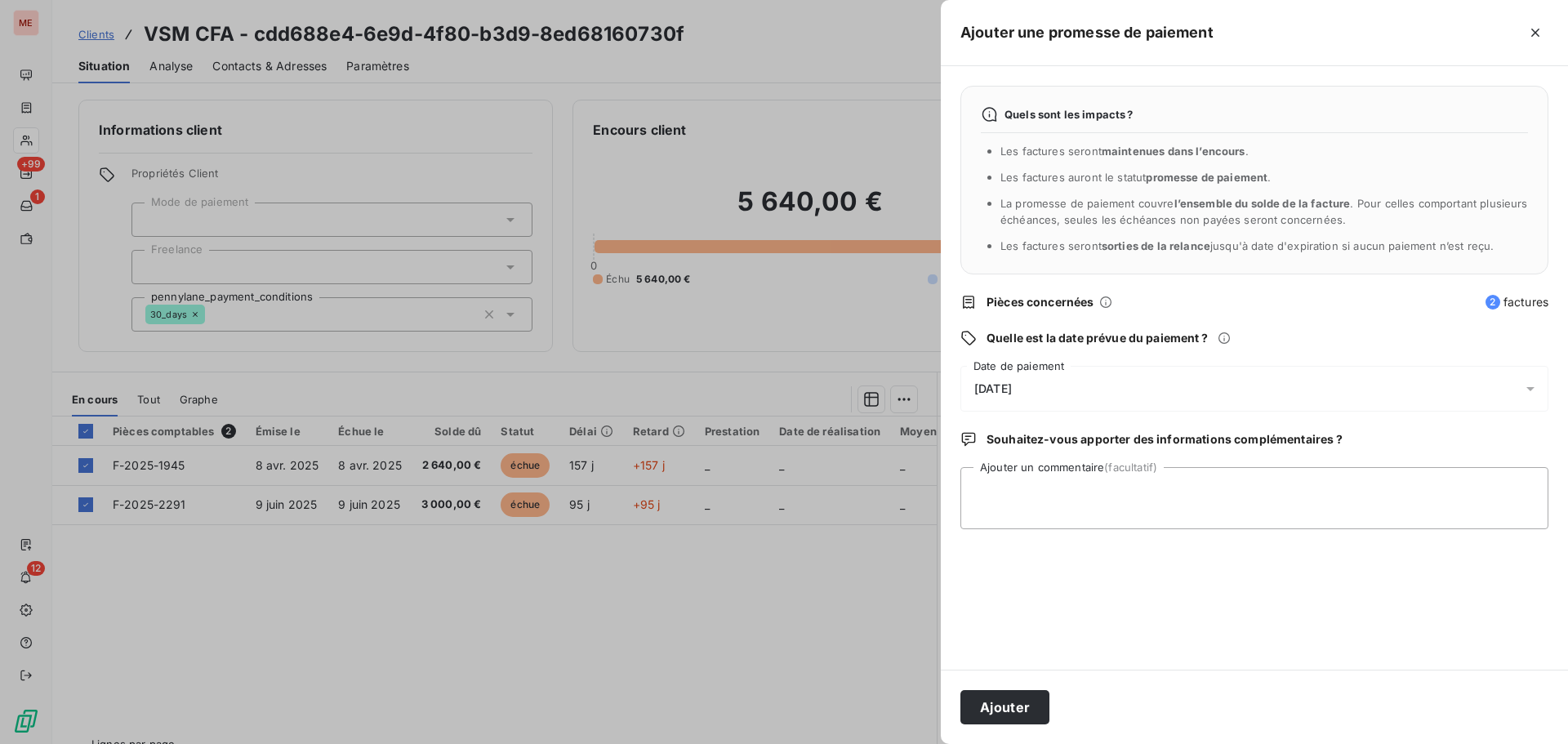
click at [1201, 382] on div "[DATE]" at bounding box center [1254, 389] width 588 height 46
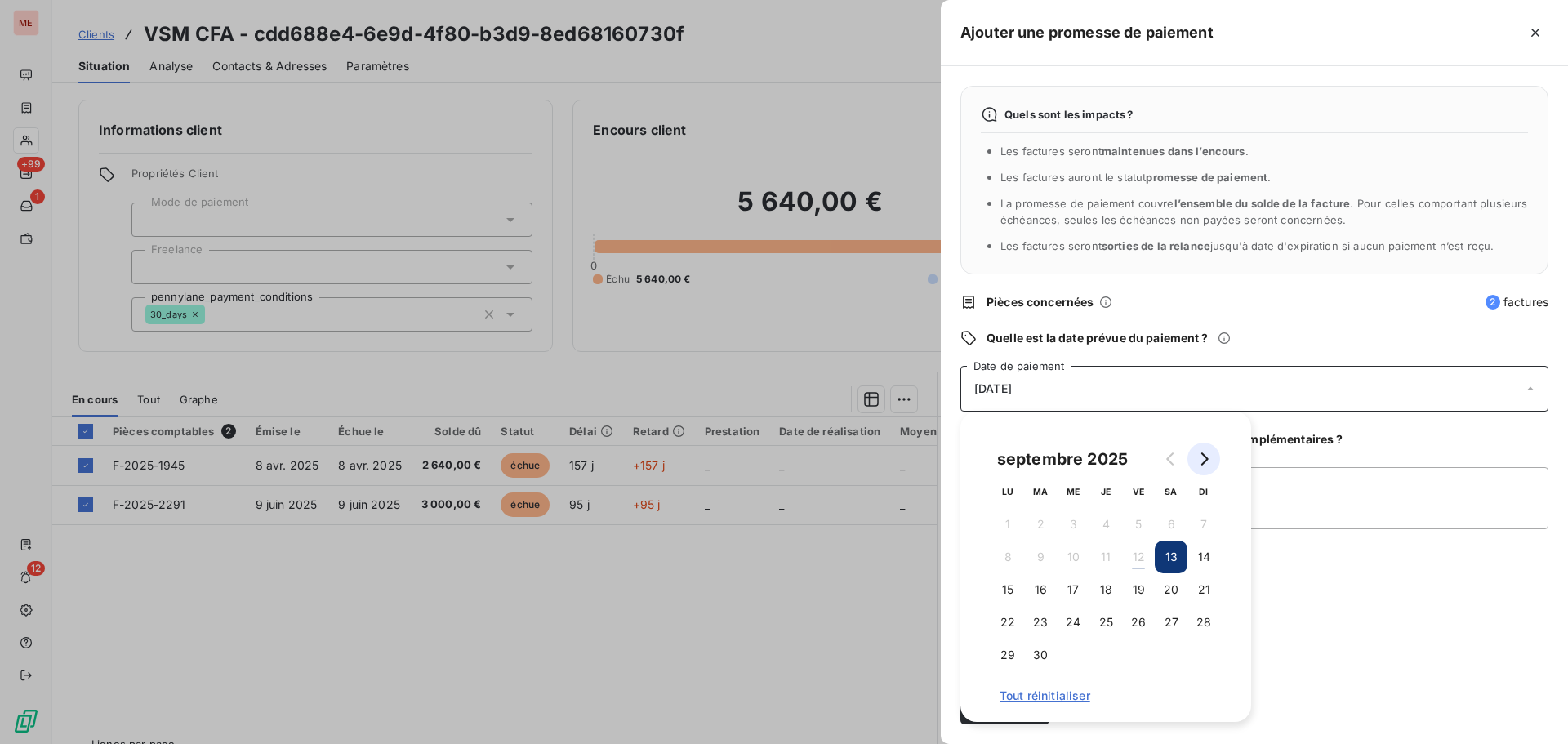
click at [1213, 460] on button "Go to next month" at bounding box center [1204, 459] width 33 height 33
click at [1014, 561] on button "6" at bounding box center [1008, 557] width 33 height 33
click at [1028, 557] on button "7" at bounding box center [1041, 557] width 33 height 33
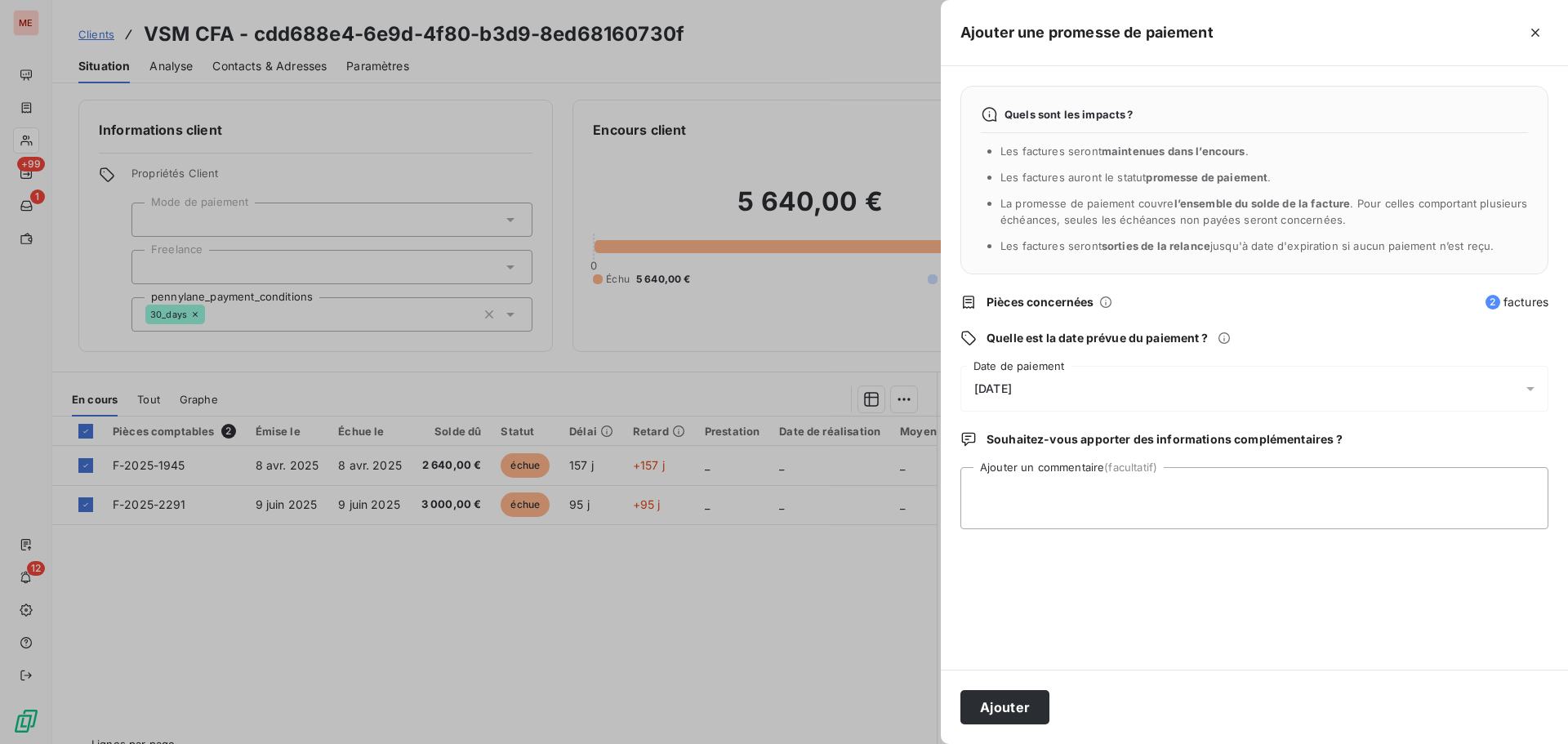
click at [908, 553] on div at bounding box center [784, 372] width 1568 height 744
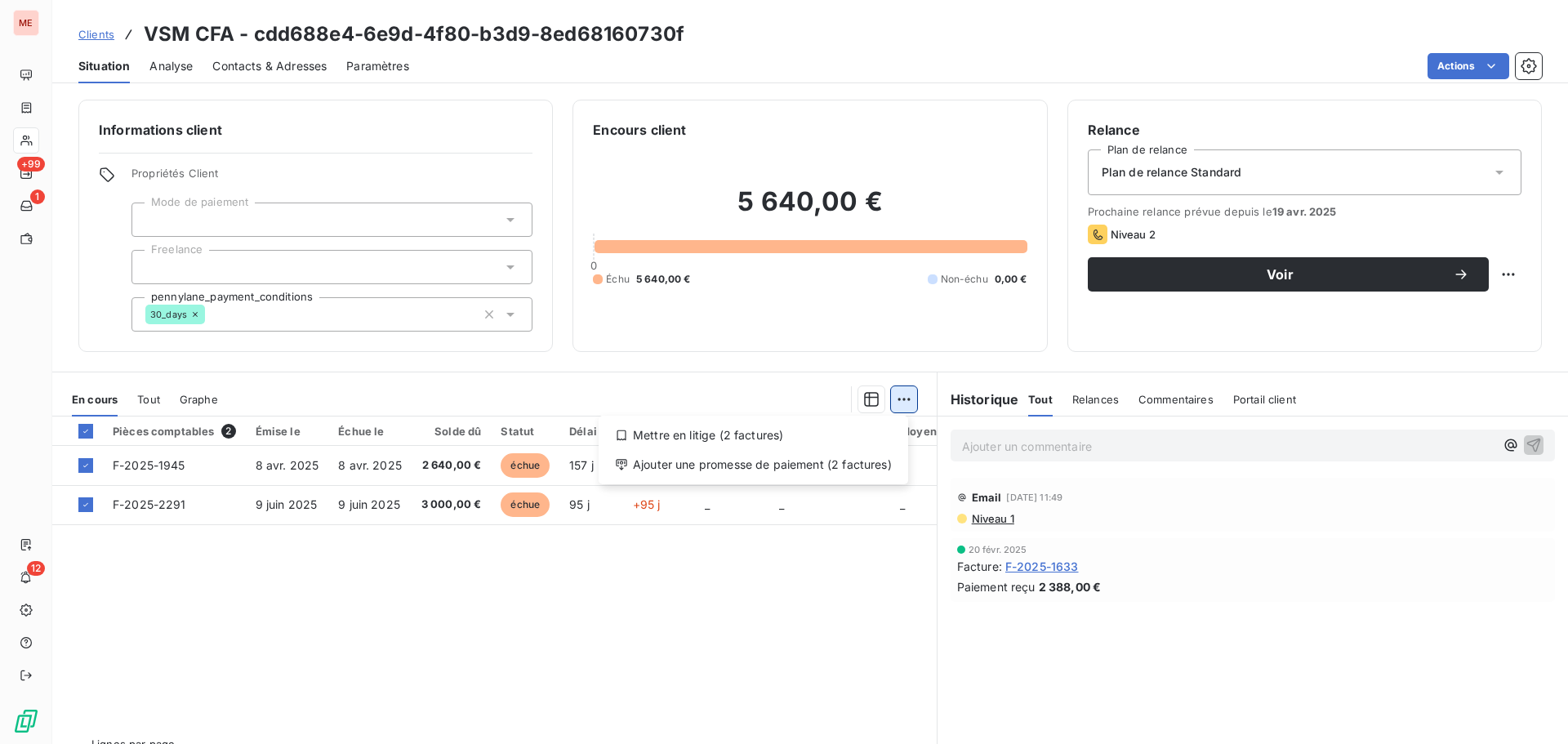
click at [900, 393] on html "ME +99 1 12 Clients VSM CFA - cdd688e4-6e9d-4f80-b3d9-8ed68160730f Situation An…" at bounding box center [784, 372] width 1568 height 744
click at [871, 472] on div "Ajouter une promesse de paiement (2 factures)" at bounding box center [753, 465] width 297 height 26
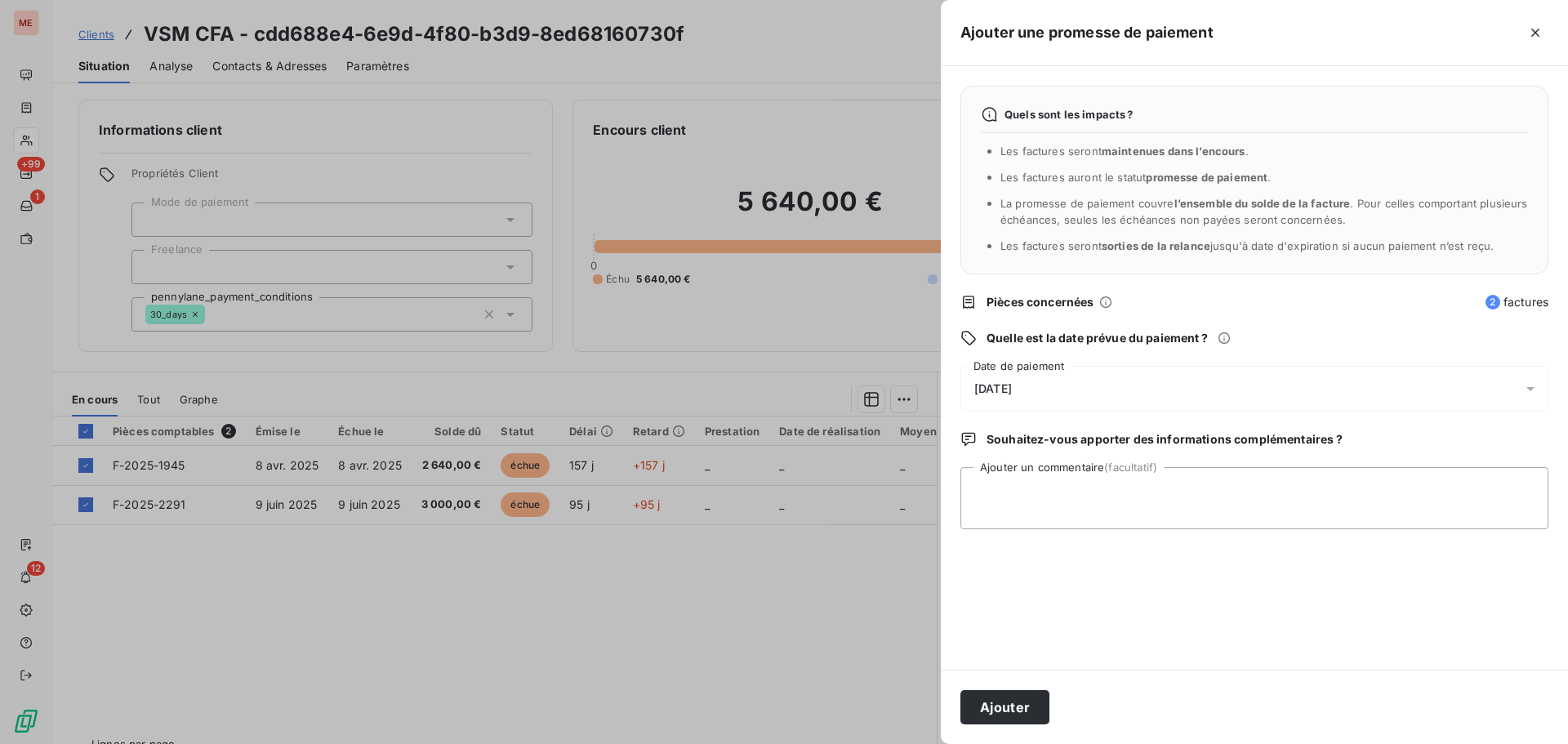
click at [1156, 368] on div "[DATE]" at bounding box center [1254, 389] width 588 height 46
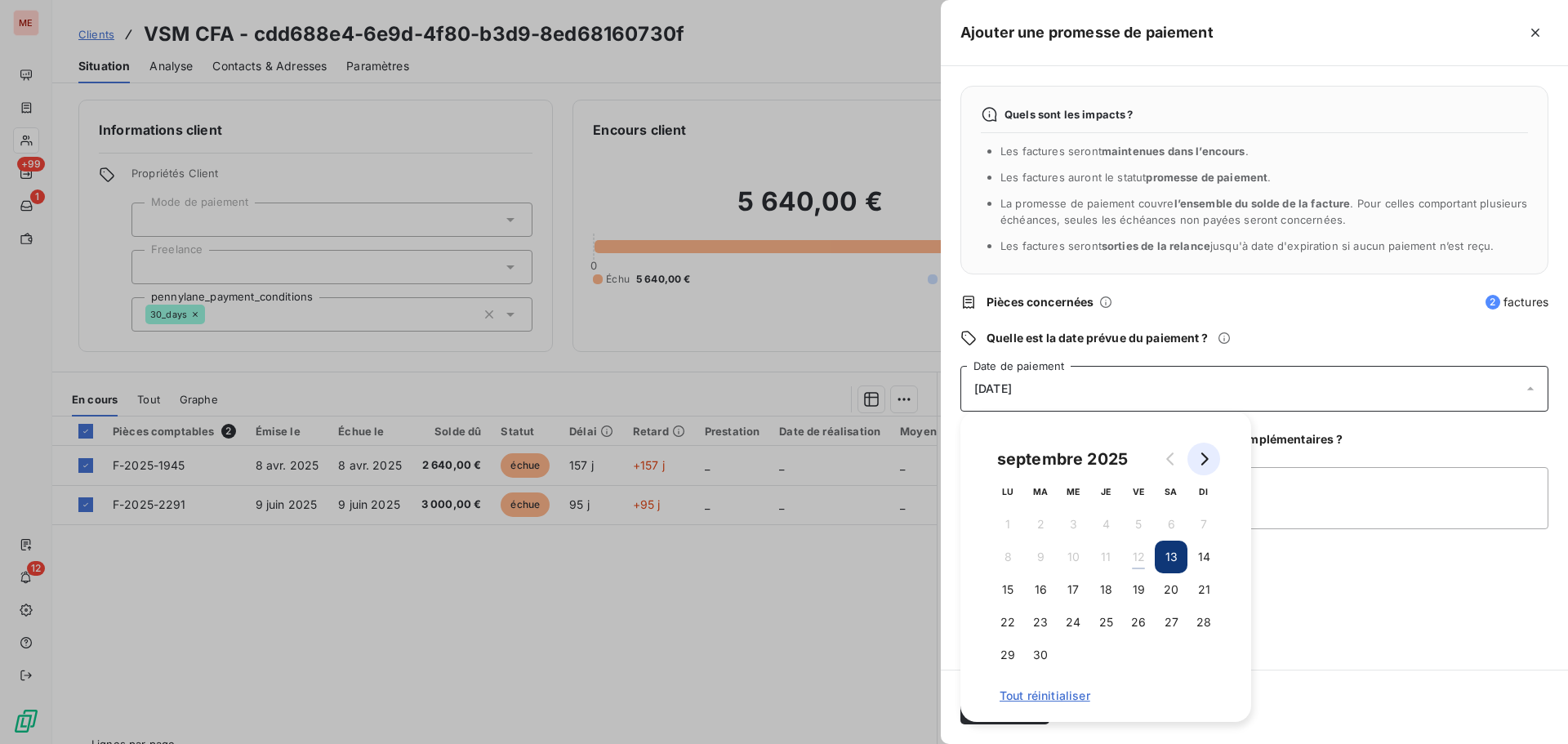
click at [1210, 455] on button "Go to next month" at bounding box center [1204, 459] width 33 height 33
click at [1035, 559] on button "7" at bounding box center [1041, 557] width 33 height 33
click at [1238, 675] on div "[DATE] LU MA ME JE VE SA DI 1 2 3 4 5 6 7 8 9 10 11 12 13 14 15 16 17 18 19 20 …" at bounding box center [1105, 567] width 290 height 310
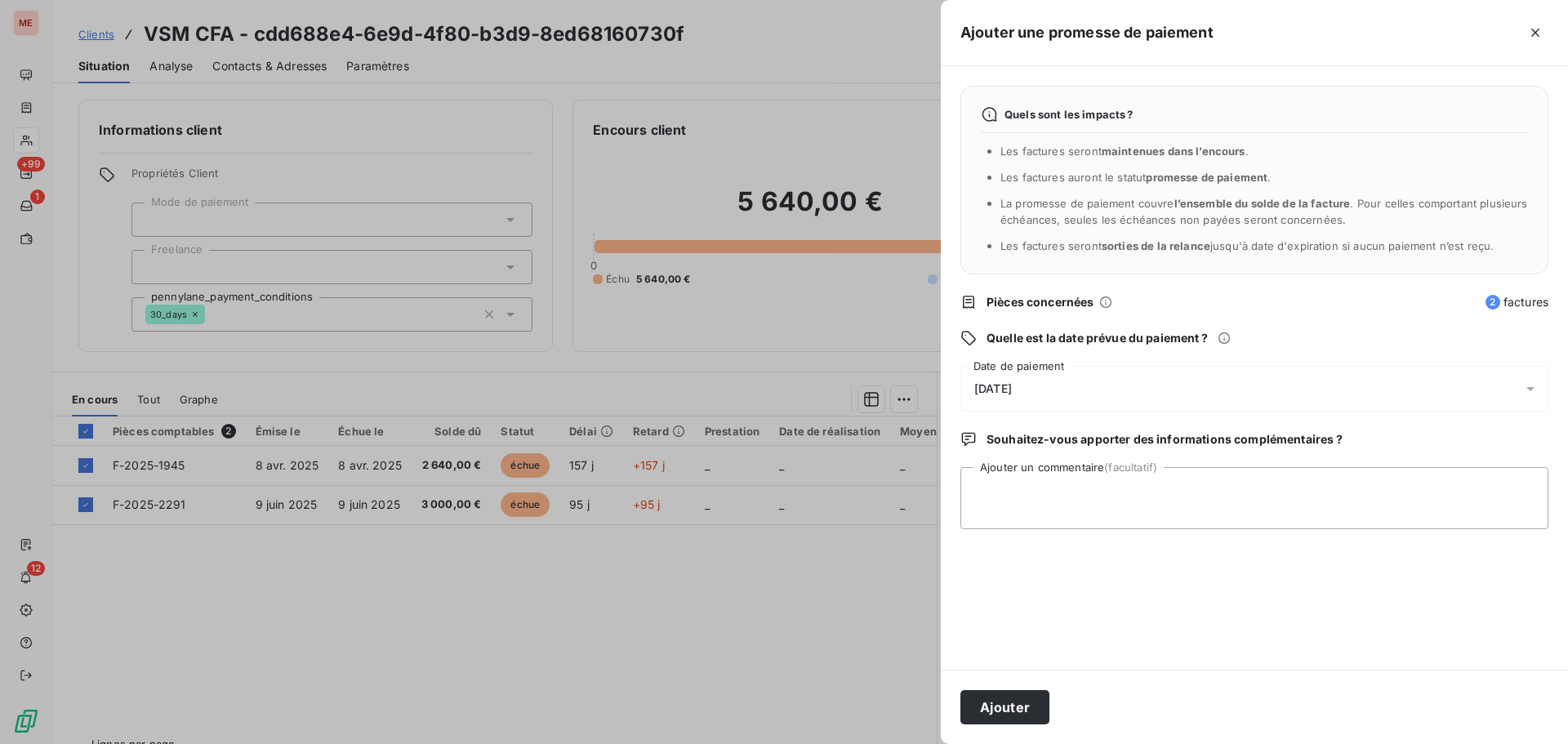
click at [1313, 636] on div "Quels sont les impacts ? Les factures seront maintenues dans l’encours . Les fa…" at bounding box center [1254, 367] width 627 height 603
click at [993, 705] on button "Ajouter" at bounding box center [1004, 706] width 89 height 34
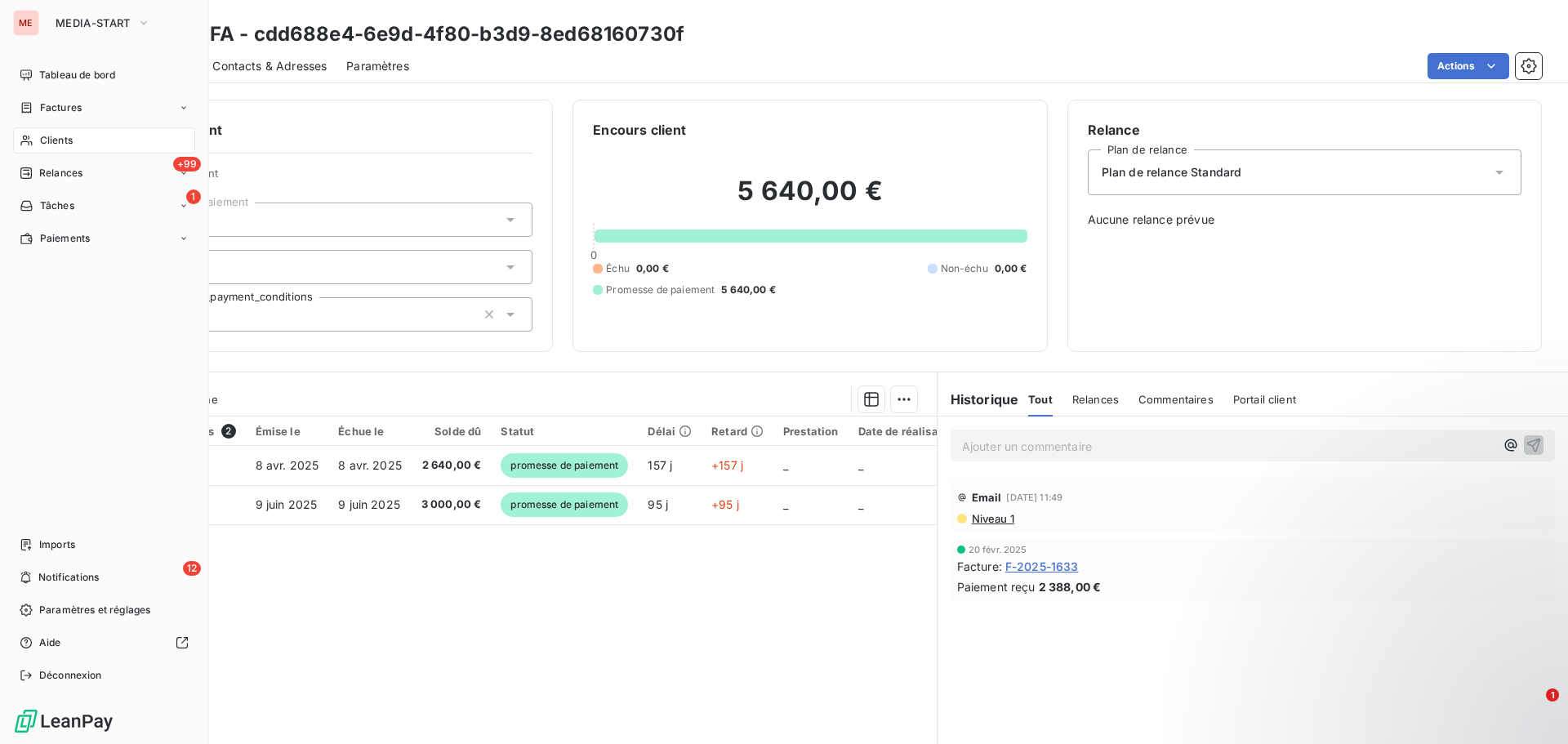
click at [45, 143] on span "Clients" at bounding box center [57, 141] width 33 height 15
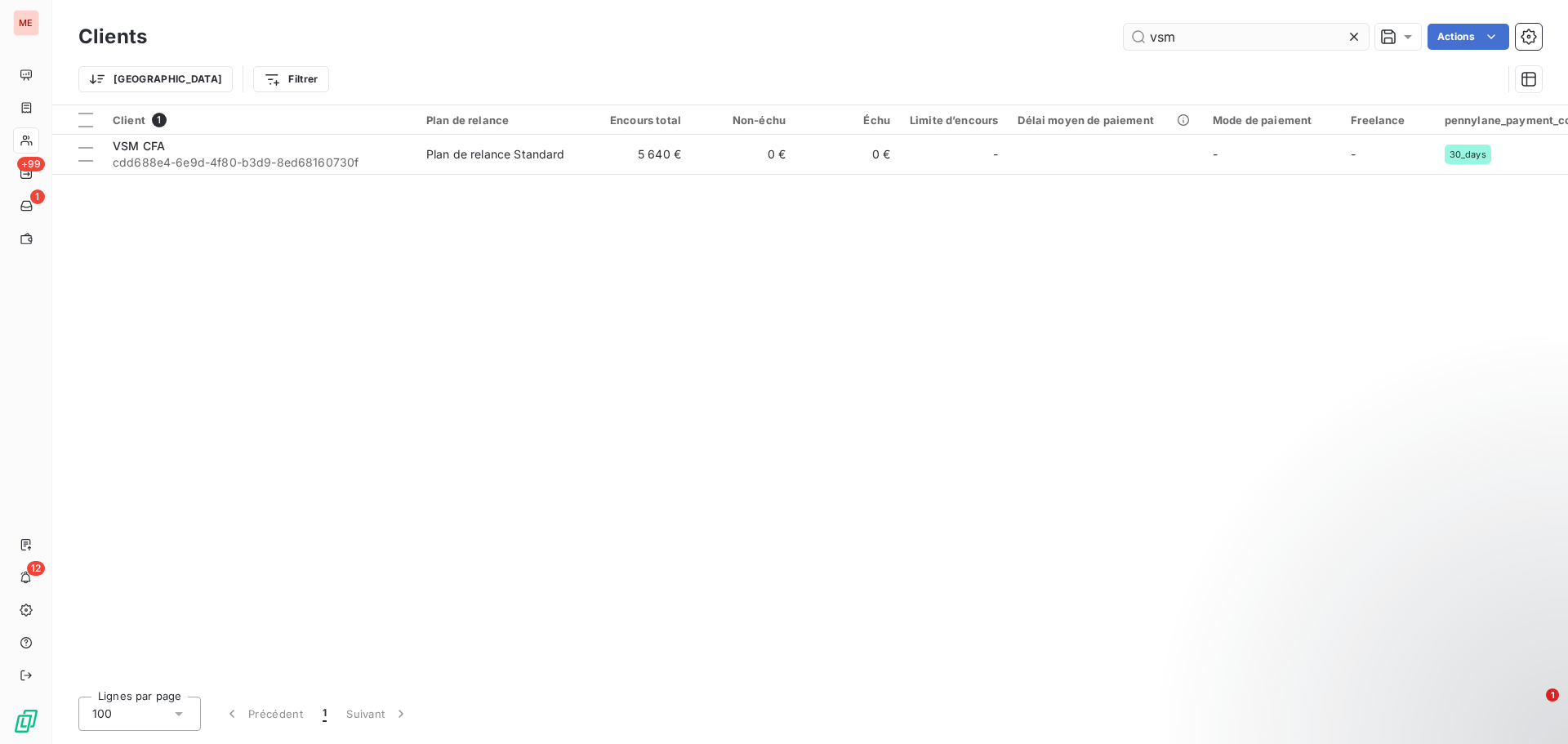
click at [1190, 38] on input "vsm" at bounding box center [1246, 37] width 245 height 26
click at [1187, 39] on input "vsm" at bounding box center [1246, 37] width 245 height 26
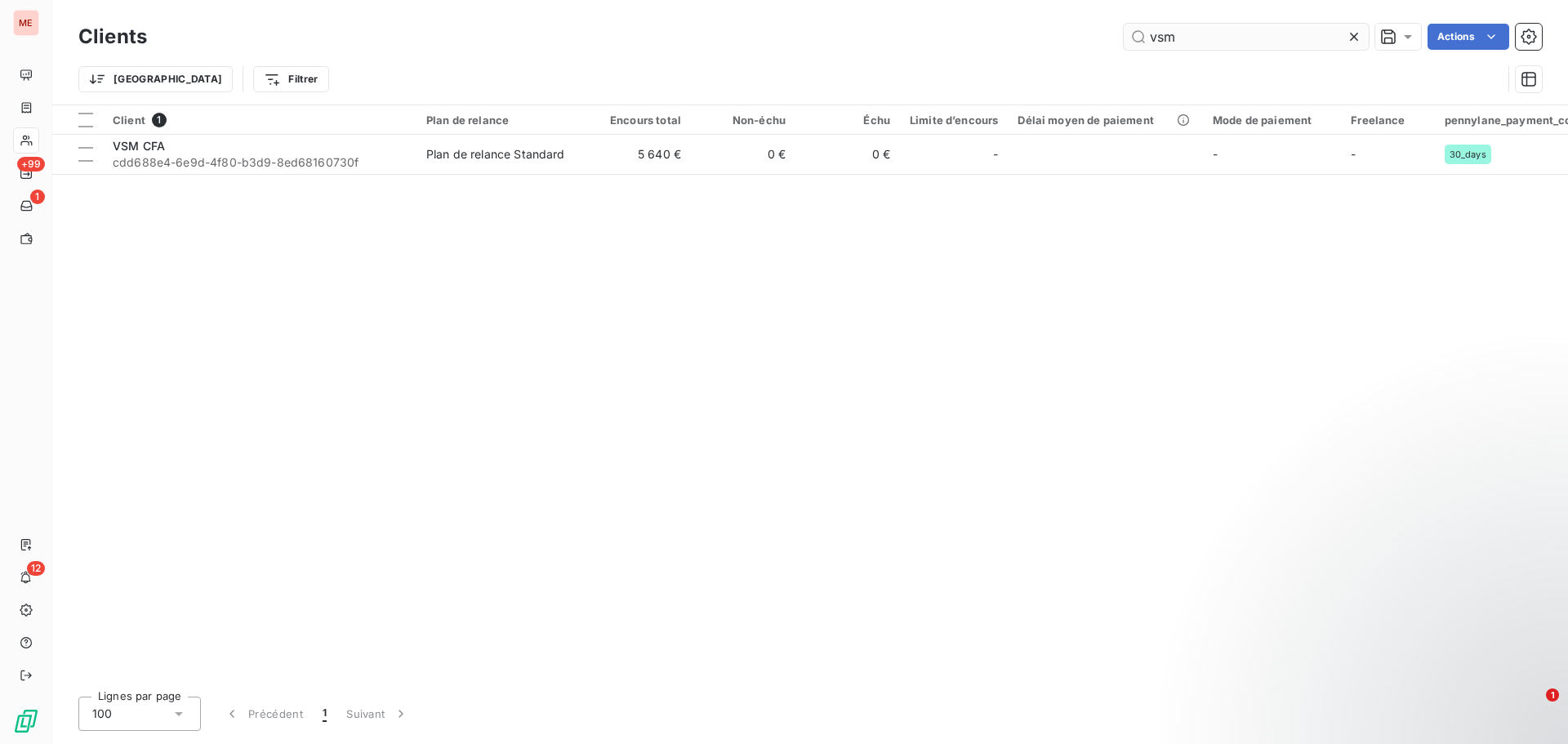
click at [1187, 39] on input "vsm" at bounding box center [1246, 37] width 245 height 26
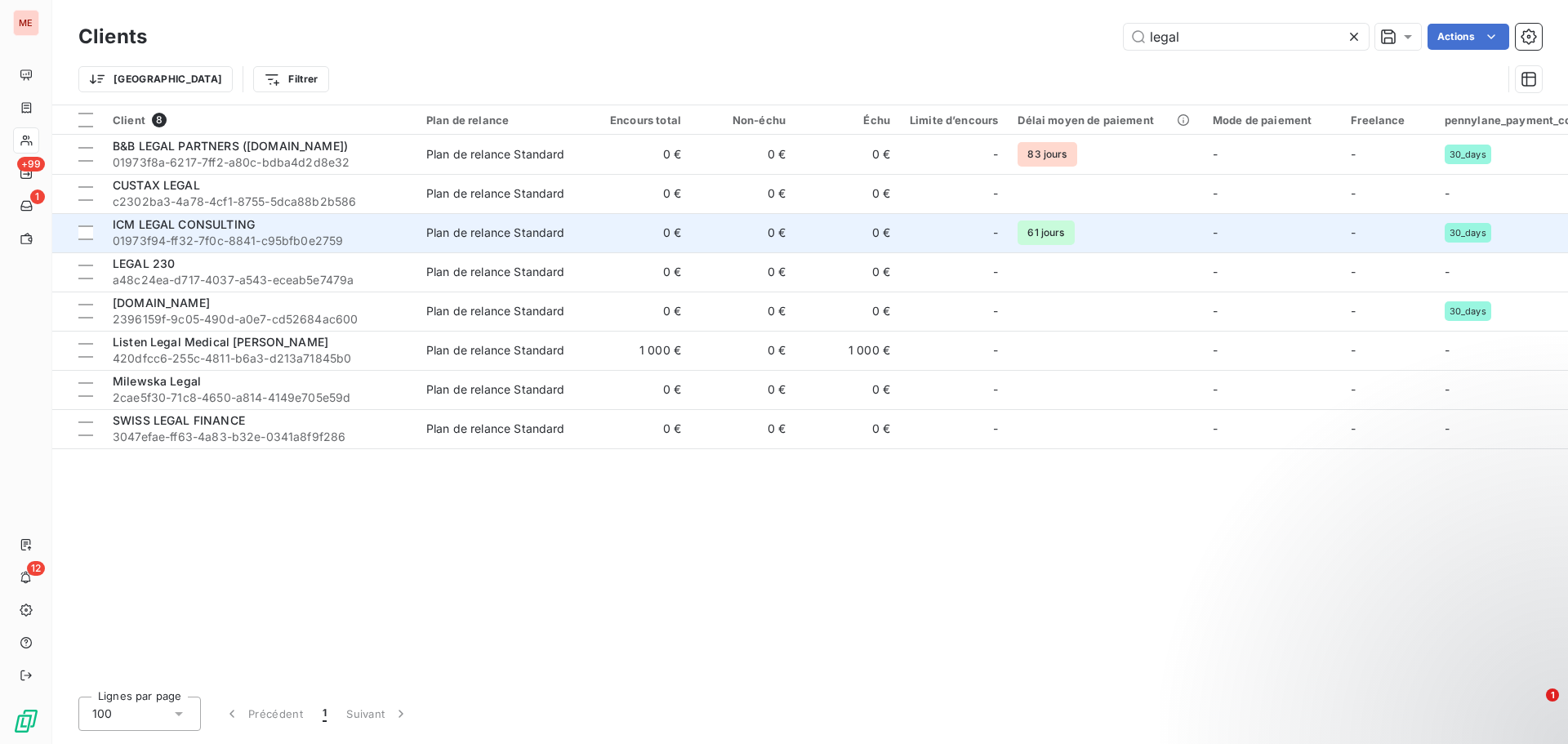
type input "legal"
click at [235, 228] on span "ICM LEGAL CONSULTING" at bounding box center [184, 223] width 142 height 14
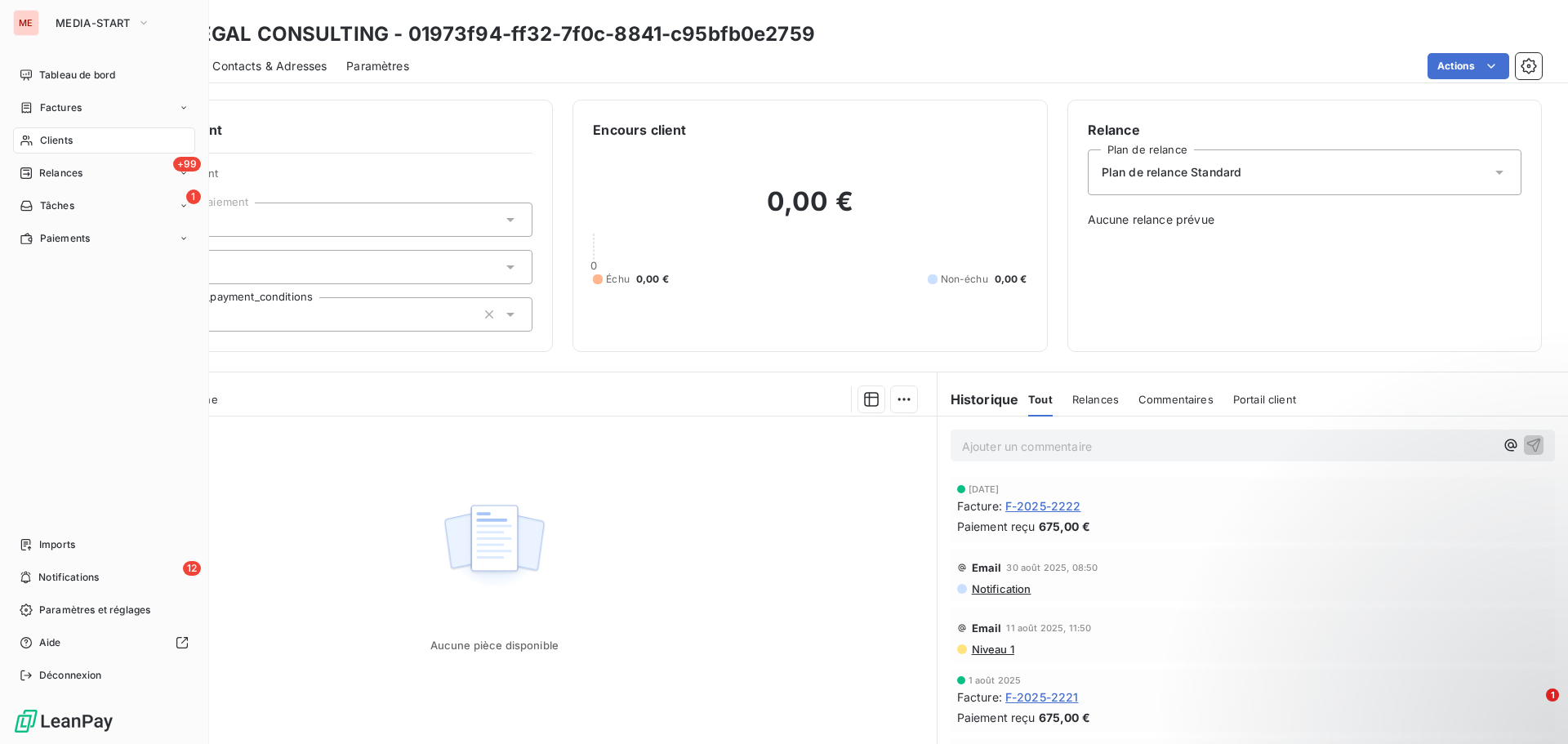
click at [31, 141] on icon at bounding box center [26, 141] width 14 height 13
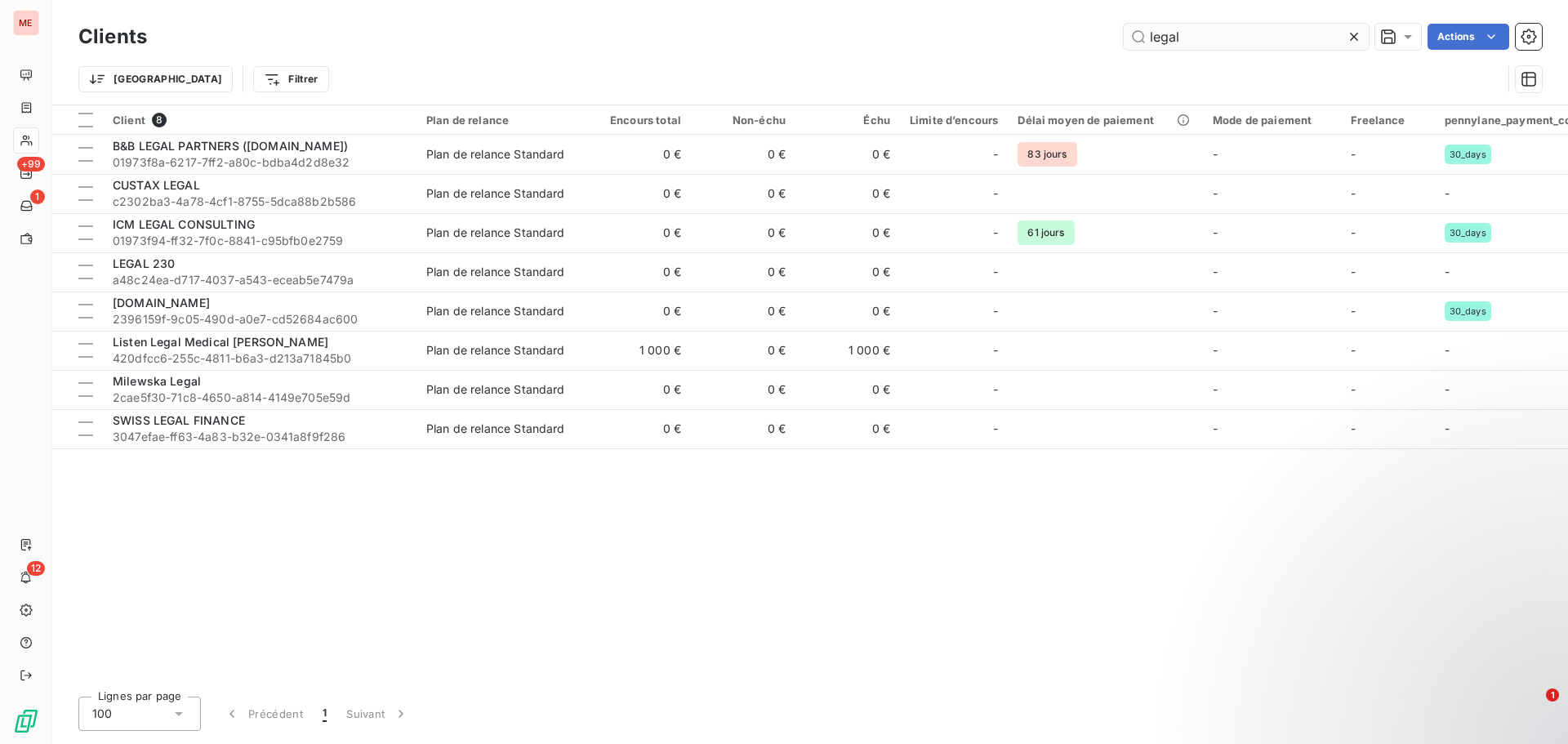
click at [1237, 40] on input "legal" at bounding box center [1246, 37] width 245 height 26
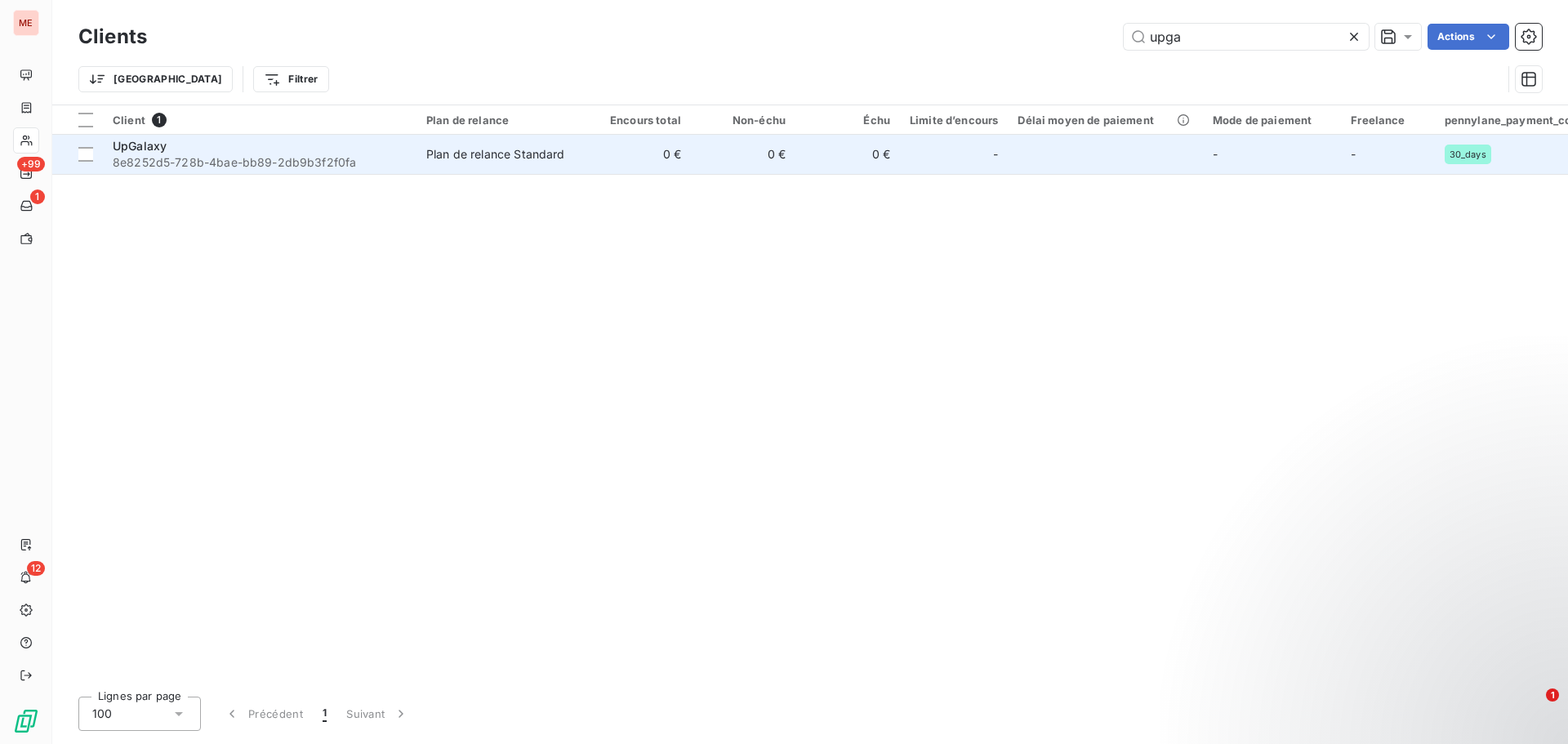
type input "upga"
click at [347, 150] on div "UpGalaxy" at bounding box center [260, 146] width 294 height 17
